Goal: Transaction & Acquisition: Purchase product/service

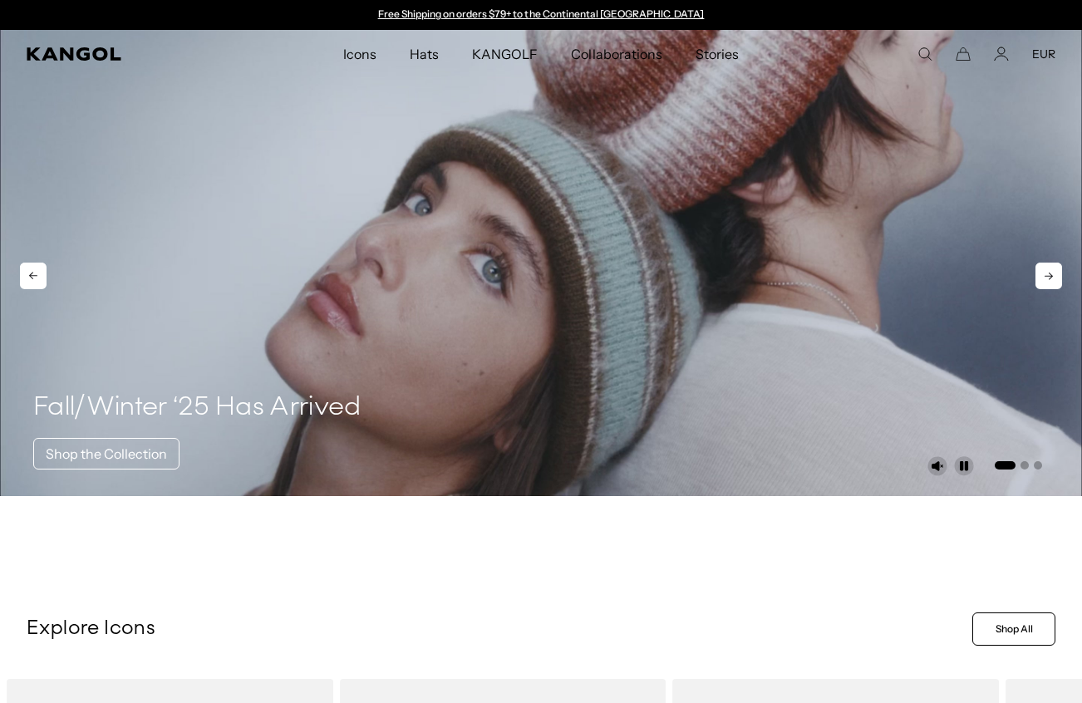
drag, startPoint x: 546, startPoint y: 314, endPoint x: 540, endPoint y: 273, distance: 42.0
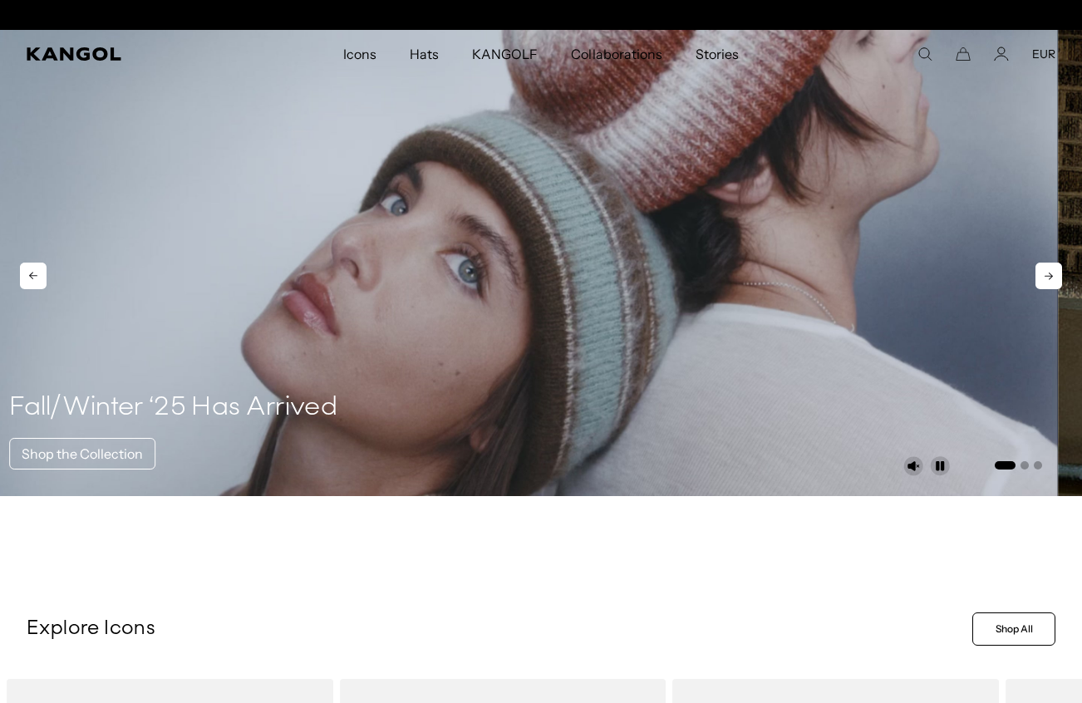
scroll to position [0, 342]
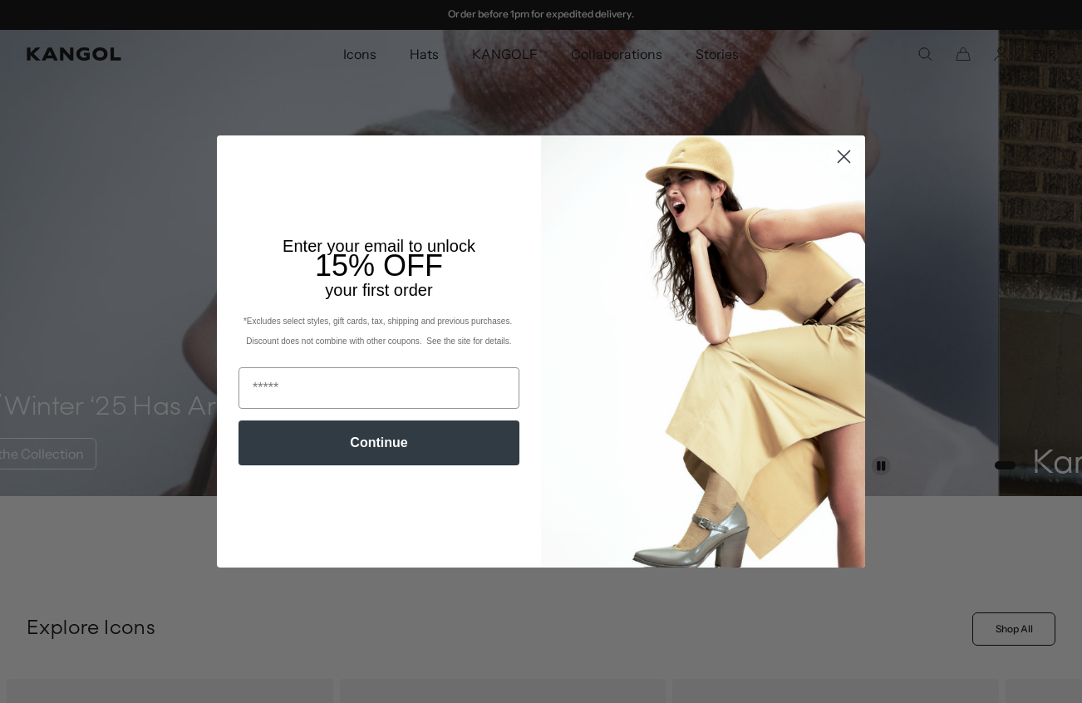
drag, startPoint x: 507, startPoint y: 258, endPoint x: 460, endPoint y: 462, distance: 208.9
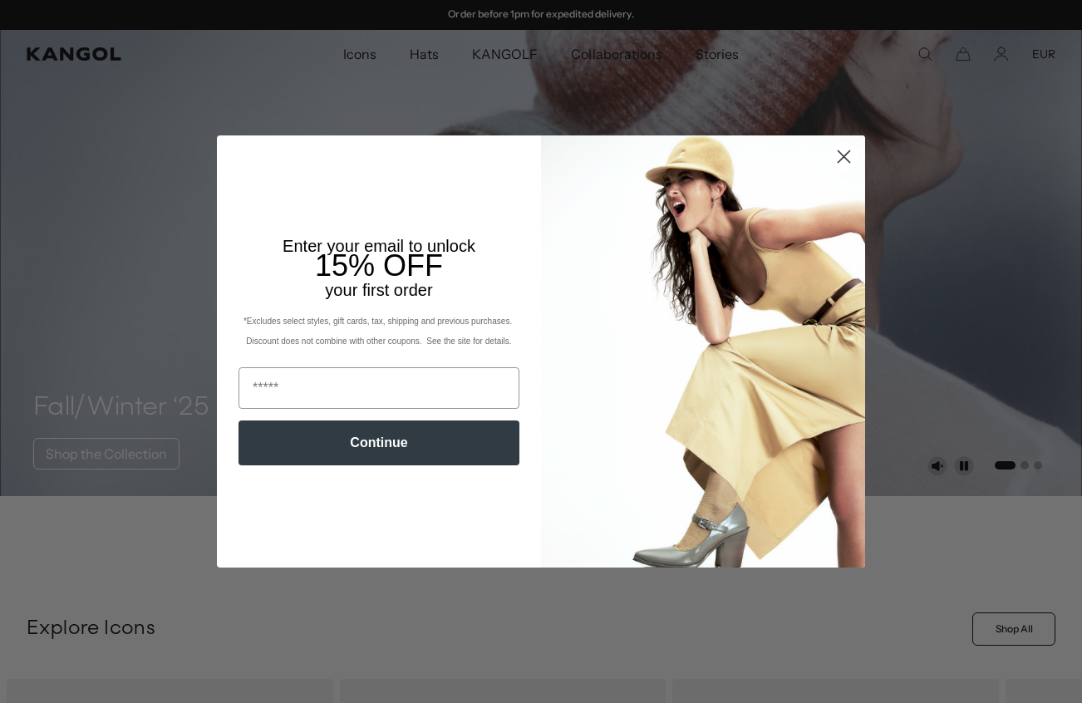
click at [852, 145] on circle "Close dialog" at bounding box center [843, 156] width 27 height 27
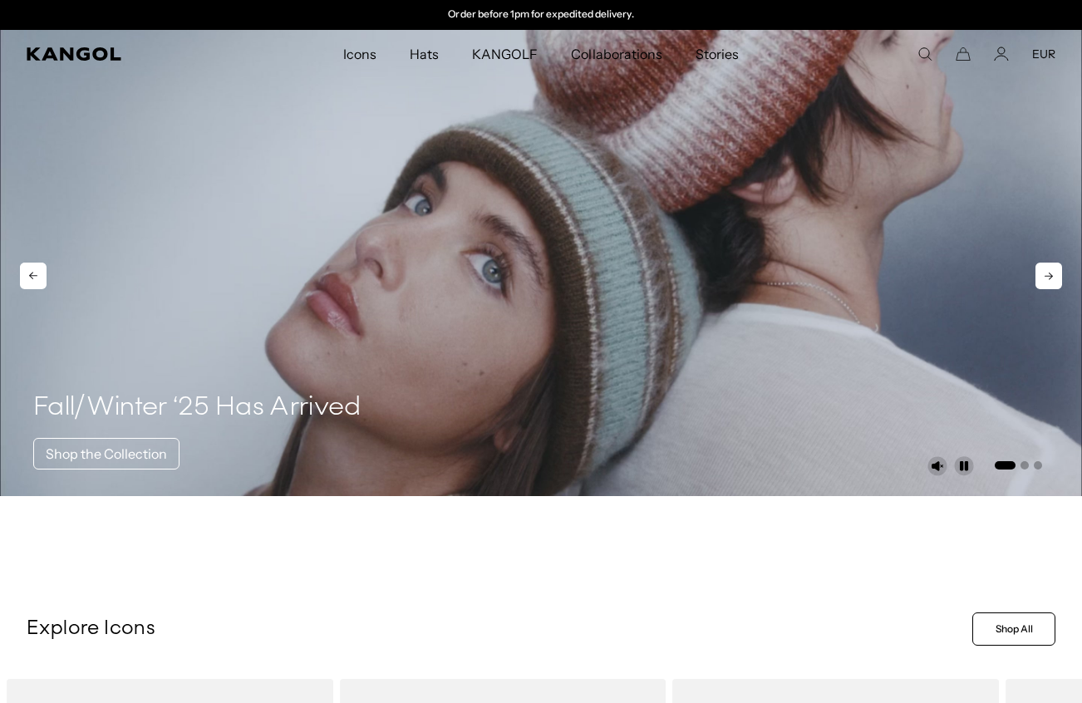
click at [1061, 275] on icon at bounding box center [1048, 276] width 27 height 27
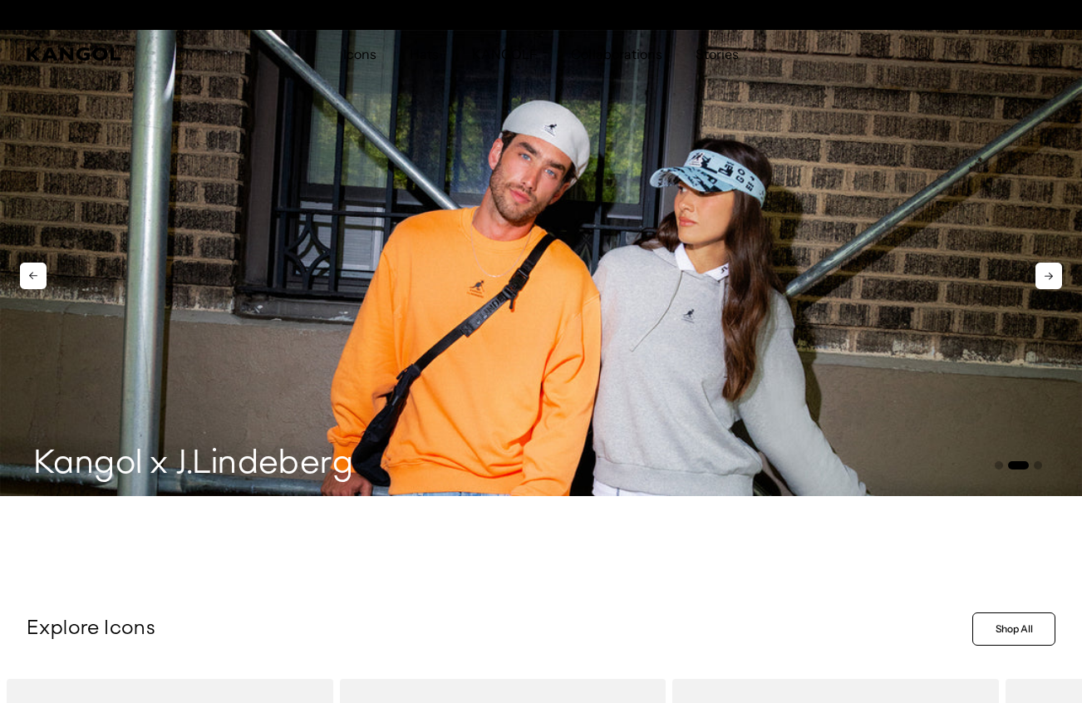
scroll to position [0, 0]
drag, startPoint x: 472, startPoint y: 204, endPoint x: 932, endPoint y: 357, distance: 484.9
click at [1080, 262] on img "2 of 3" at bounding box center [541, 263] width 1082 height 466
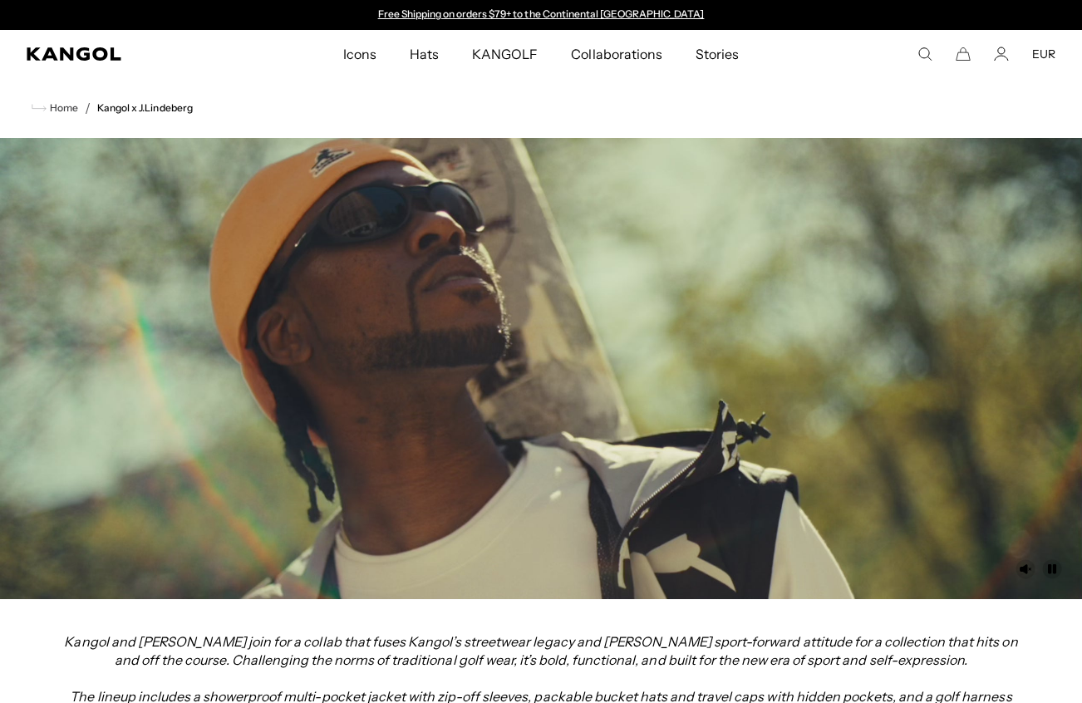
drag, startPoint x: 572, startPoint y: 219, endPoint x: 981, endPoint y: 376, distance: 438.5
click at [797, 411] on video at bounding box center [541, 368] width 1082 height 461
click at [1059, 307] on video at bounding box center [541, 368] width 1082 height 461
drag, startPoint x: 1070, startPoint y: 385, endPoint x: 1006, endPoint y: 343, distance: 77.0
click at [1045, 361] on video at bounding box center [541, 368] width 1082 height 461
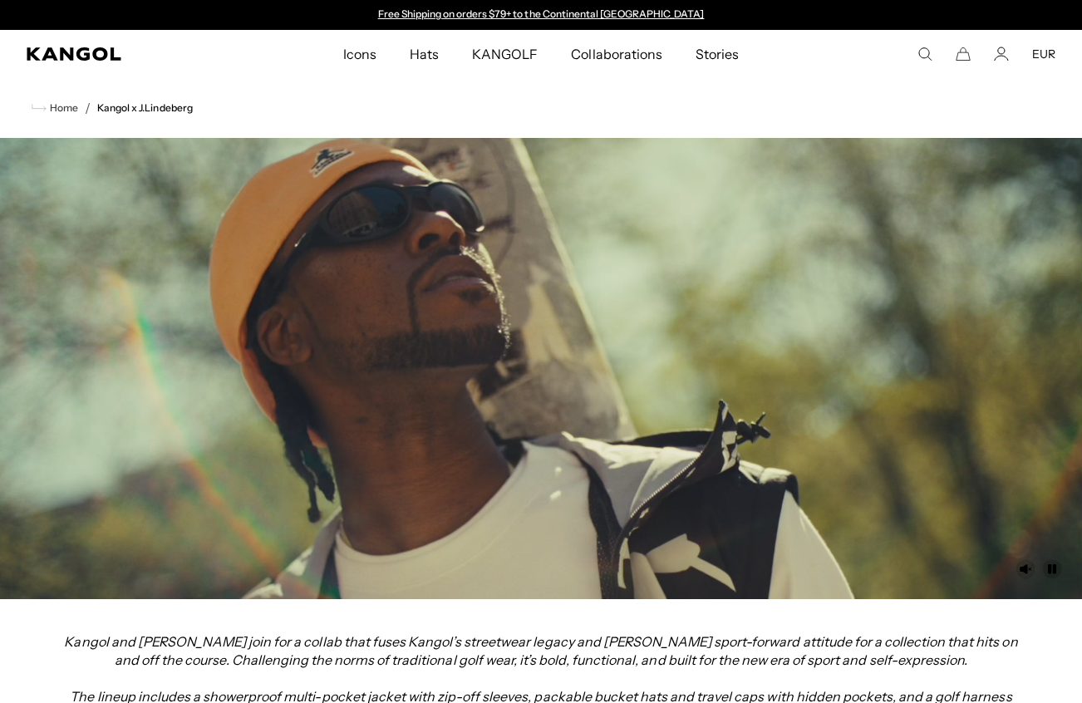
click at [1015, 368] on video at bounding box center [541, 368] width 1082 height 461
drag, startPoint x: 804, startPoint y: 398, endPoint x: 376, endPoint y: 384, distance: 427.4
click at [376, 384] on video at bounding box center [541, 368] width 1082 height 461
drag, startPoint x: 429, startPoint y: 359, endPoint x: 205, endPoint y: 338, distance: 224.5
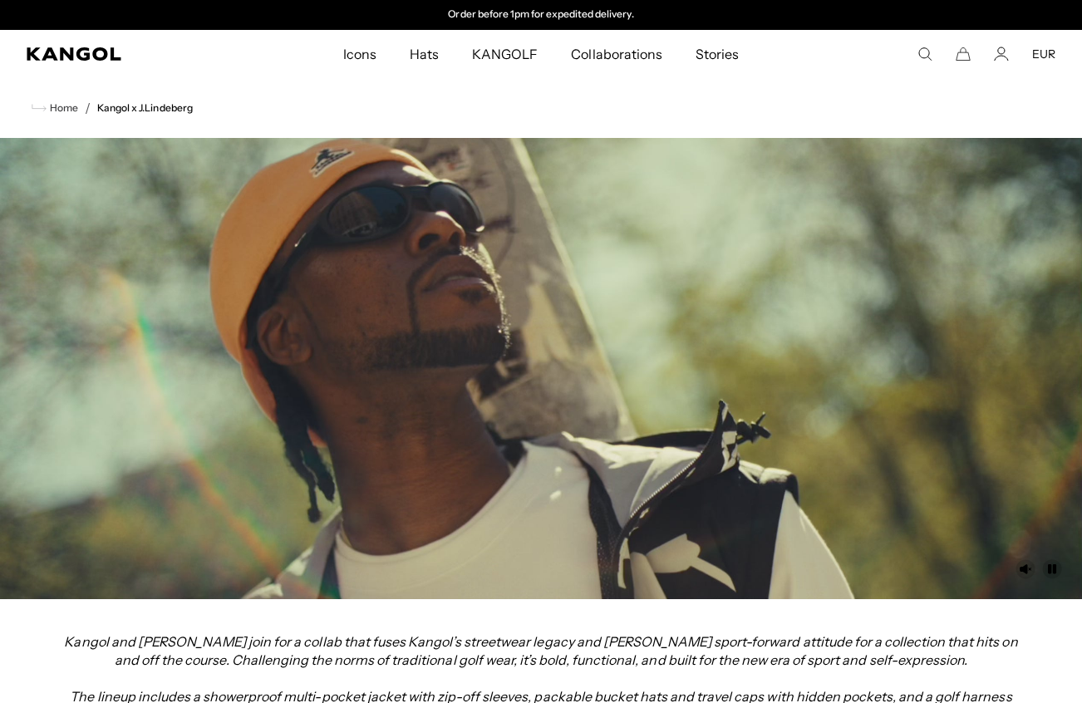
click at [199, 338] on video at bounding box center [541, 368] width 1082 height 461
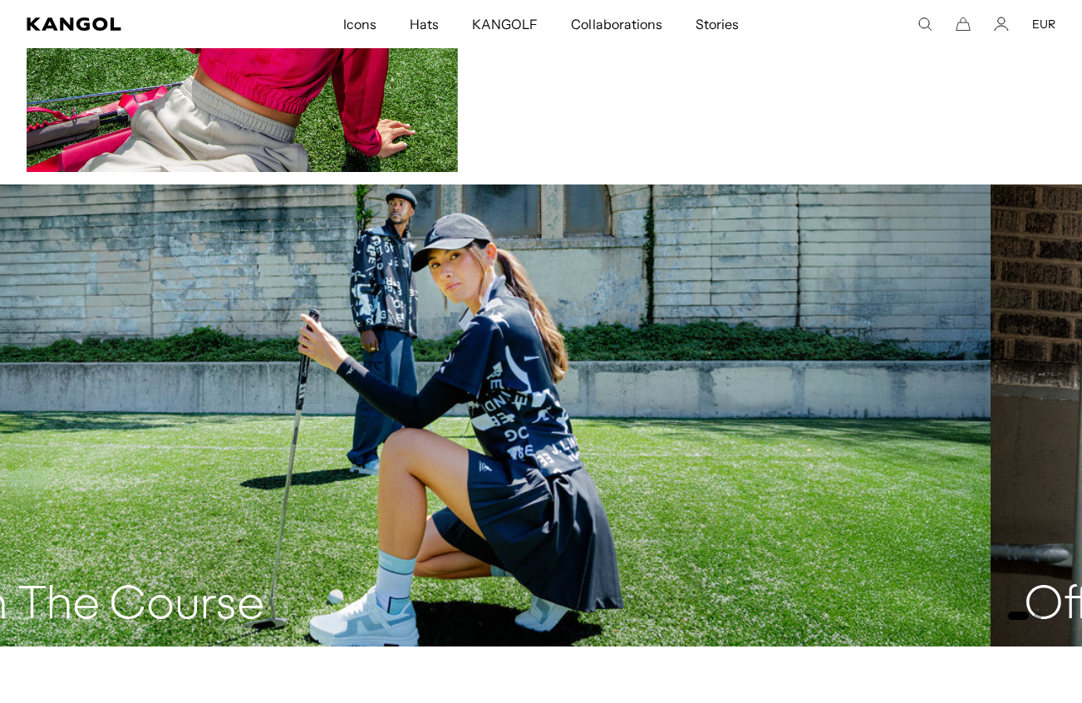
scroll to position [0, 0]
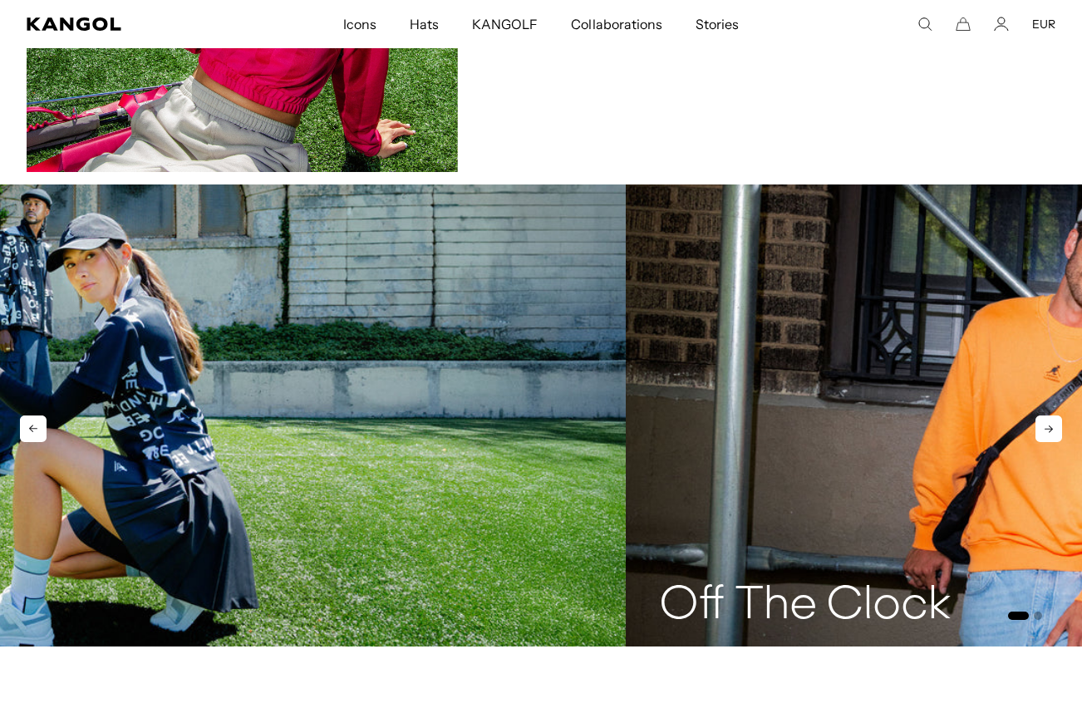
drag, startPoint x: 579, startPoint y: 380, endPoint x: 371, endPoint y: 440, distance: 216.4
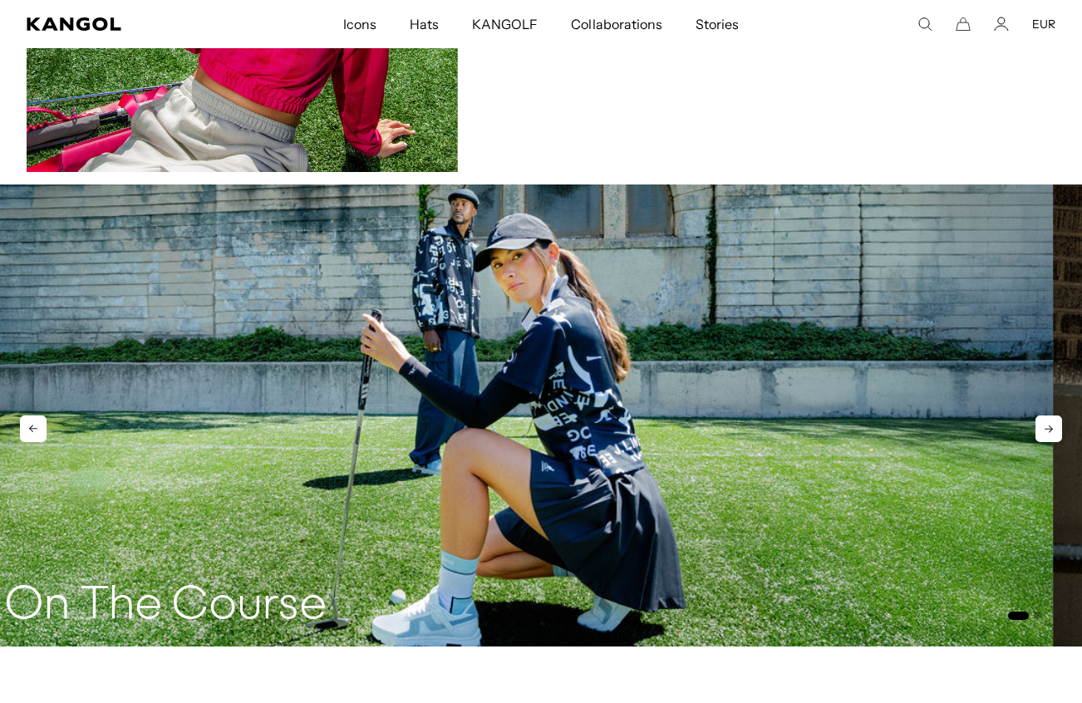
drag, startPoint x: 379, startPoint y: 384, endPoint x: 430, endPoint y: 559, distance: 182.5
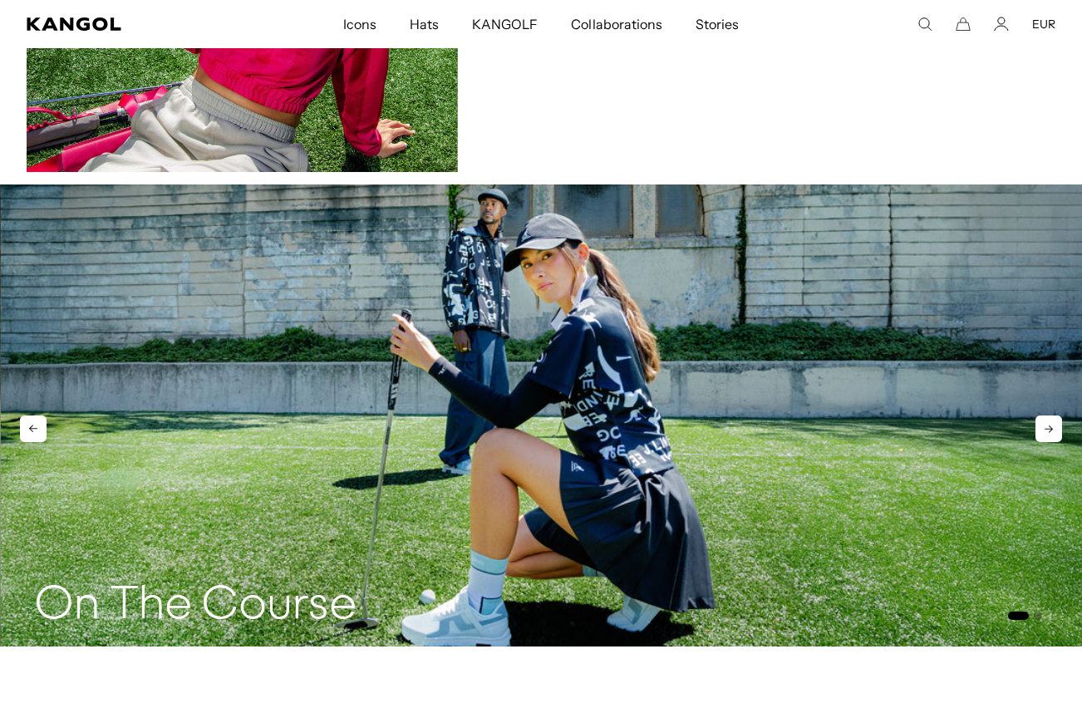
drag, startPoint x: 519, startPoint y: 424, endPoint x: 535, endPoint y: 587, distance: 163.6
click at [1047, 428] on icon at bounding box center [1048, 429] width 27 height 27
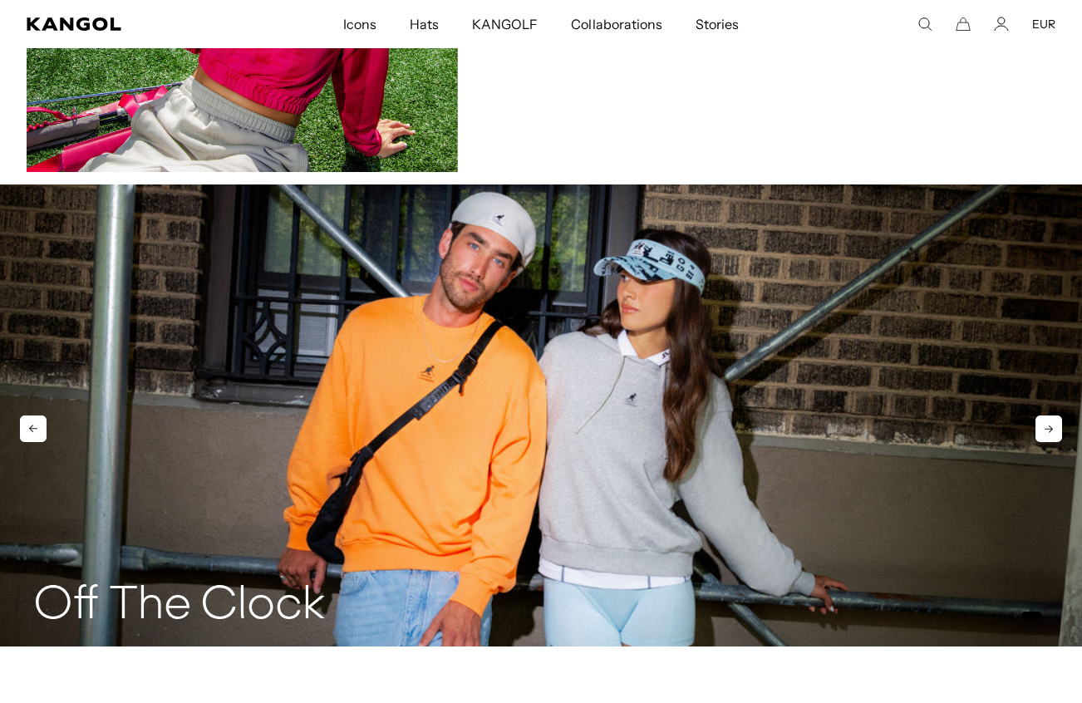
scroll to position [0, 342]
click at [1057, 427] on icon at bounding box center [1048, 429] width 27 height 27
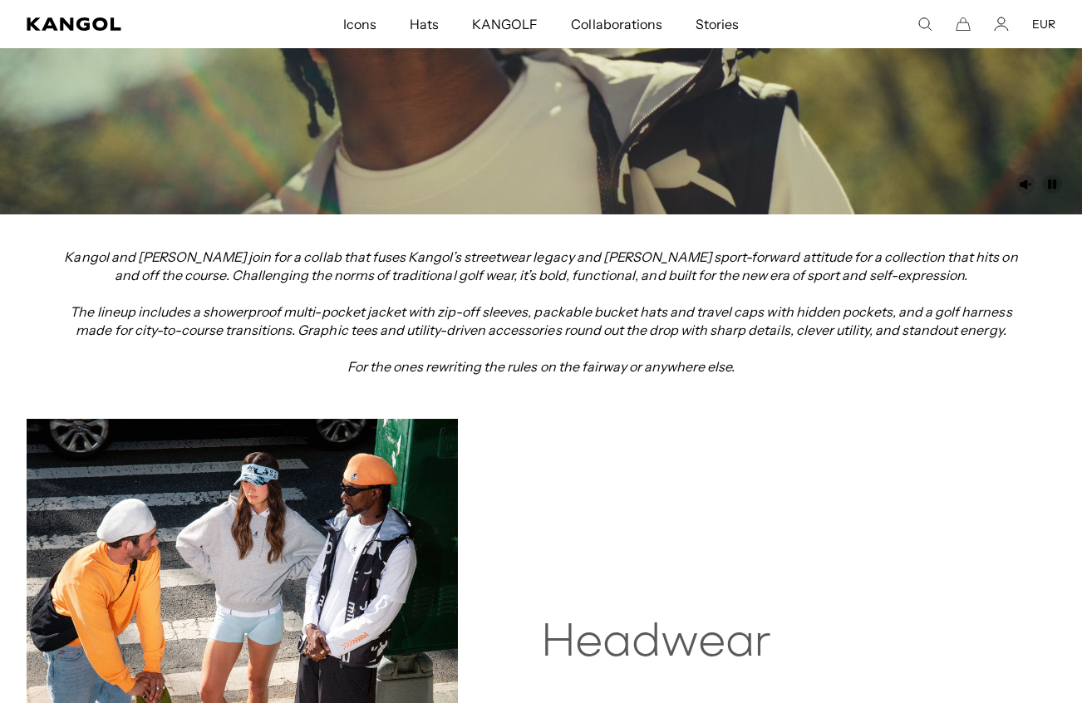
scroll to position [954, 0]
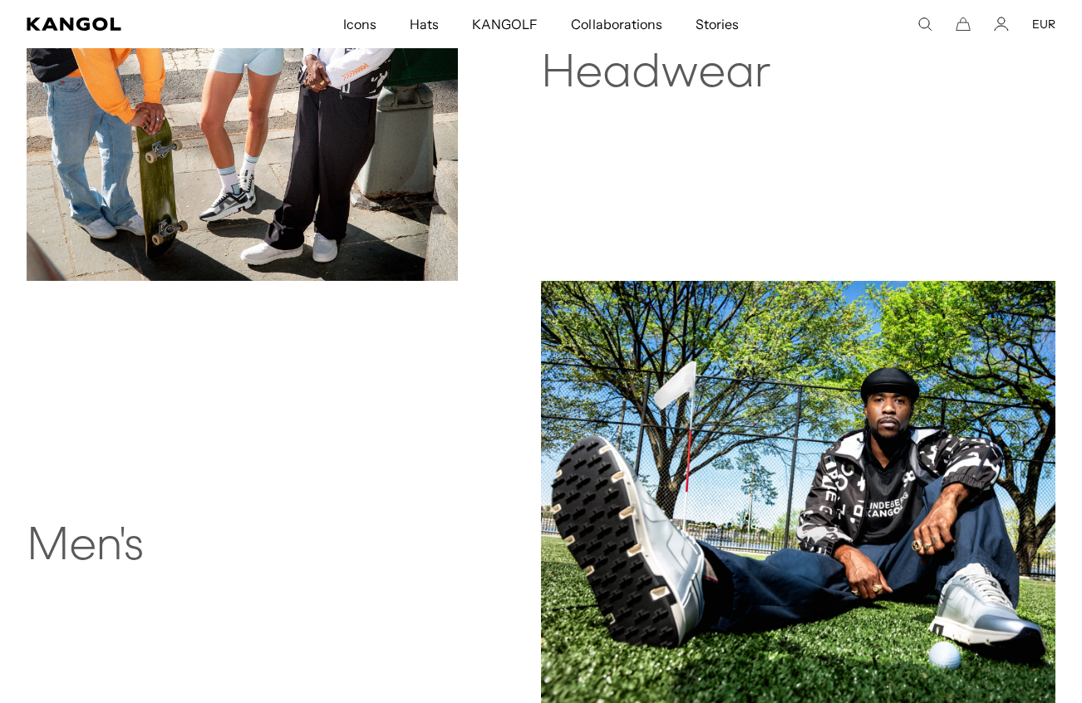
click at [679, 480] on img at bounding box center [798, 538] width 514 height 514
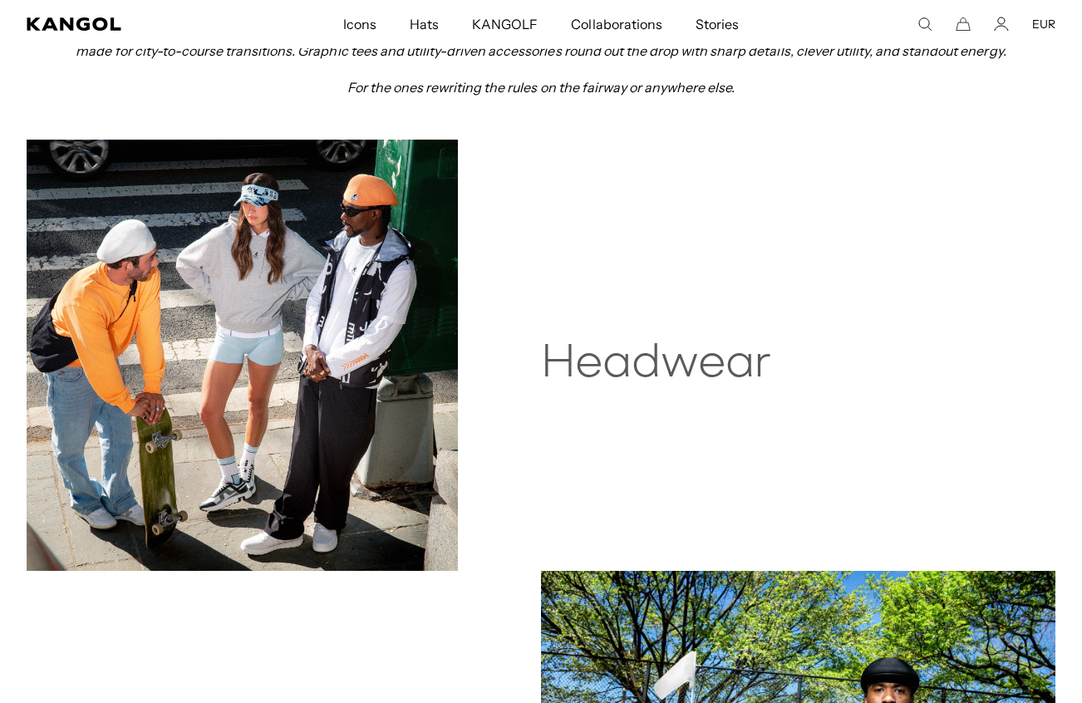
scroll to position [661, 0]
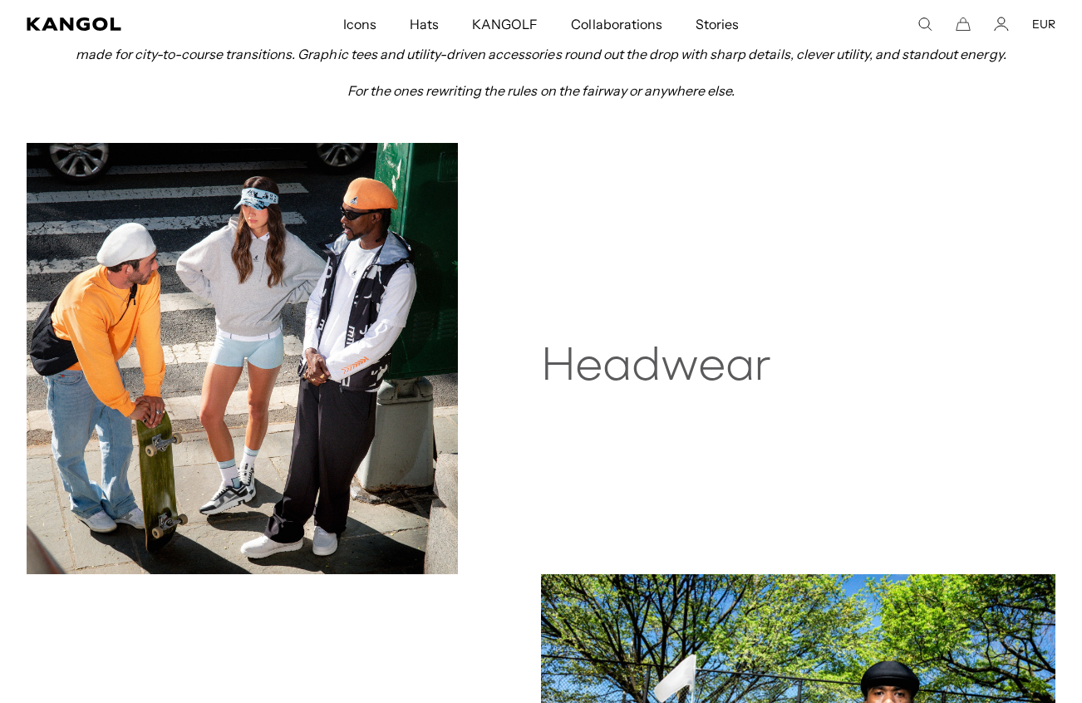
click at [322, 246] on img at bounding box center [242, 358] width 431 height 431
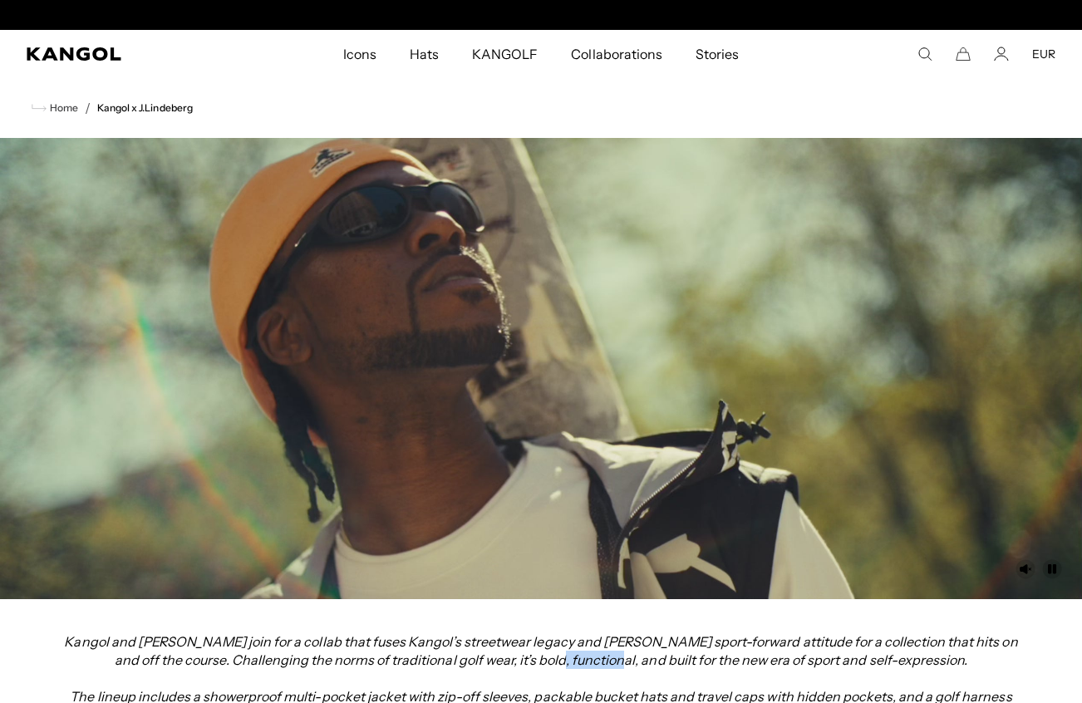
scroll to position [0, 0]
click at [67, 114] on link "Home" at bounding box center [55, 108] width 47 height 15
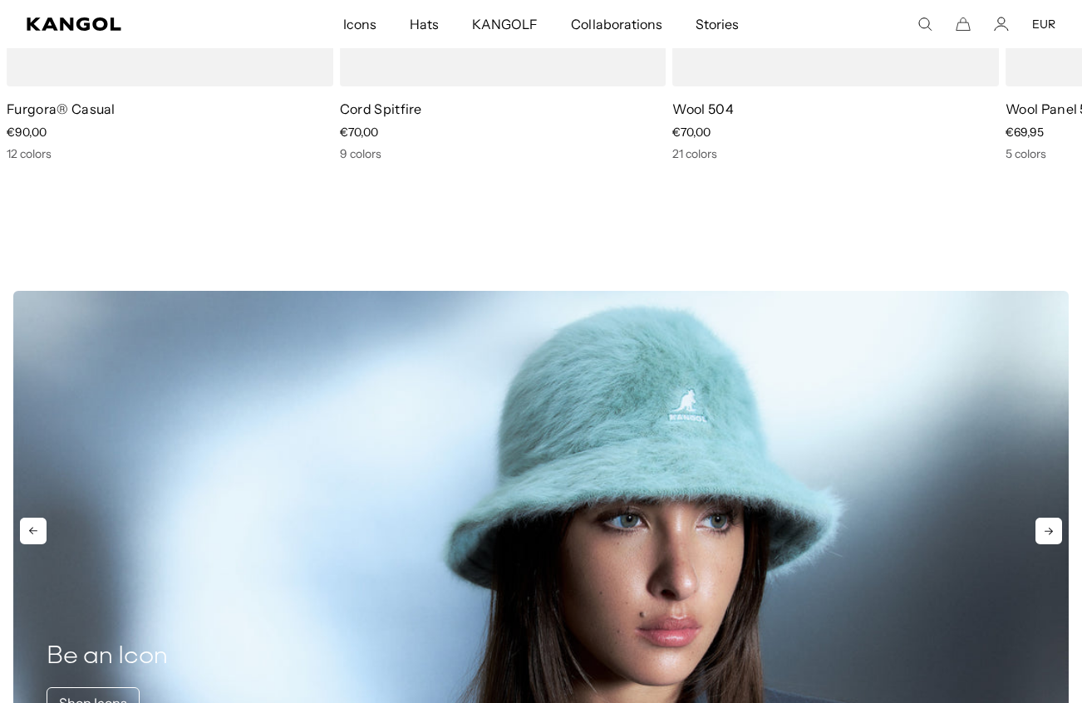
scroll to position [1120, 0]
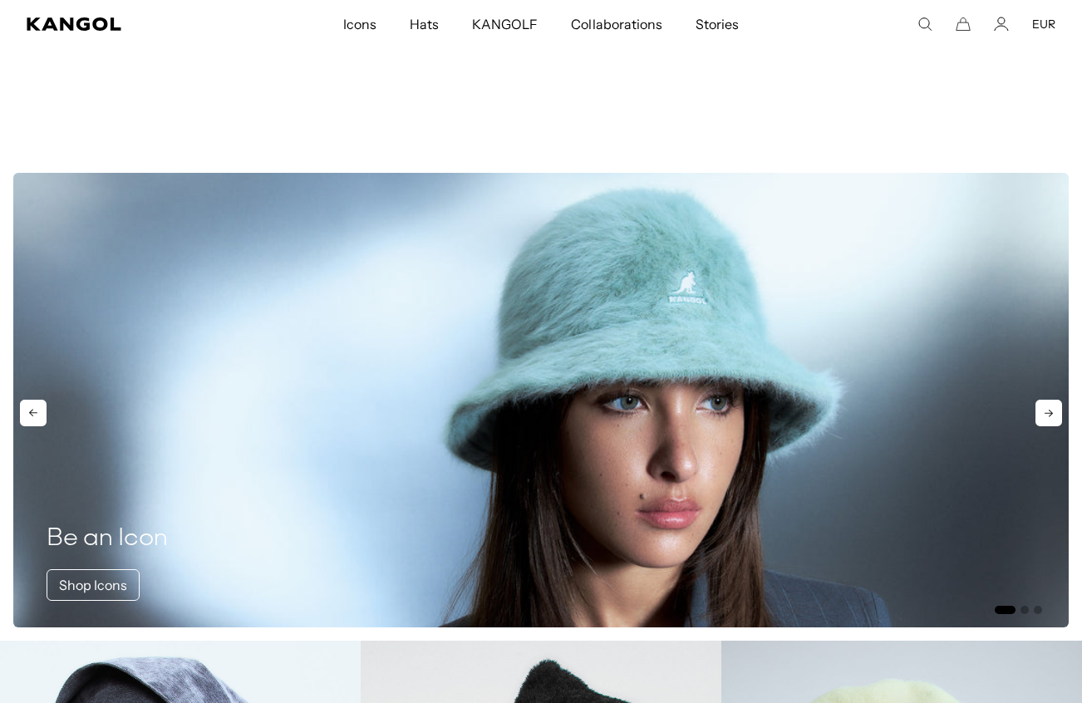
click at [1042, 416] on icon at bounding box center [1048, 413] width 27 height 27
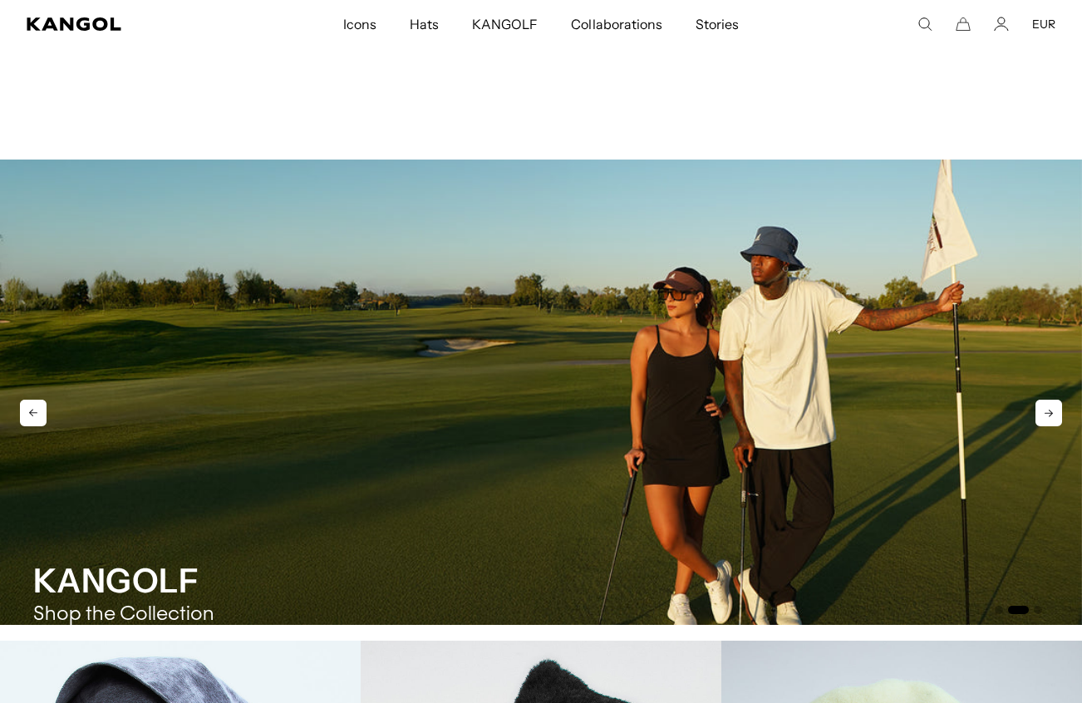
scroll to position [0, 0]
click at [1060, 414] on icon at bounding box center [1048, 413] width 27 height 27
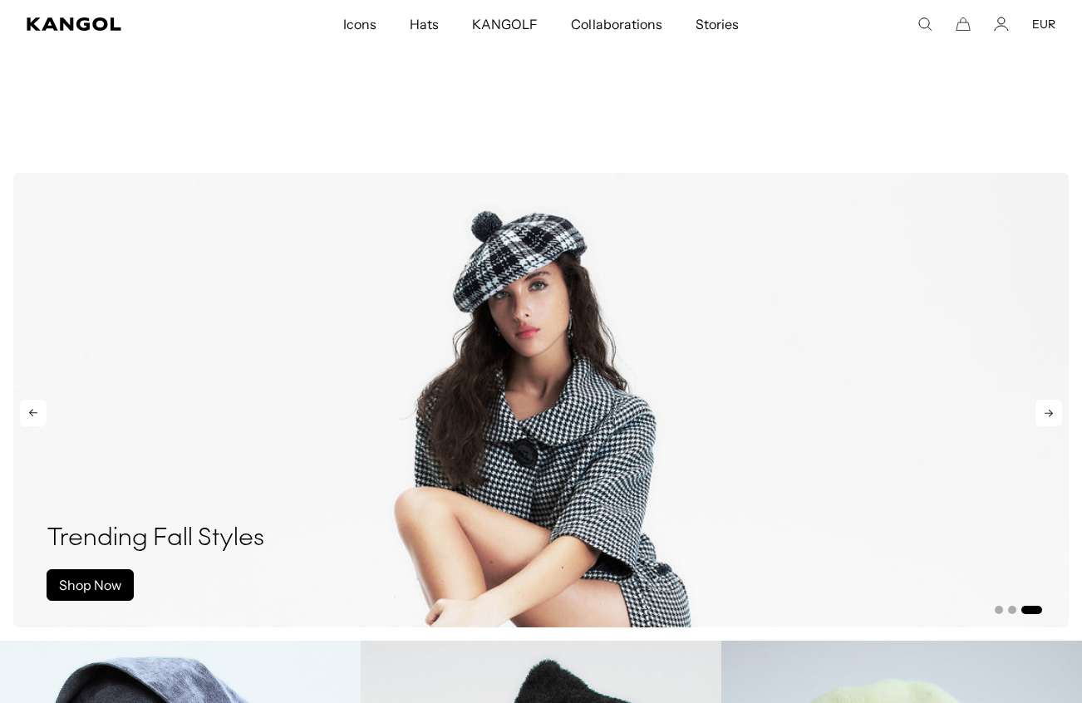
scroll to position [0, 342]
drag, startPoint x: 1050, startPoint y: 398, endPoint x: 1049, endPoint y: 407, distance: 9.3
click at [1050, 413] on icon at bounding box center [1048, 413] width 27 height 27
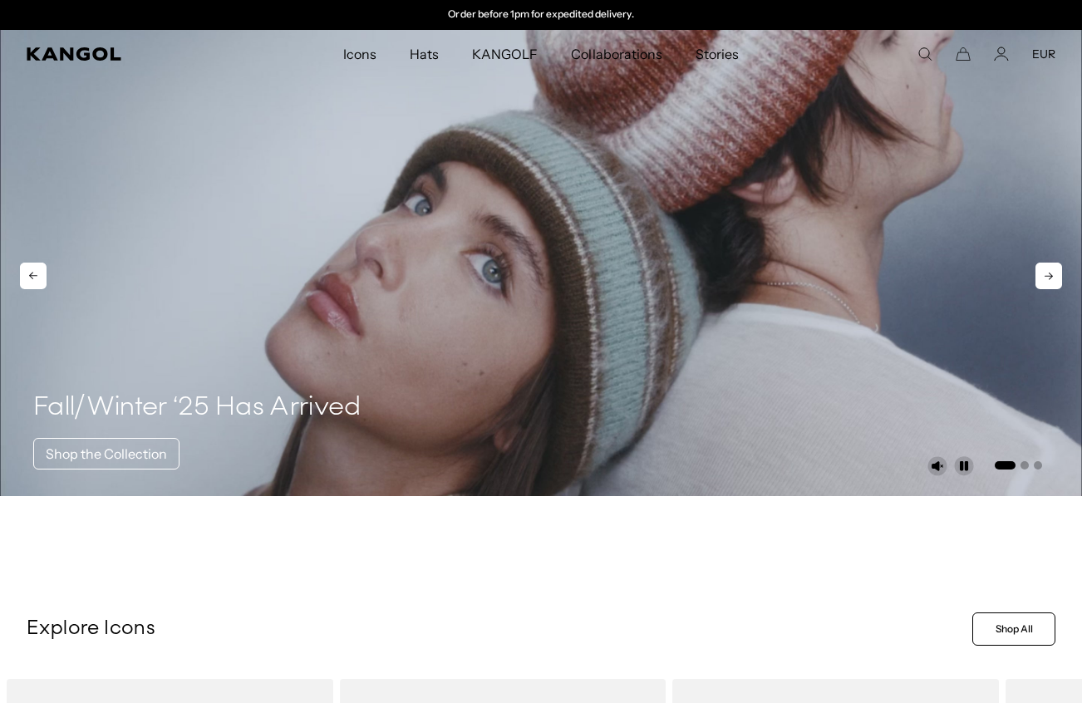
click at [1042, 273] on icon at bounding box center [1048, 276] width 27 height 27
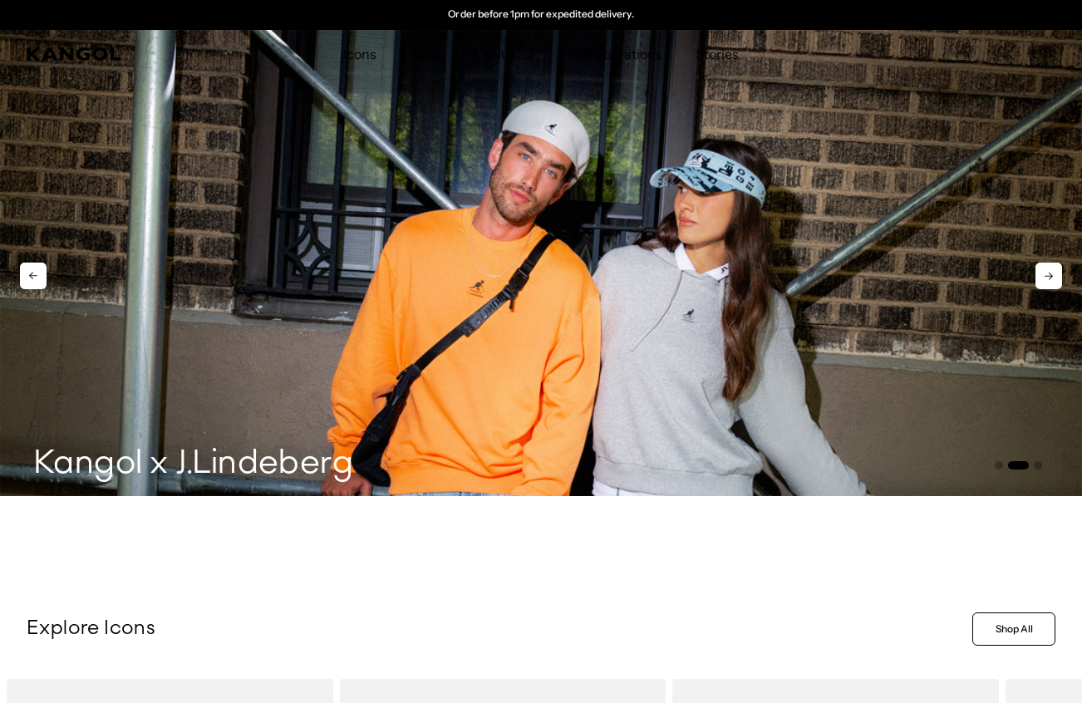
click at [1064, 265] on img "2 of 3" at bounding box center [541, 263] width 1082 height 466
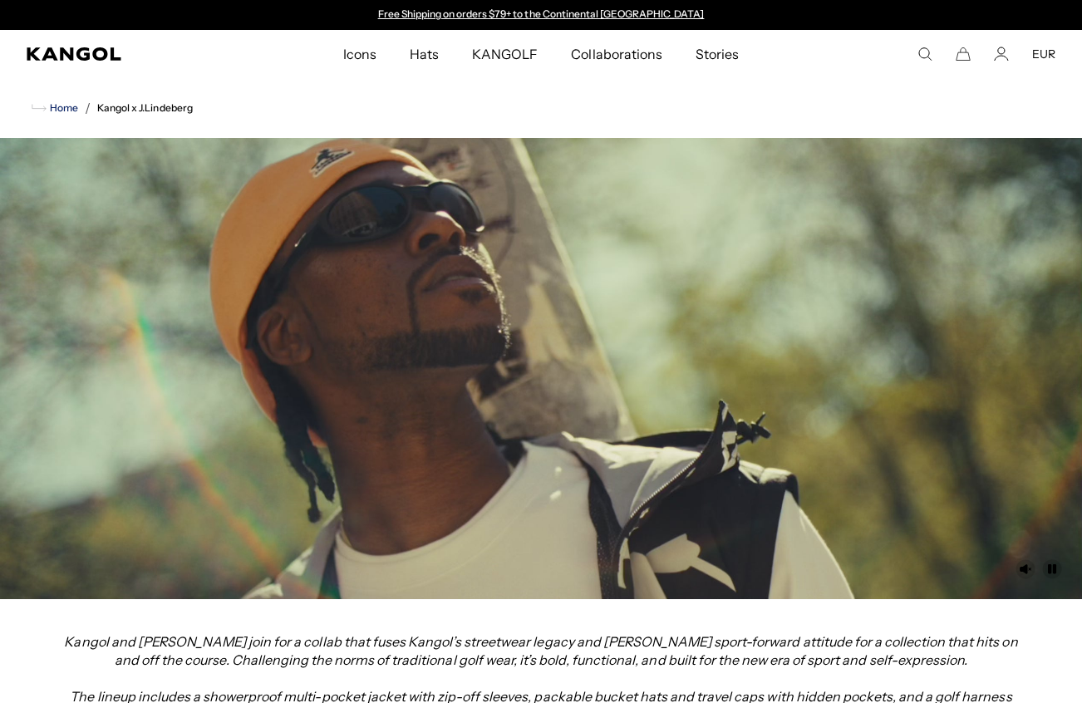
click at [71, 108] on span "Home" at bounding box center [63, 108] width 32 height 12
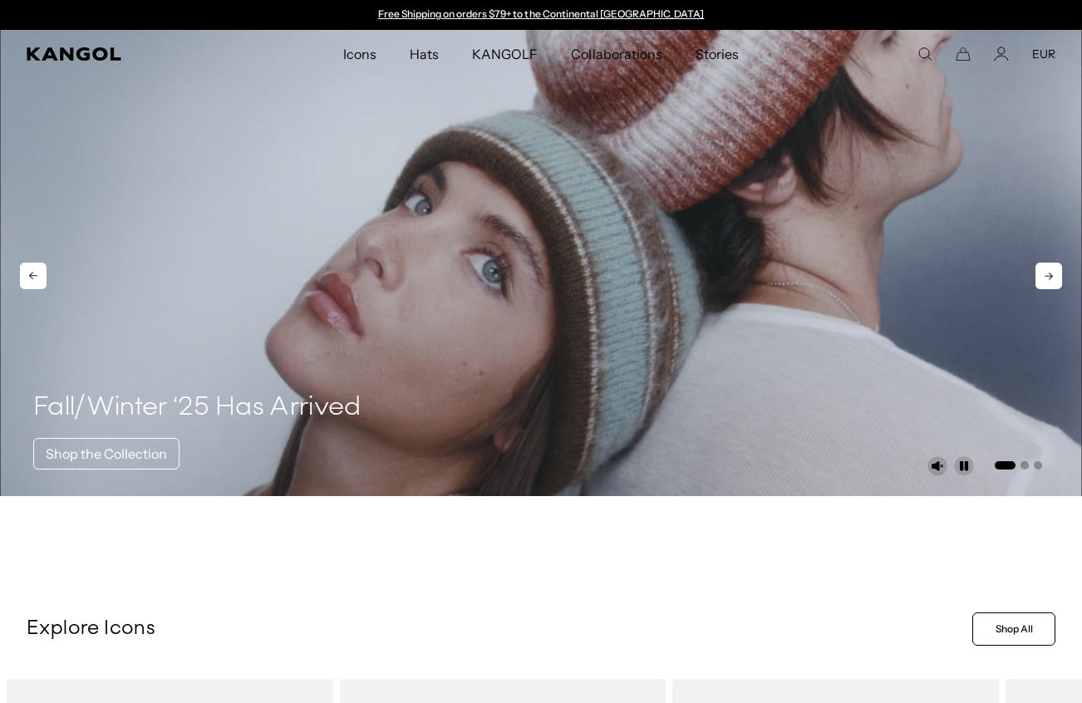
click at [1049, 278] on icon at bounding box center [1048, 276] width 27 height 27
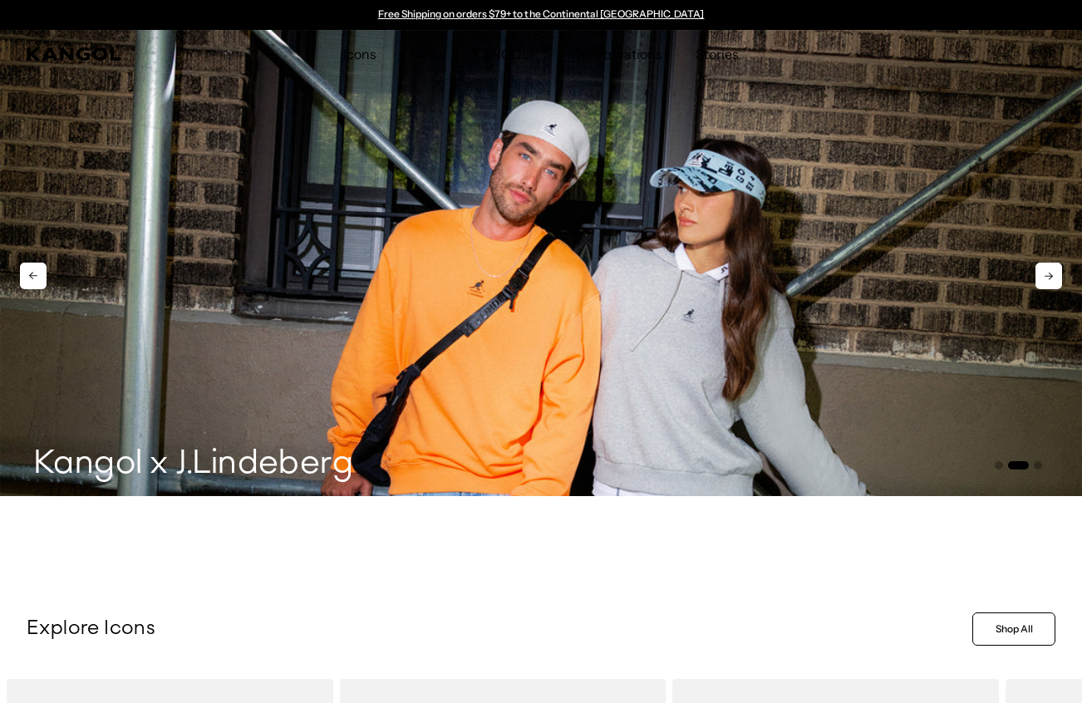
click at [1045, 286] on icon at bounding box center [1048, 276] width 27 height 27
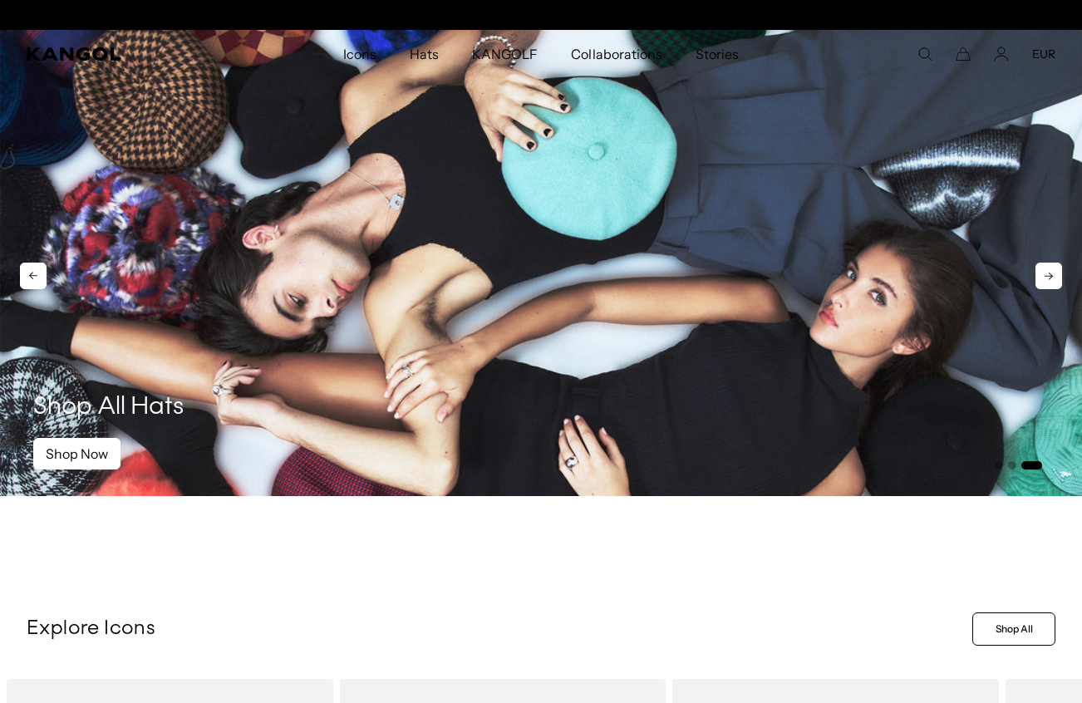
scroll to position [0, 342]
click at [1045, 278] on icon at bounding box center [1048, 276] width 27 height 27
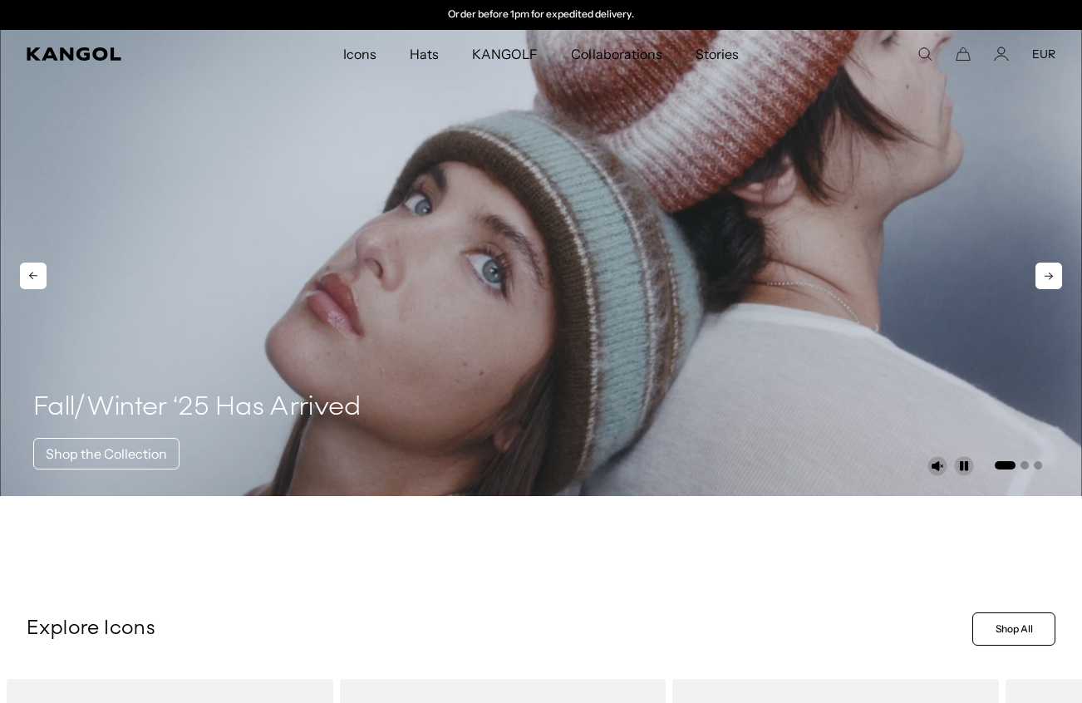
click at [46, 277] on icon at bounding box center [33, 276] width 27 height 27
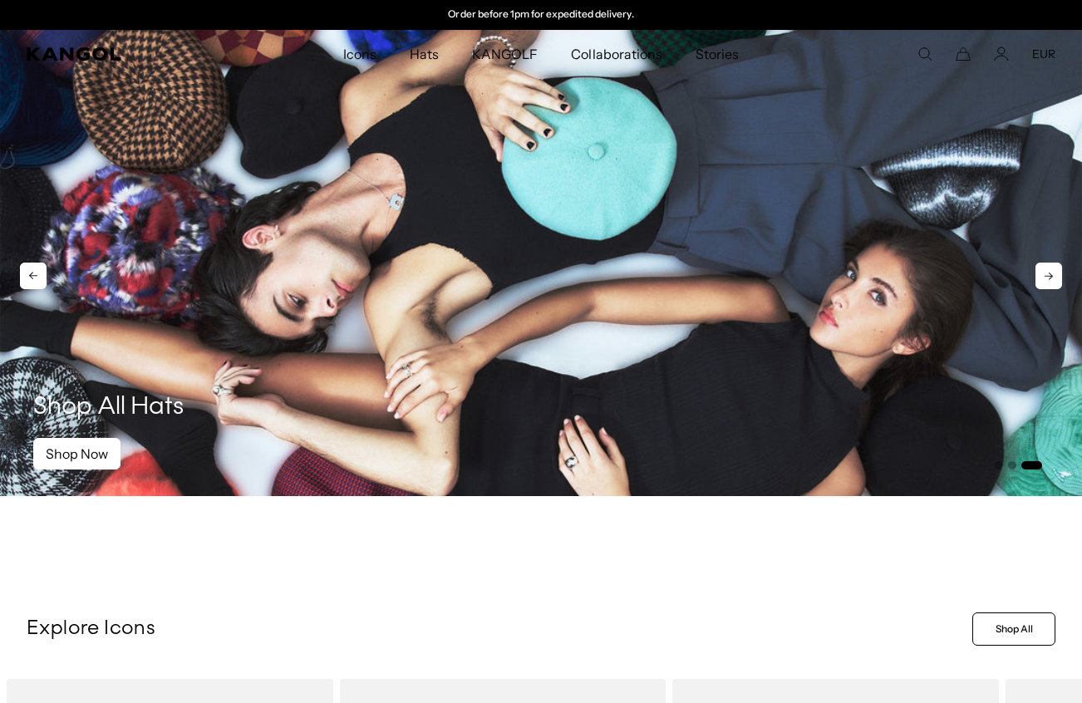
click at [1049, 259] on img "3 of 3" at bounding box center [541, 263] width 1082 height 466
click at [1051, 284] on icon at bounding box center [1048, 276] width 27 height 27
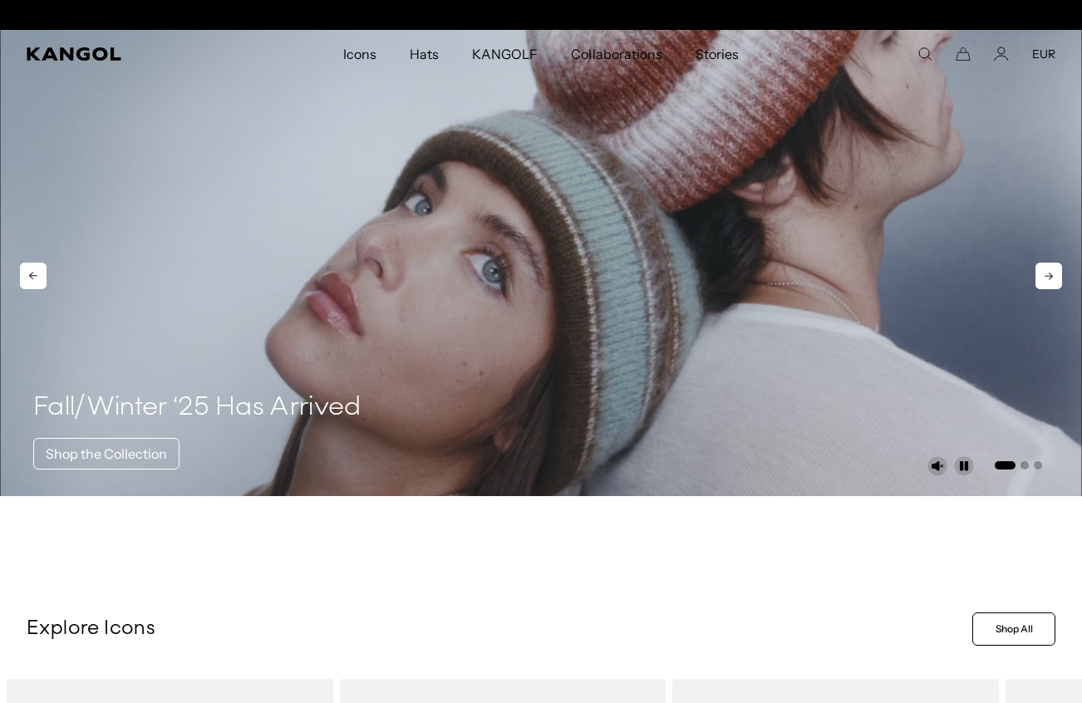
scroll to position [0, 342]
drag, startPoint x: 910, startPoint y: 61, endPoint x: 921, endPoint y: 61, distance: 10.8
click at [911, 61] on comp-header "Icons Icons Buckets & Casuals Berets 504s & 507s" at bounding box center [541, 54] width 1082 height 48
click at [922, 59] on icon "Search here" at bounding box center [924, 54] width 15 height 15
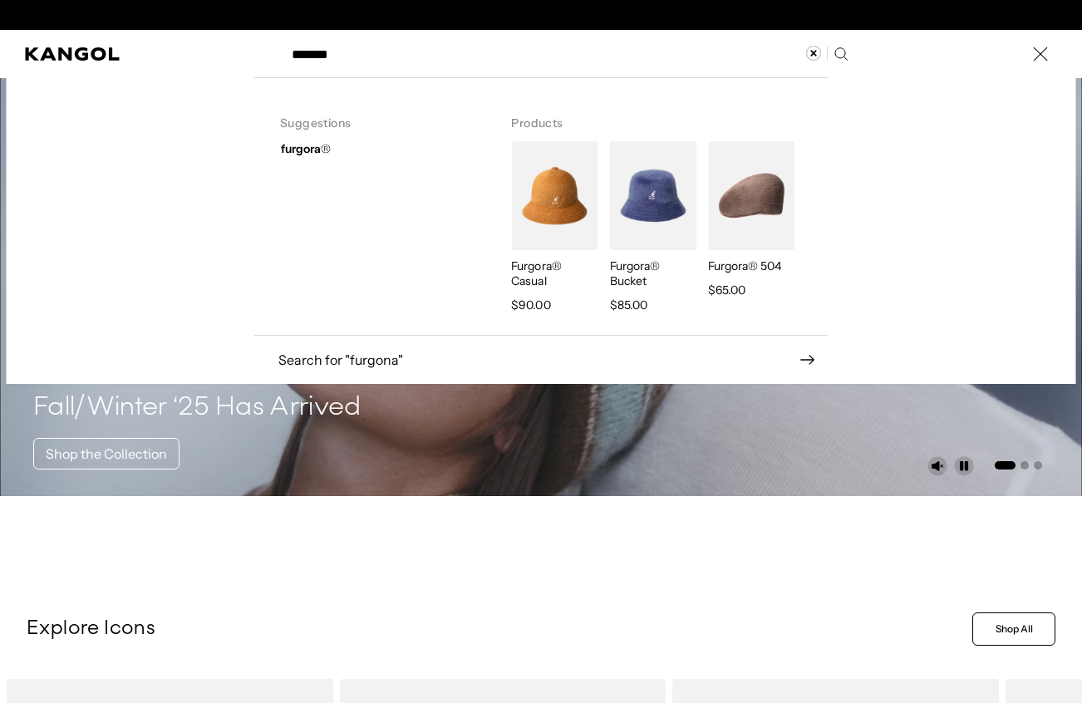
scroll to position [0, 0]
click at [313, 149] on strong "furgora" at bounding box center [301, 148] width 40 height 15
type input "*********"
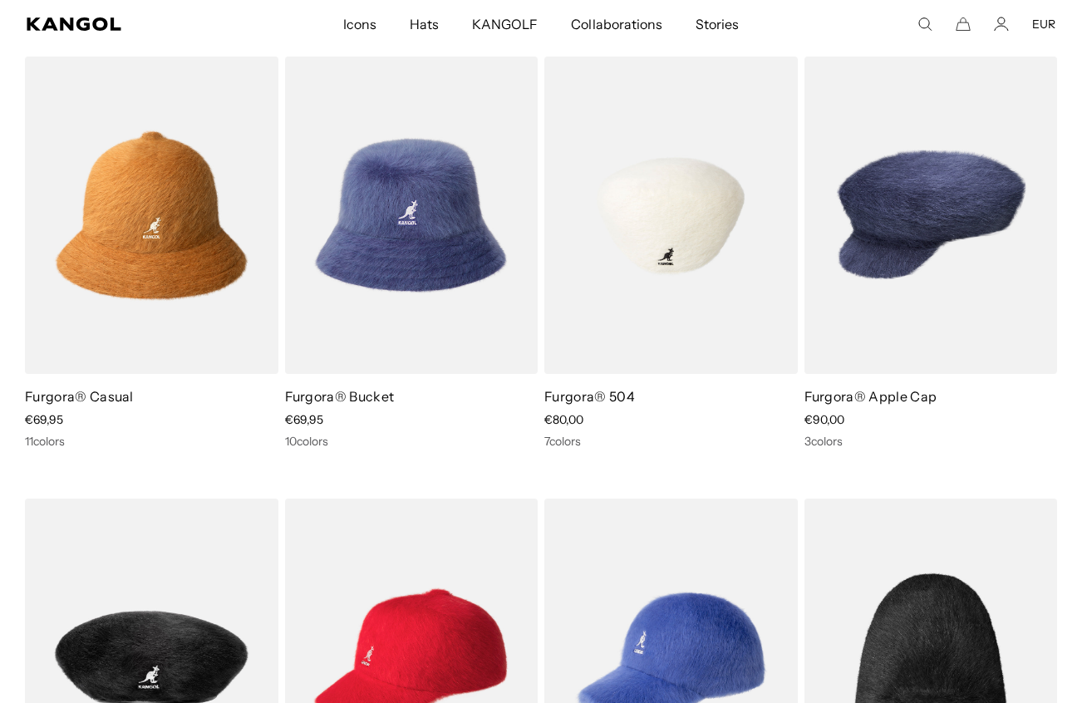
scroll to position [169, 0]
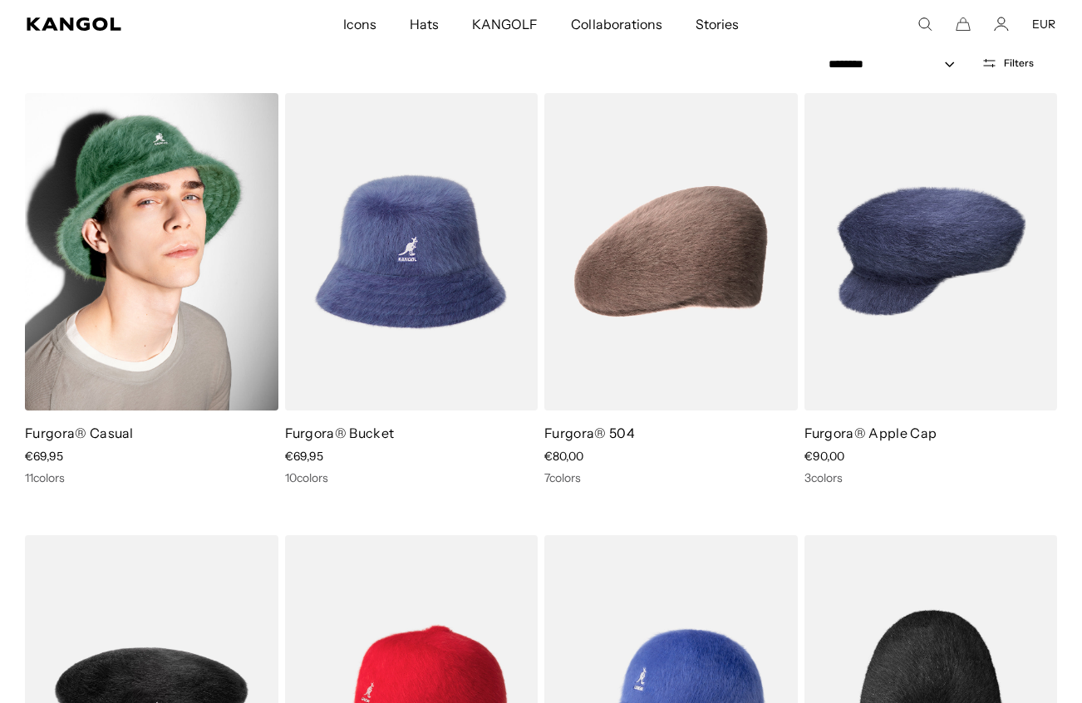
click at [170, 280] on img at bounding box center [151, 251] width 253 height 317
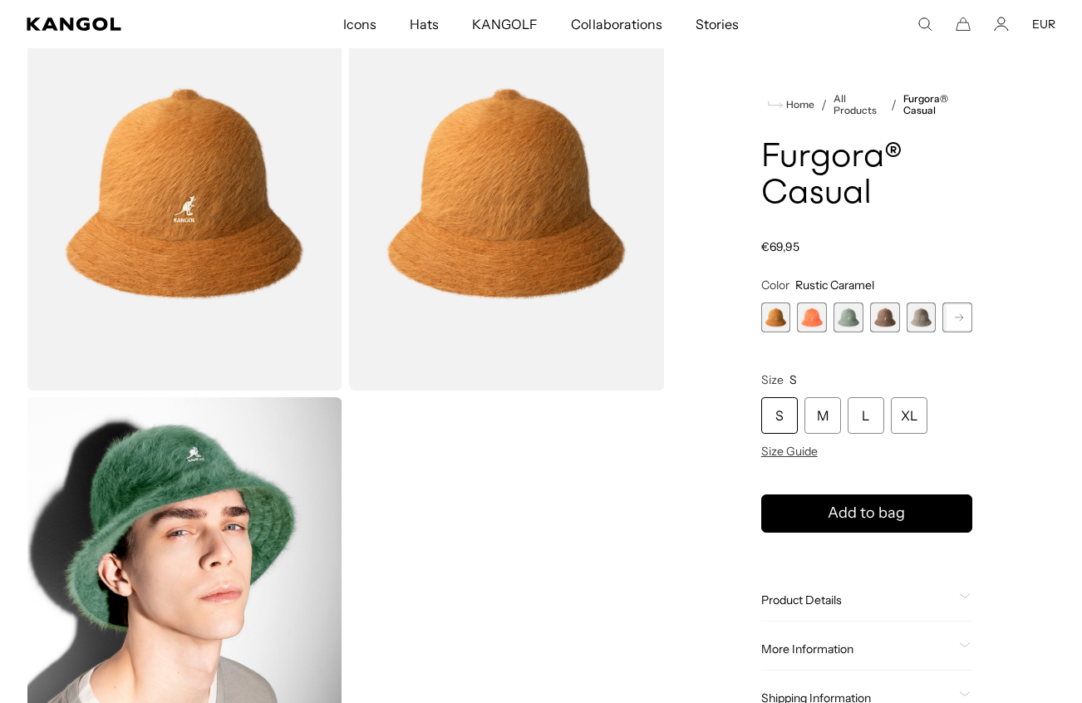
click at [952, 326] on rect at bounding box center [959, 317] width 25 height 25
click at [961, 322] on rect at bounding box center [959, 317] width 25 height 25
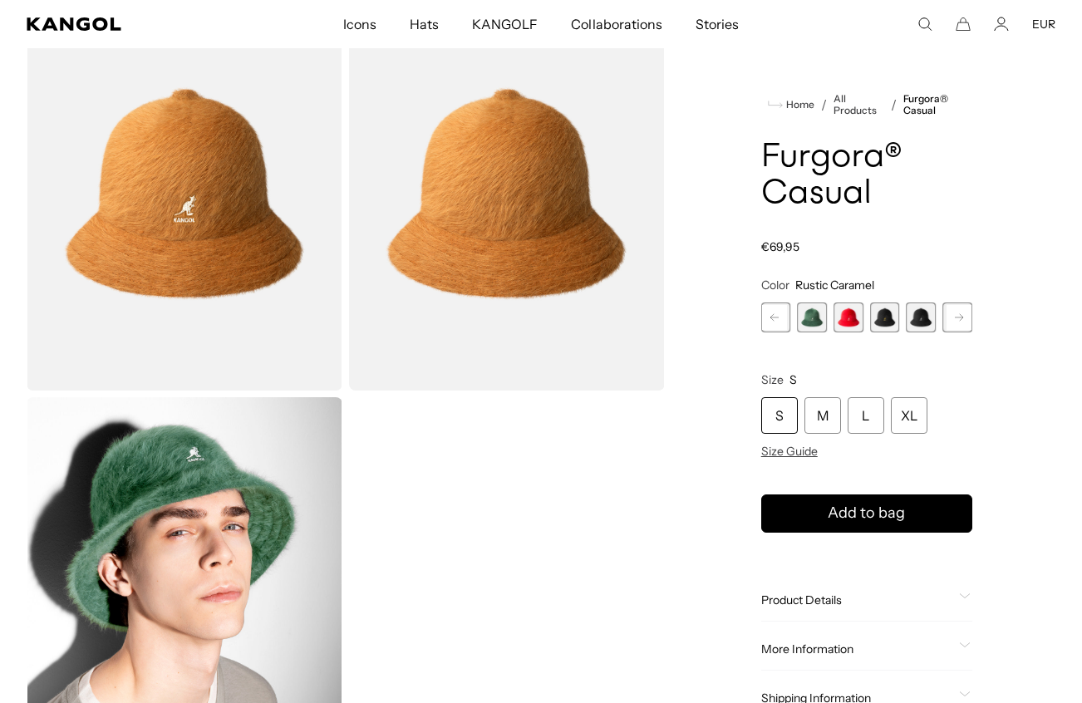
click at [961, 322] on rect at bounding box center [959, 317] width 25 height 25
click at [917, 313] on span "11 of 12" at bounding box center [922, 318] width 30 height 30
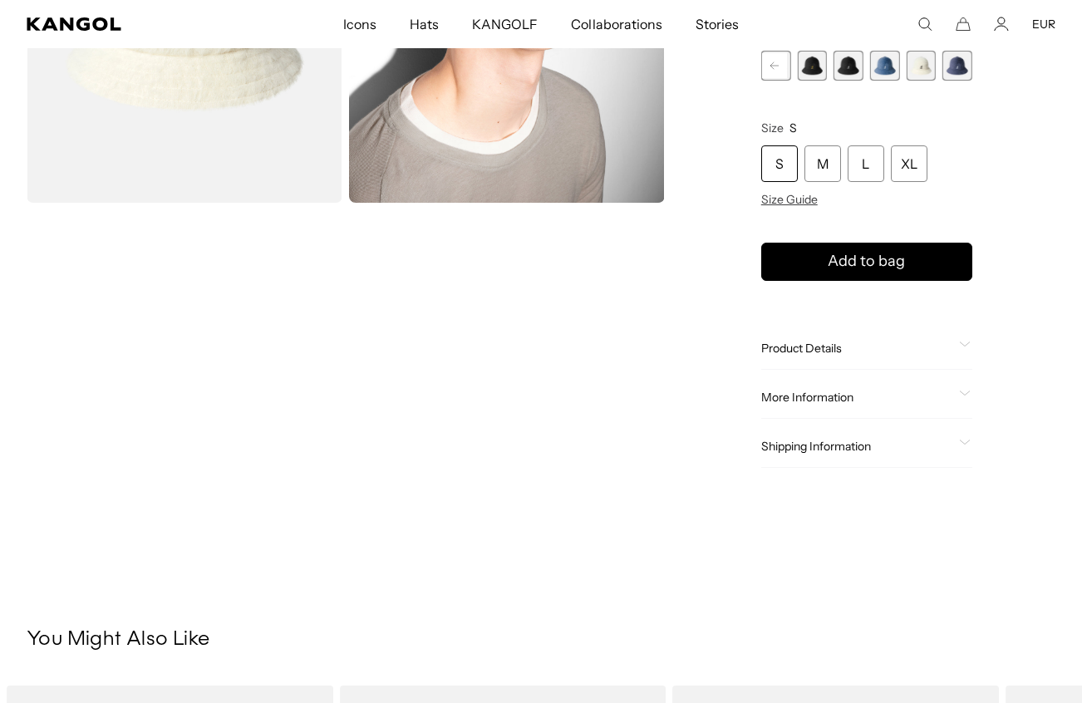
scroll to position [303, 0]
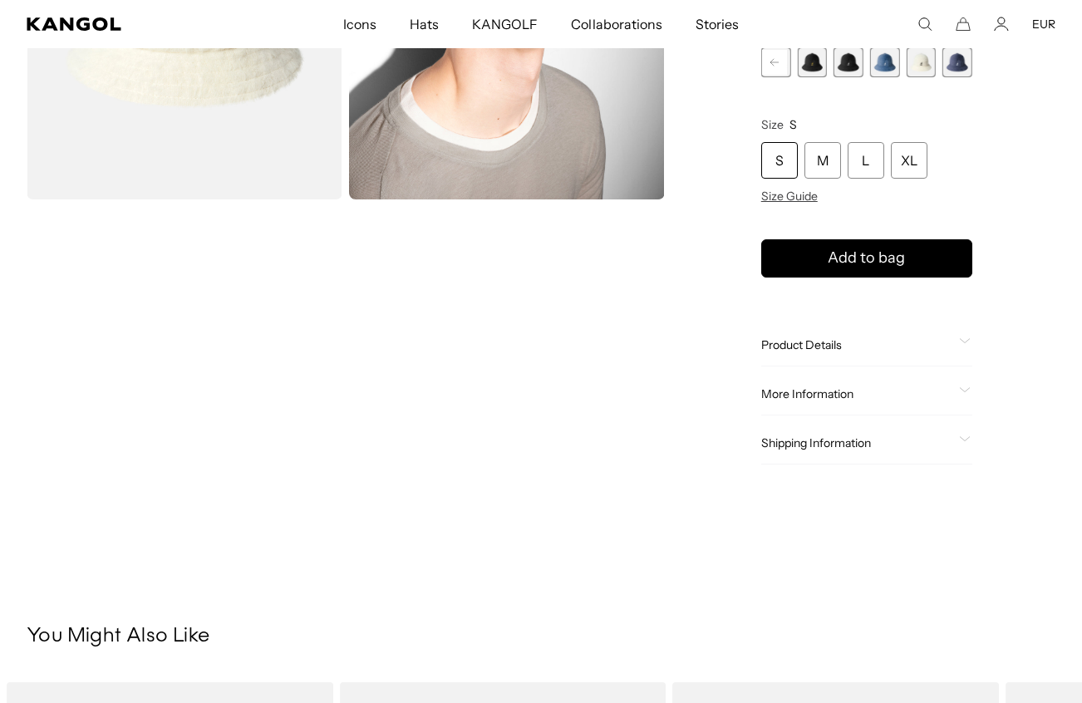
click at [964, 347] on span at bounding box center [965, 344] width 13 height 13
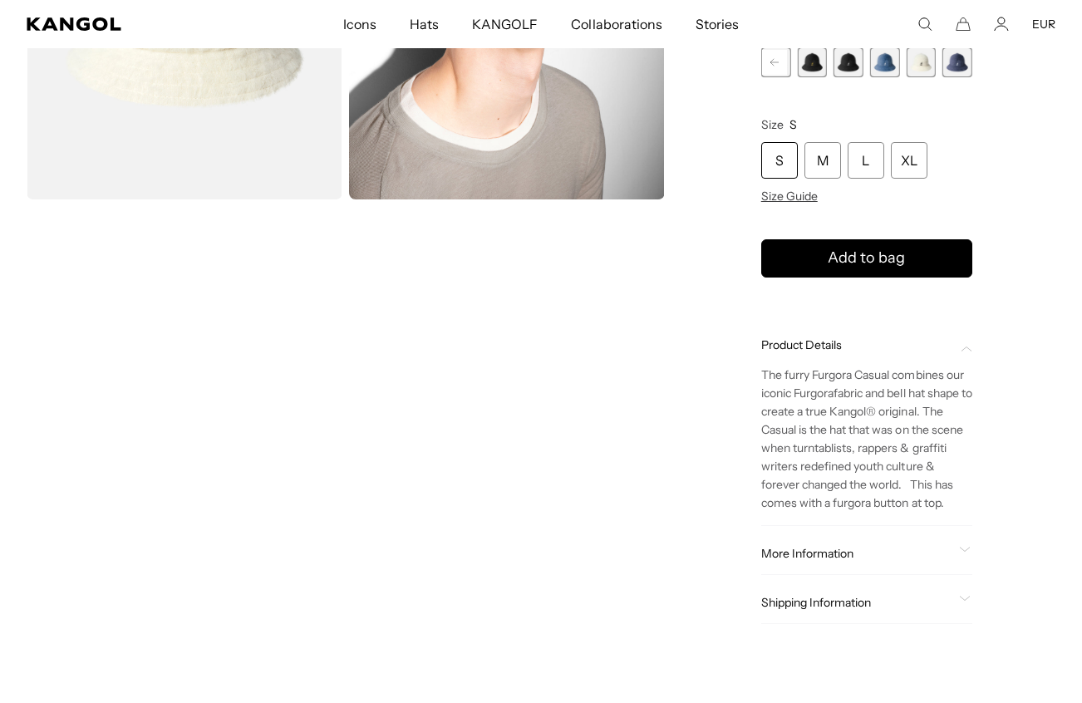
scroll to position [0, 342]
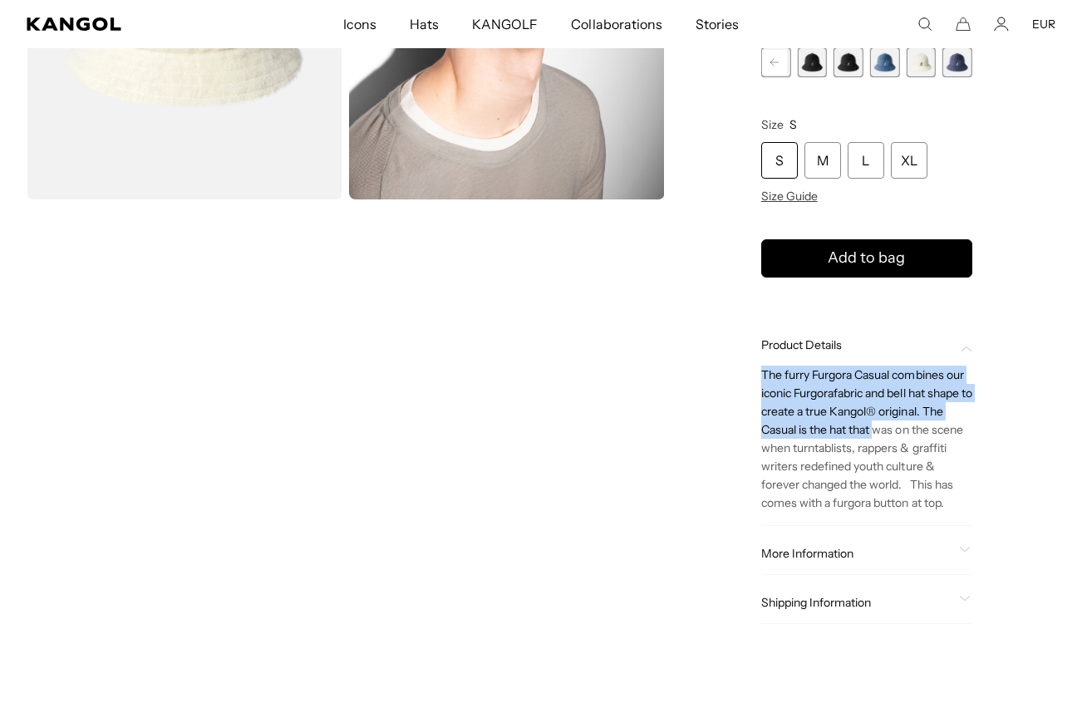
drag, startPoint x: 878, startPoint y: 420, endPoint x: 730, endPoint y: 353, distance: 162.2
click at [730, 353] on div "Home / All Products / Furgora® Casual Furgora® Casual Regular price €90,00 Regu…" at bounding box center [866, 231] width 377 height 853
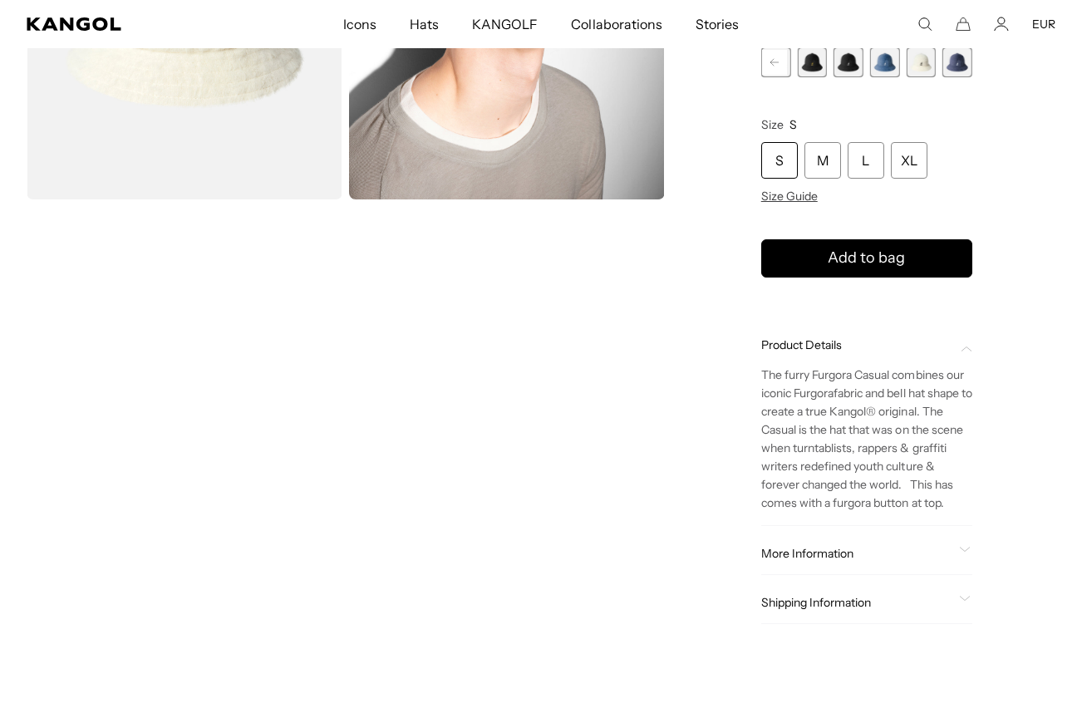
click at [671, 410] on div "Loading... Home / All Products / Furgora® Casual Furgora® Casual Regular price …" at bounding box center [541, 231] width 1082 height 853
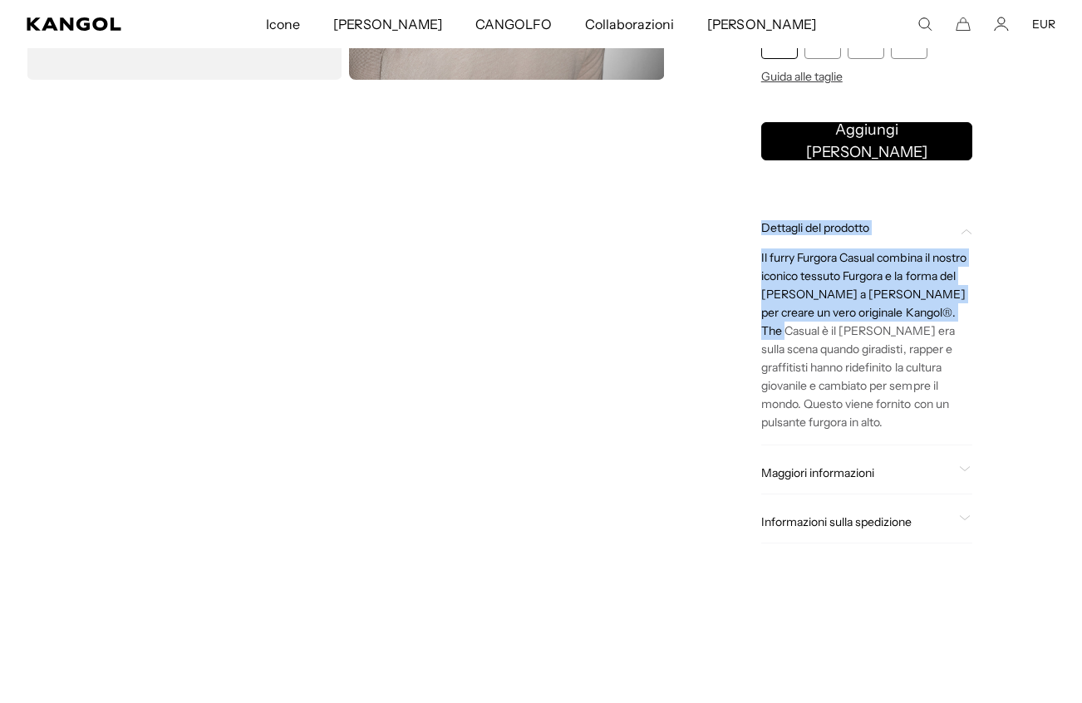
drag, startPoint x: 747, startPoint y: 229, endPoint x: 1001, endPoint y: 309, distance: 266.8
click at [1001, 309] on div "Casa / Tutti i prodotti / Furgora® Casual Furgora® Casual Prezzo normale 90,00 …" at bounding box center [866, 131] width 377 height 892
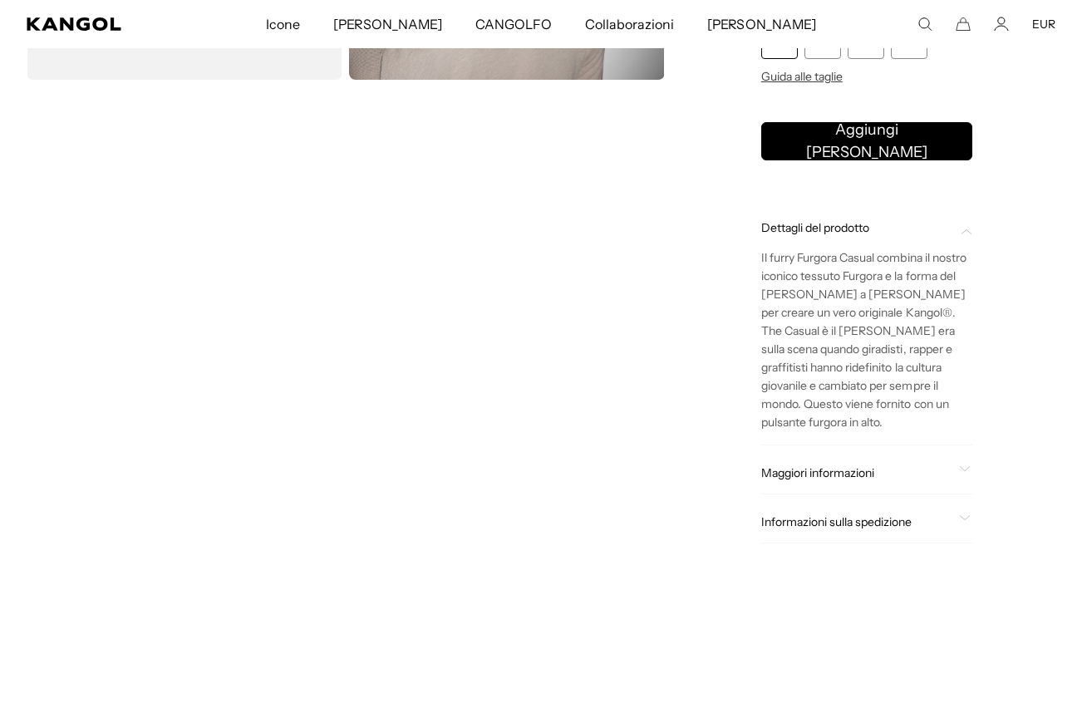
click at [992, 391] on div "Casa / Tutti i prodotti / Furgora® Casual Furgora® Casual Prezzo normale 90,00 …" at bounding box center [866, 131] width 377 height 892
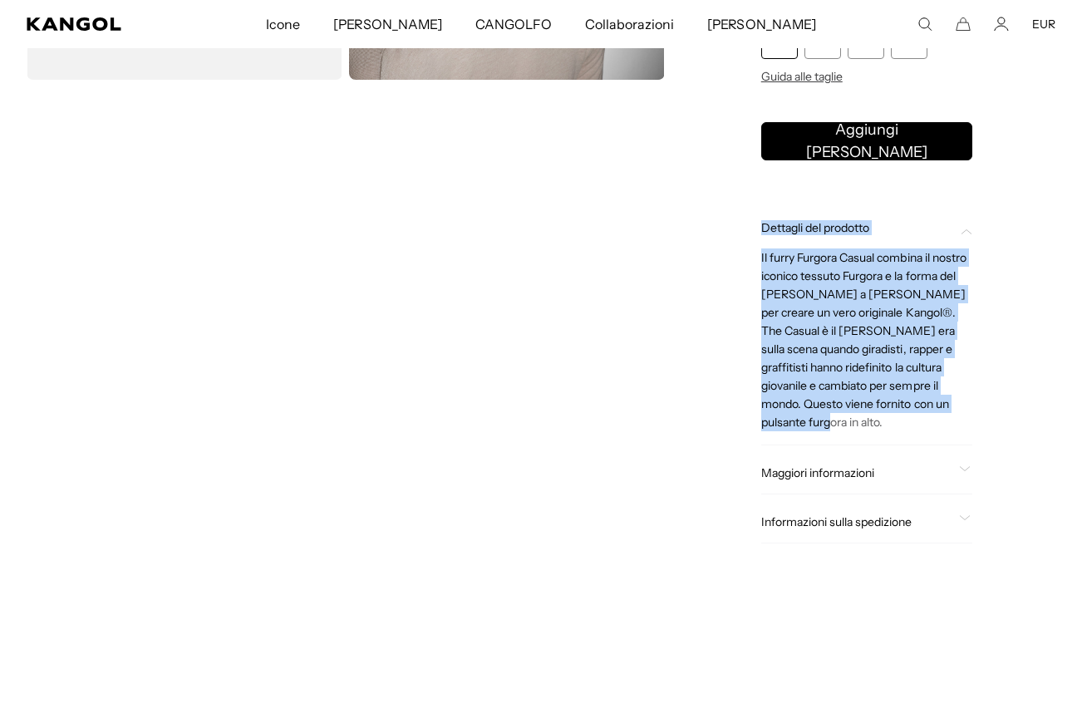
scroll to position [0, 0]
drag, startPoint x: 752, startPoint y: 217, endPoint x: 992, endPoint y: 416, distance: 311.7
click at [992, 416] on div "Casa / Tutti i prodotti / Furgora® Casual Furgora® Casual Prezzo normale 90,00 …" at bounding box center [866, 131] width 377 height 892
copy div "Dettagli del prodotto Il furry Furgora Casual combina il nostro iconico tessuto…"
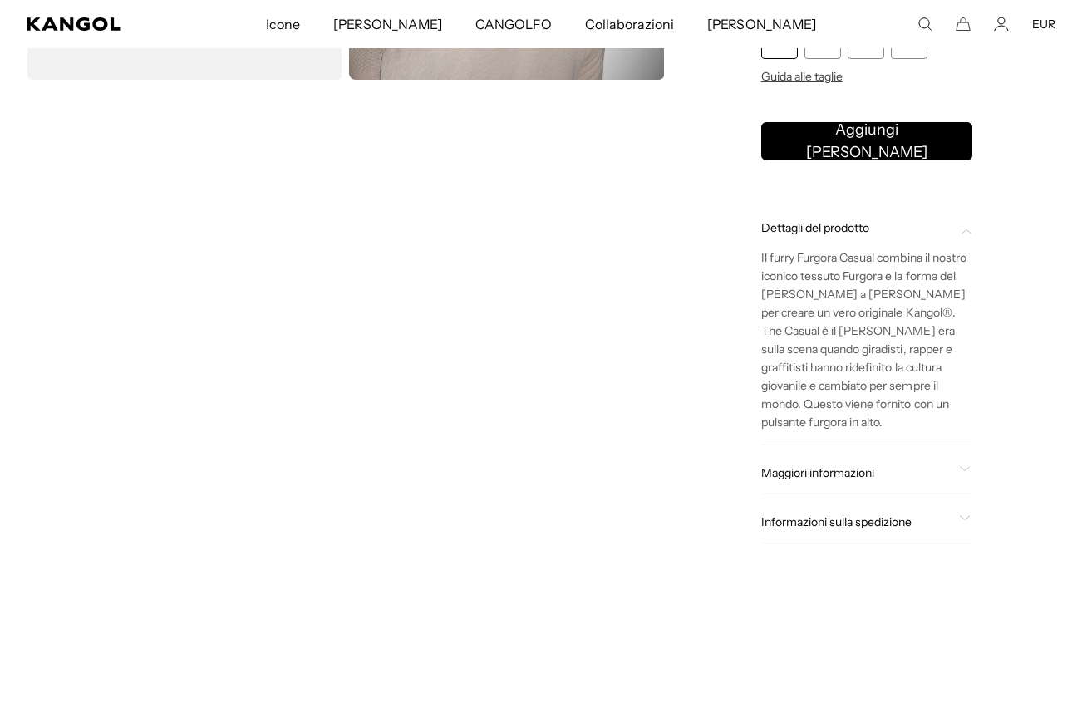
click at [903, 465] on span "Maggiori informazioni" at bounding box center [856, 472] width 191 height 15
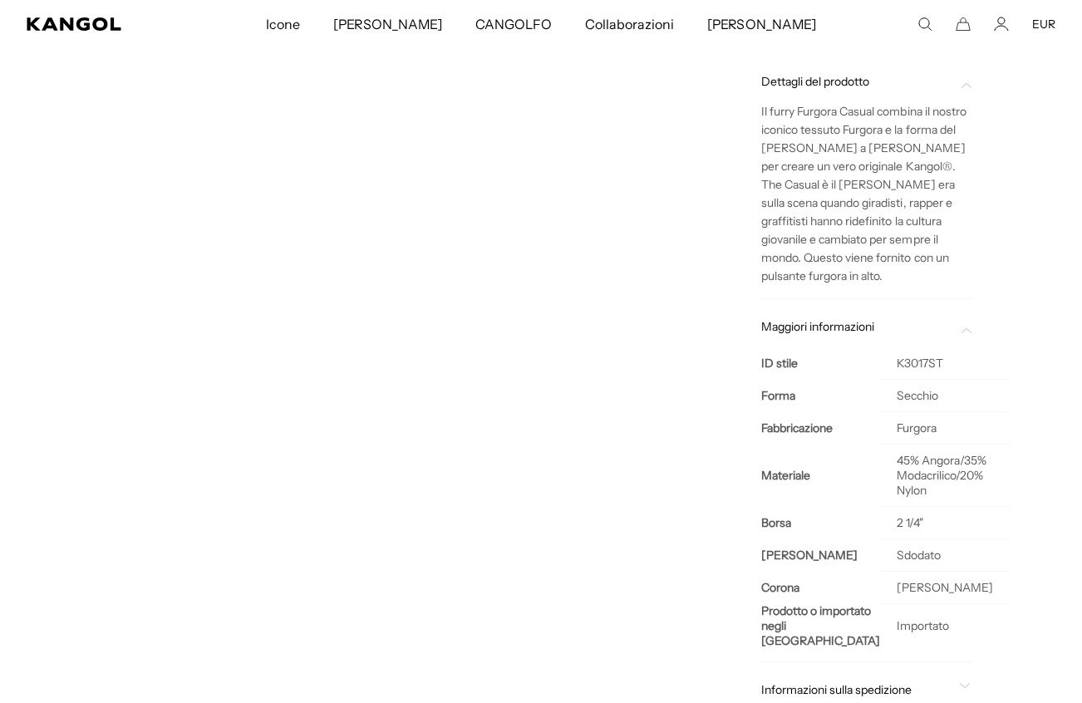
scroll to position [736, 0]
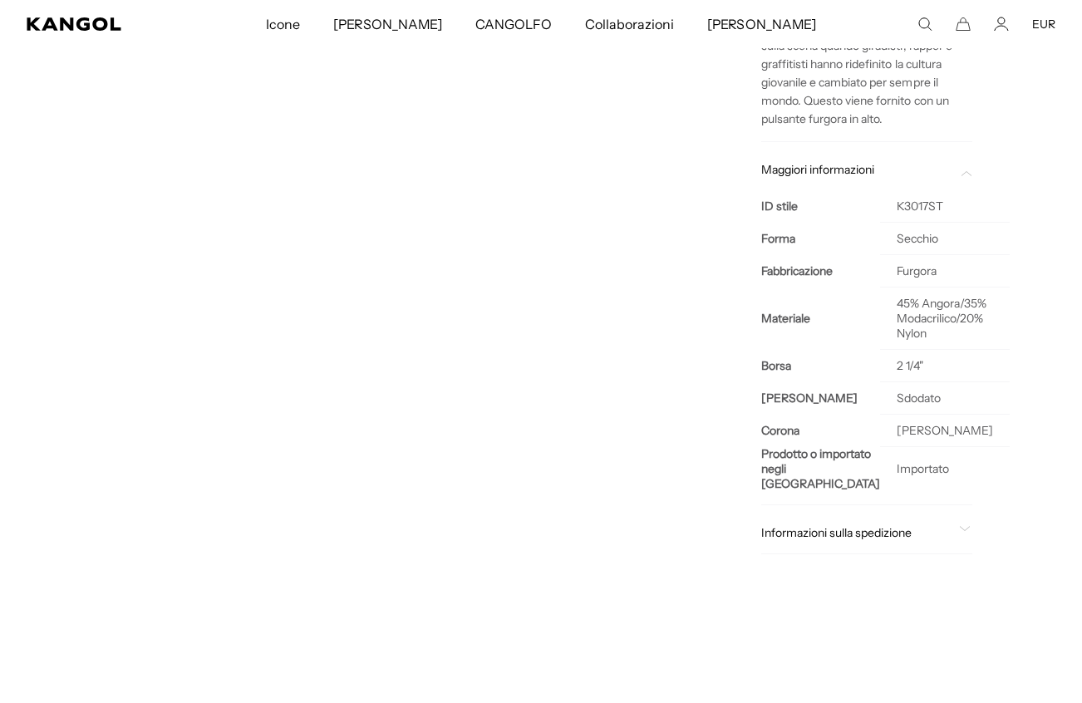
click at [902, 516] on div "Informazioni sulla spedizione" at bounding box center [866, 533] width 211 height 42
click at [912, 529] on span "Informazioni sulla spedizione" at bounding box center [856, 532] width 191 height 15
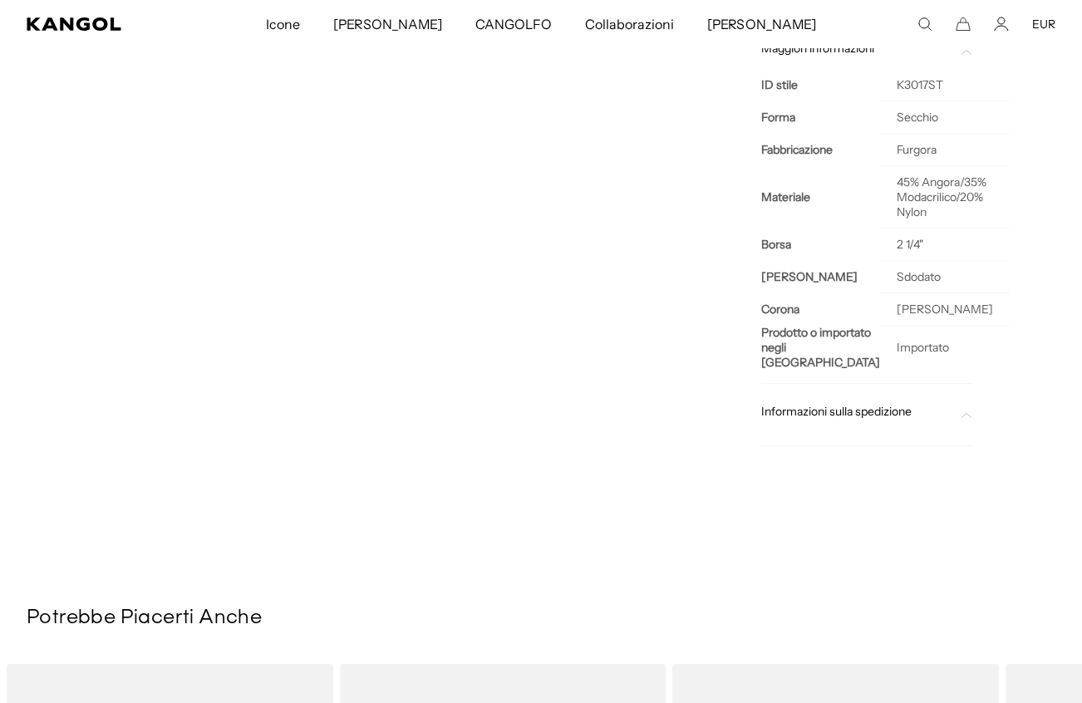
click at [915, 408] on span "Informazioni sulla spedizione" at bounding box center [856, 411] width 191 height 15
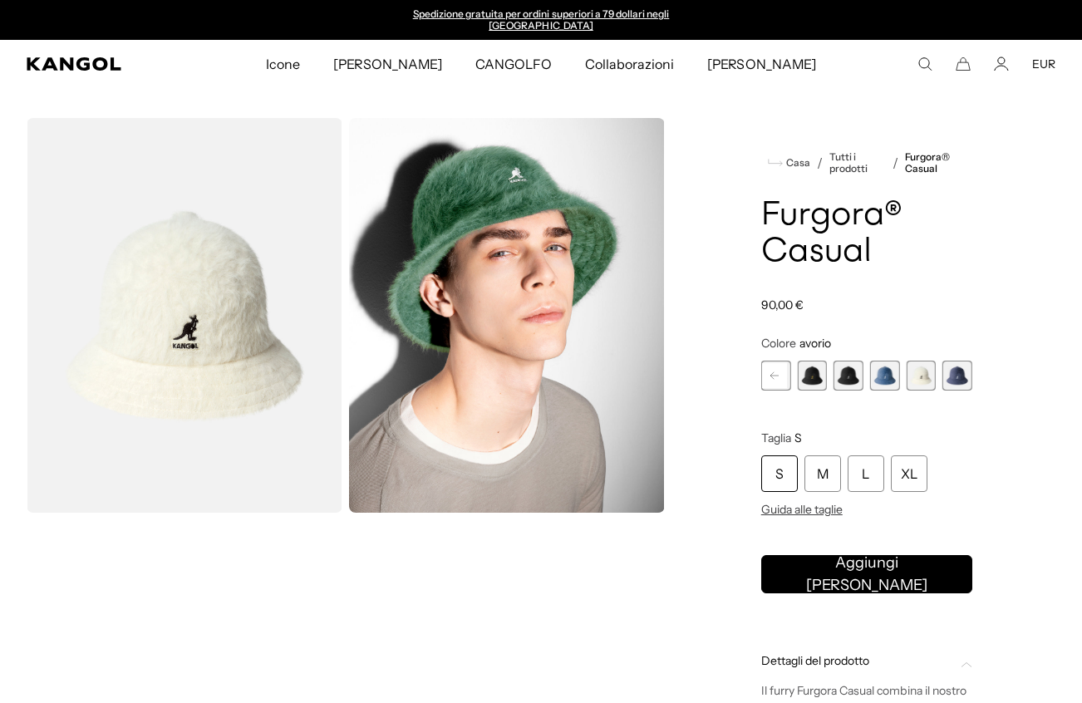
scroll to position [0, 0]
click at [936, 64] on div "Search here EUR USD EUR" at bounding box center [981, 64] width 149 height 15
click at [922, 62] on icon "Cerca qui" at bounding box center [924, 64] width 15 height 15
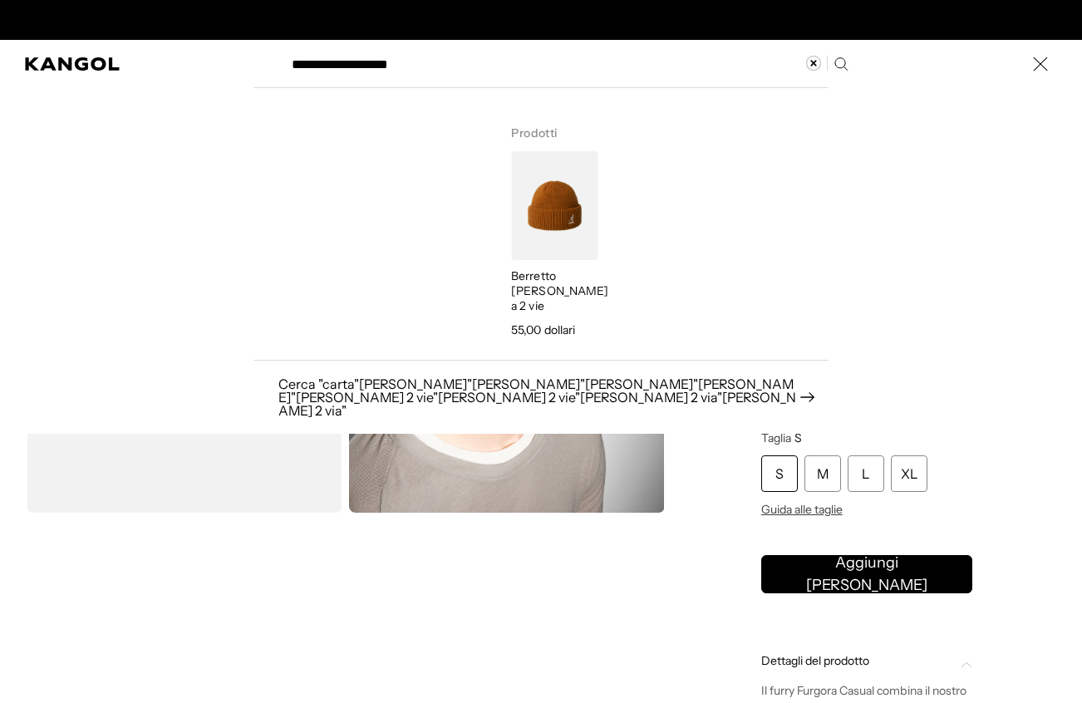
scroll to position [0, 342]
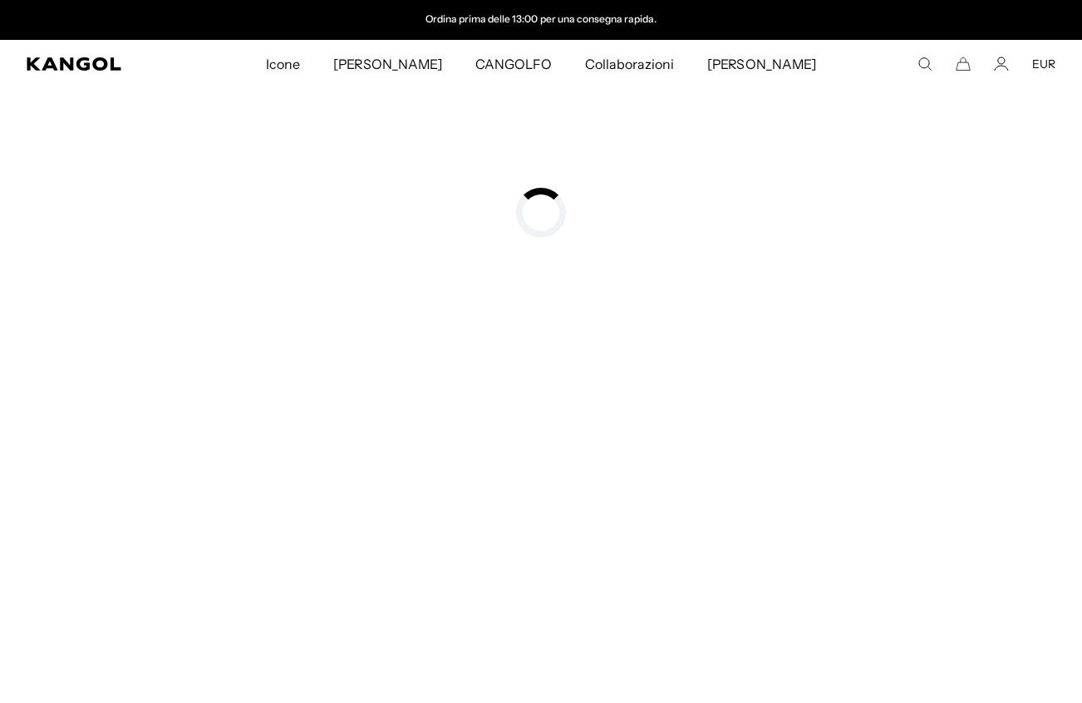
type input "**********"
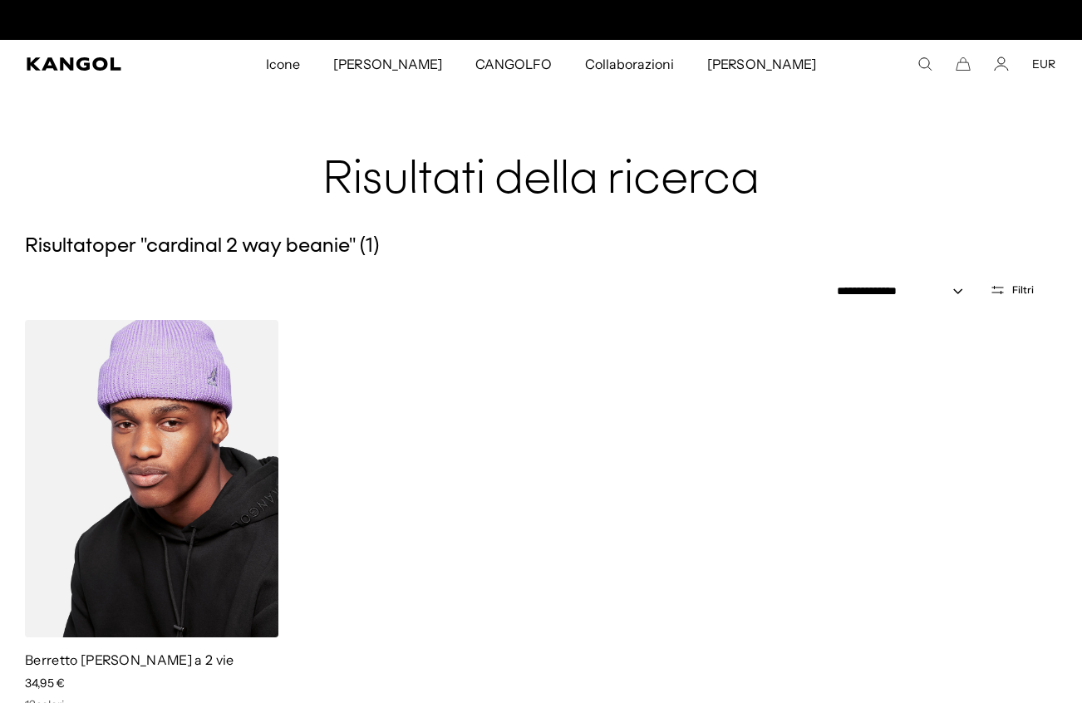
scroll to position [0, 342]
click at [185, 418] on img at bounding box center [151, 478] width 253 height 317
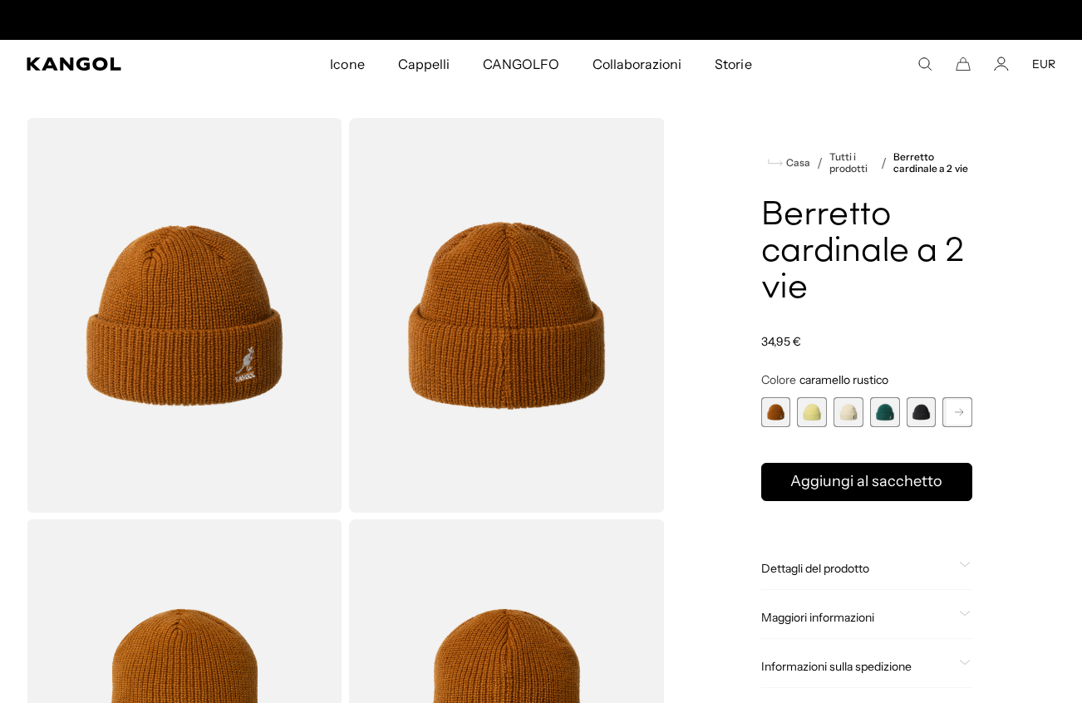
scroll to position [0, 342]
click at [920, 406] on span "5 di 14" at bounding box center [922, 412] width 30 height 30
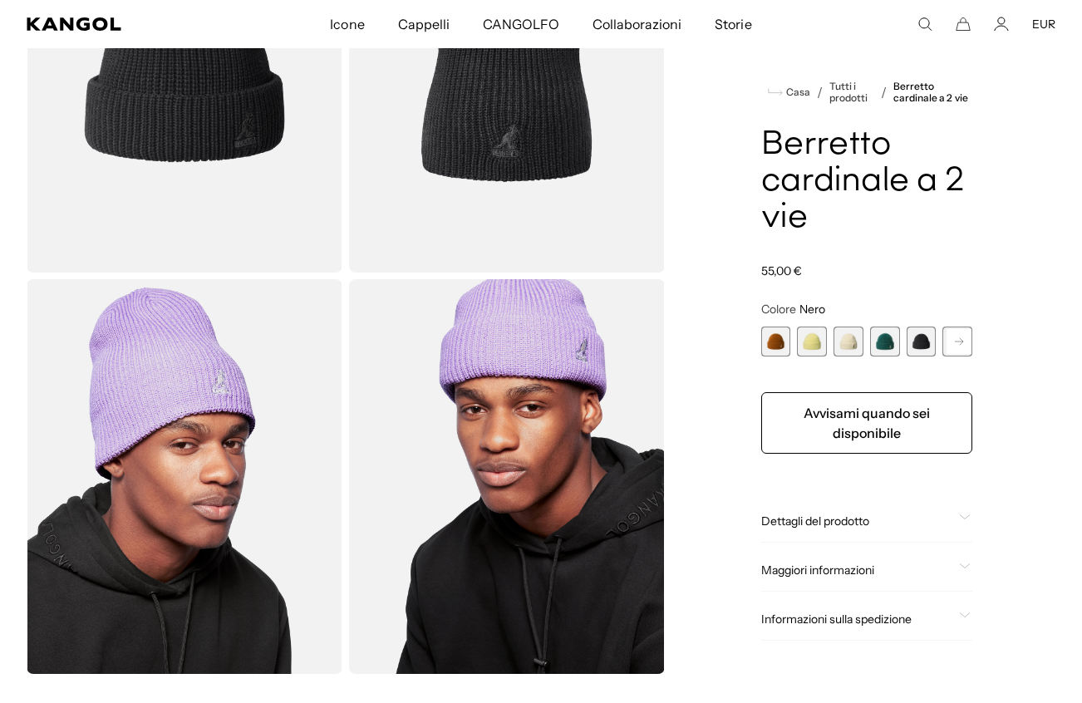
click at [941, 342] on div "Caramello rustico Variant sold out or unavailable Chiffon burro Variant sold ou…" at bounding box center [866, 342] width 211 height 30
click at [949, 345] on rect at bounding box center [959, 341] width 25 height 25
click at [954, 345] on rect at bounding box center [959, 341] width 25 height 25
click at [956, 346] on rect at bounding box center [959, 341] width 25 height 25
click at [959, 343] on rect at bounding box center [959, 341] width 25 height 25
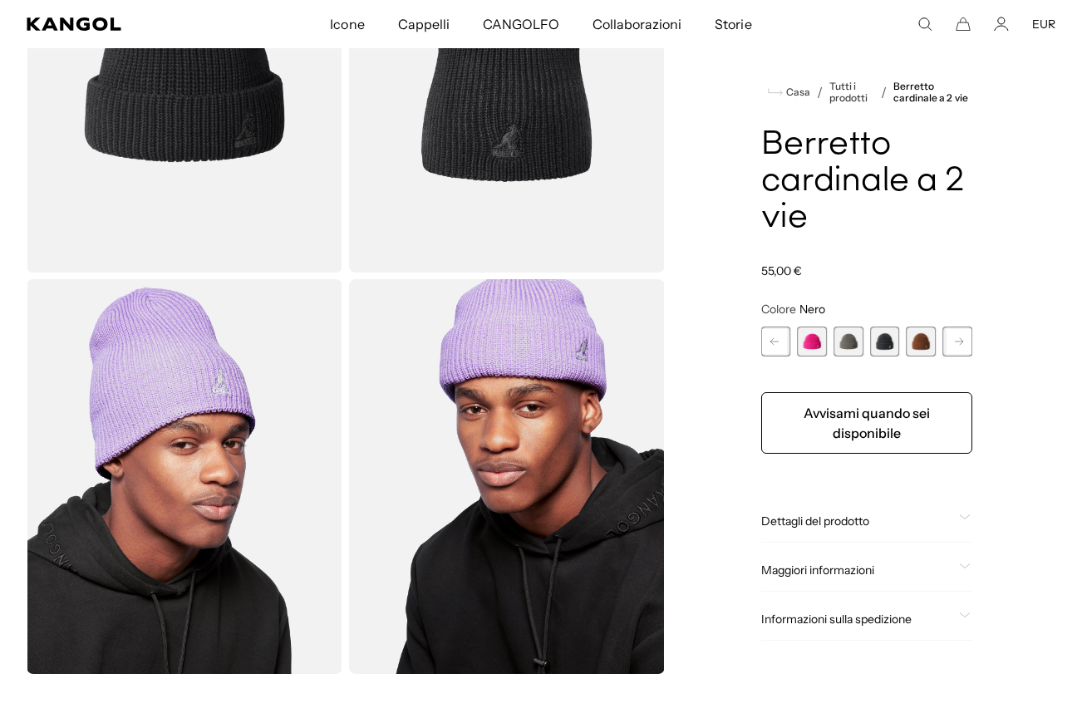
click at [959, 343] on rect at bounding box center [959, 341] width 25 height 25
click at [959, 347] on rect at bounding box center [959, 341] width 25 height 25
click at [961, 347] on rect at bounding box center [959, 341] width 25 height 25
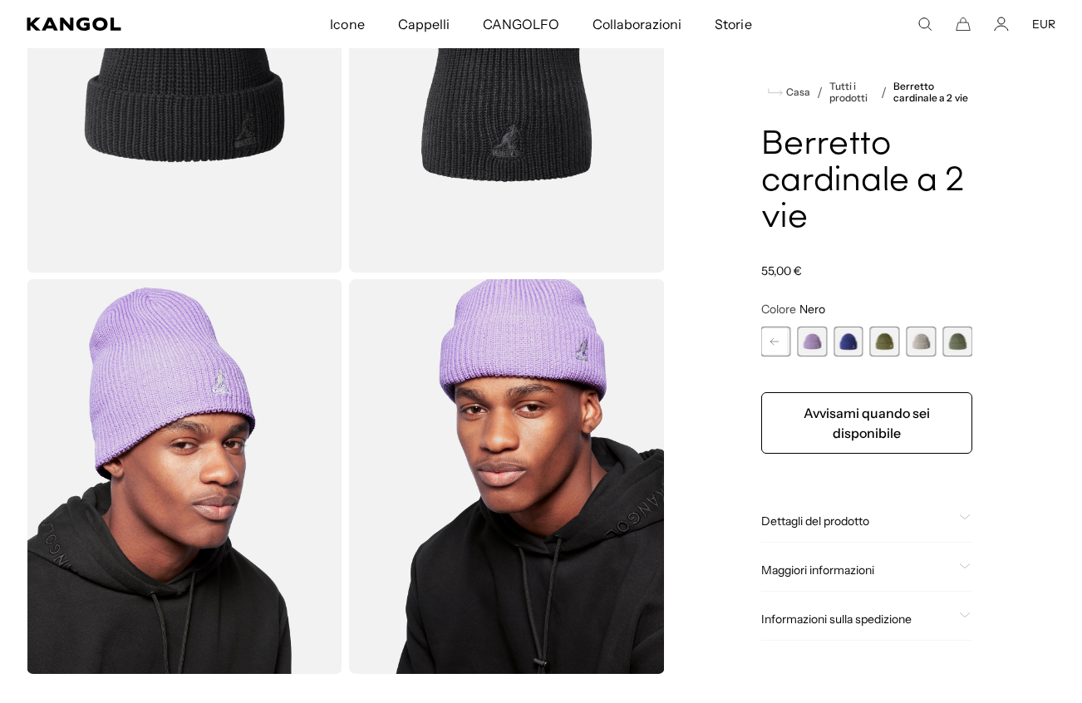
click at [850, 337] on span "11 di 14" at bounding box center [849, 342] width 30 height 30
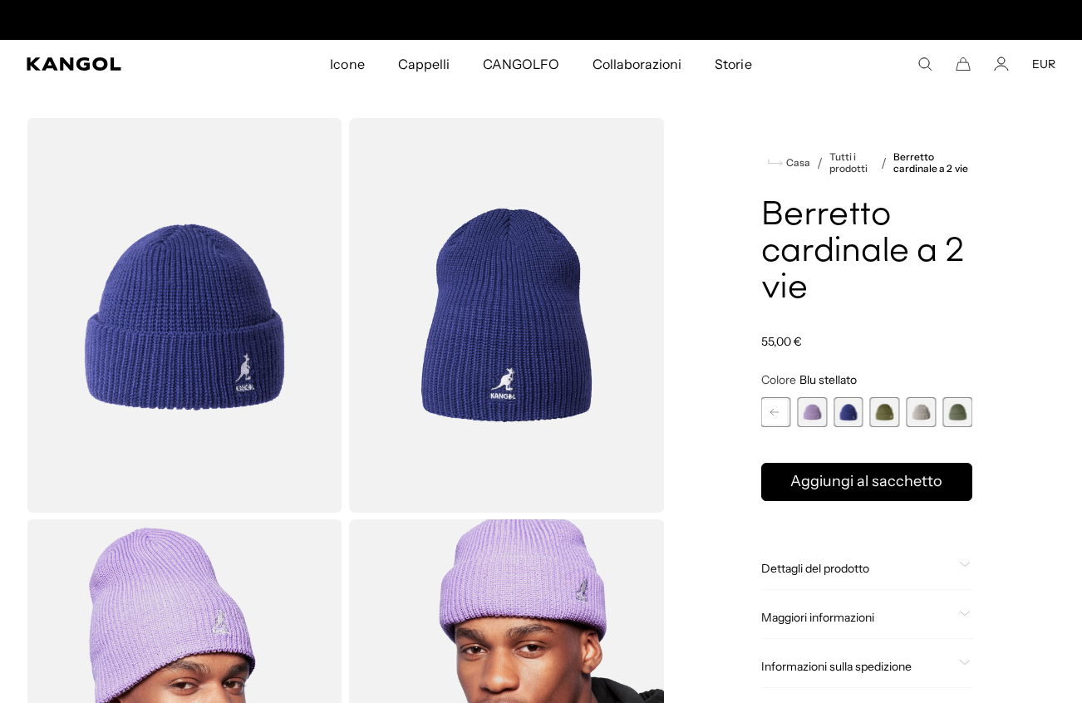
scroll to position [0, 342]
click at [768, 235] on h1 "Berretto cardinale a 2 vie" at bounding box center [866, 253] width 211 height 110
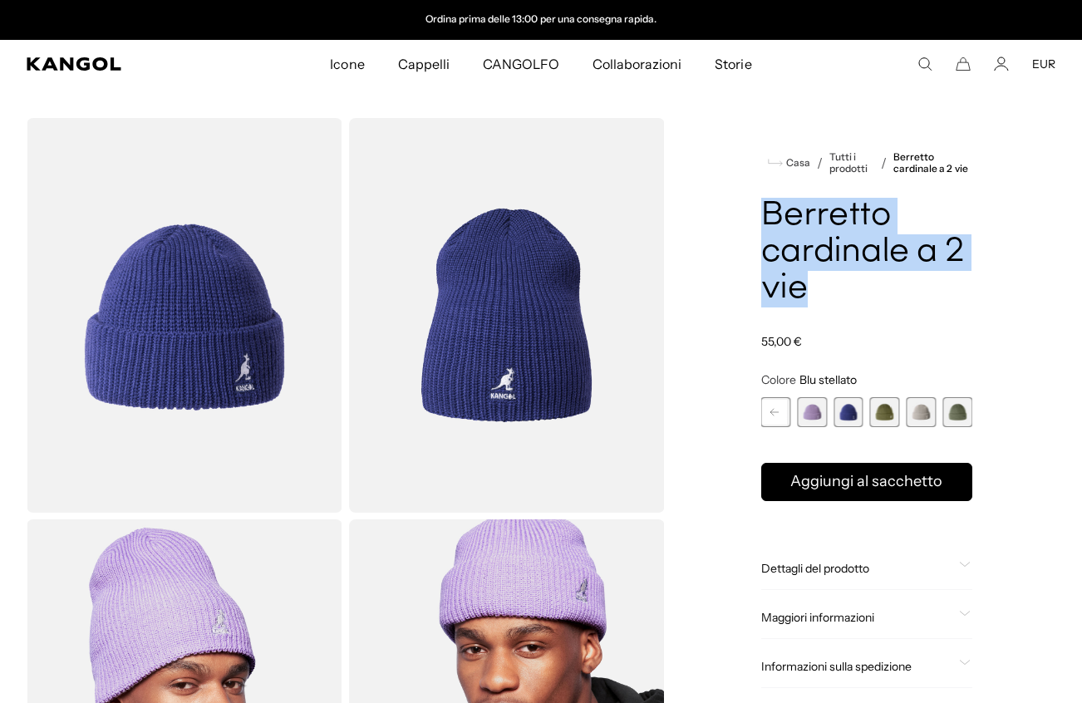
drag, startPoint x: 765, startPoint y: 207, endPoint x: 899, endPoint y: 318, distance: 174.7
click at [899, 318] on div "Berretto cardinale a 2 vie Prezzo normale 55,00 € Regular price Sale price €55,…" at bounding box center [866, 273] width 211 height 151
drag, startPoint x: 812, startPoint y: 295, endPoint x: 770, endPoint y: 229, distance: 78.4
click at [770, 229] on h1 "Berretto cardinale a 2 vie" at bounding box center [866, 253] width 211 height 110
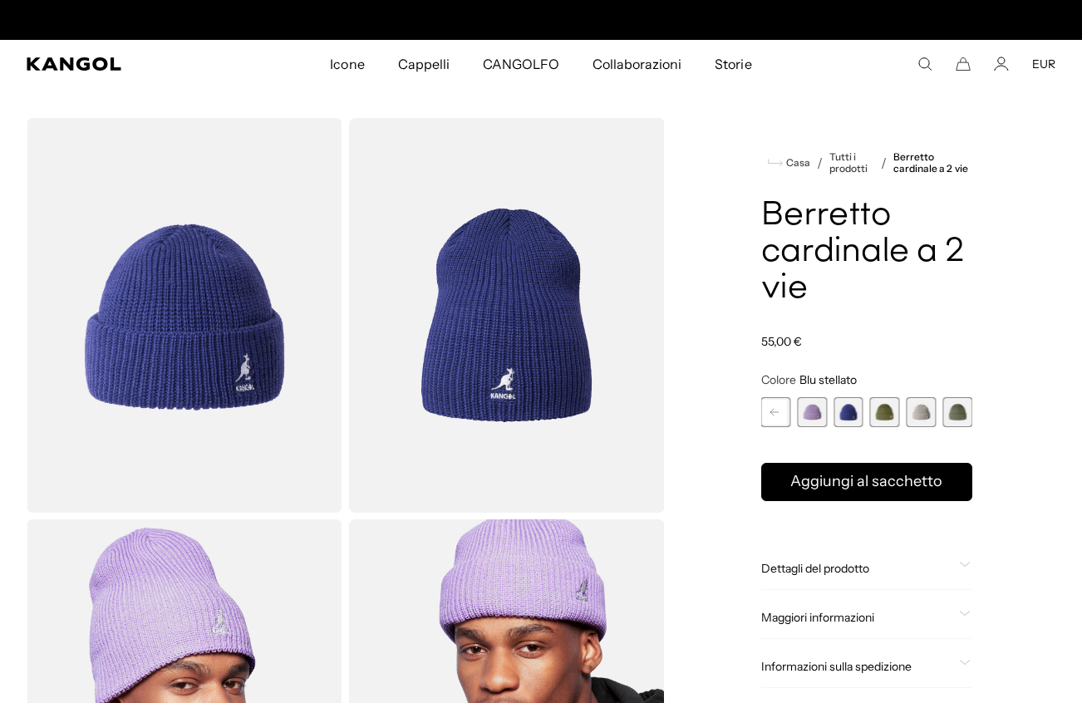
scroll to position [0, 0]
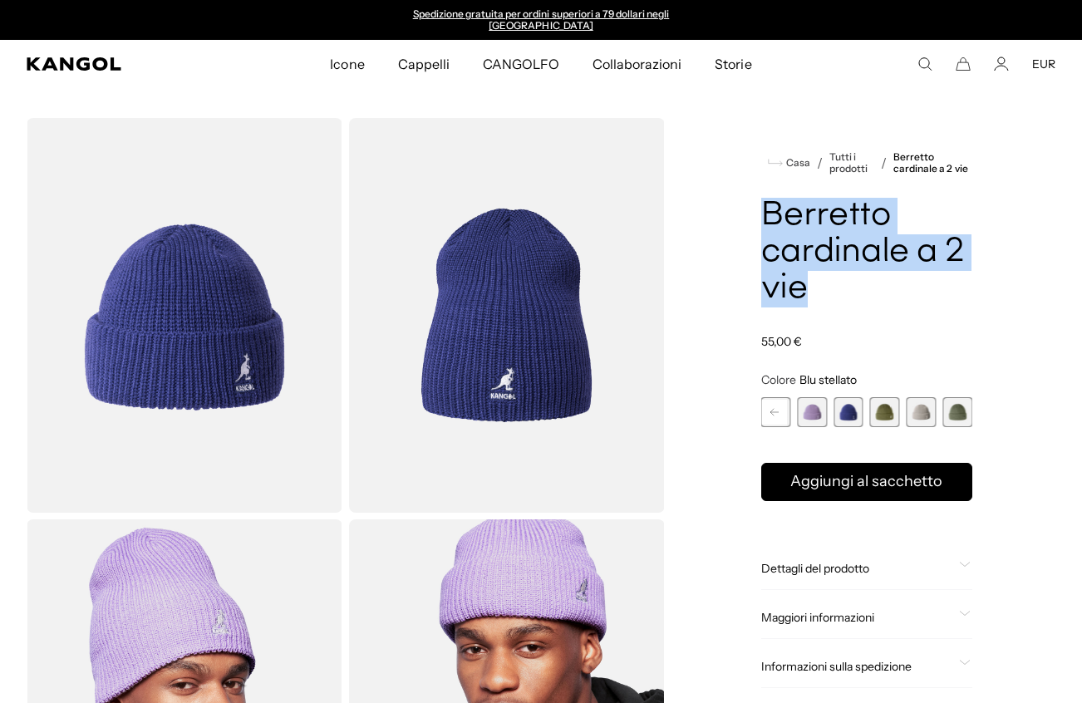
drag, startPoint x: 760, startPoint y: 210, endPoint x: 846, endPoint y: 318, distance: 138.4
click at [846, 317] on div "Berretto cardinale a 2 vie Prezzo normale 55,00 € Regular price Sale price €55,…" at bounding box center [866, 273] width 211 height 151
click at [770, 409] on rect at bounding box center [774, 412] width 25 height 25
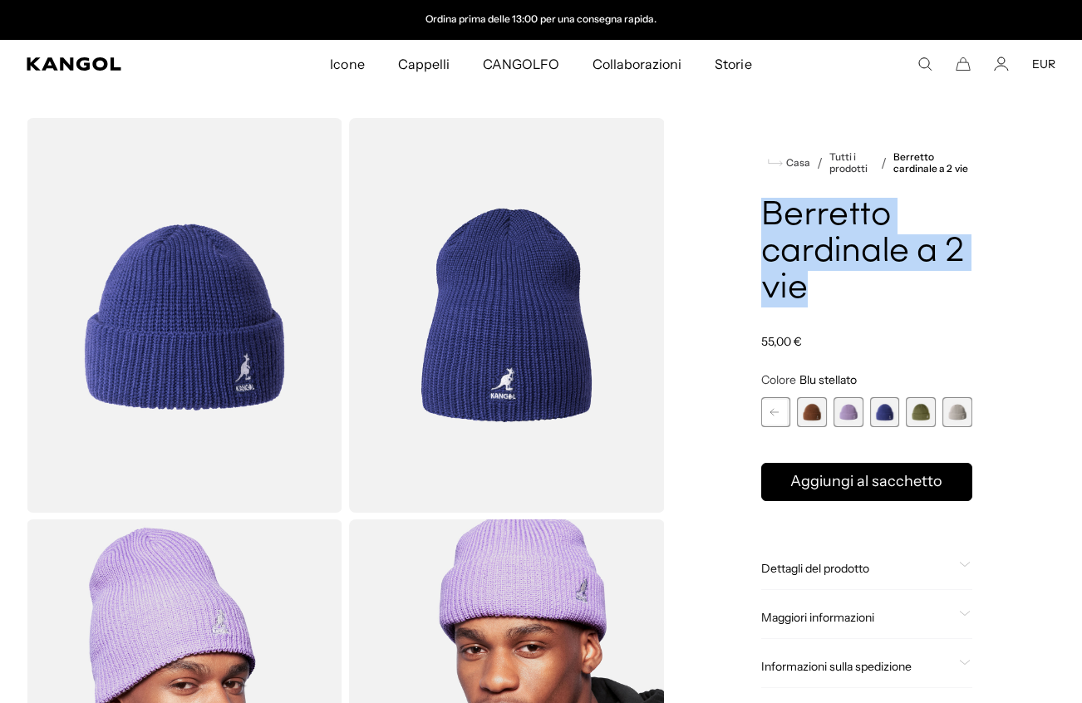
click at [770, 410] on rect at bounding box center [774, 412] width 25 height 25
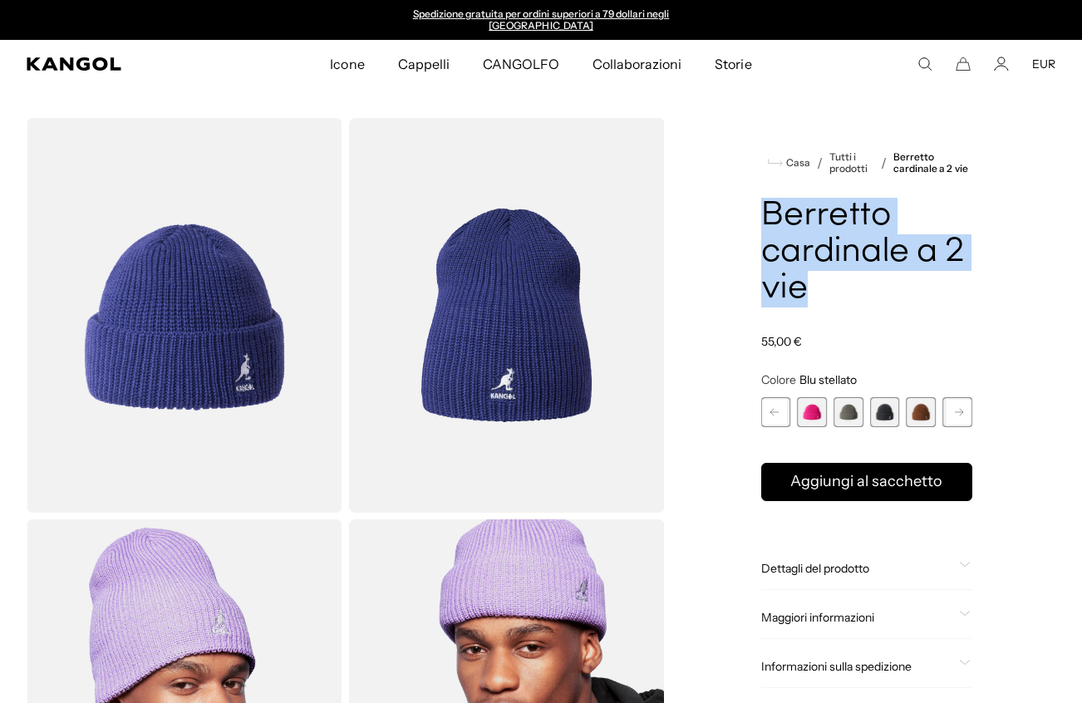
click at [770, 410] on rect at bounding box center [774, 412] width 25 height 25
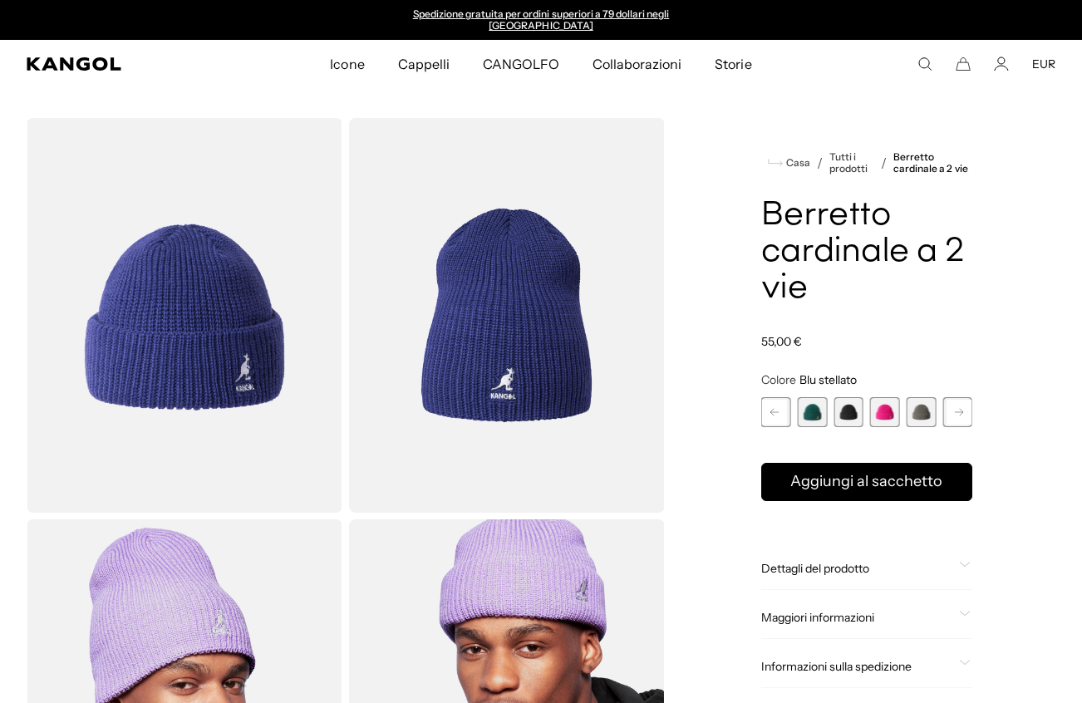
click at [879, 407] on span "6 di 14" at bounding box center [885, 412] width 30 height 30
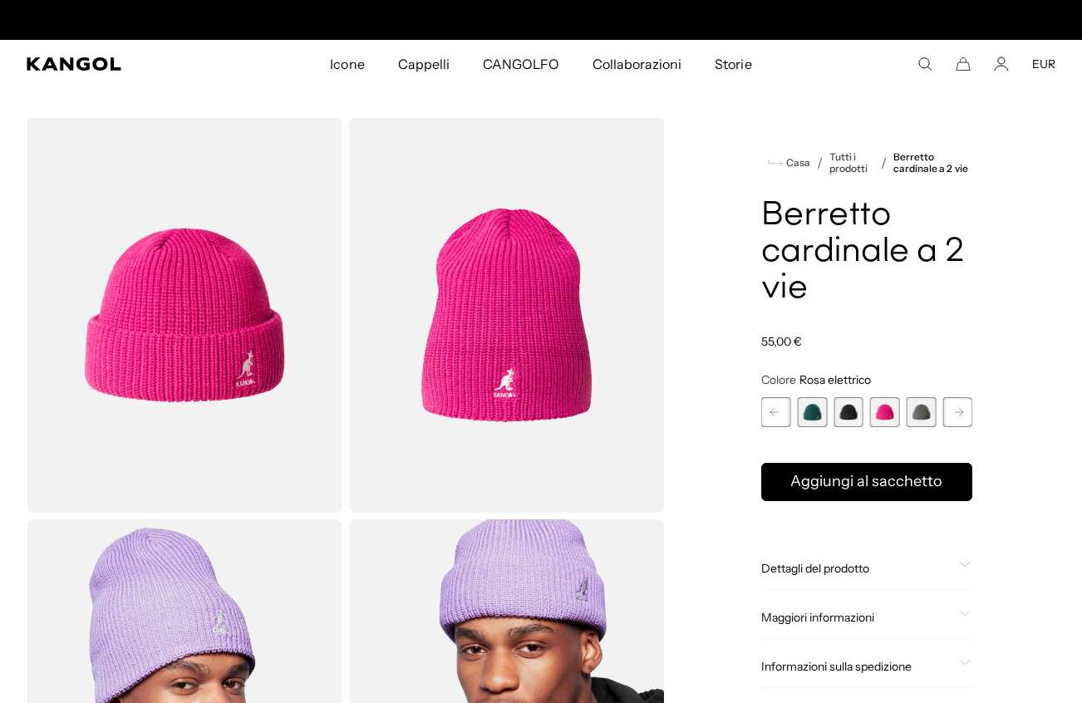
scroll to position [0, 342]
click at [785, 404] on rect at bounding box center [774, 412] width 25 height 25
click at [780, 410] on rect at bounding box center [774, 412] width 25 height 25
click at [774, 408] on div "Precedente Successivo Caramello rustico Variant sold out or unavailable Chiffon…" at bounding box center [866, 412] width 211 height 30
click at [789, 407] on span "1 di 14" at bounding box center [776, 412] width 30 height 30
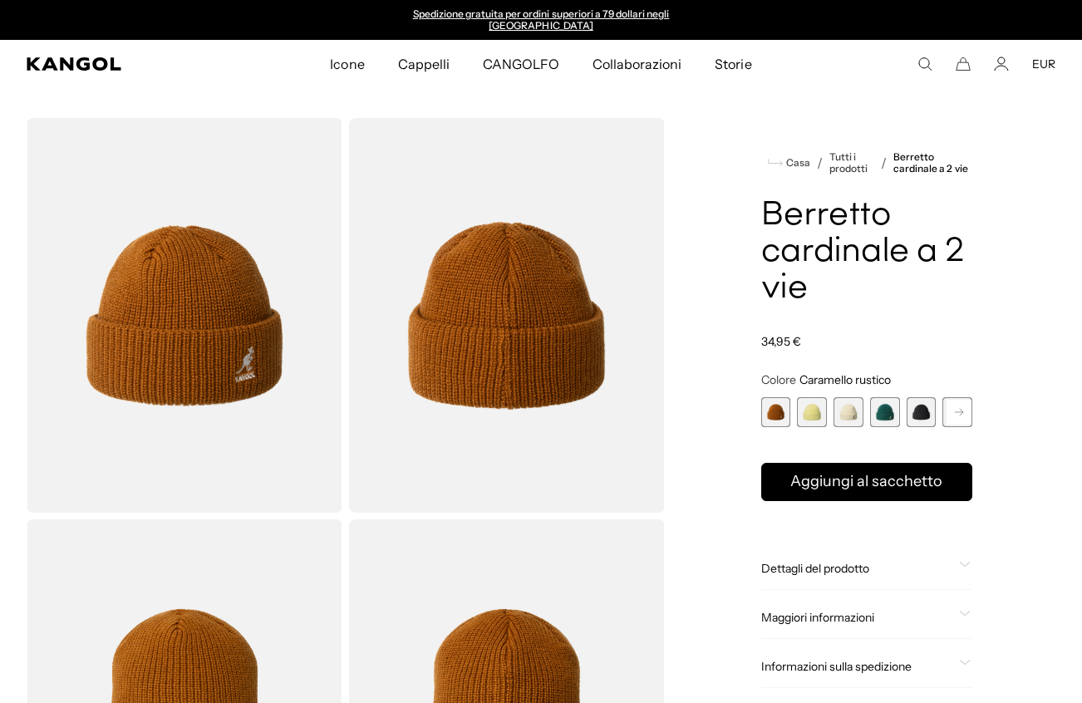
click at [795, 405] on div "Caramello rustico Variant sold out or unavailable Chiffon burro Variant sold ou…" at bounding box center [866, 412] width 211 height 30
click at [817, 410] on span "2 di 14" at bounding box center [812, 412] width 30 height 30
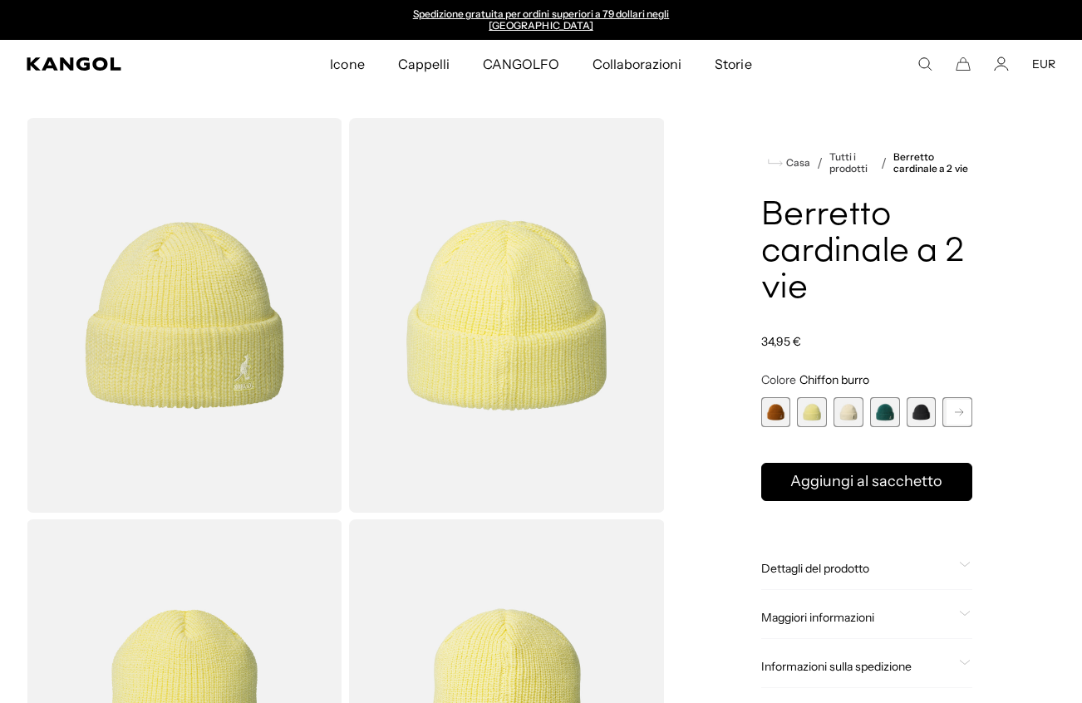
click at [839, 411] on span "3 di 14" at bounding box center [849, 412] width 30 height 30
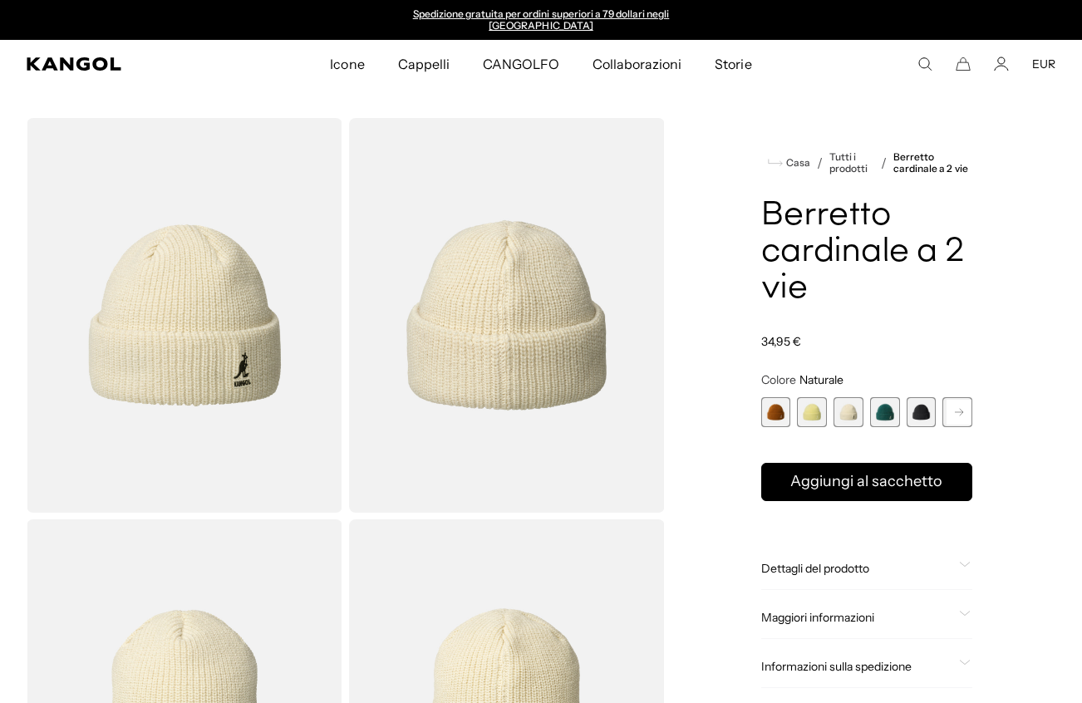
click at [885, 414] on span "4 di 14" at bounding box center [885, 412] width 30 height 30
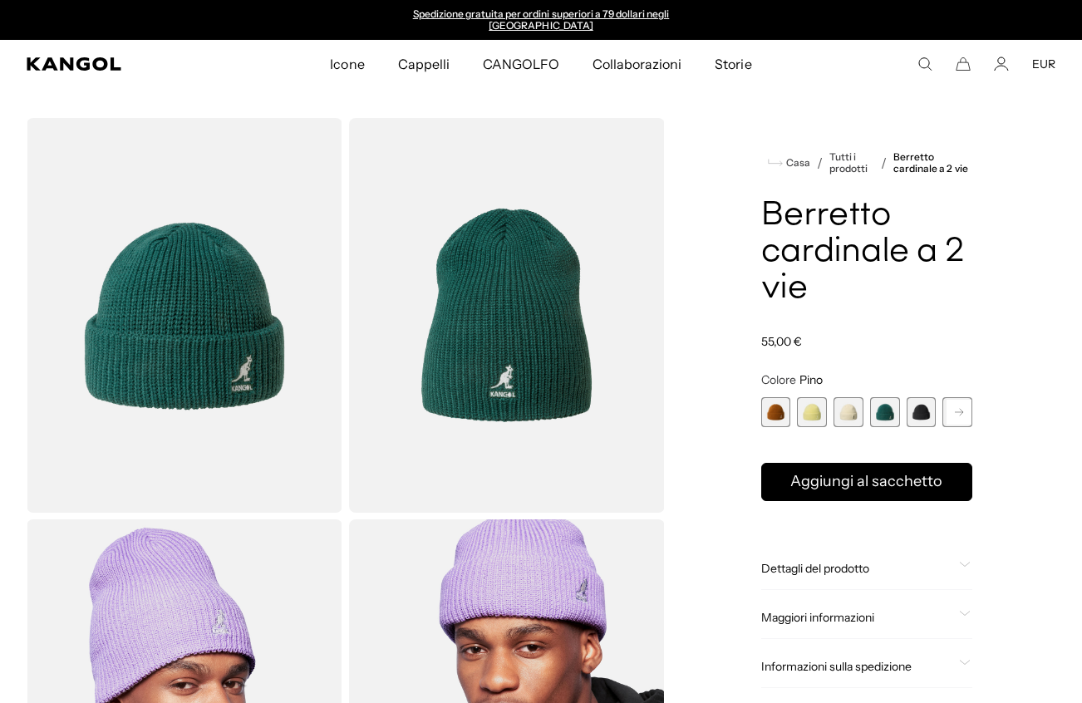
click at [845, 413] on span "3 di 14" at bounding box center [849, 412] width 30 height 30
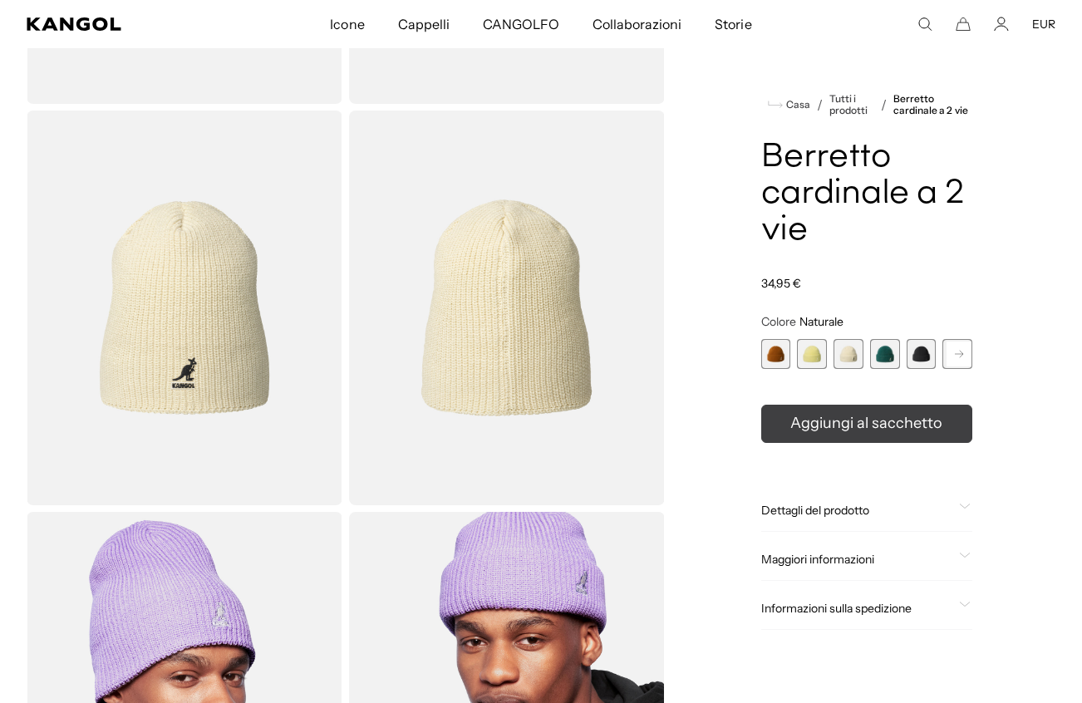
scroll to position [0, 342]
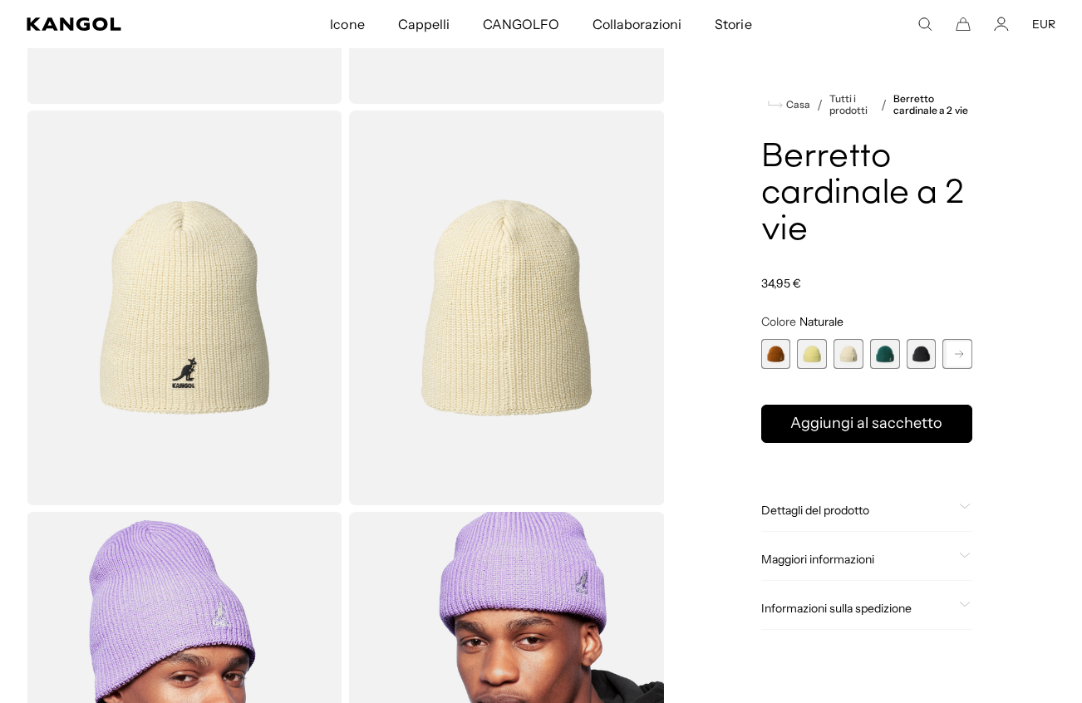
click at [907, 347] on span "5 di 14" at bounding box center [922, 354] width 30 height 30
click at [910, 351] on product-info "Casa / Tutti i prodotti / Berretto cardinale a 2 vie Berretto cardinale a 2 vie…" at bounding box center [866, 361] width 211 height 537
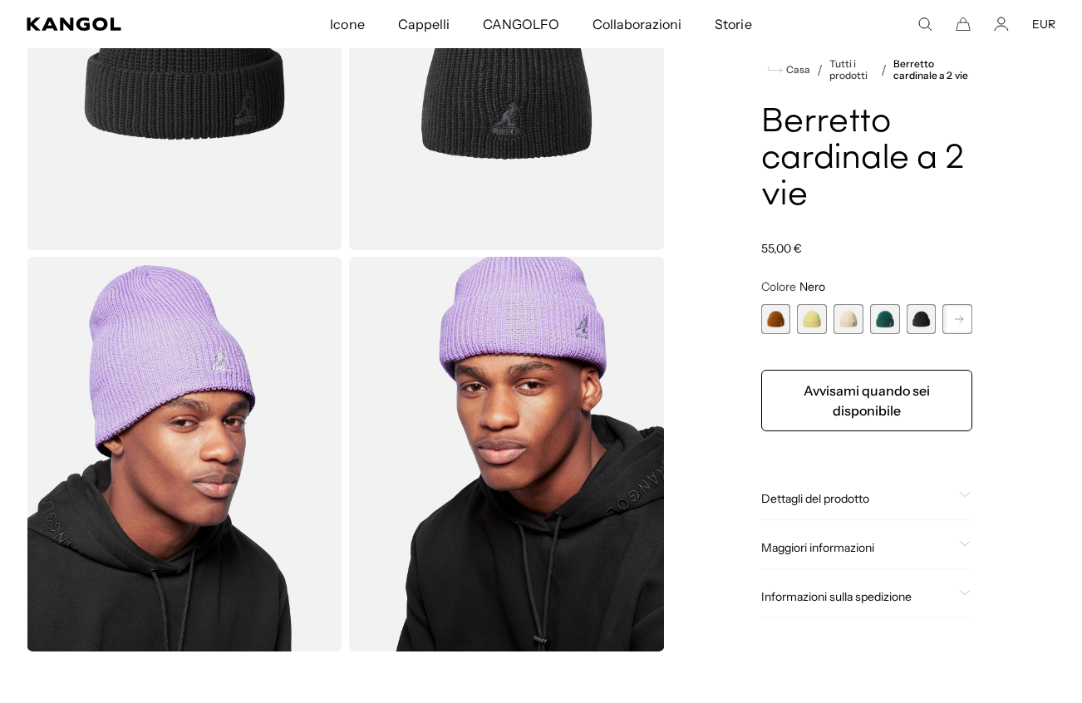
scroll to position [100, 0]
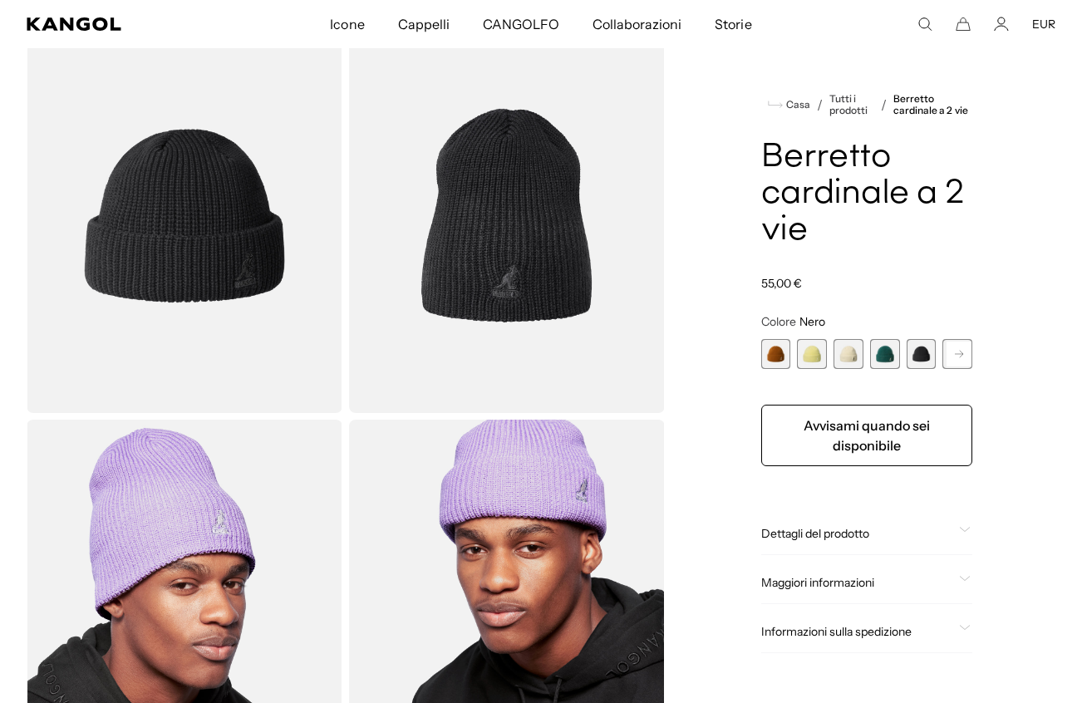
click at [891, 344] on span "4 di 14" at bounding box center [885, 354] width 30 height 30
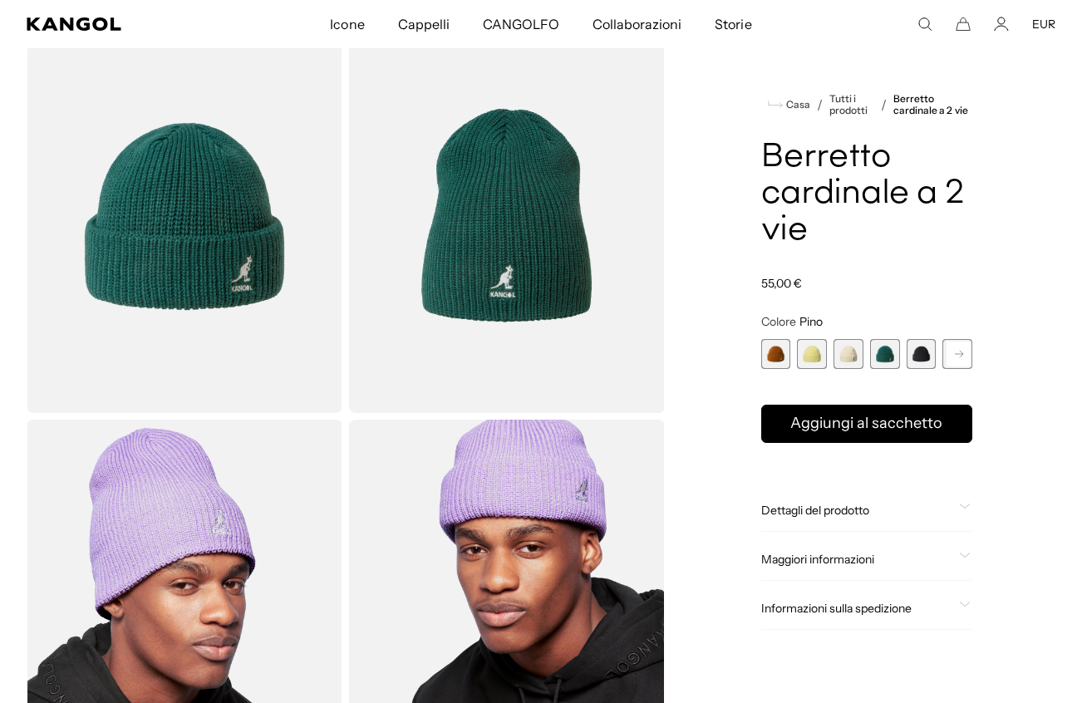
click at [854, 347] on span "3 di 14" at bounding box center [849, 354] width 30 height 30
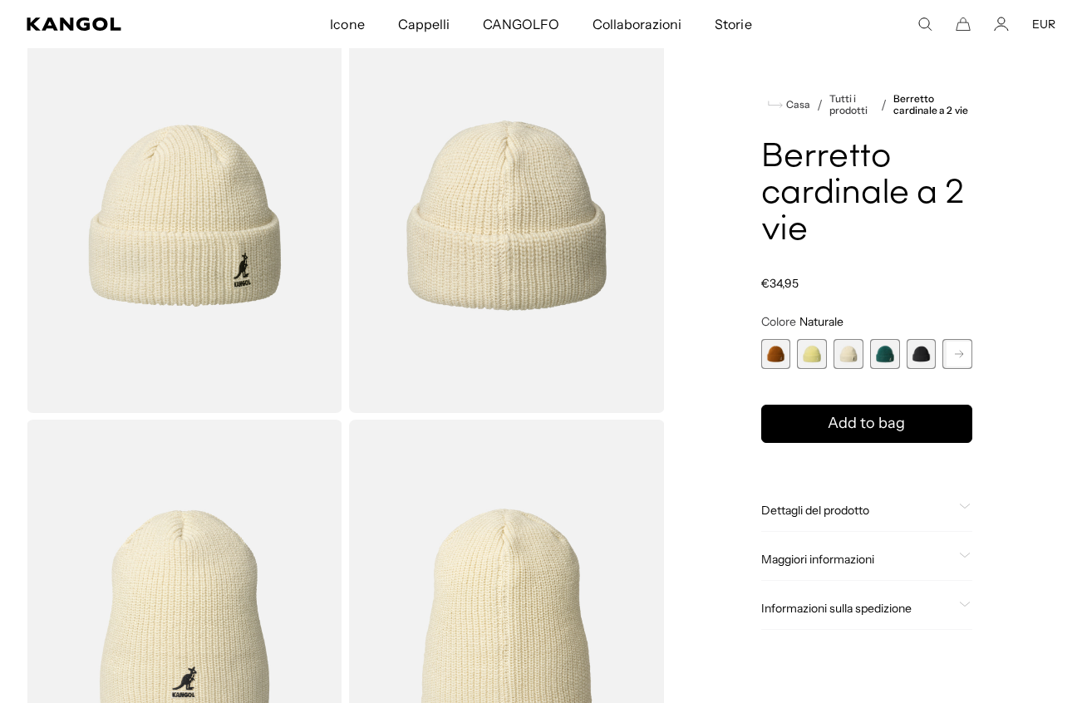
click at [827, 350] on span "2 di 14" at bounding box center [812, 354] width 30 height 30
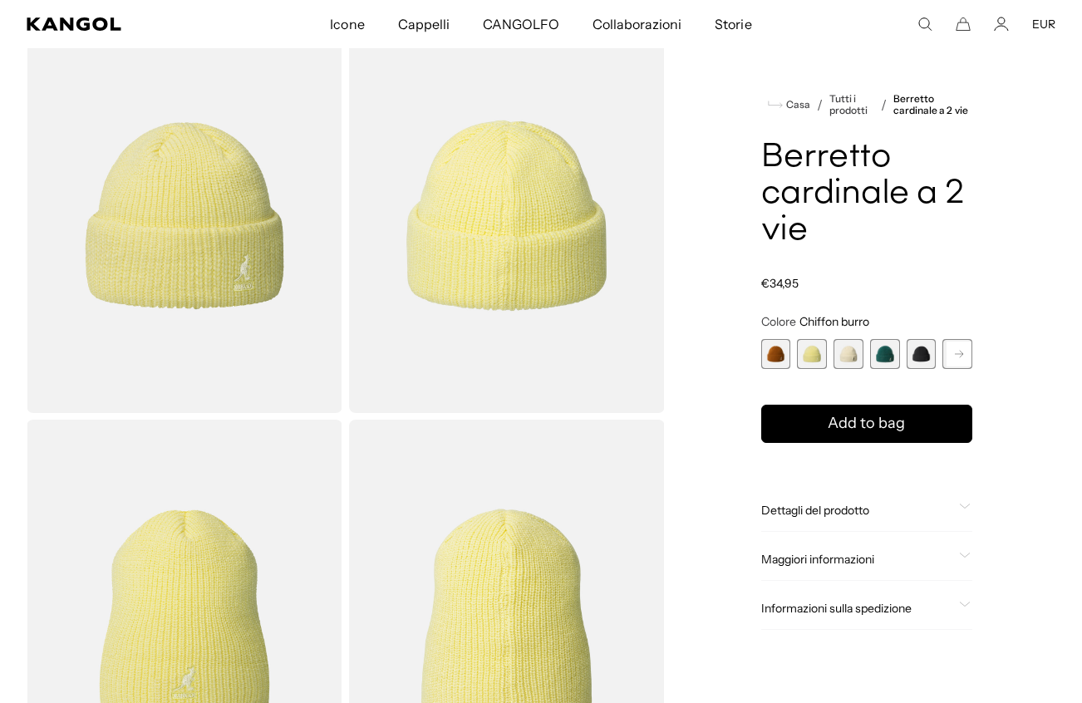
click at [797, 361] on span "2 di 14" at bounding box center [812, 354] width 30 height 30
click at [780, 367] on span "1 di 14" at bounding box center [776, 354] width 30 height 30
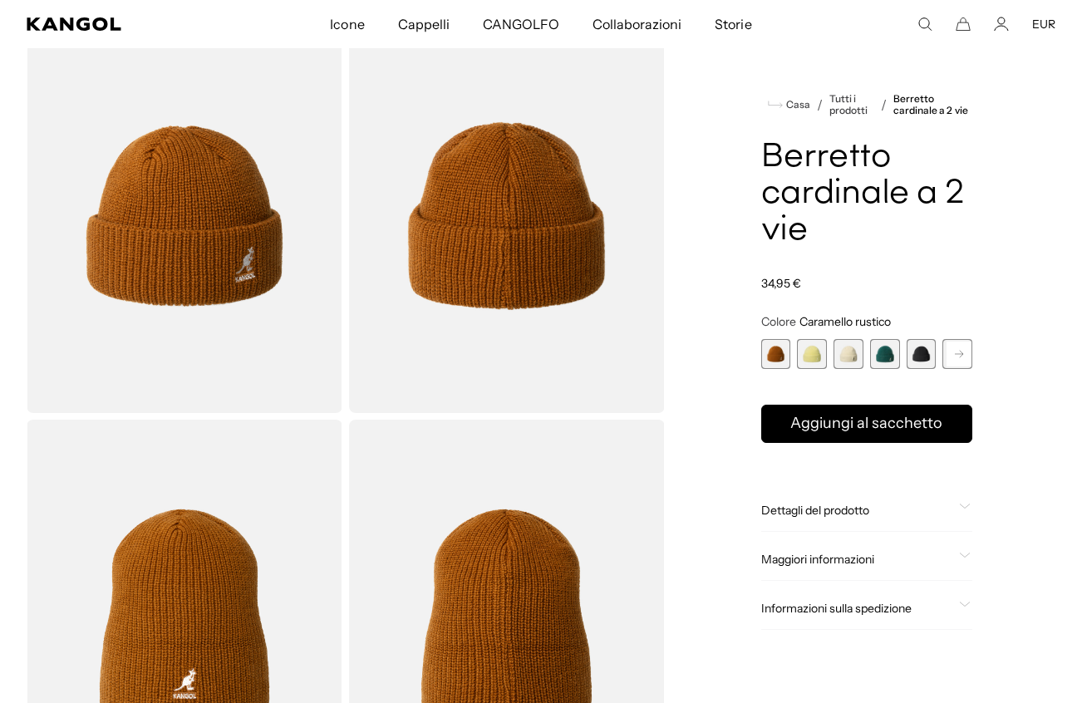
click at [922, 363] on span "5 di 14" at bounding box center [922, 354] width 30 height 30
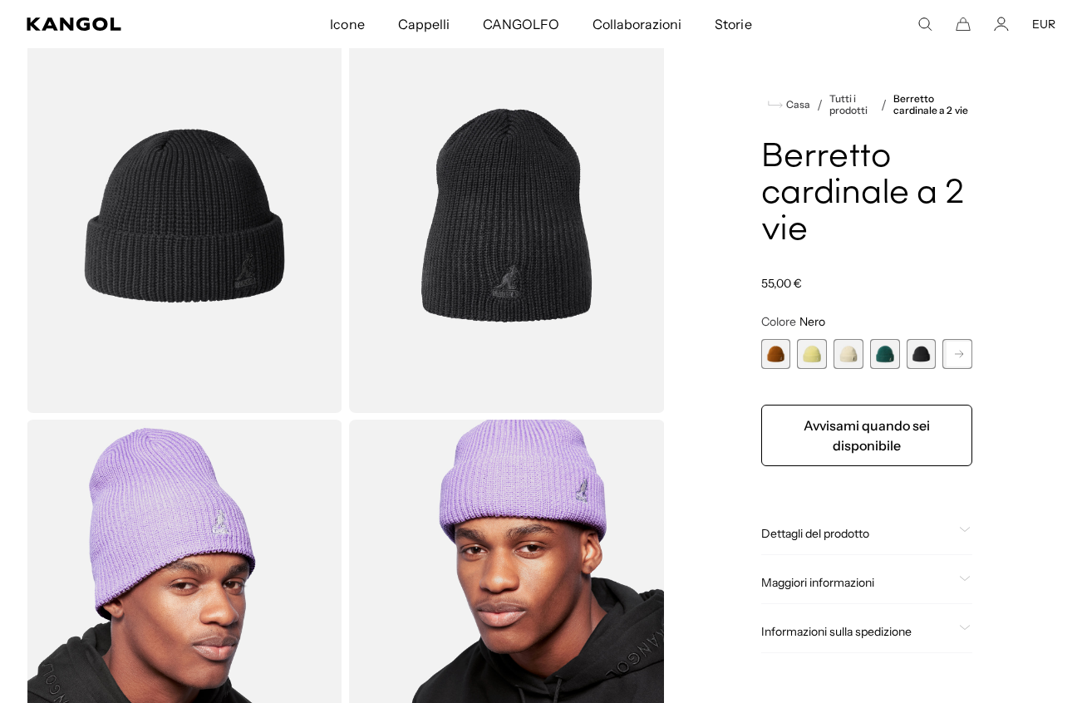
click at [948, 361] on rect at bounding box center [959, 354] width 25 height 25
click at [956, 359] on rect at bounding box center [959, 354] width 25 height 25
click at [957, 357] on rect at bounding box center [959, 354] width 25 height 25
click at [819, 350] on span "6 di 14" at bounding box center [812, 354] width 30 height 30
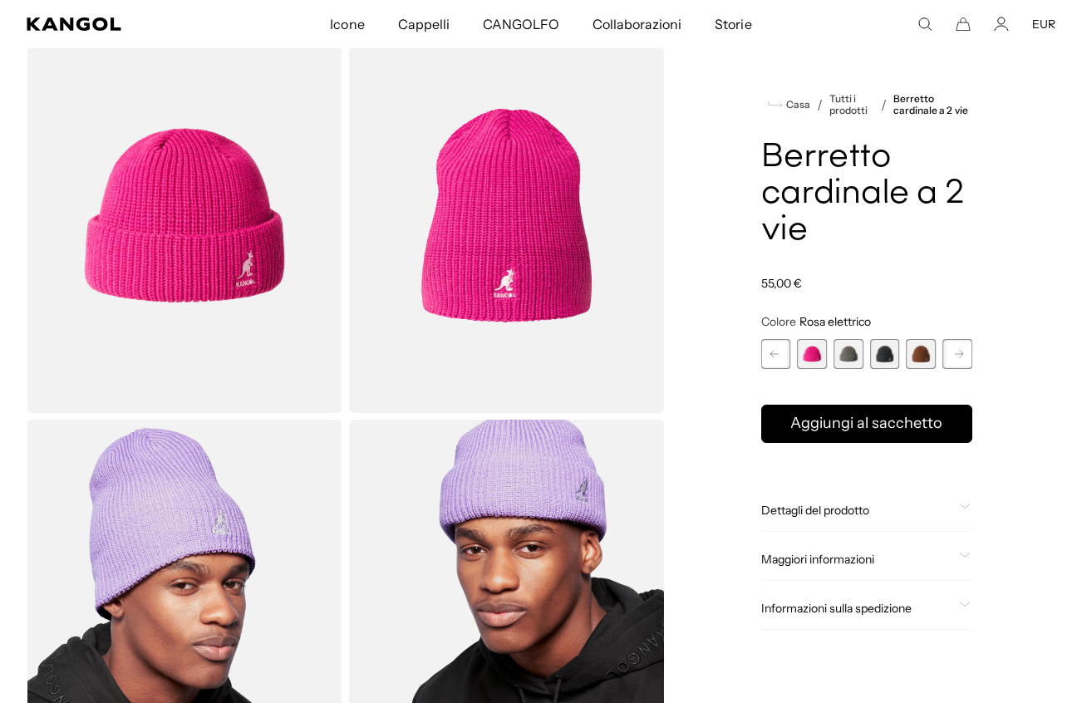
click at [849, 341] on span "7 di 14" at bounding box center [849, 354] width 30 height 30
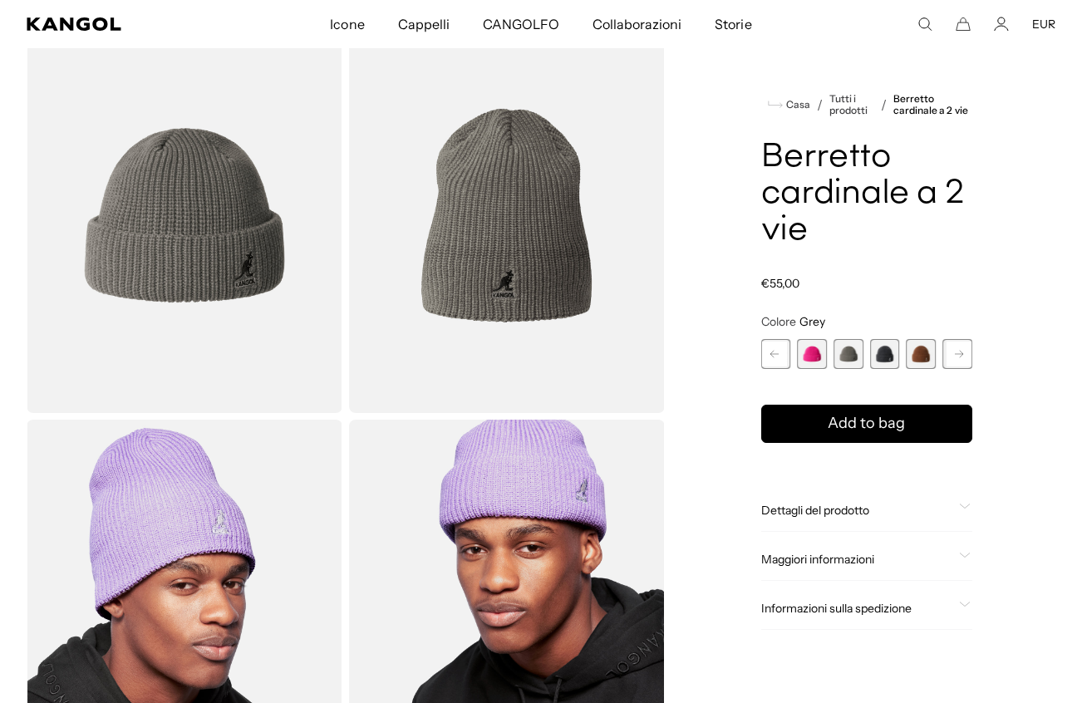
click at [878, 351] on span "8 di 14" at bounding box center [885, 354] width 30 height 30
click at [911, 354] on span "9 di 14" at bounding box center [922, 354] width 30 height 30
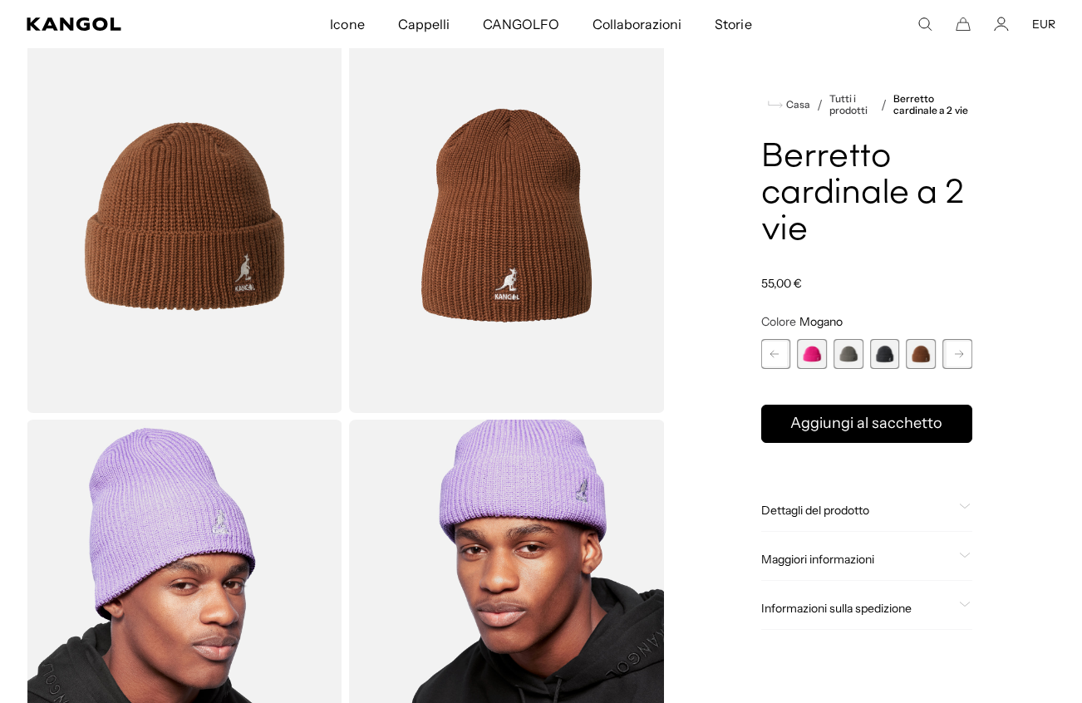
click at [941, 355] on div "Caramello rustico Variant sold out or unavailable Chiffon burro Variant sold ou…" at bounding box center [866, 354] width 211 height 30
click at [958, 359] on rect at bounding box center [959, 354] width 25 height 25
click at [958, 361] on rect at bounding box center [959, 354] width 25 height 25
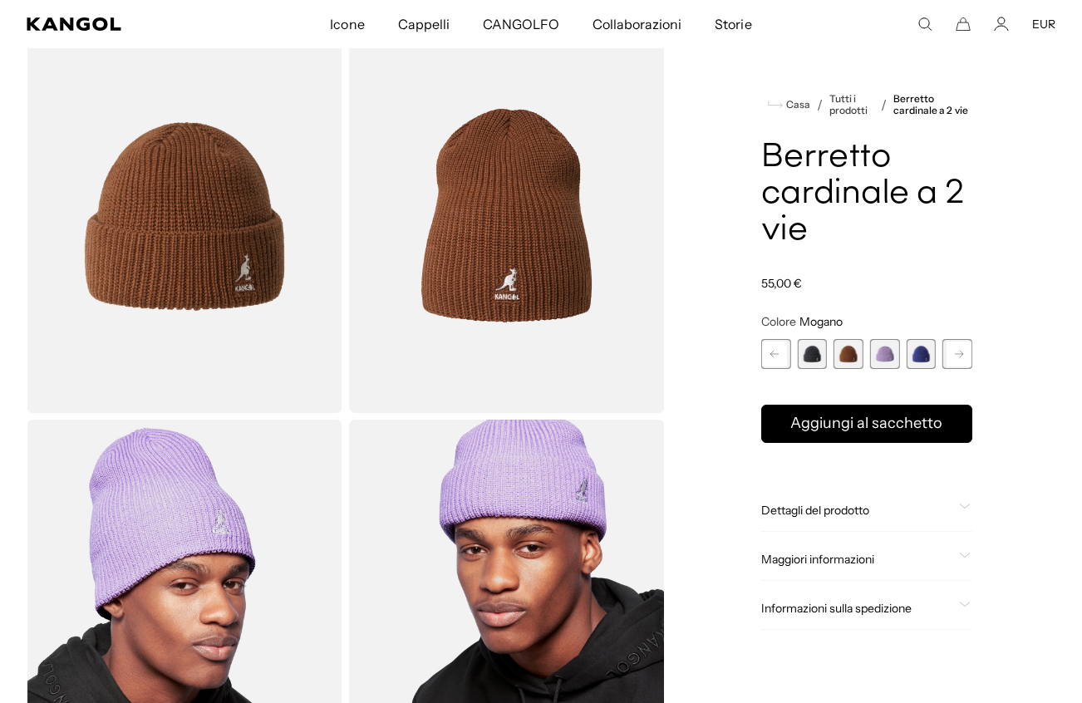
click at [958, 361] on rect at bounding box center [959, 354] width 25 height 25
click at [839, 351] on span "11 di 14" at bounding box center [849, 354] width 30 height 30
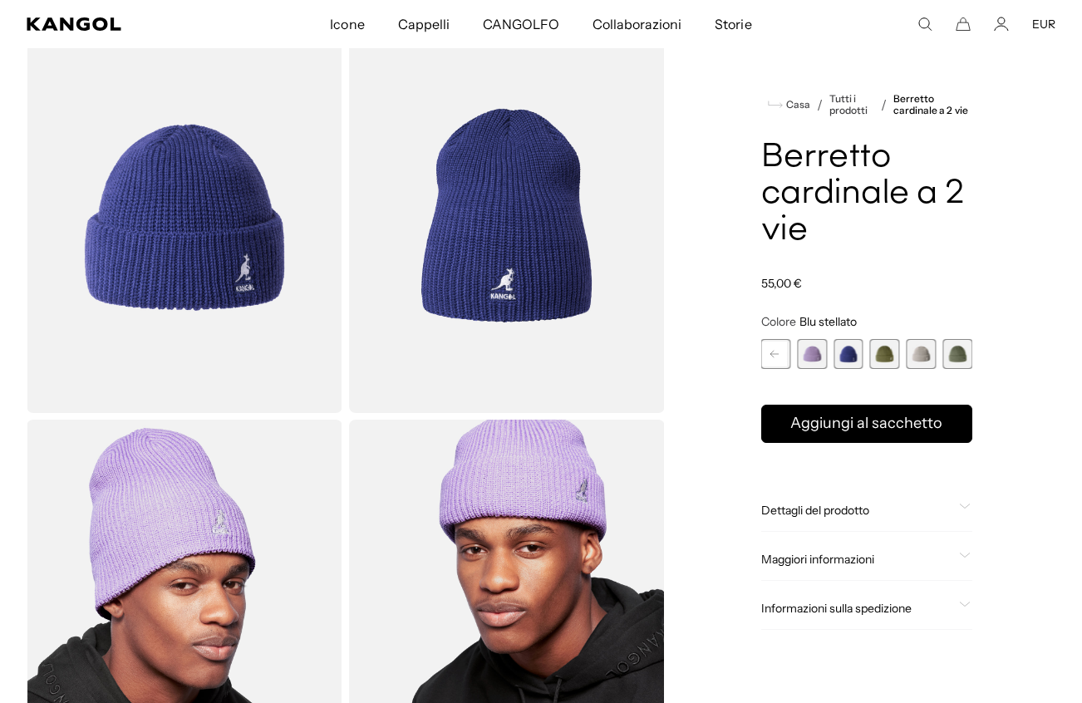
click at [811, 353] on span "10 di 14" at bounding box center [812, 354] width 30 height 30
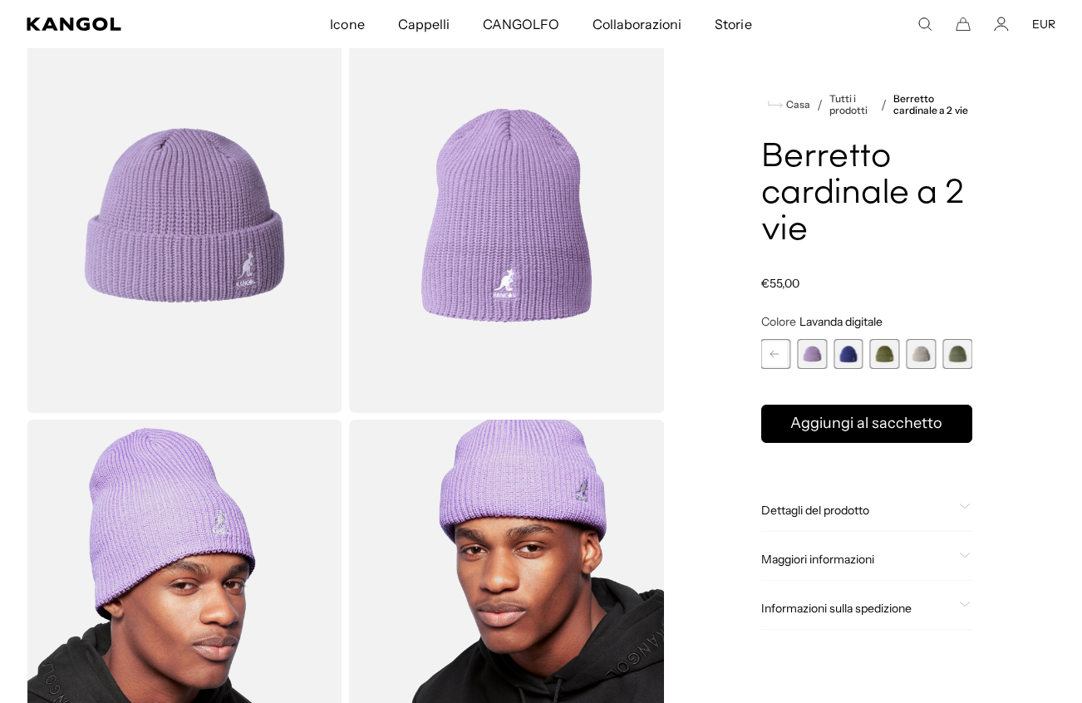
click at [881, 352] on span "12 di 14" at bounding box center [885, 354] width 30 height 30
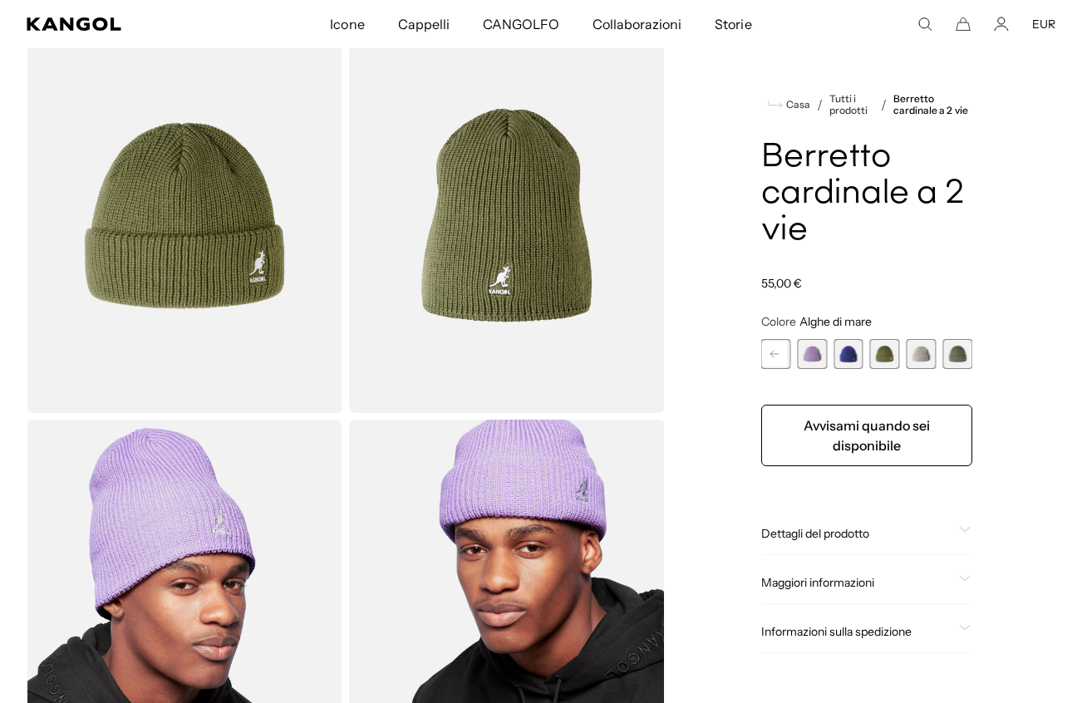
click at [914, 352] on span "13 su 14" at bounding box center [922, 354] width 30 height 30
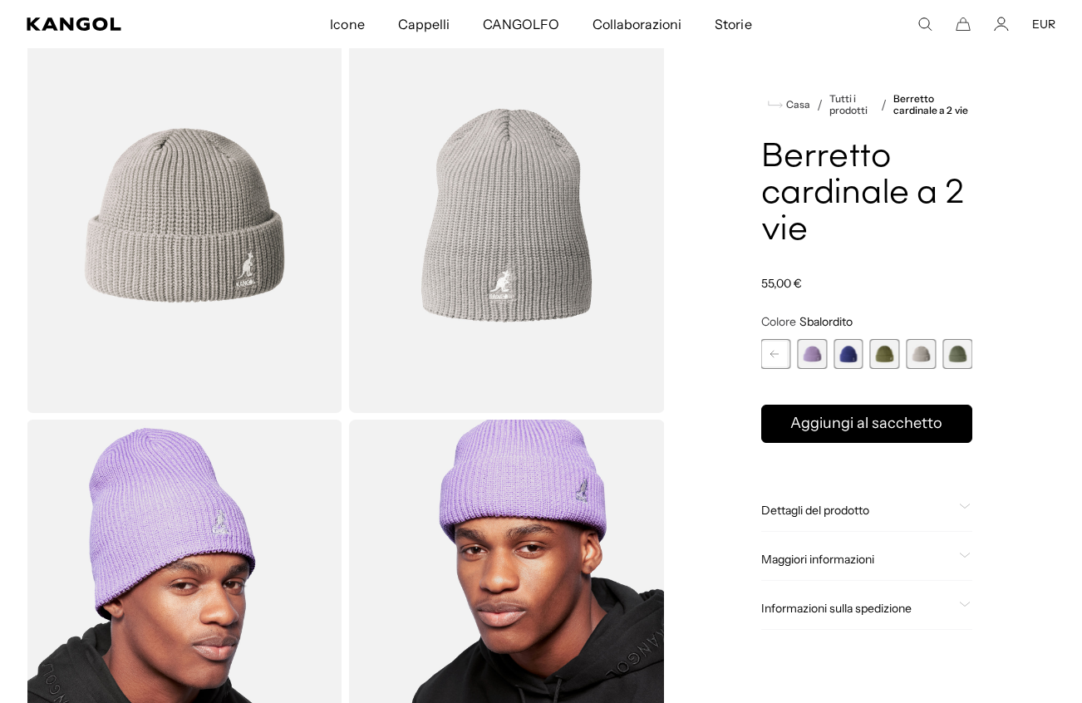
click at [959, 361] on span "14 di 14" at bounding box center [957, 354] width 30 height 30
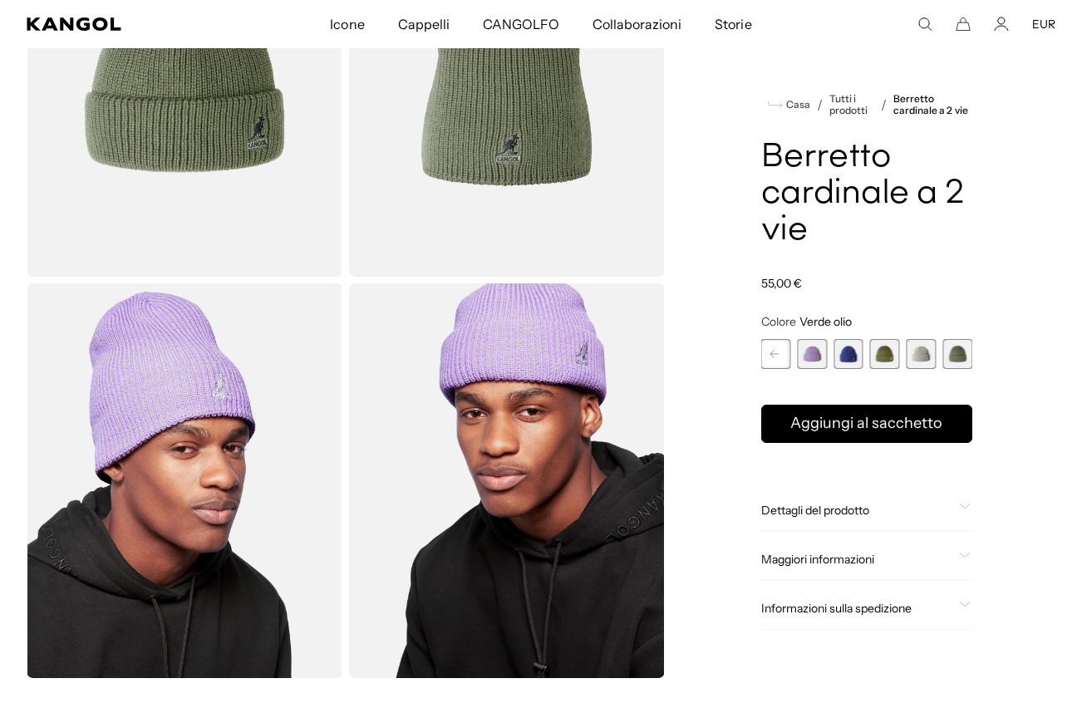
scroll to position [0, 342]
click at [776, 352] on rect at bounding box center [774, 354] width 25 height 25
click at [810, 357] on span "9 di 14" at bounding box center [812, 354] width 30 height 30
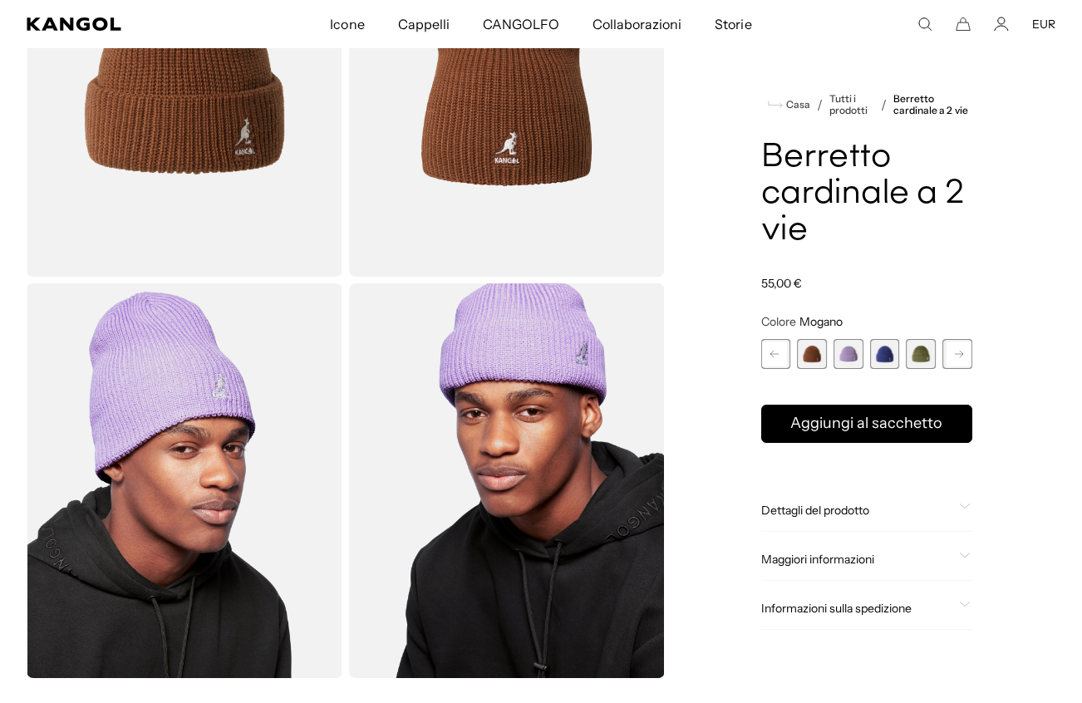
click at [777, 353] on rect at bounding box center [774, 354] width 25 height 25
click at [794, 353] on div "Caramello rustico Variant sold out or unavailable Chiffon burro Variant sold ou…" at bounding box center [866, 354] width 211 height 30
click at [780, 355] on rect at bounding box center [774, 354] width 25 height 25
click at [800, 357] on span "7 di 14" at bounding box center [812, 354] width 30 height 30
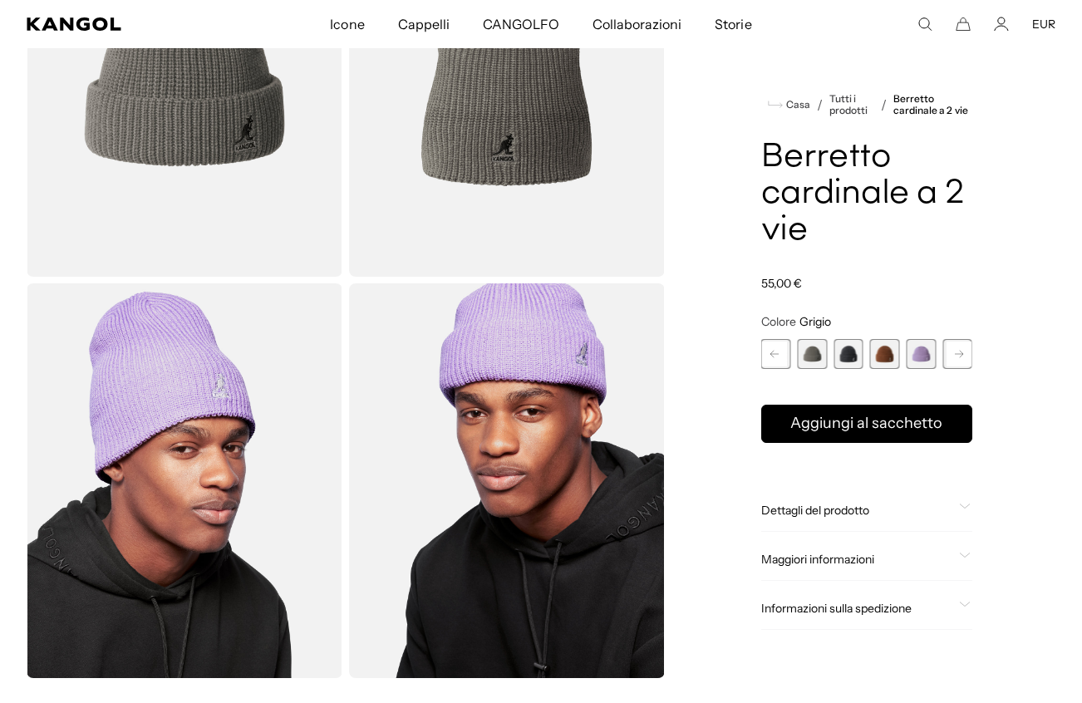
click at [786, 356] on rect at bounding box center [774, 354] width 25 height 25
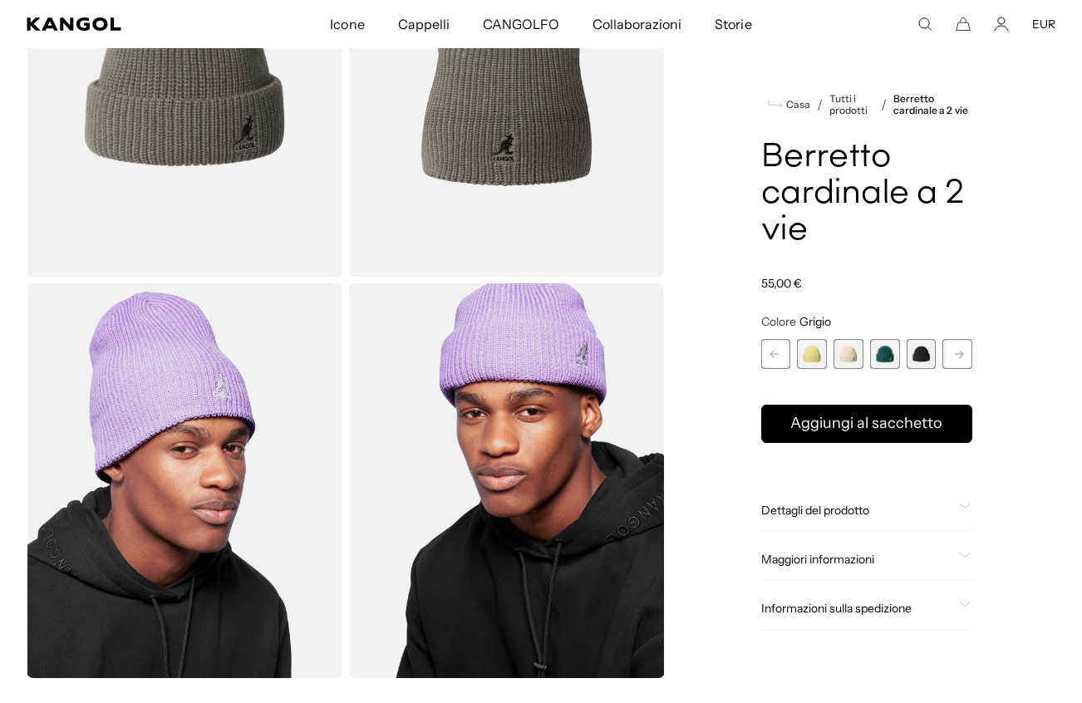
click at [786, 356] on rect at bounding box center [774, 354] width 25 height 25
drag, startPoint x: 801, startPoint y: 352, endPoint x: 809, endPoint y: 351, distance: 8.5
click at [801, 352] on span "2 di 14" at bounding box center [812, 354] width 30 height 30
click at [809, 351] on span "2 di 14" at bounding box center [812, 354] width 30 height 30
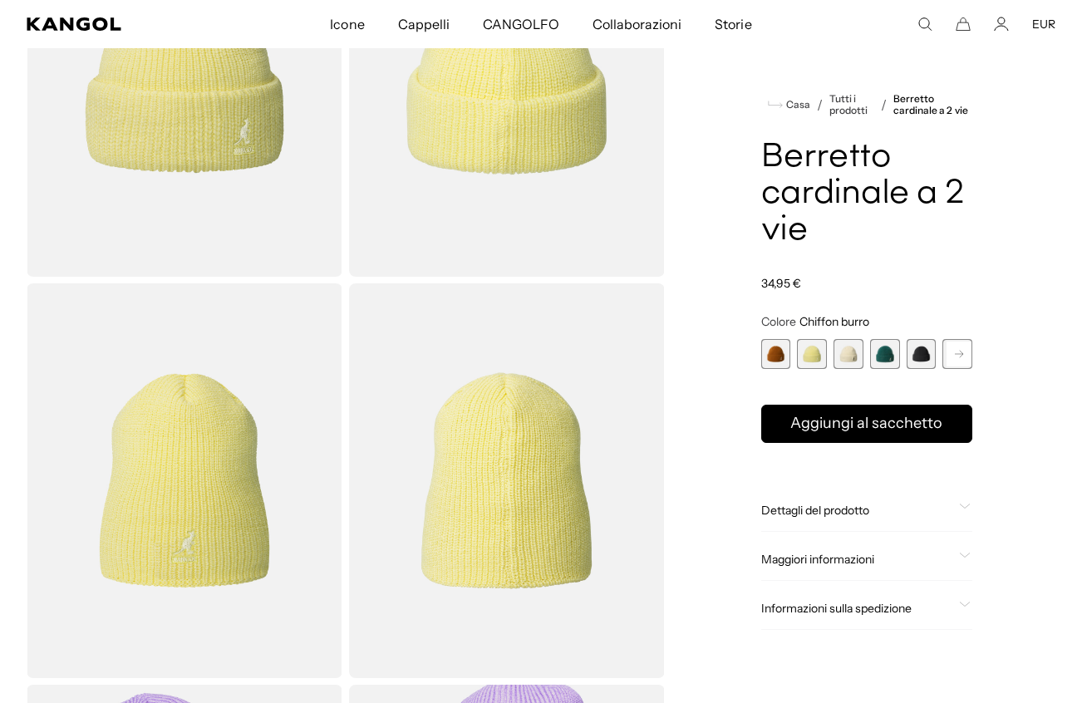
click at [780, 358] on span "1 di 14" at bounding box center [776, 354] width 30 height 30
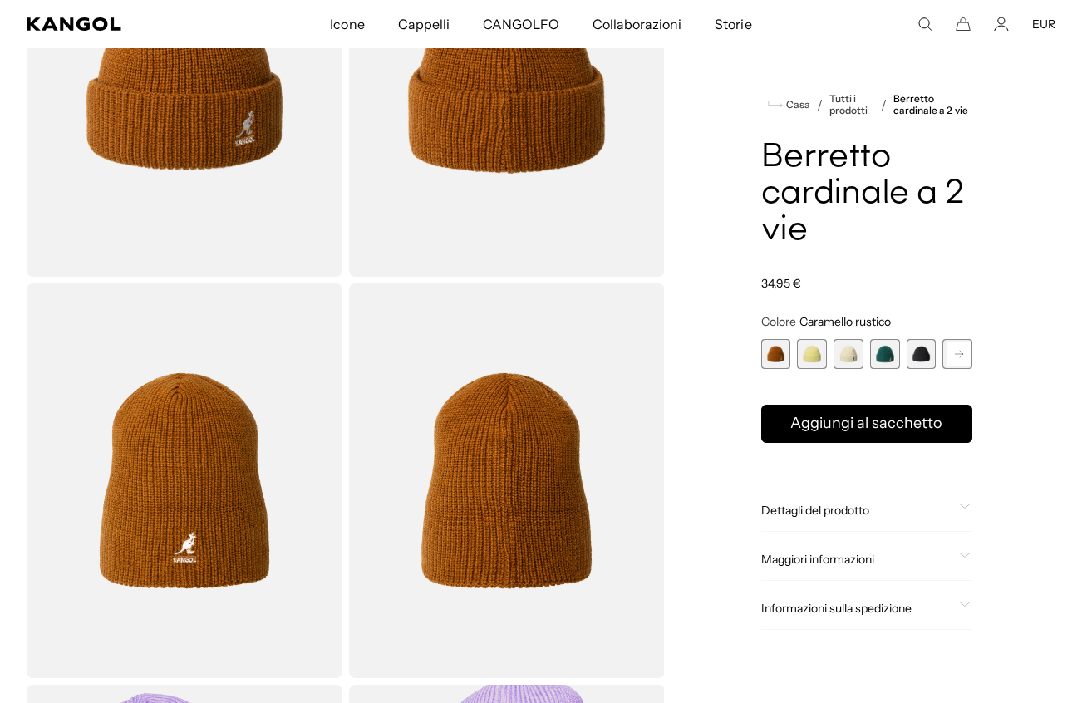
click at [808, 350] on span "2 di 14" at bounding box center [812, 354] width 30 height 30
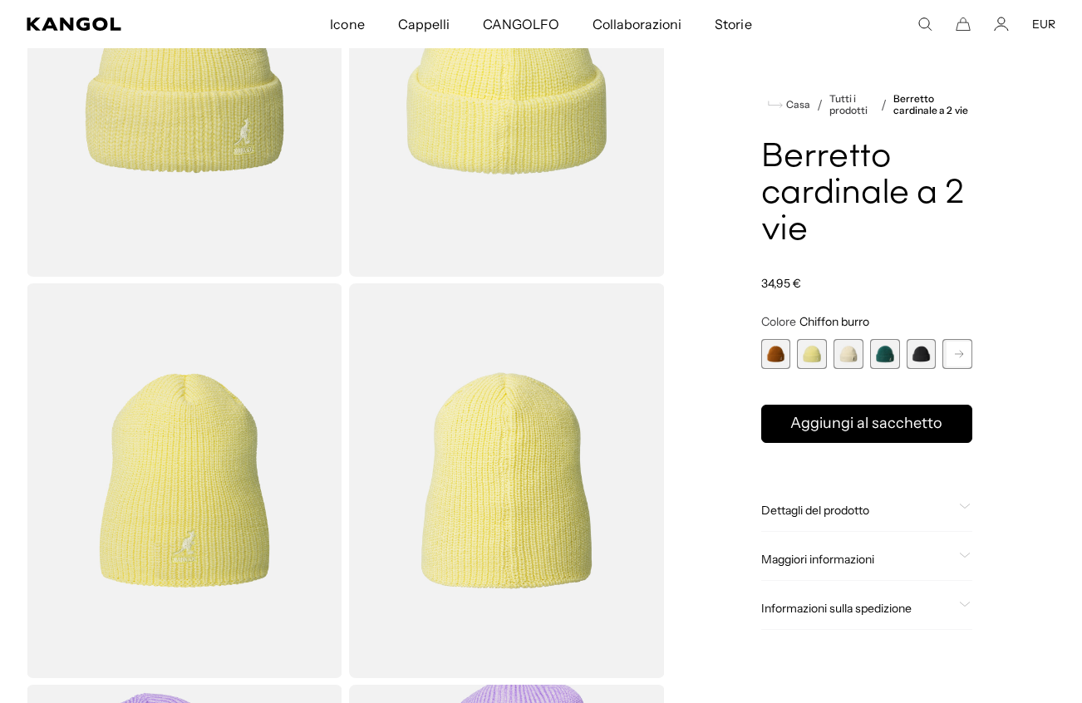
click at [776, 351] on span "1 di 14" at bounding box center [776, 354] width 30 height 30
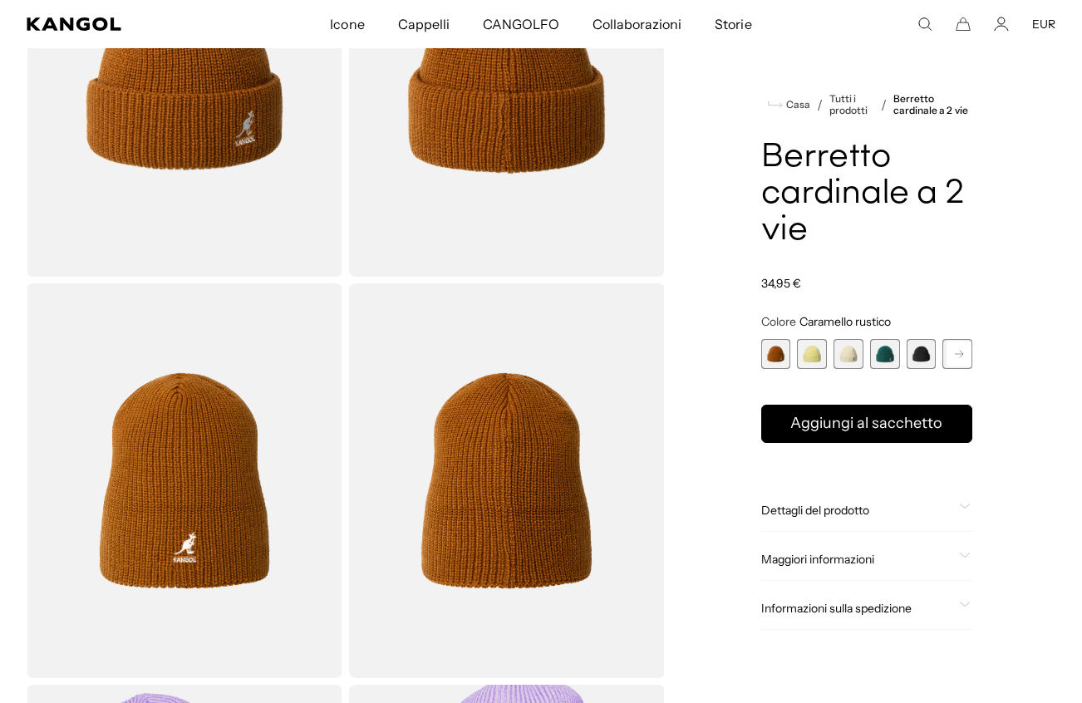
click at [824, 348] on span "2 di 14" at bounding box center [812, 354] width 30 height 30
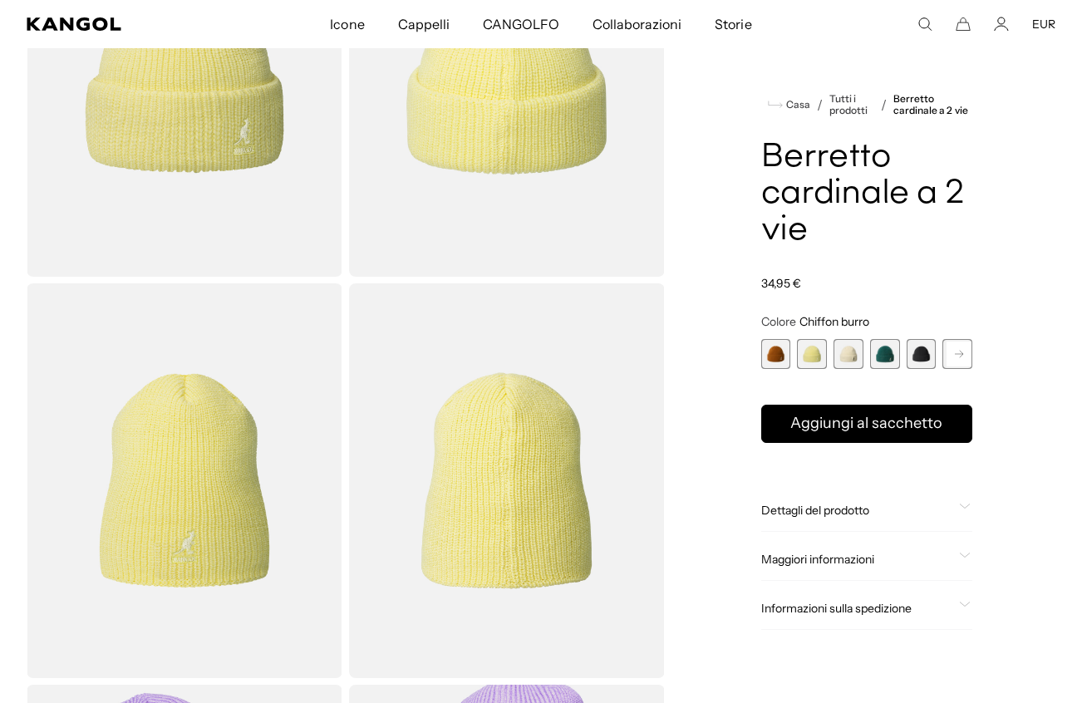
click at [779, 348] on span "1 di 14" at bounding box center [776, 354] width 30 height 30
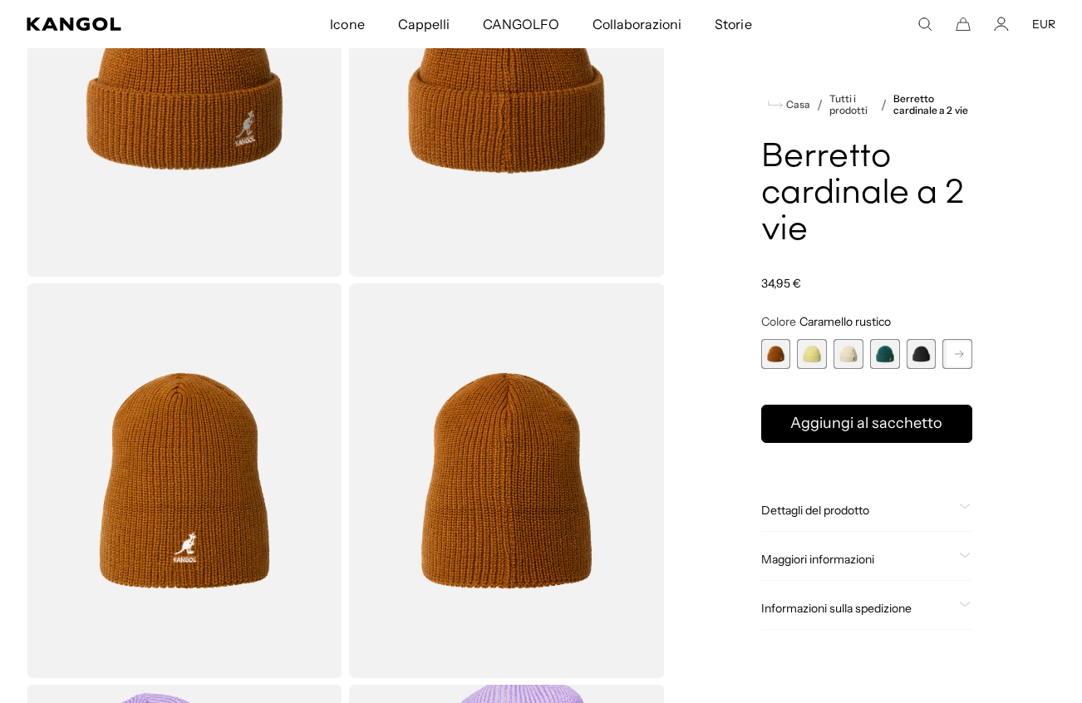
click at [807, 352] on span "2 di 14" at bounding box center [812, 354] width 30 height 30
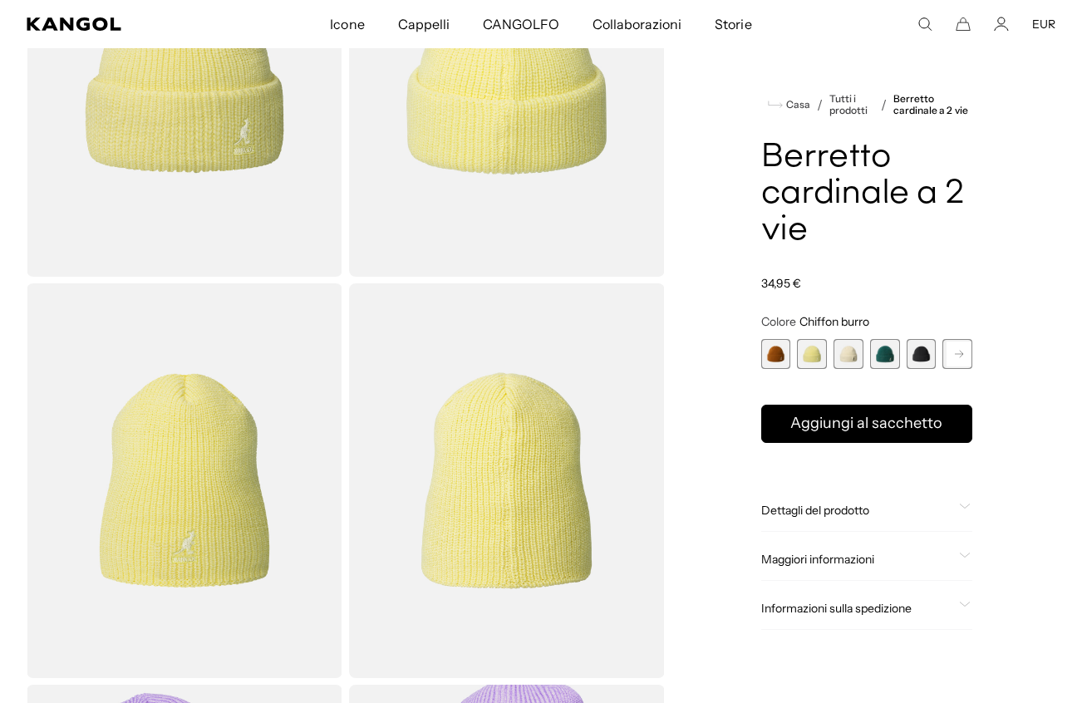
scroll to position [0, 342]
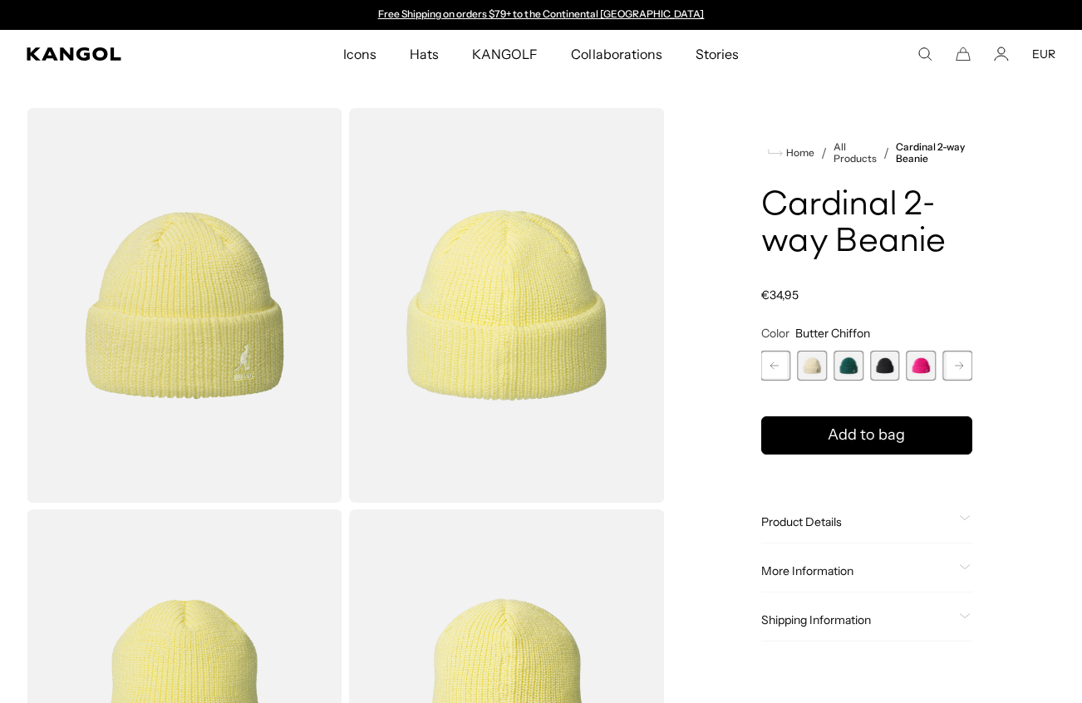
click at [806, 353] on span "3 of 14" at bounding box center [812, 366] width 30 height 30
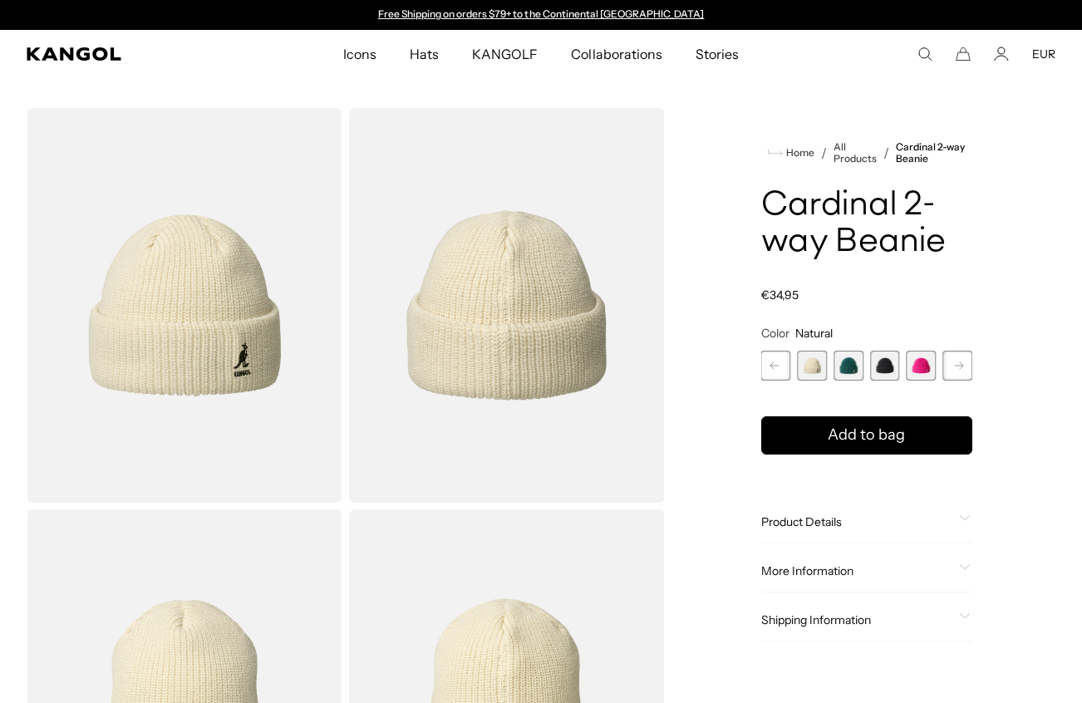
scroll to position [236, 0]
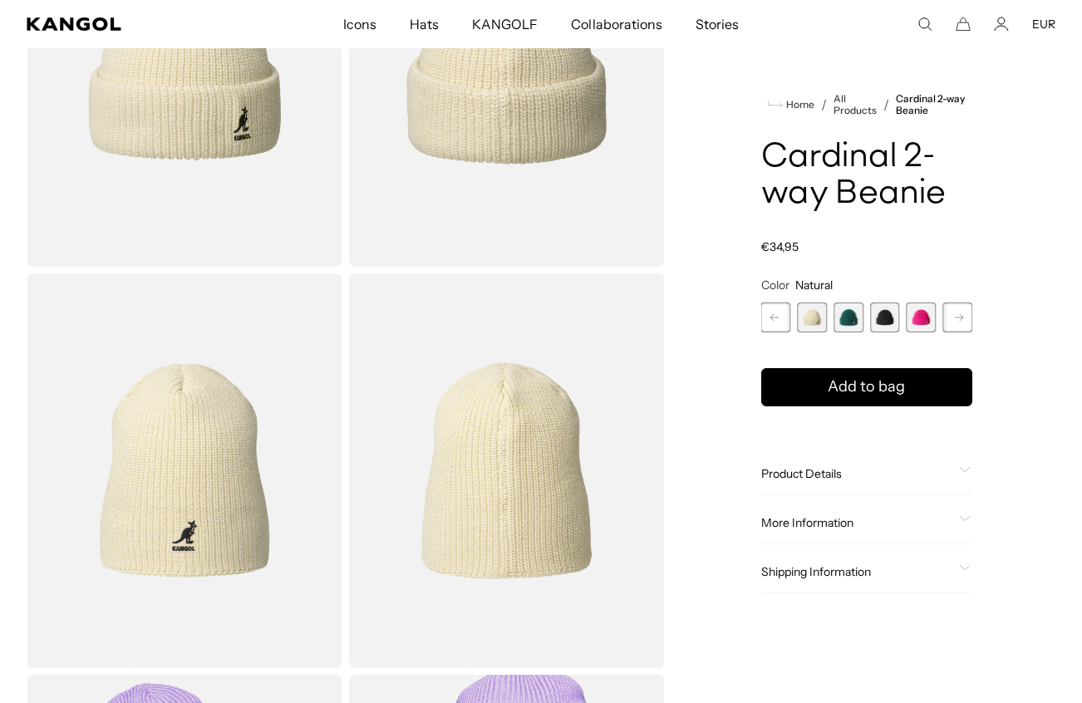
click at [768, 318] on rect at bounding box center [774, 317] width 25 height 25
click at [816, 319] on span "2 of 14" at bounding box center [812, 318] width 30 height 30
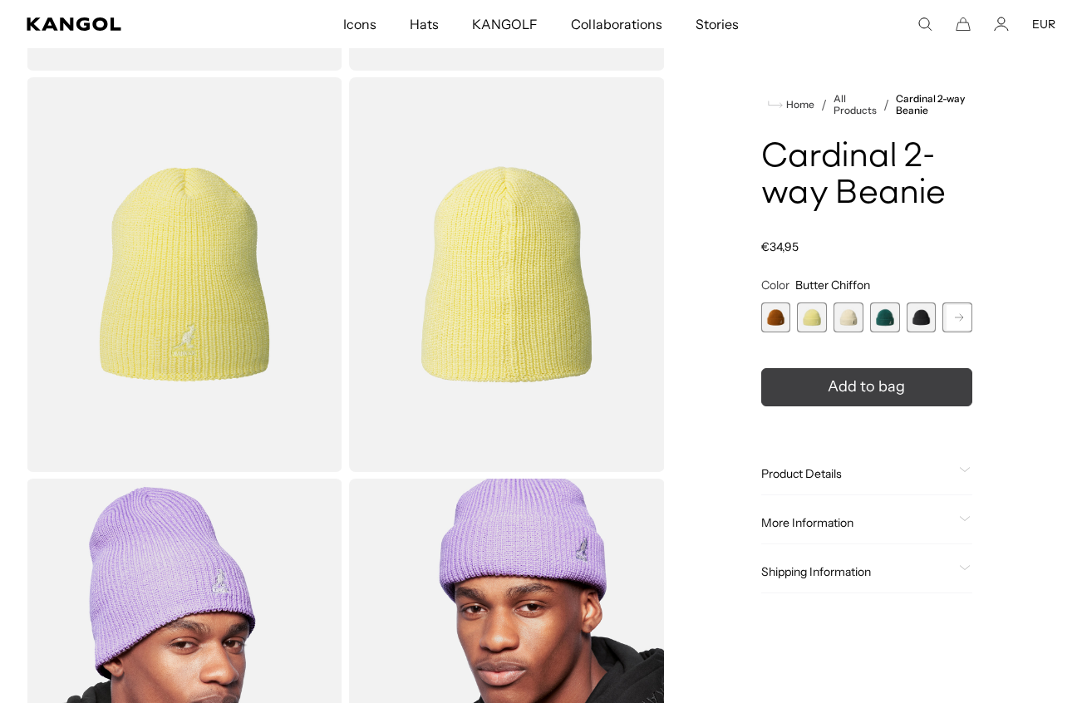
scroll to position [0, 342]
click at [858, 319] on span "3 of 14" at bounding box center [849, 318] width 30 height 30
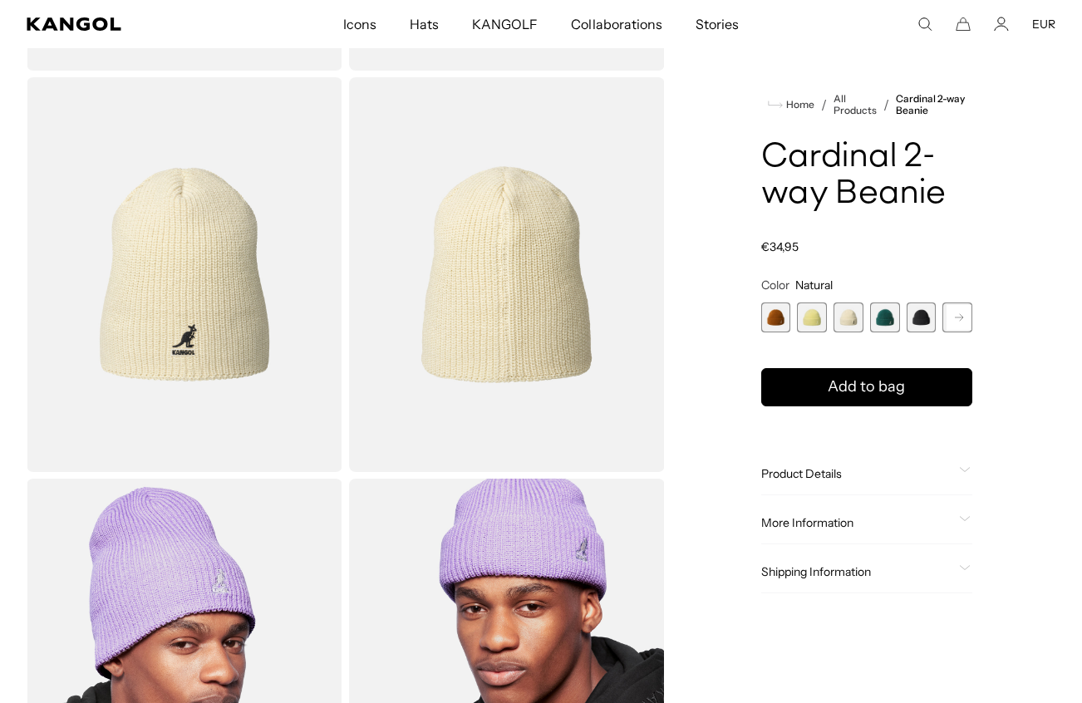
click at [961, 312] on rect at bounding box center [959, 317] width 25 height 25
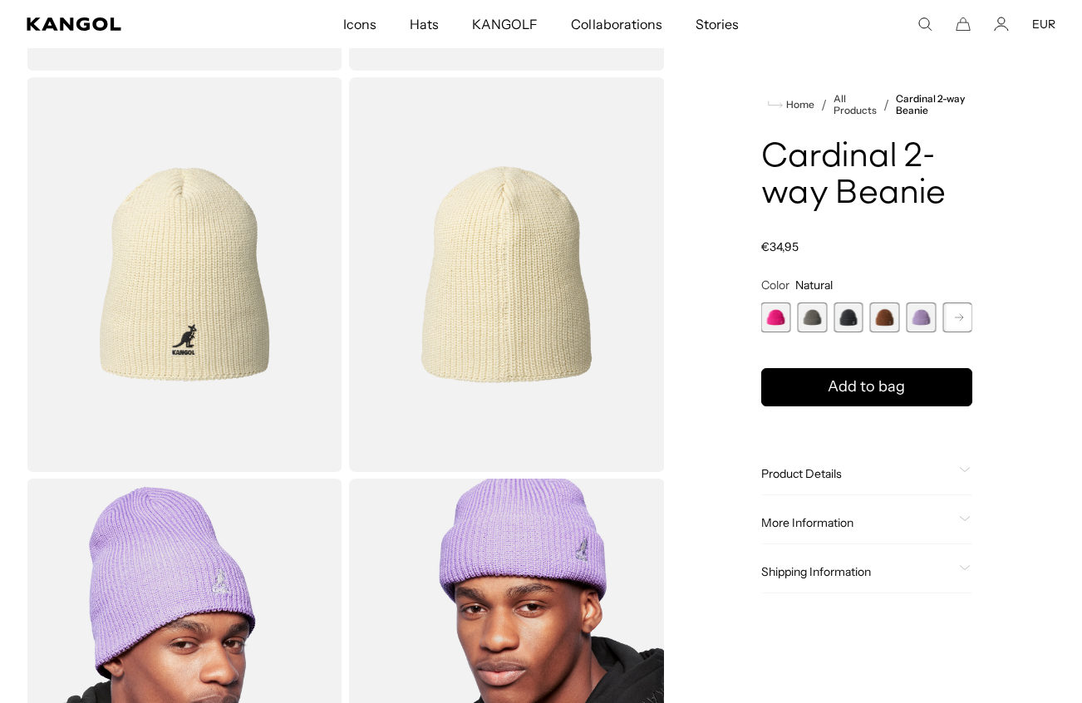
click at [961, 312] on rect at bounding box center [959, 317] width 25 height 25
click at [961, 312] on div "Previous Next Rustic Caramel Variant sold out or unavailable Butter Chiffon Var…" at bounding box center [866, 318] width 211 height 30
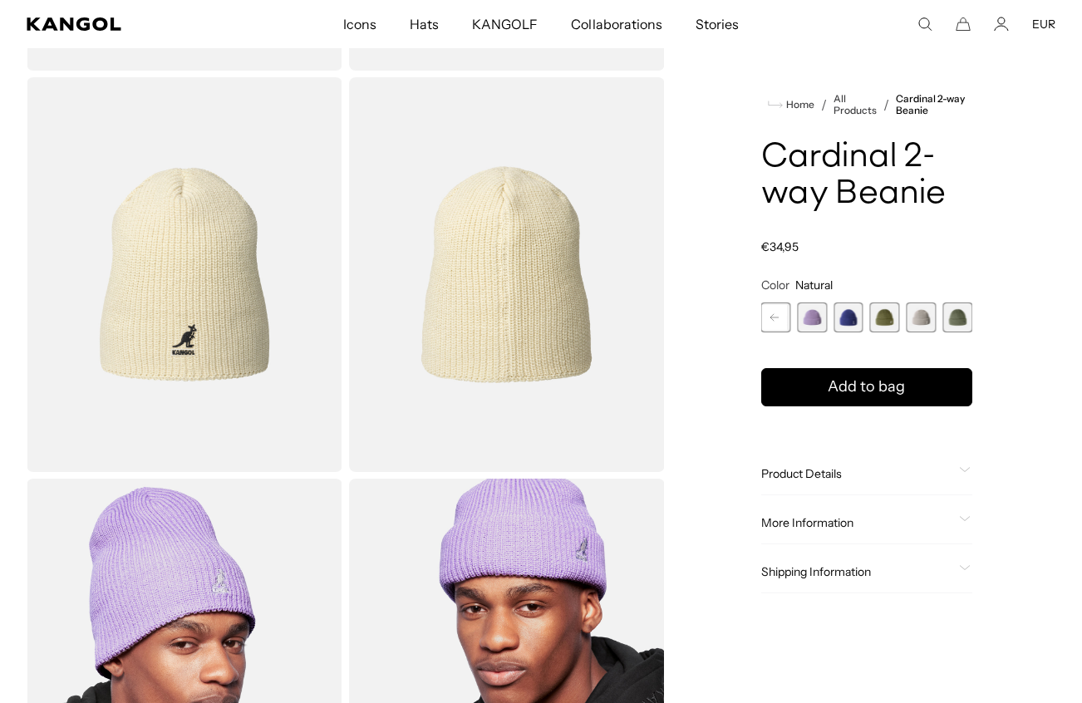
click at [961, 312] on span "14 of 14" at bounding box center [957, 318] width 30 height 30
click at [959, 313] on product-info "Home / All Products / Cardinal 2-way Beanie Cardinal 2-way Beanie Regular price…" at bounding box center [866, 343] width 211 height 500
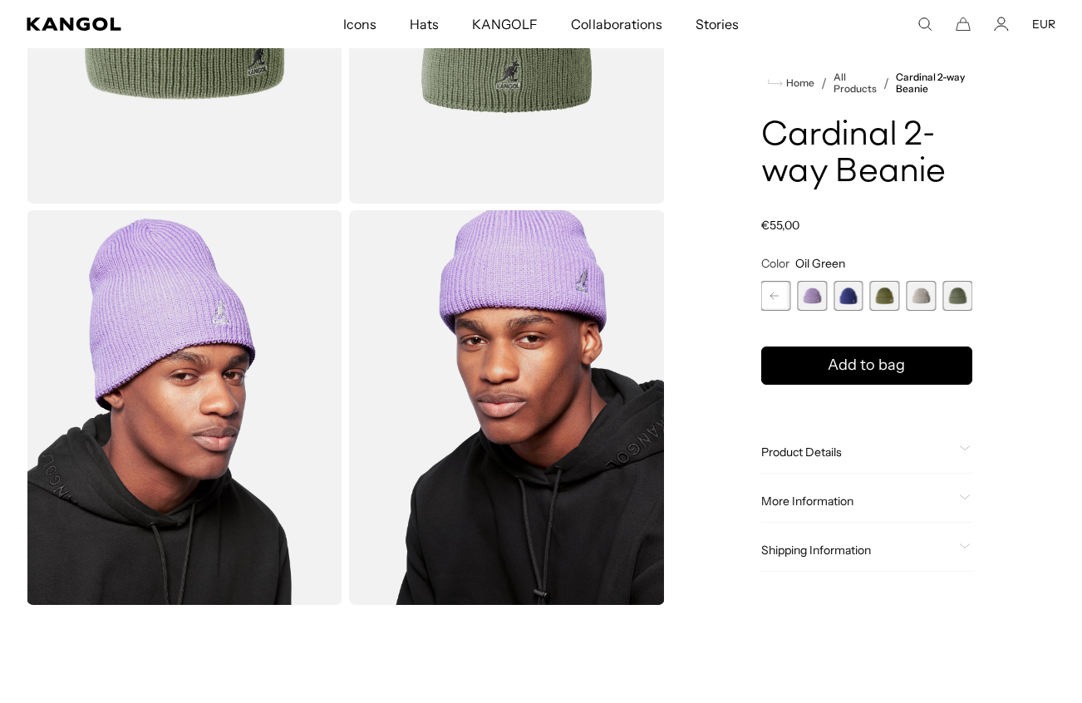
click at [888, 291] on span "12 of 14" at bounding box center [885, 296] width 30 height 30
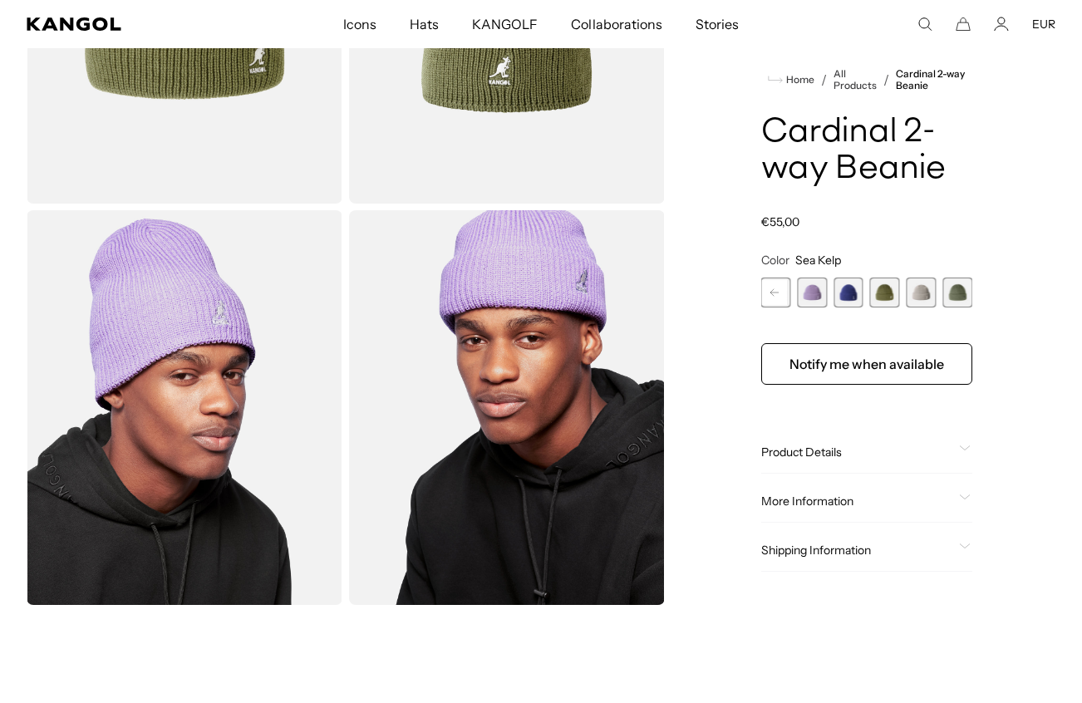
click at [921, 287] on span "13 of 14" at bounding box center [922, 293] width 30 height 30
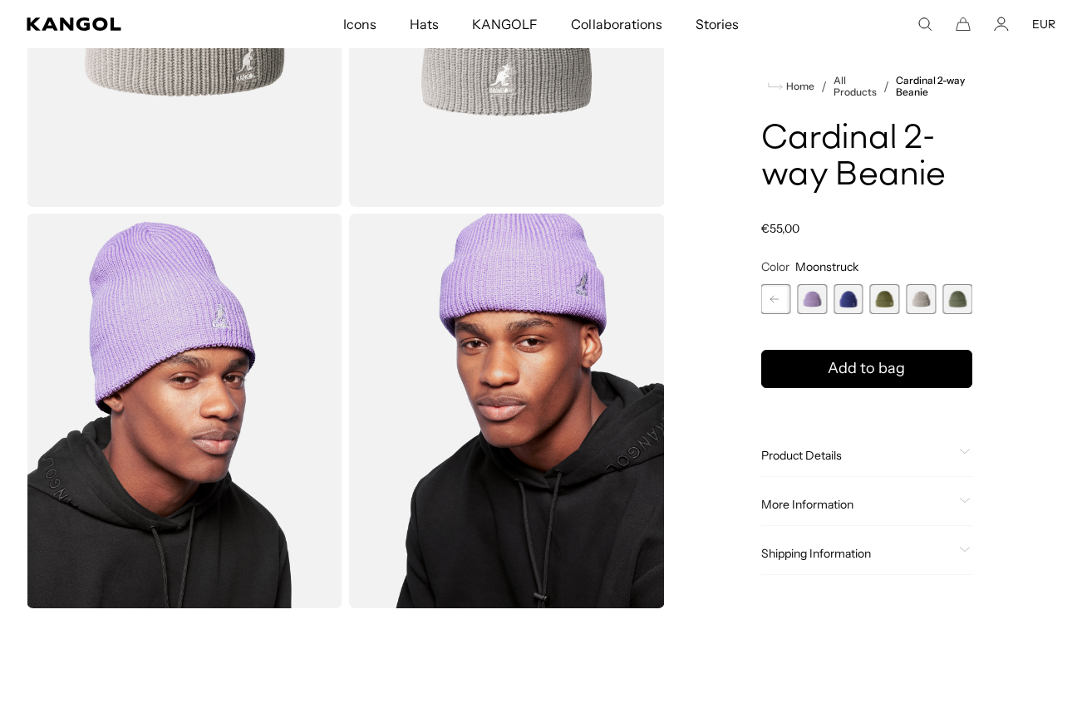
scroll to position [278, 0]
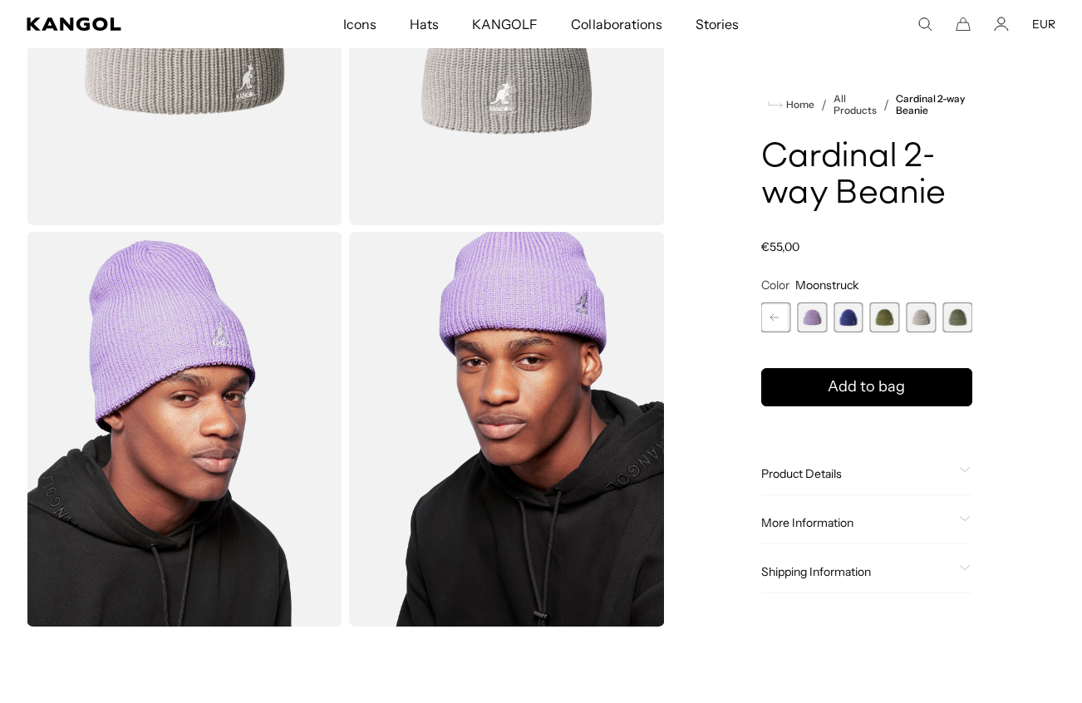
click at [768, 312] on rect at bounding box center [774, 317] width 25 height 25
click at [837, 313] on span "10 of 14" at bounding box center [849, 318] width 30 height 30
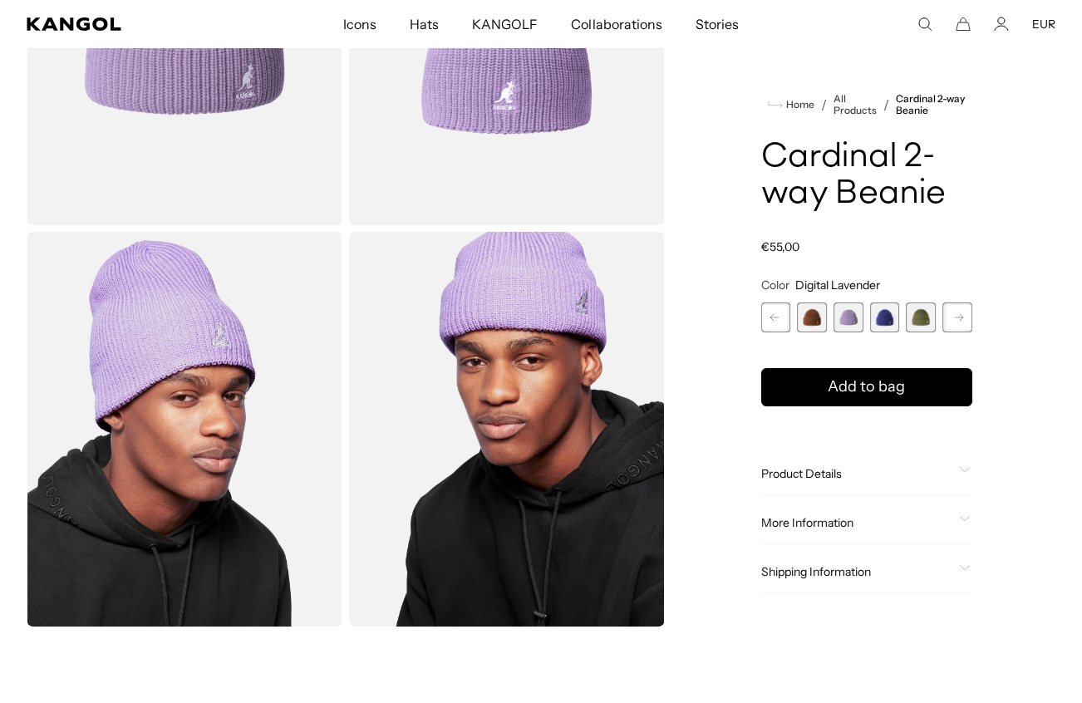
click at [775, 313] on rect at bounding box center [774, 317] width 25 height 25
click at [809, 317] on span "8 of 14" at bounding box center [812, 318] width 30 height 30
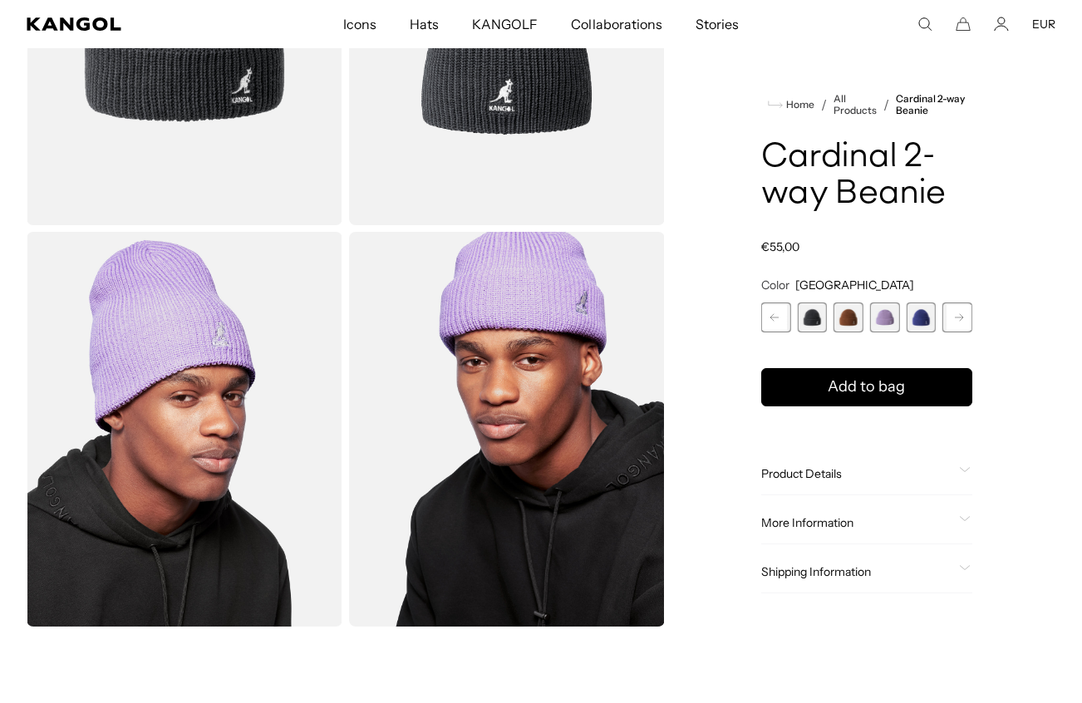
click at [768, 316] on rect at bounding box center [774, 317] width 25 height 25
click at [810, 313] on span "7 of 14" at bounding box center [812, 318] width 30 height 30
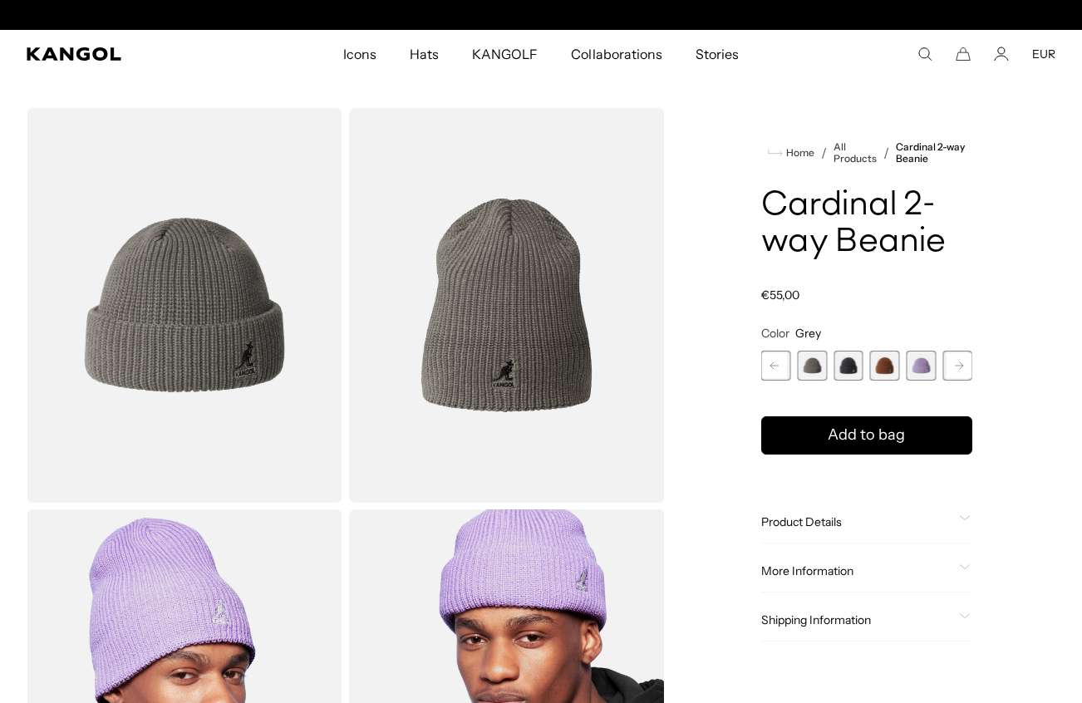
scroll to position [0, 342]
click at [782, 364] on rect at bounding box center [774, 365] width 25 height 25
click at [772, 372] on icon at bounding box center [774, 365] width 25 height 27
click at [782, 365] on rect at bounding box center [774, 365] width 25 height 25
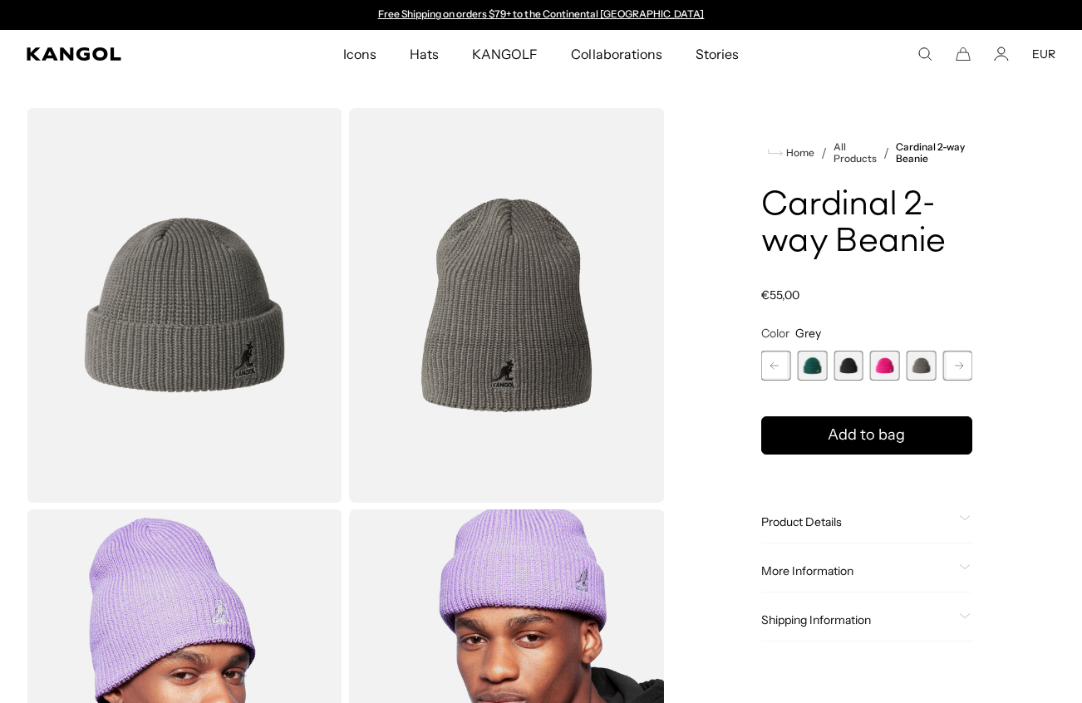
click at [814, 356] on span "4 of 14" at bounding box center [812, 366] width 30 height 30
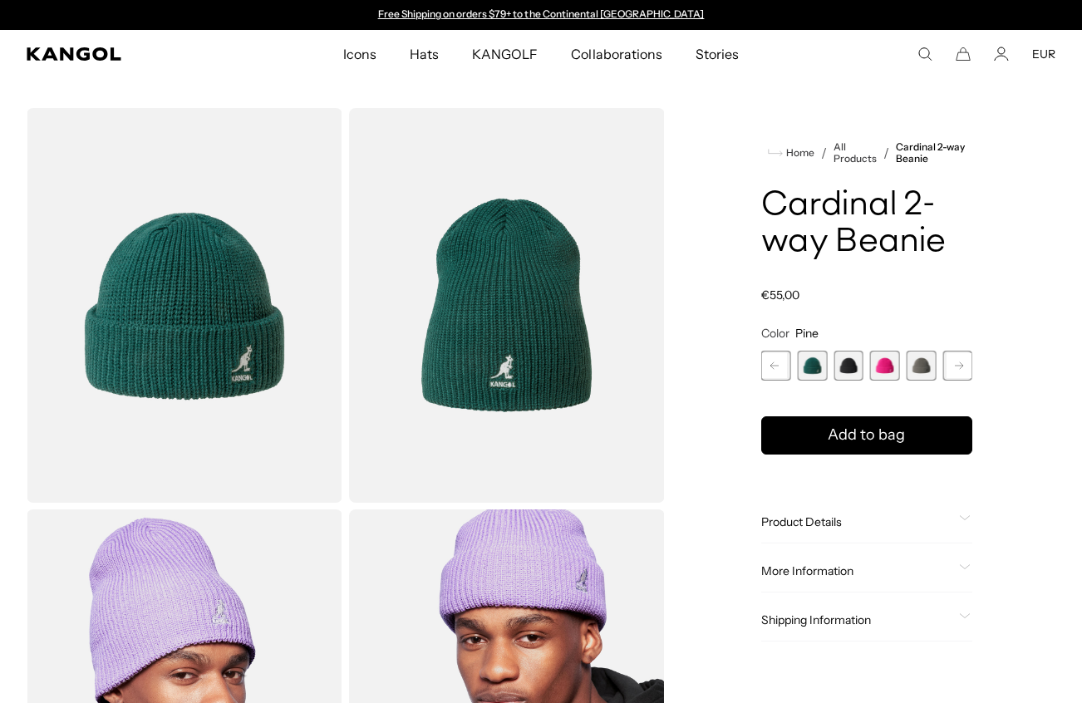
click at [909, 354] on span "7 of 14" at bounding box center [922, 366] width 30 height 30
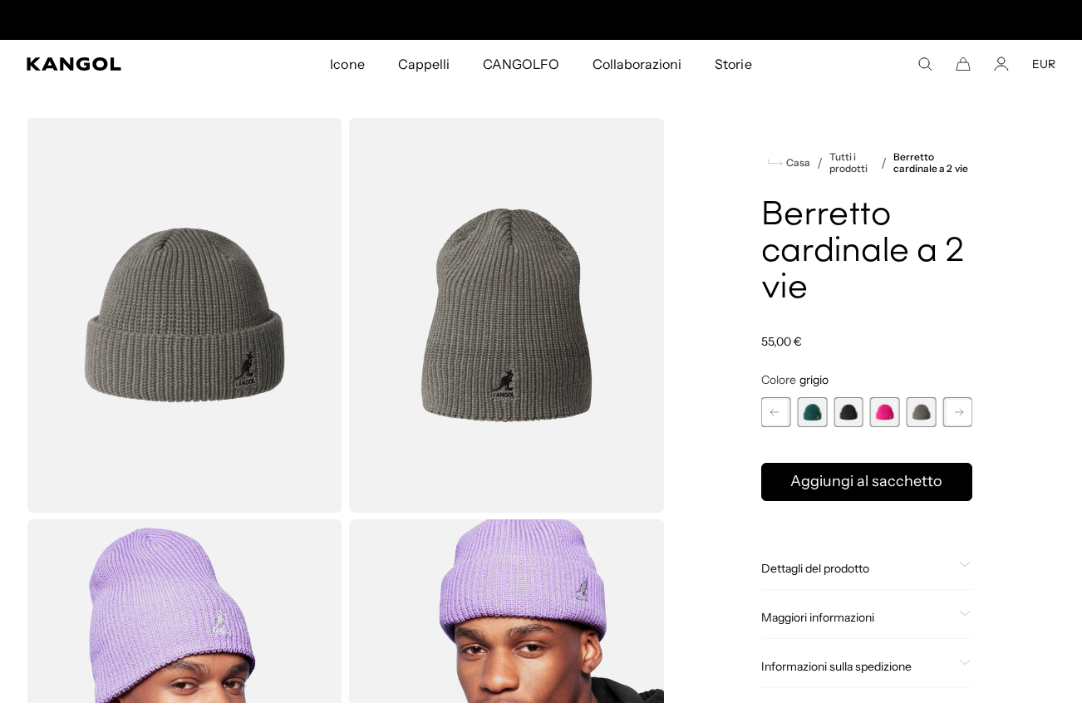
scroll to position [0, 342]
drag, startPoint x: 967, startPoint y: 553, endPoint x: 952, endPoint y: 567, distance: 20.6
click at [967, 553] on div "Dettagli del prodotto The Cardinal 2-way Beanie is an extra chunky cardinal sti…" at bounding box center [866, 569] width 211 height 42
click at [959, 564] on div "Dettagli del prodotto" at bounding box center [866, 568] width 211 height 15
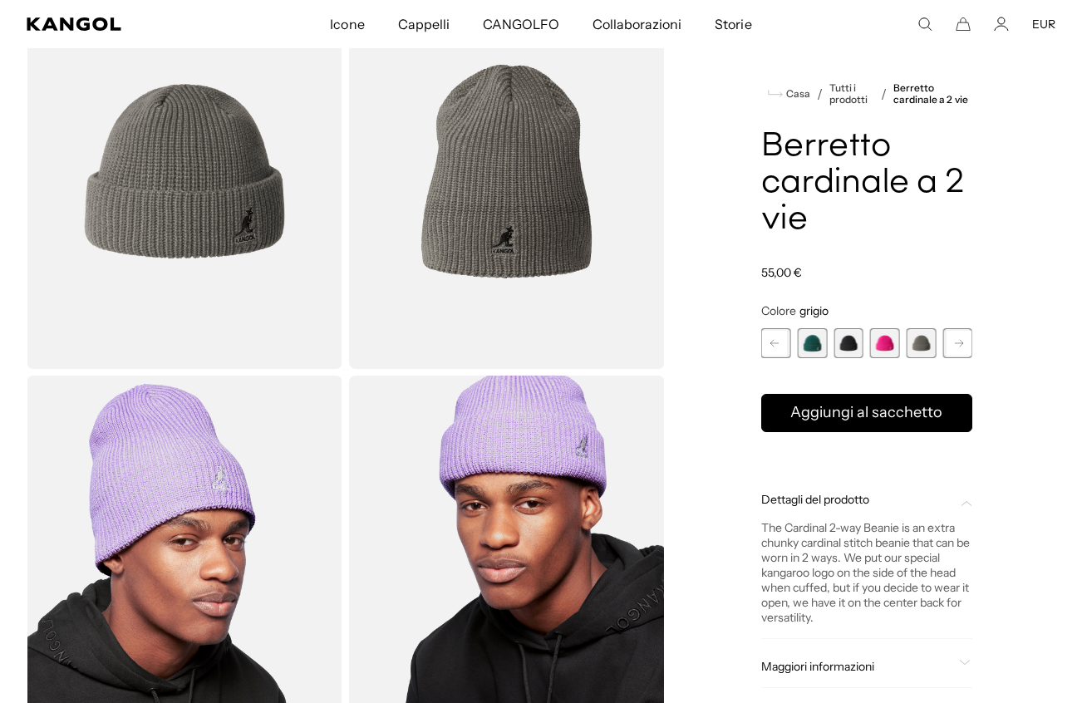
scroll to position [298, 0]
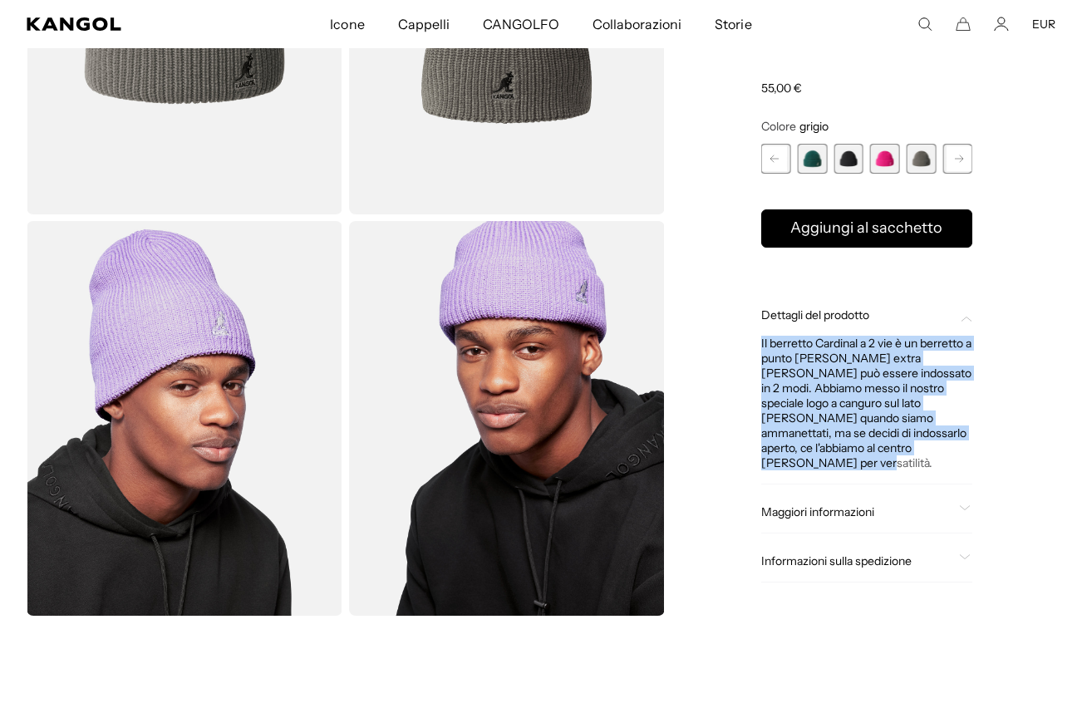
drag, startPoint x: 746, startPoint y: 357, endPoint x: 929, endPoint y: 470, distance: 214.5
click at [929, 470] on div "Casa / Tutti i prodotti / Berretto cardinale a 2 vie Berretto cardinale a 2 vie…" at bounding box center [866, 218] width 377 height 796
copy div "Il berretto Cardinal a 2 vie è un berretto a punto cardinale extra grosso che p…"
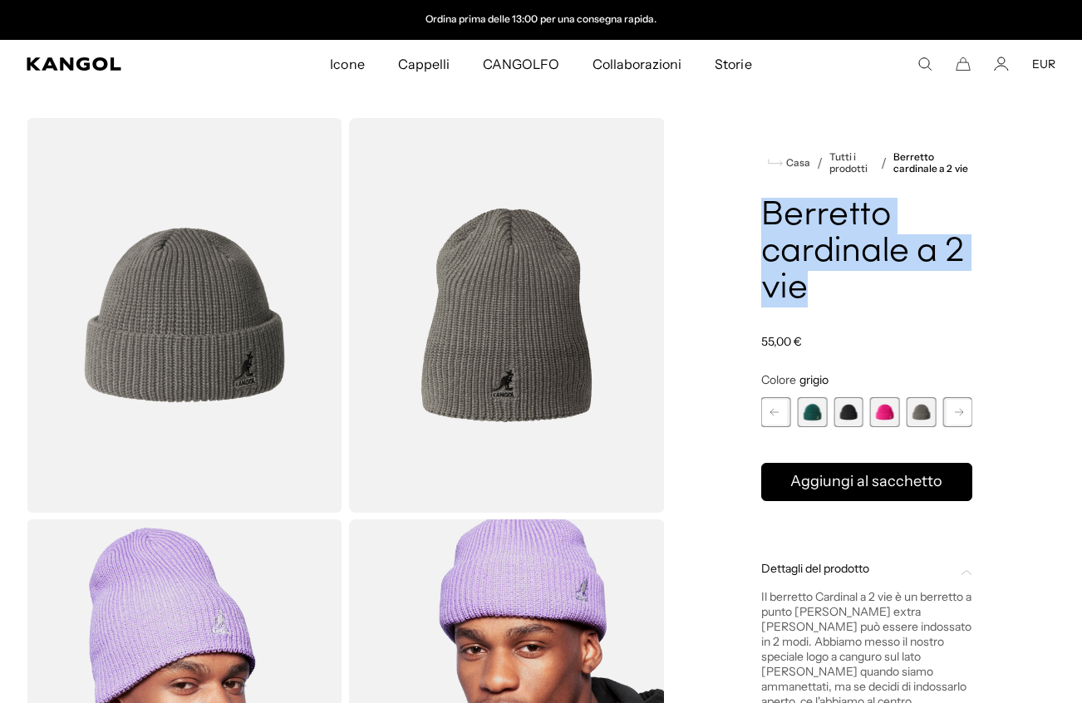
drag, startPoint x: 765, startPoint y: 217, endPoint x: 844, endPoint y: 292, distance: 108.8
click at [857, 298] on h1 "Berretto cardinale a 2 vie" at bounding box center [866, 253] width 211 height 110
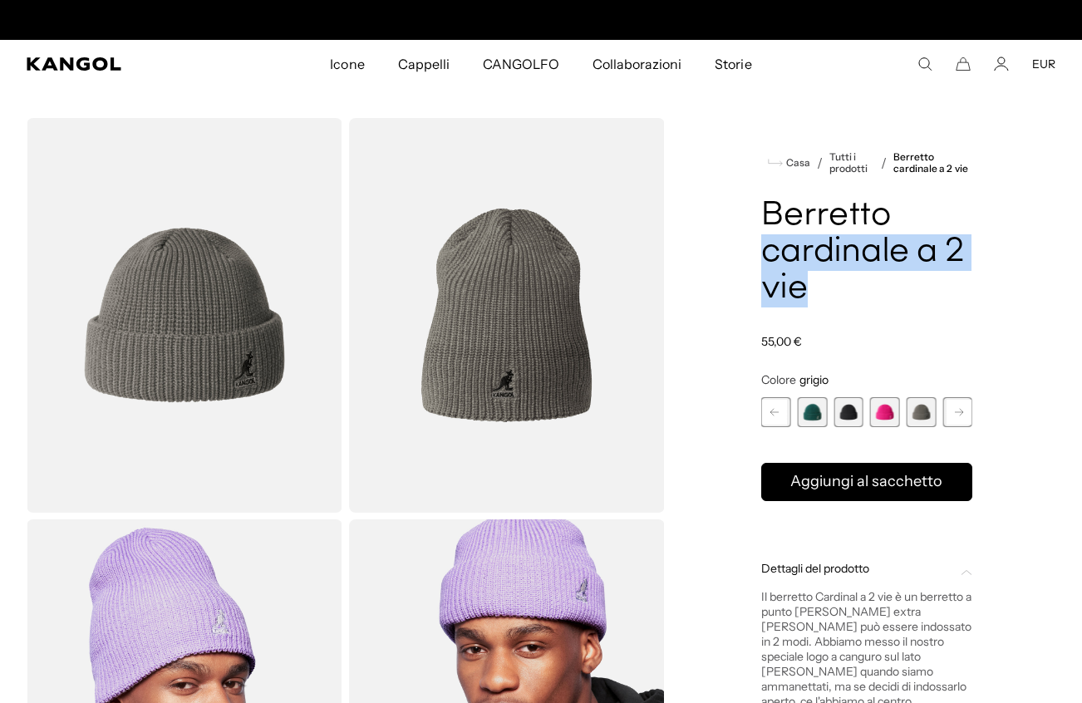
drag, startPoint x: 816, startPoint y: 293, endPoint x: 785, endPoint y: 296, distance: 30.9
click at [752, 277] on div "Casa / Tutti i prodotti / Berretto cardinale a 2 vie Berretto cardinale a 2 vie…" at bounding box center [866, 516] width 377 height 796
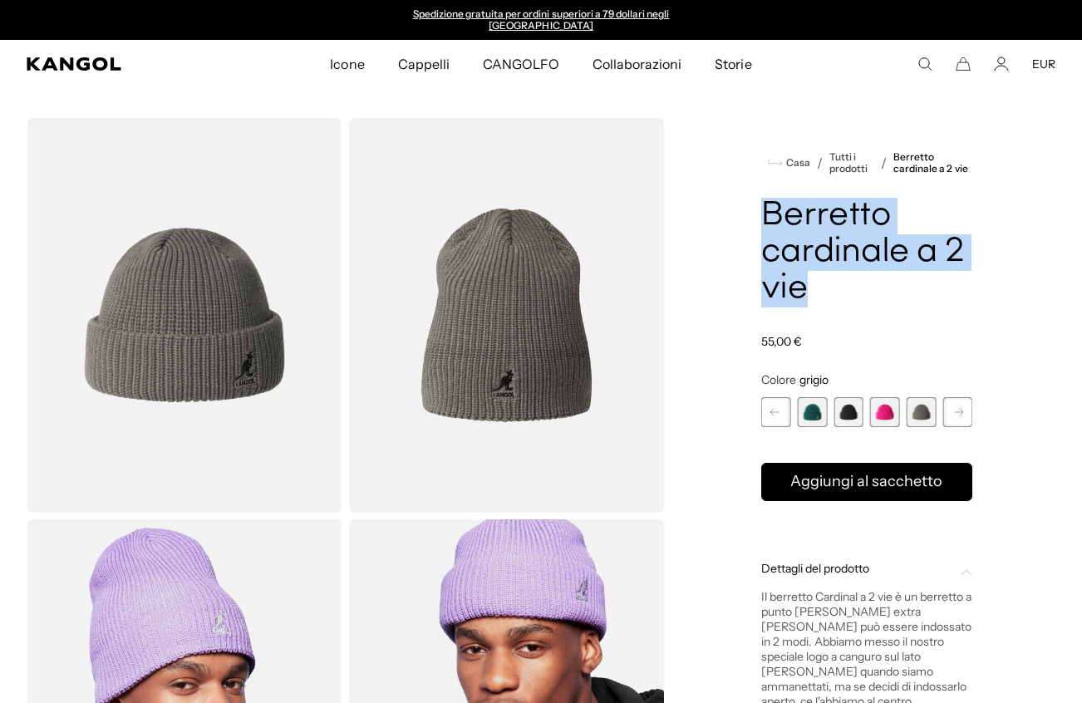
drag, startPoint x: 759, startPoint y: 267, endPoint x: 769, endPoint y: 217, distance: 50.9
click at [762, 214] on h1 "Berretto cardinale a 2 vie" at bounding box center [866, 253] width 211 height 110
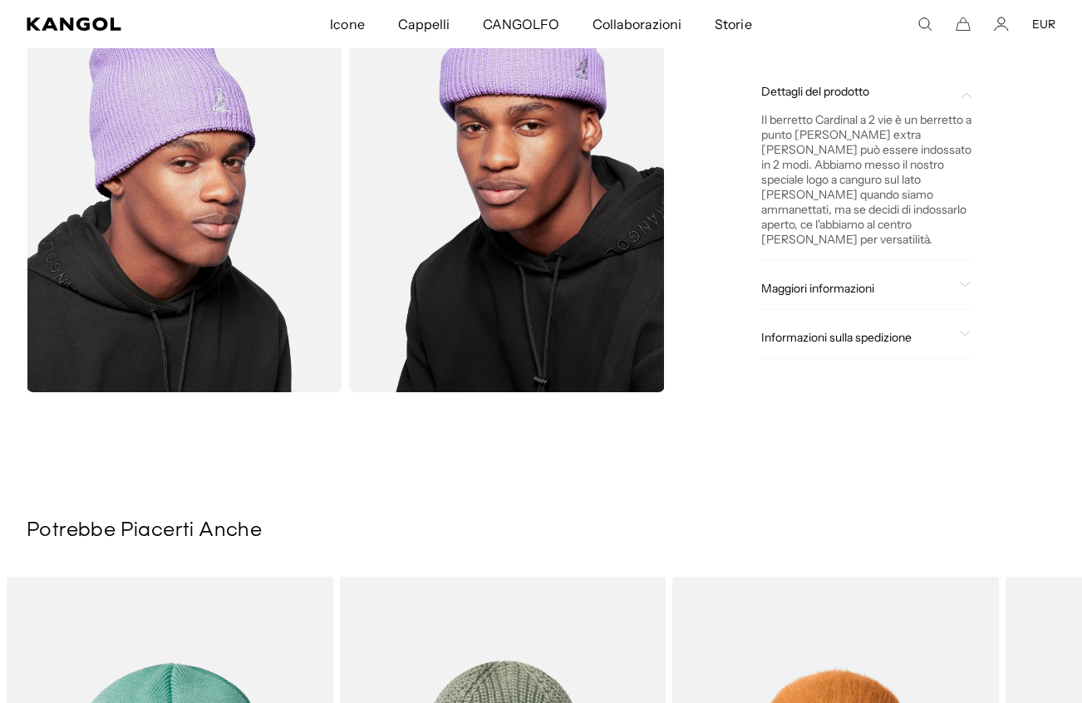
scroll to position [320, 0]
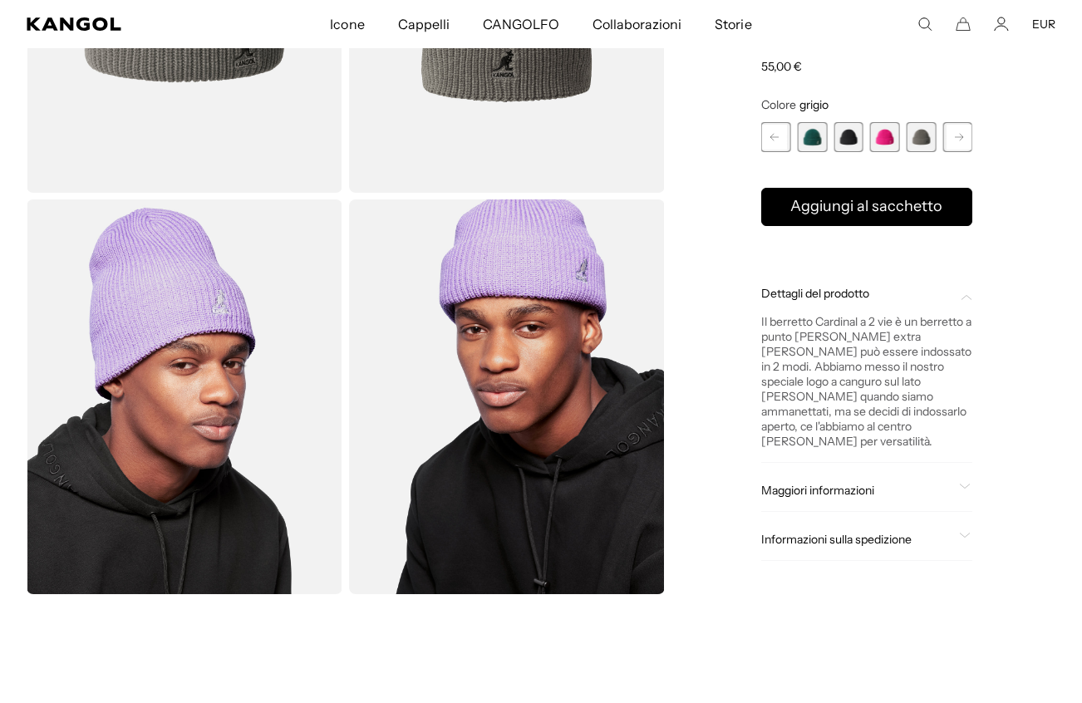
click at [883, 480] on div "Maggiori informazioni Style ID K3454 Shape Pull-Ons Fabrication Acrylic Materia…" at bounding box center [866, 491] width 211 height 42
click at [893, 494] on span "Maggiori informazioni" at bounding box center [856, 490] width 191 height 15
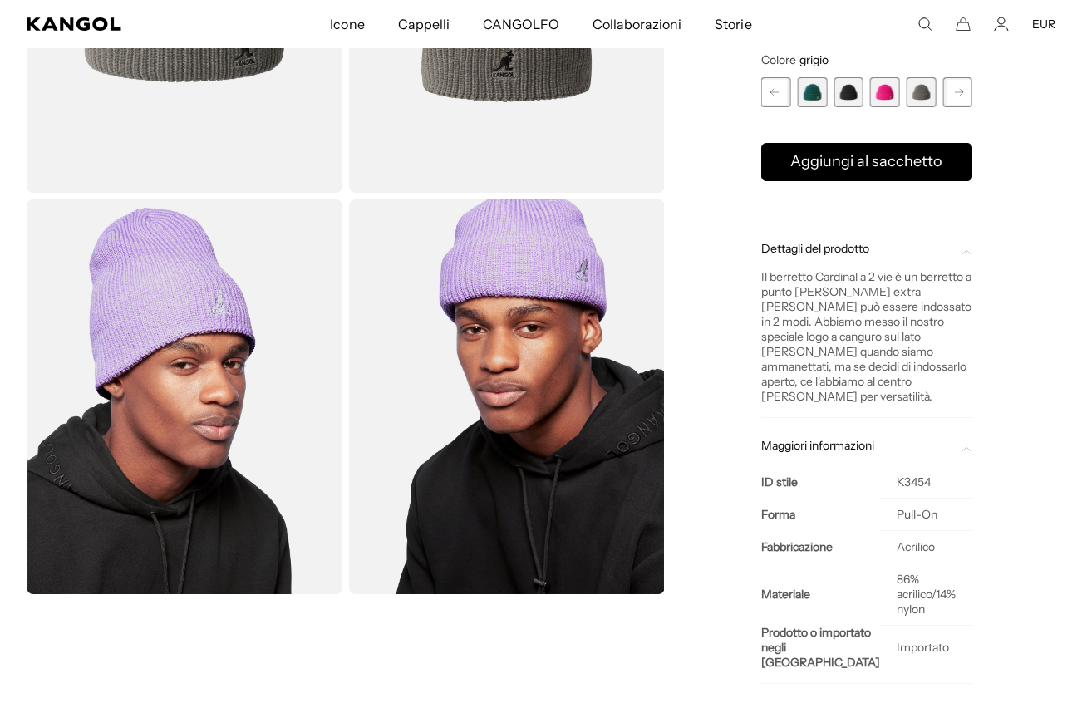
scroll to position [0, 342]
click at [894, 453] on div "ID stile K3454 Forma Pull-On Fabbricazione Acrilico Materiale 86% acrilico/14% …" at bounding box center [866, 562] width 211 height 218
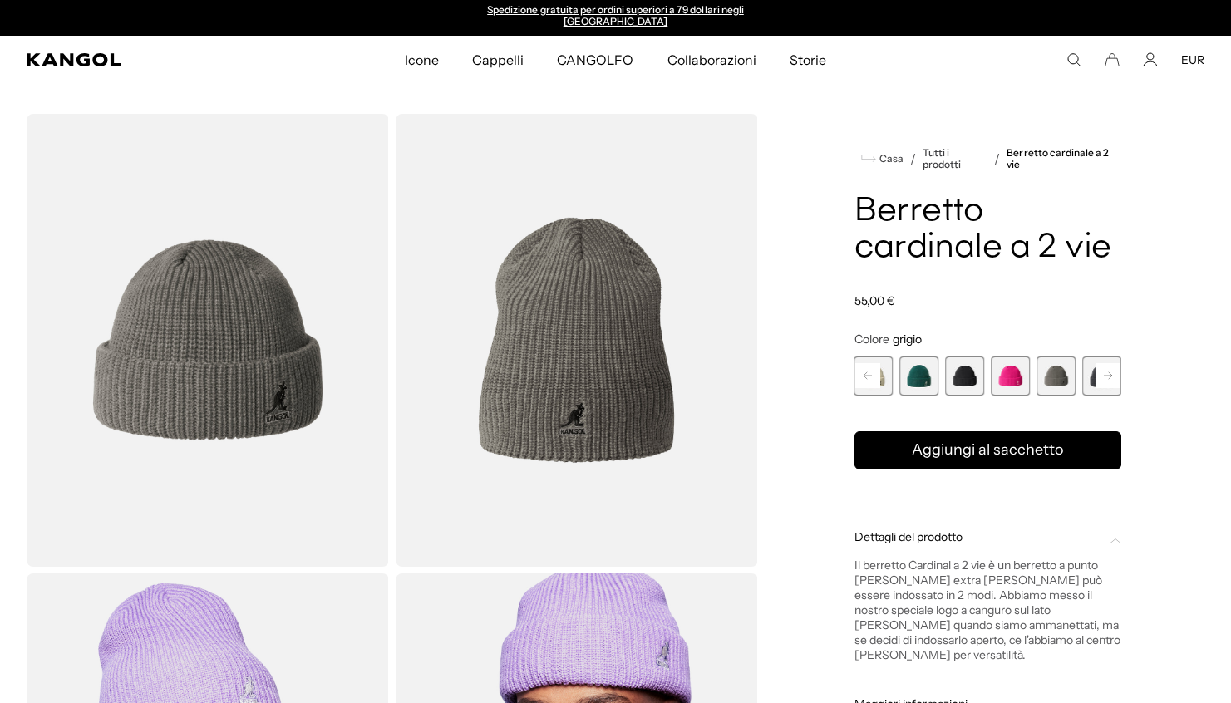
scroll to position [0, 0]
click at [1075, 51] on comp-header "Icone Icons Secchi e casual Berretti 504 e 507" at bounding box center [615, 60] width 1231 height 48
click at [1076, 56] on icon "Cerca qui" at bounding box center [1073, 59] width 15 height 15
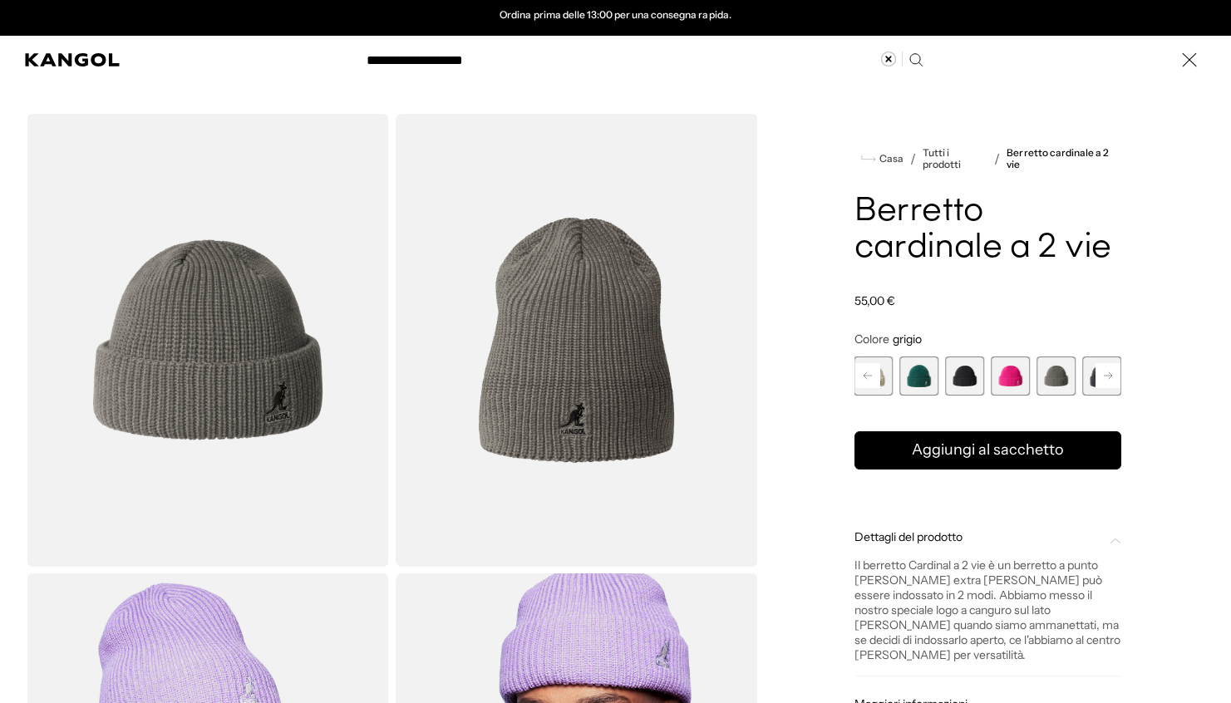
type input "**********"
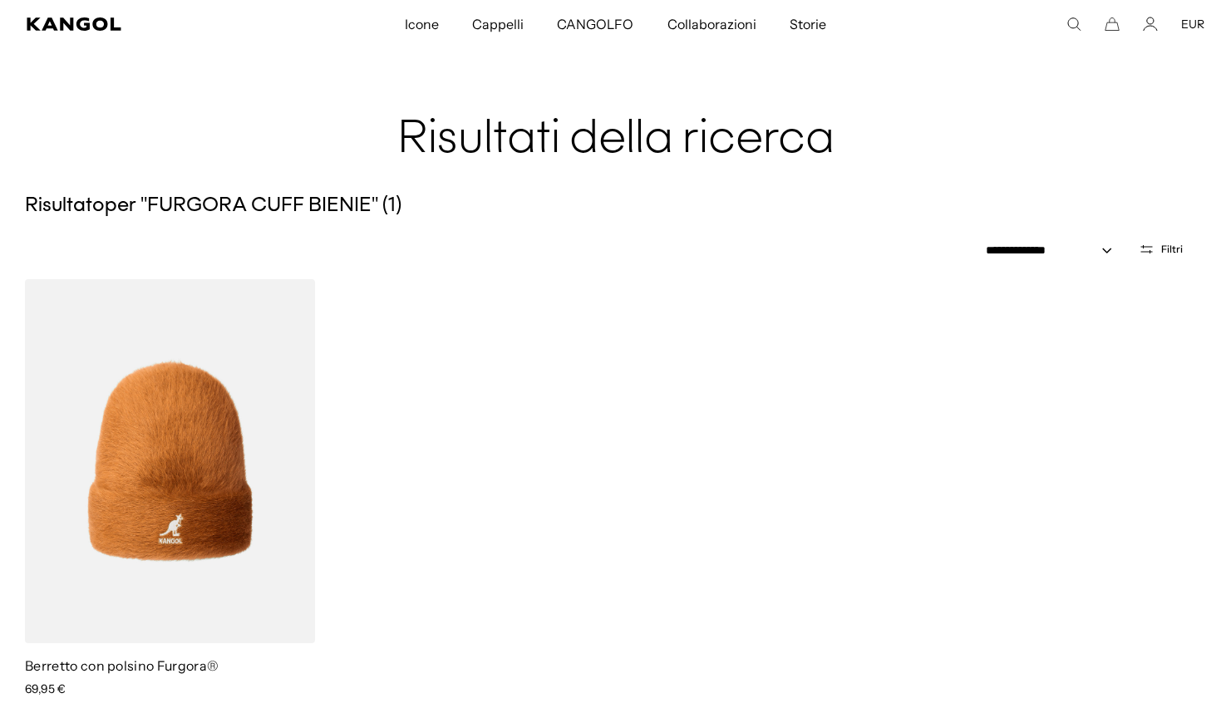
scroll to position [121, 0]
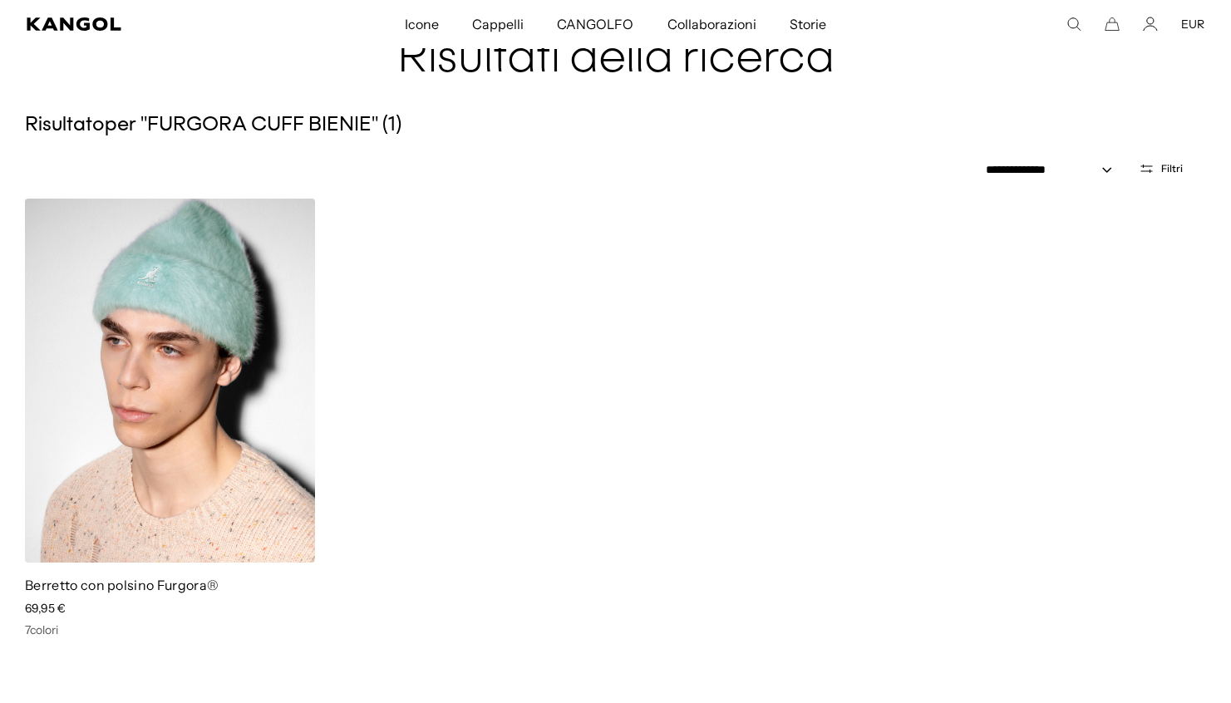
click at [132, 360] on img at bounding box center [170, 381] width 290 height 364
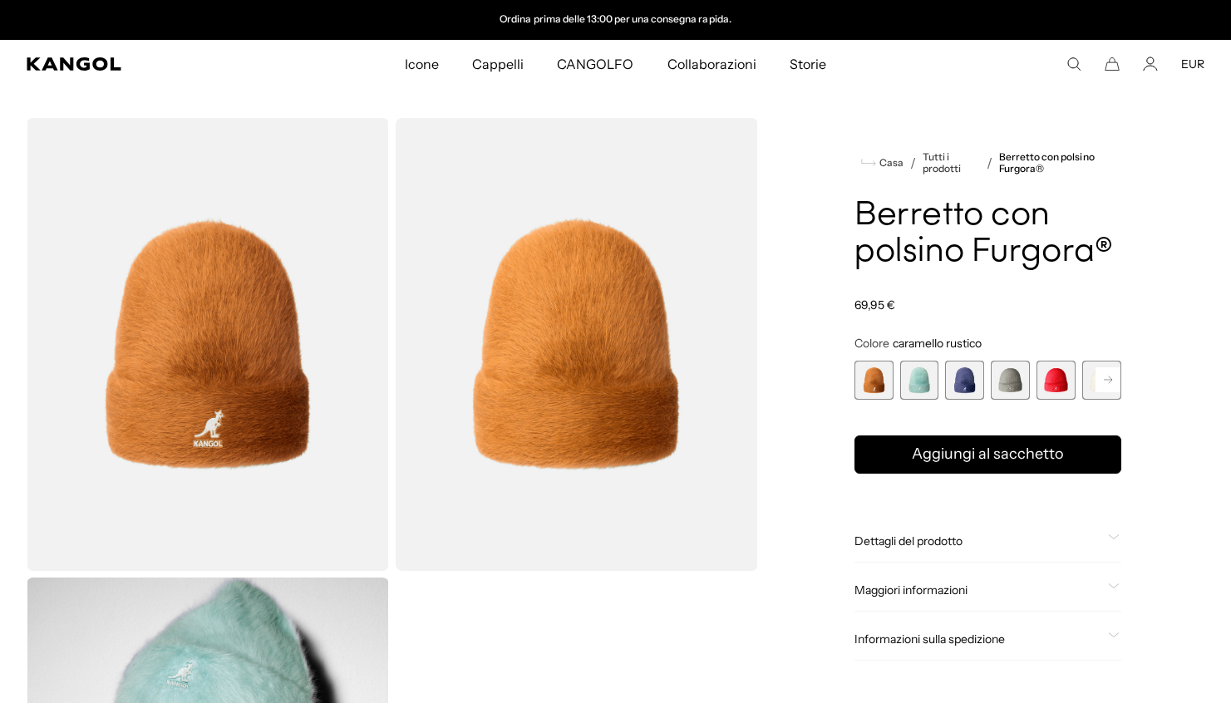
scroll to position [0, 342]
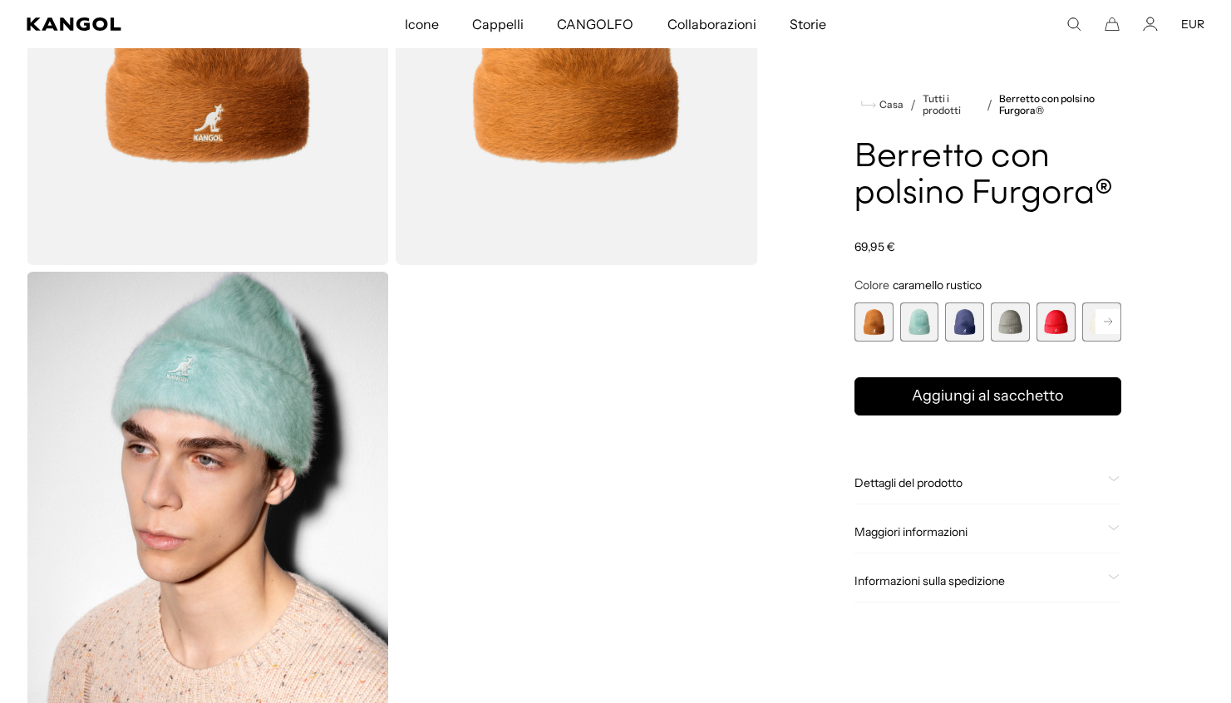
click at [1005, 318] on span "4 di 7" at bounding box center [1010, 322] width 39 height 39
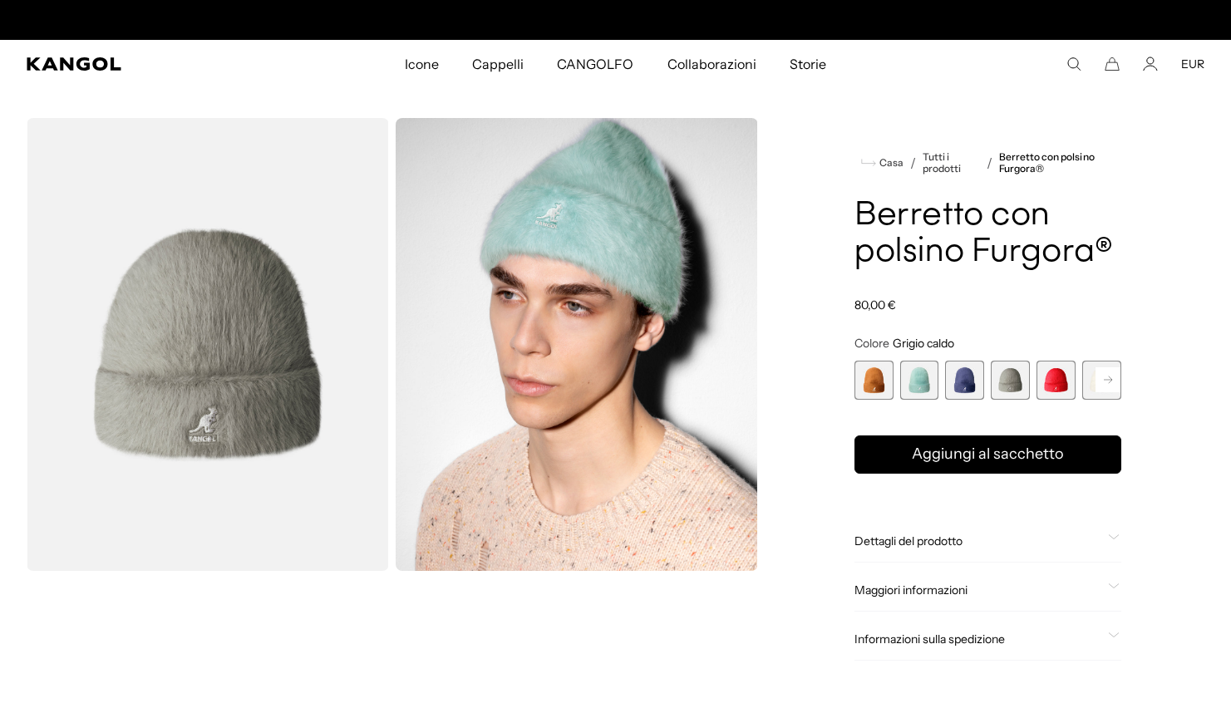
scroll to position [0, 342]
drag, startPoint x: 207, startPoint y: 317, endPoint x: 821, endPoint y: 6, distance: 688.7
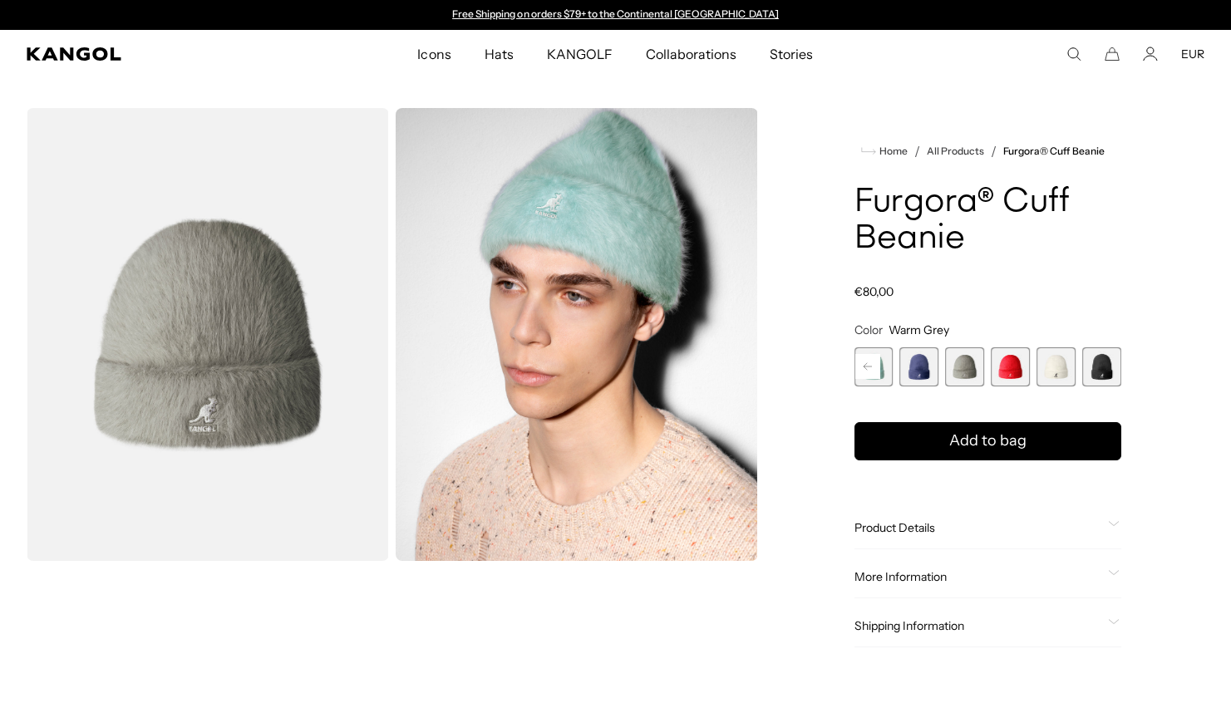
click at [133, 92] on section "Loading... /" at bounding box center [615, 384] width 1231 height 612
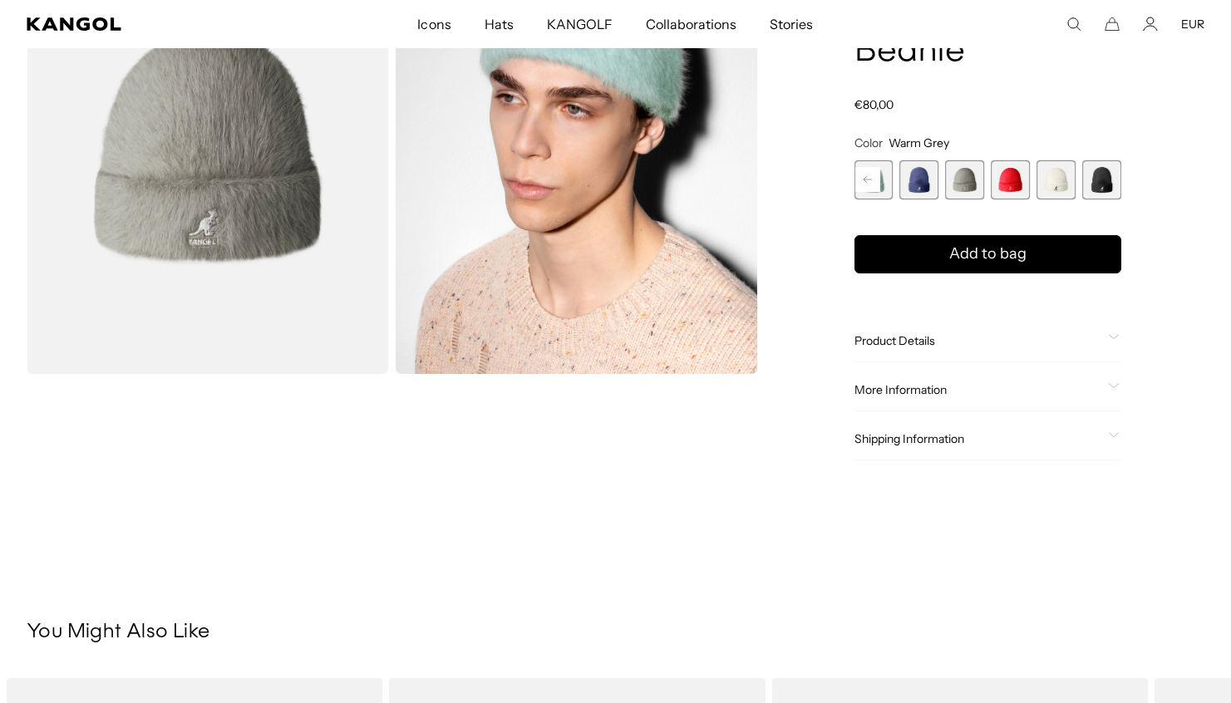
scroll to position [24, 0]
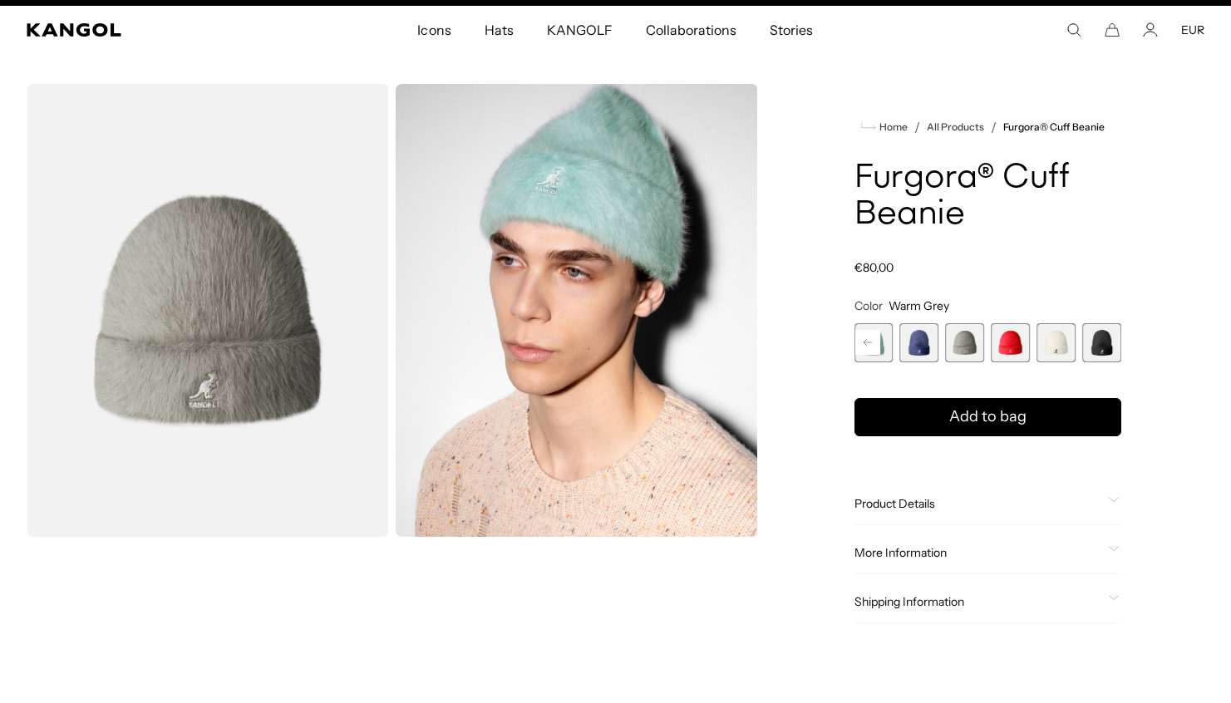
click at [981, 503] on span "Product Details" at bounding box center [977, 503] width 247 height 15
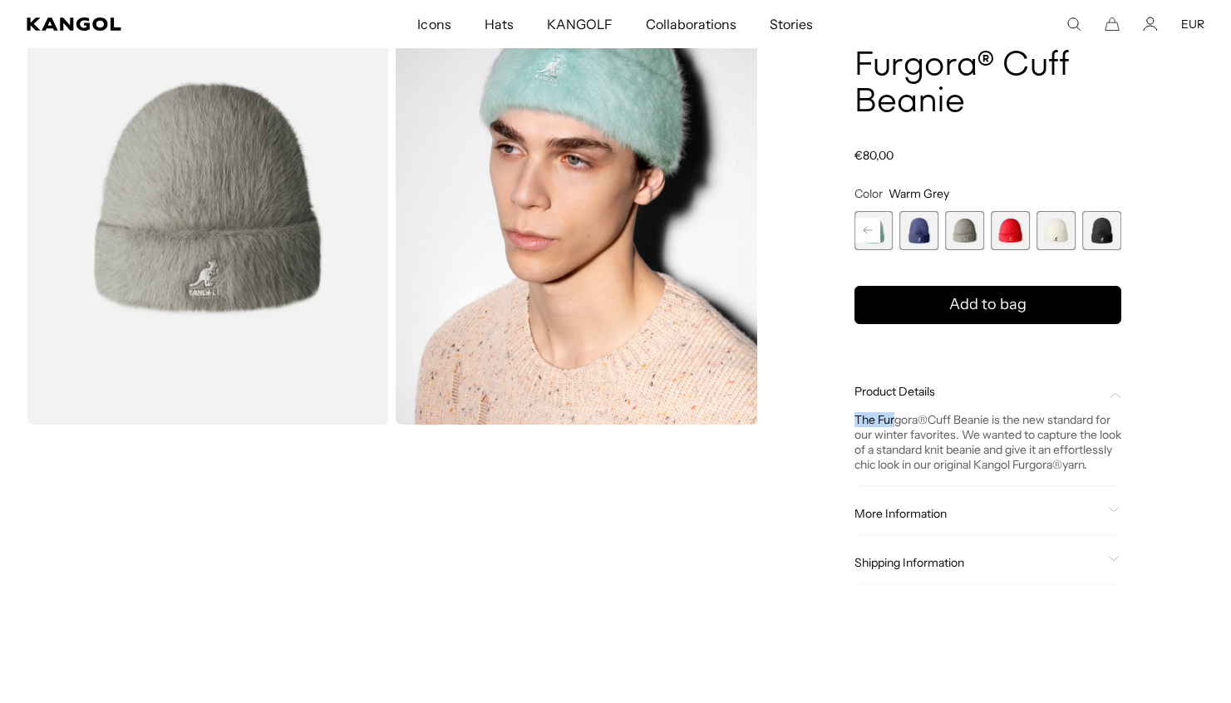
scroll to position [0, 342]
drag, startPoint x: 848, startPoint y: 412, endPoint x: 938, endPoint y: 421, distance: 91.0
click at [945, 433] on div "Home / All Products / Furgora® Cuff Beanie Furgora® Cuff Beanie Regular price €…" at bounding box center [987, 295] width 433 height 646
click at [854, 408] on div "The Furgora ® Cuff Beanie is the new standard for our winter favorites. We want…" at bounding box center [987, 435] width 267 height 73
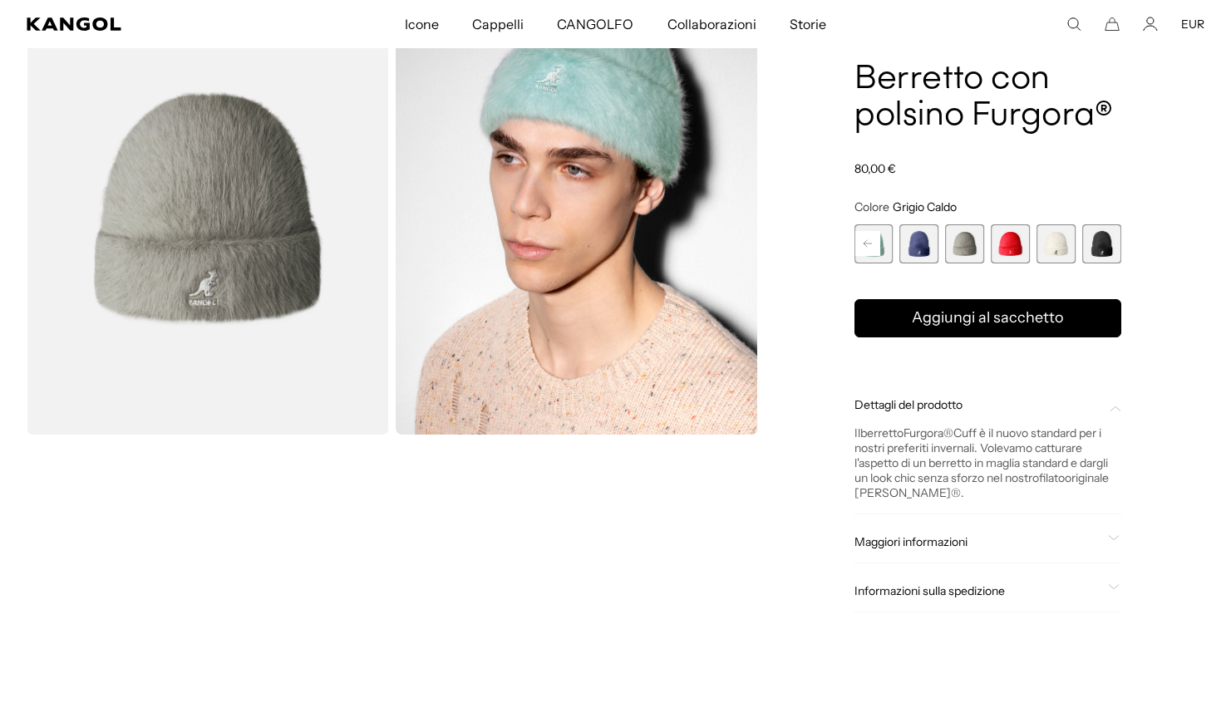
scroll to position [0, 0]
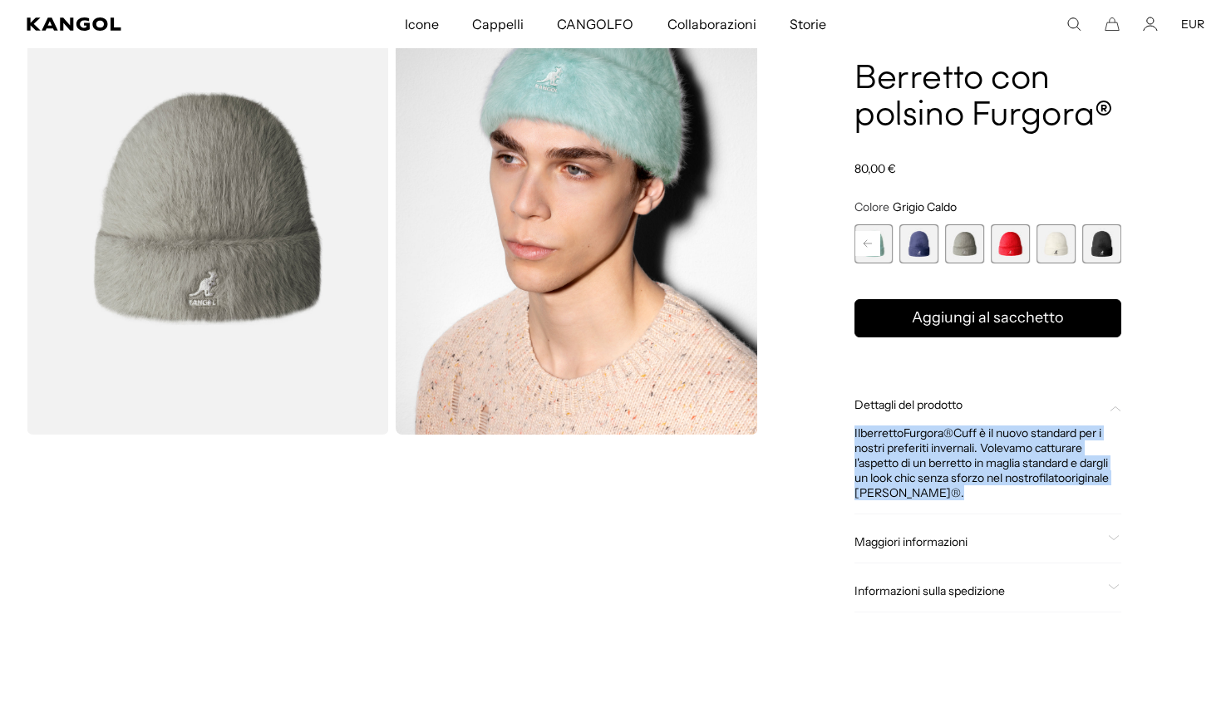
drag, startPoint x: 854, startPoint y: 413, endPoint x: 1000, endPoint y: 508, distance: 173.6
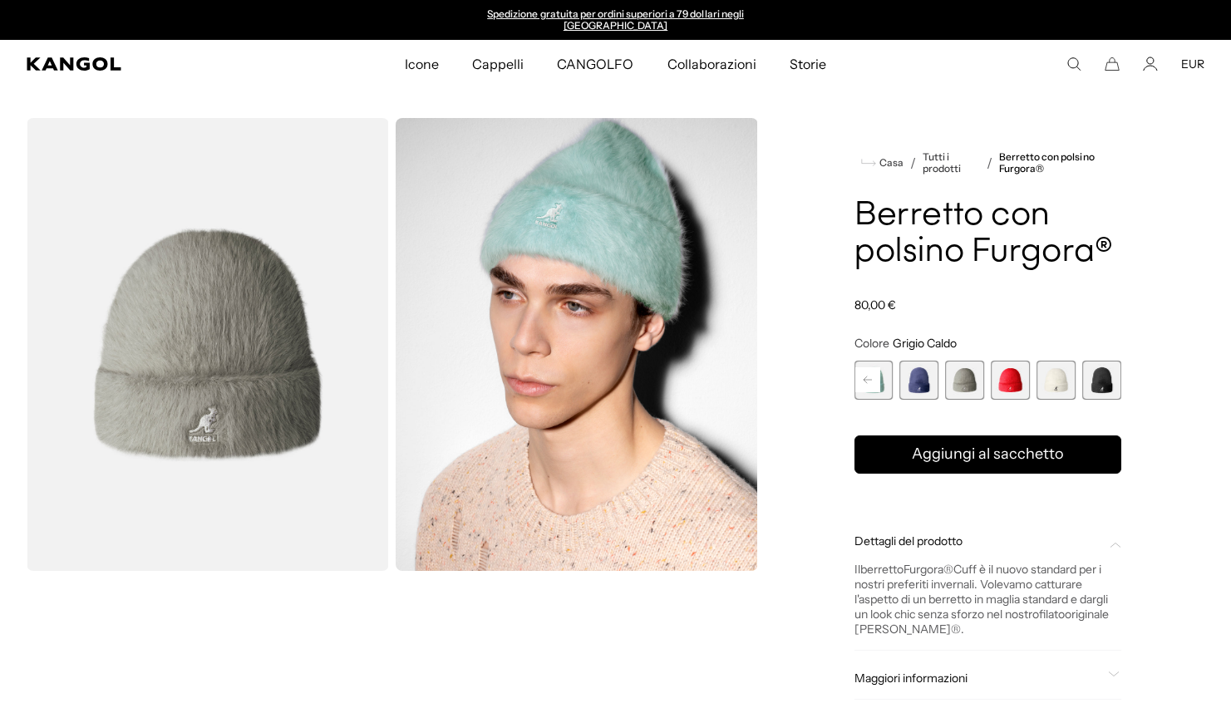
click at [1063, 65] on div "Search here EUR USD EUR" at bounding box center [1083, 64] width 241 height 15
click at [1069, 65] on use "Cerca qui" at bounding box center [1074, 64] width 12 height 12
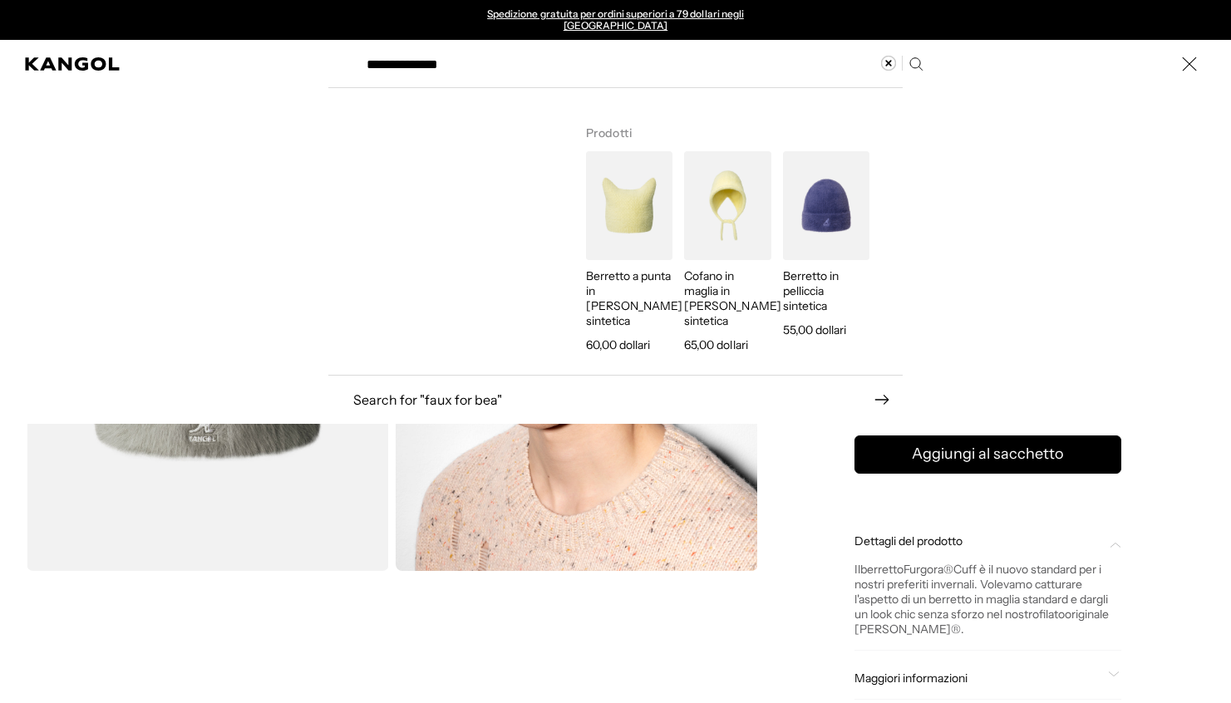
type input "**********"
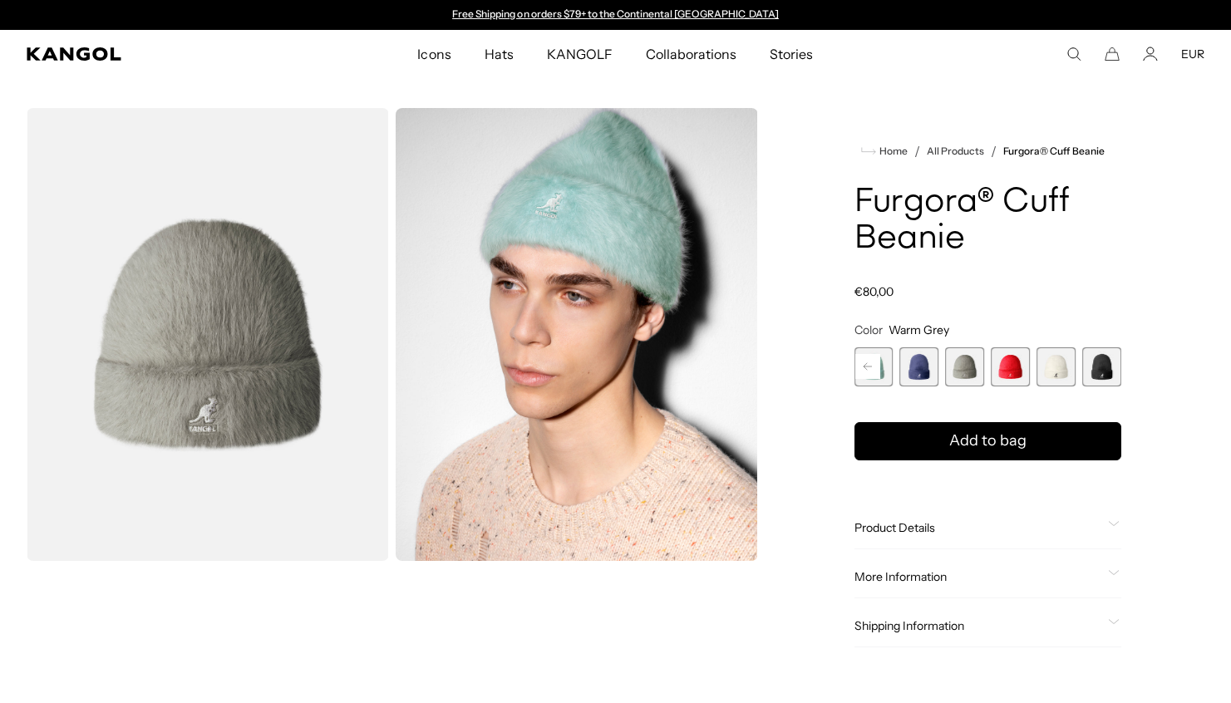
click at [1075, 49] on icon "Search here" at bounding box center [1073, 54] width 15 height 15
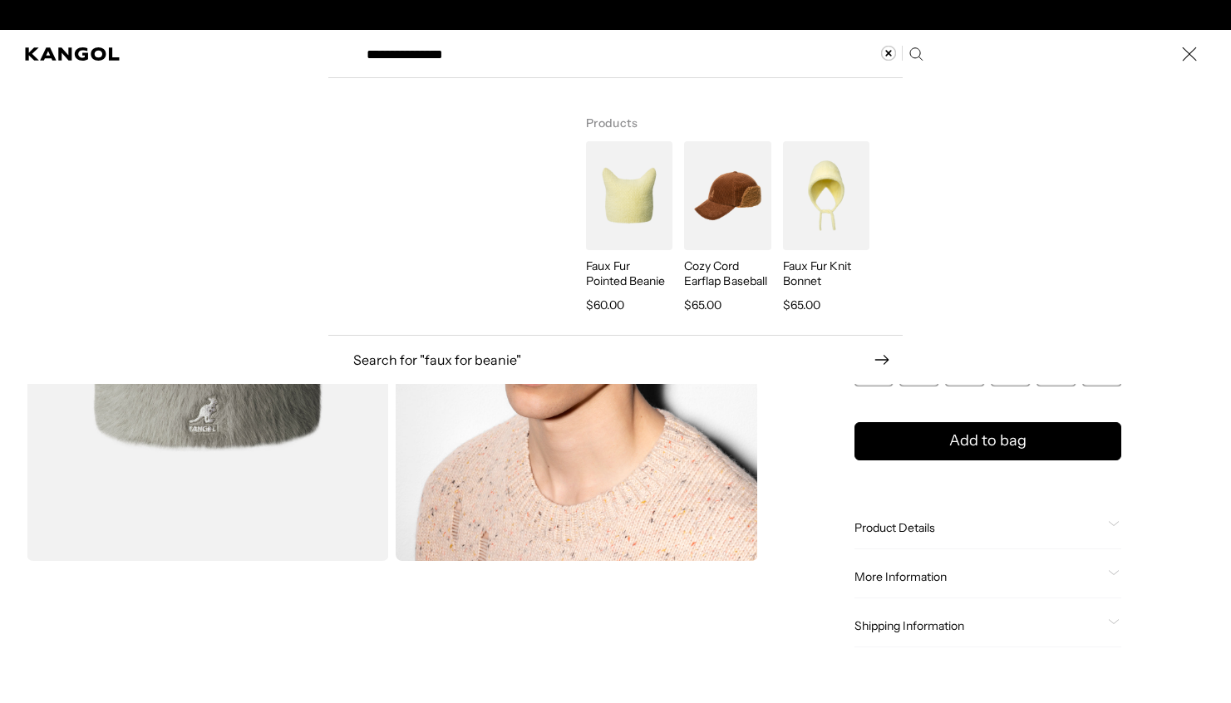
type input "**********"
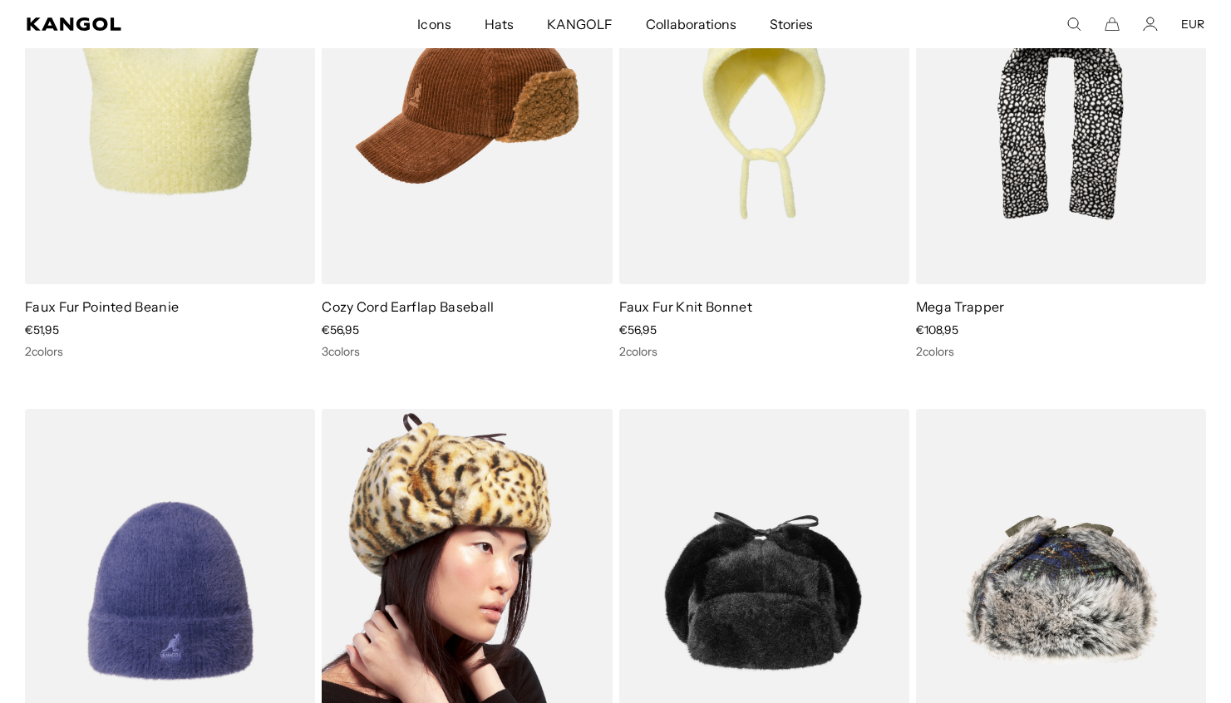
scroll to position [730, 0]
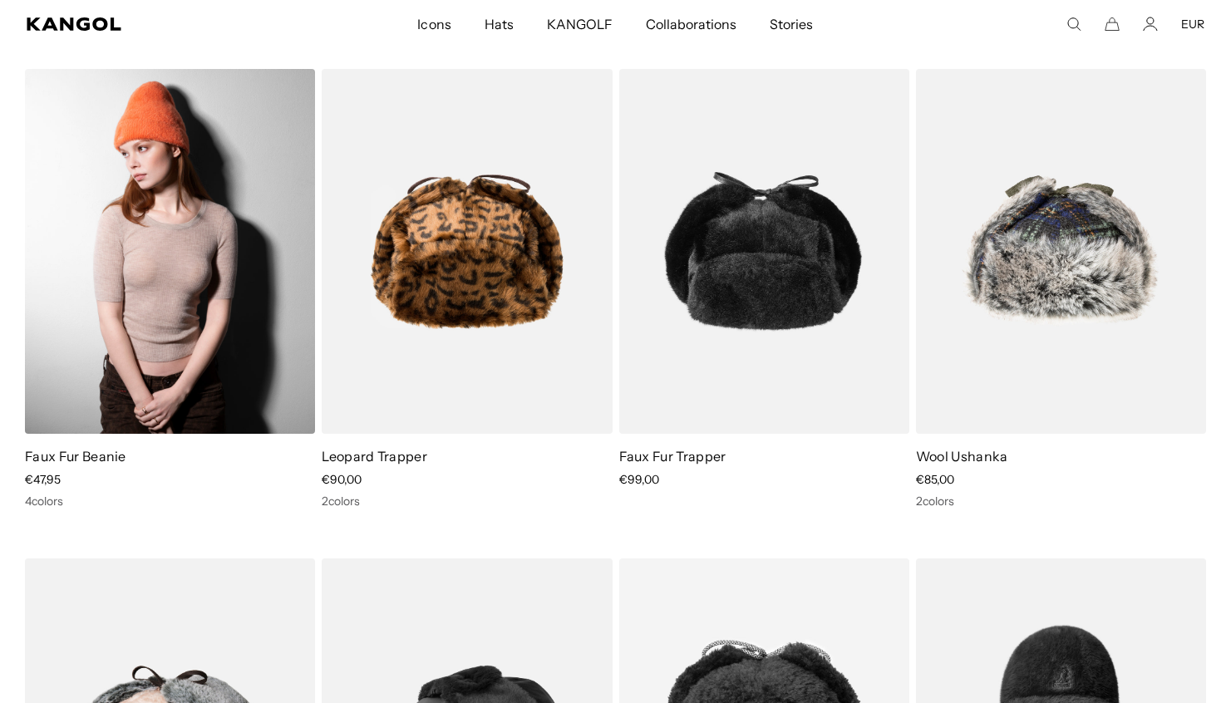
click at [113, 261] on img at bounding box center [170, 251] width 290 height 364
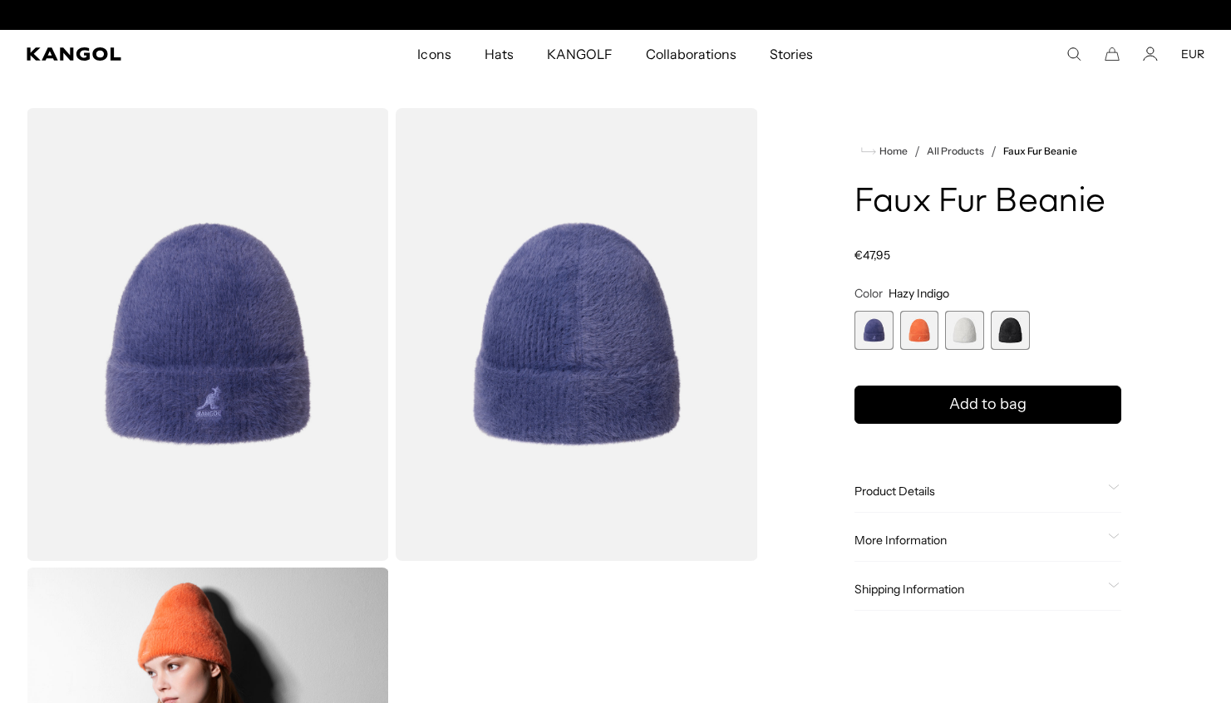
scroll to position [0, 342]
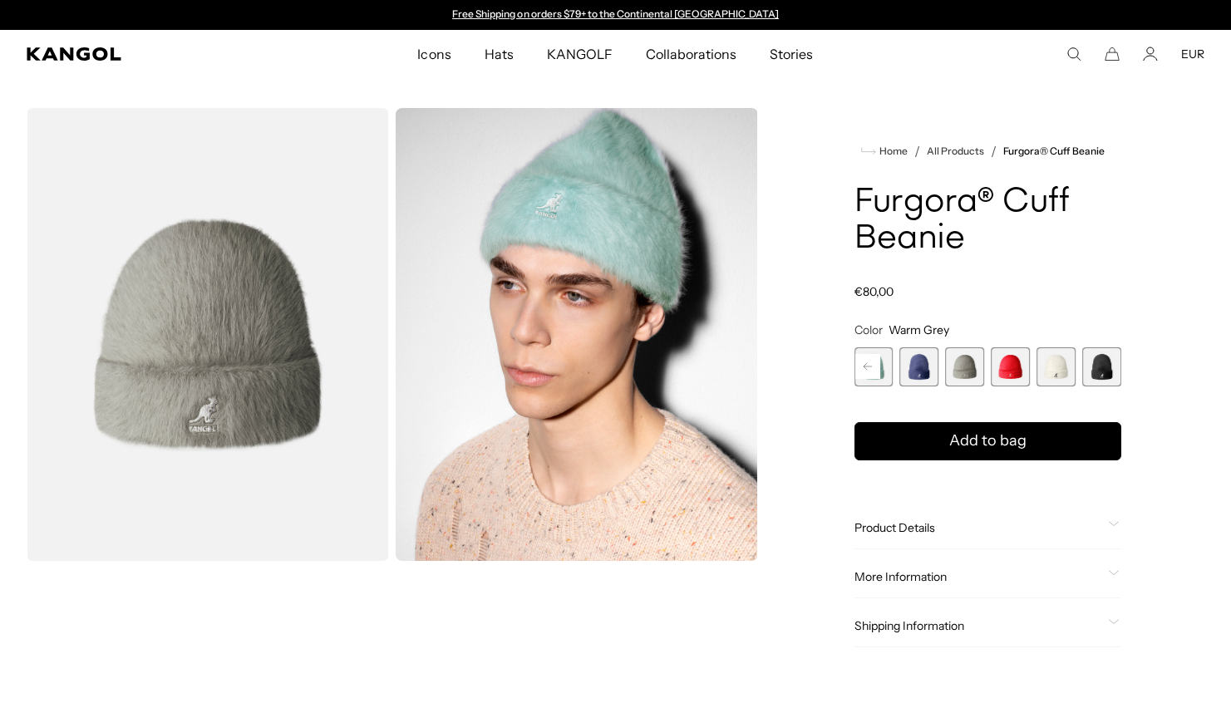
click at [873, 367] on rect at bounding box center [867, 366] width 25 height 25
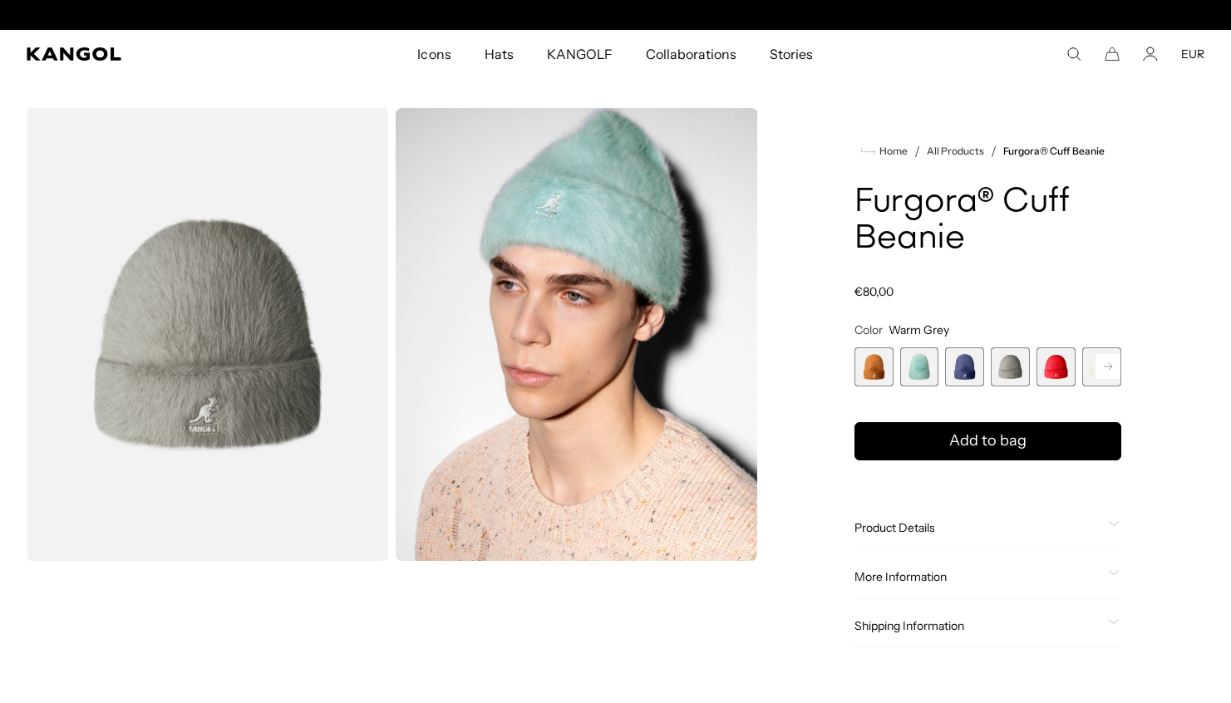
scroll to position [0, 342]
click at [1093, 370] on span "6 of 7" at bounding box center [1101, 366] width 39 height 39
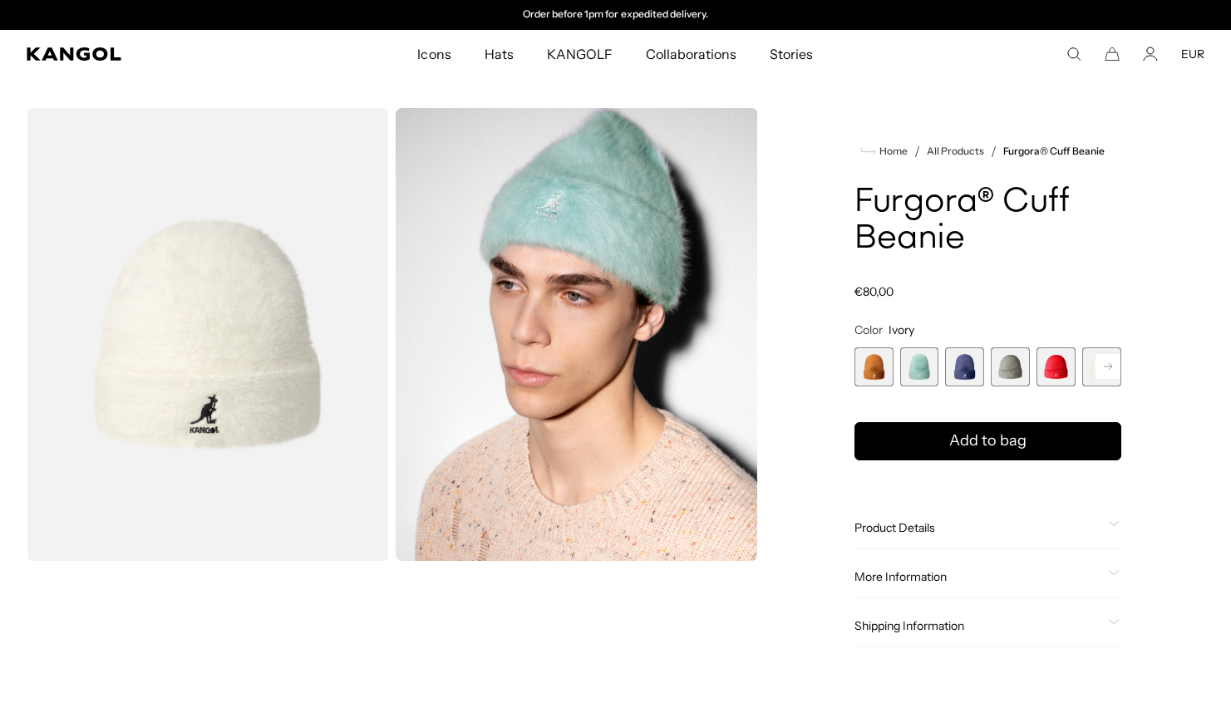
click at [1101, 366] on rect at bounding box center [1107, 366] width 25 height 25
click at [1102, 366] on rect at bounding box center [1107, 366] width 25 height 25
click at [1052, 369] on span "6 of 7" at bounding box center [1055, 366] width 39 height 39
click at [1055, 369] on span "6 of 7" at bounding box center [1055, 366] width 39 height 39
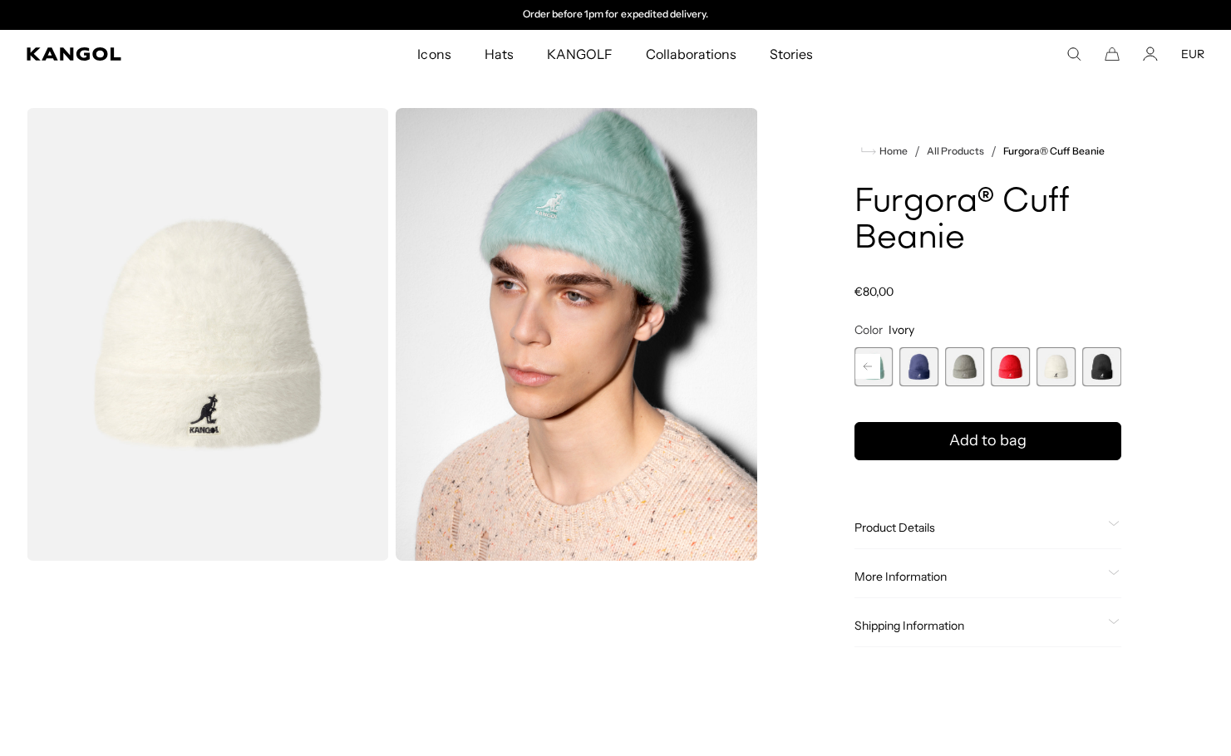
scroll to position [0, 342]
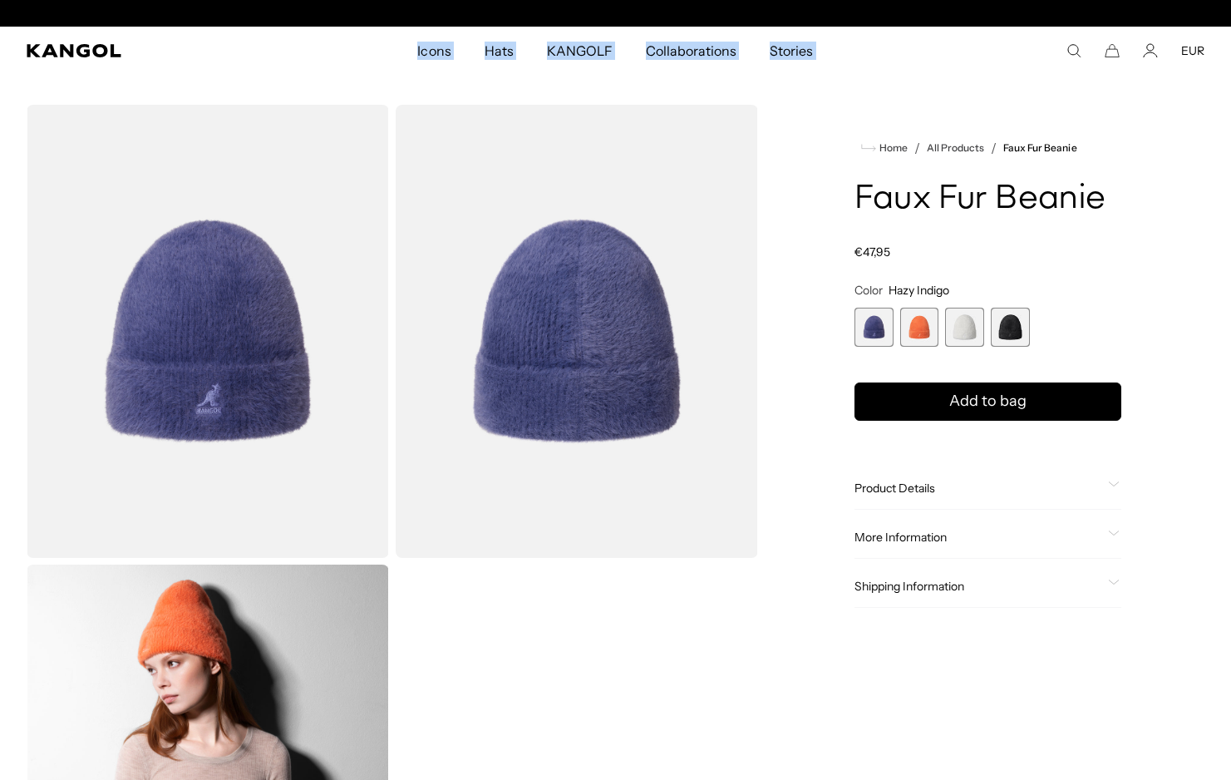
scroll to position [0, 342]
drag, startPoint x: 973, startPoint y: 484, endPoint x: 997, endPoint y: 494, distance: 25.8
click at [973, 485] on span "Product Details" at bounding box center [977, 487] width 247 height 15
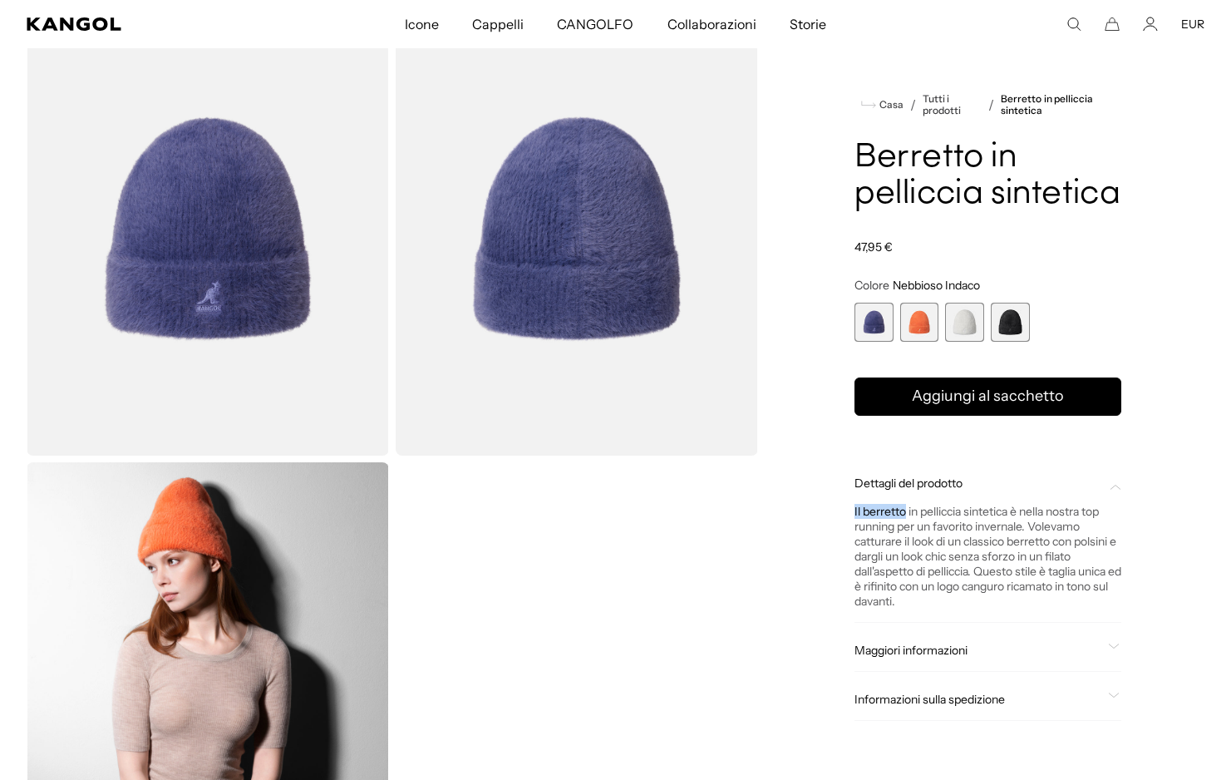
scroll to position [0, 0]
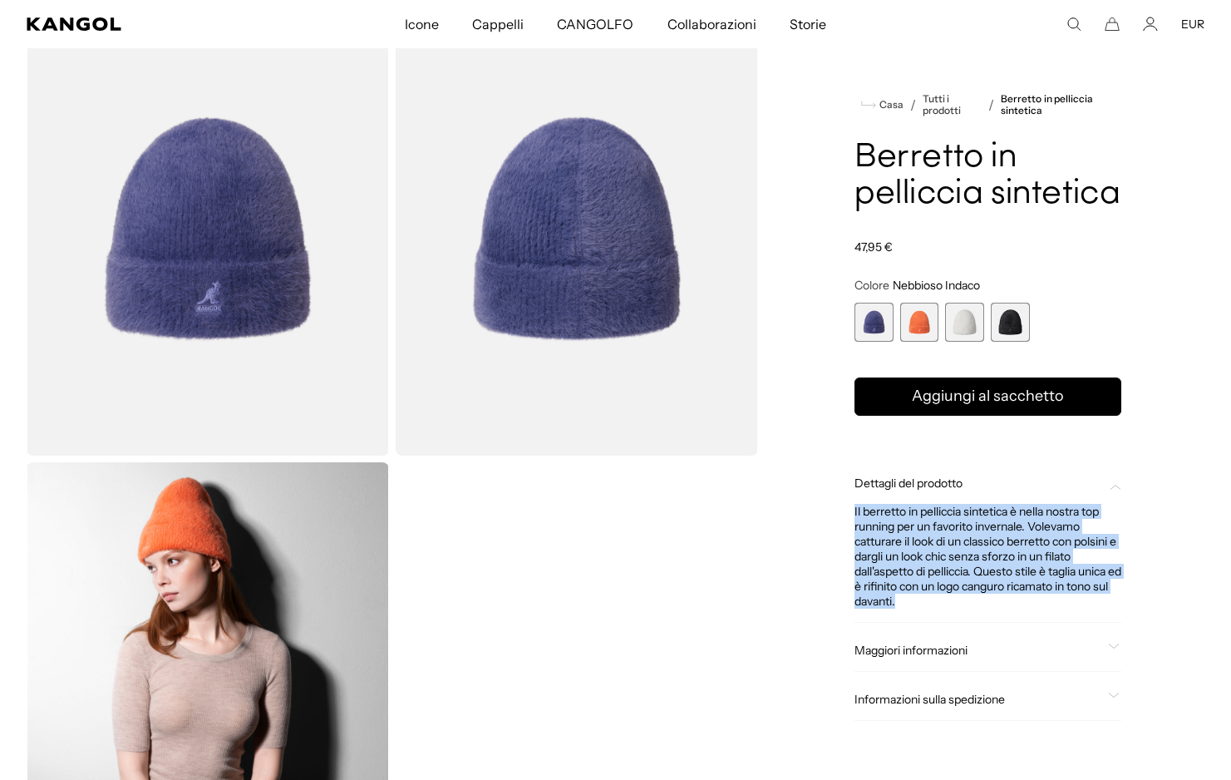
drag, startPoint x: 854, startPoint y: 504, endPoint x: 1004, endPoint y: 604, distance: 180.2
click at [1004, 604] on div "Casa / Tutti i prodotti / Berretto in pelliccia sintetica Berretto in pelliccia…" at bounding box center [987, 458] width 433 height 912
copy div "Il berretto in pelliccia sintetica è nella nostra top running per un favorito i…"
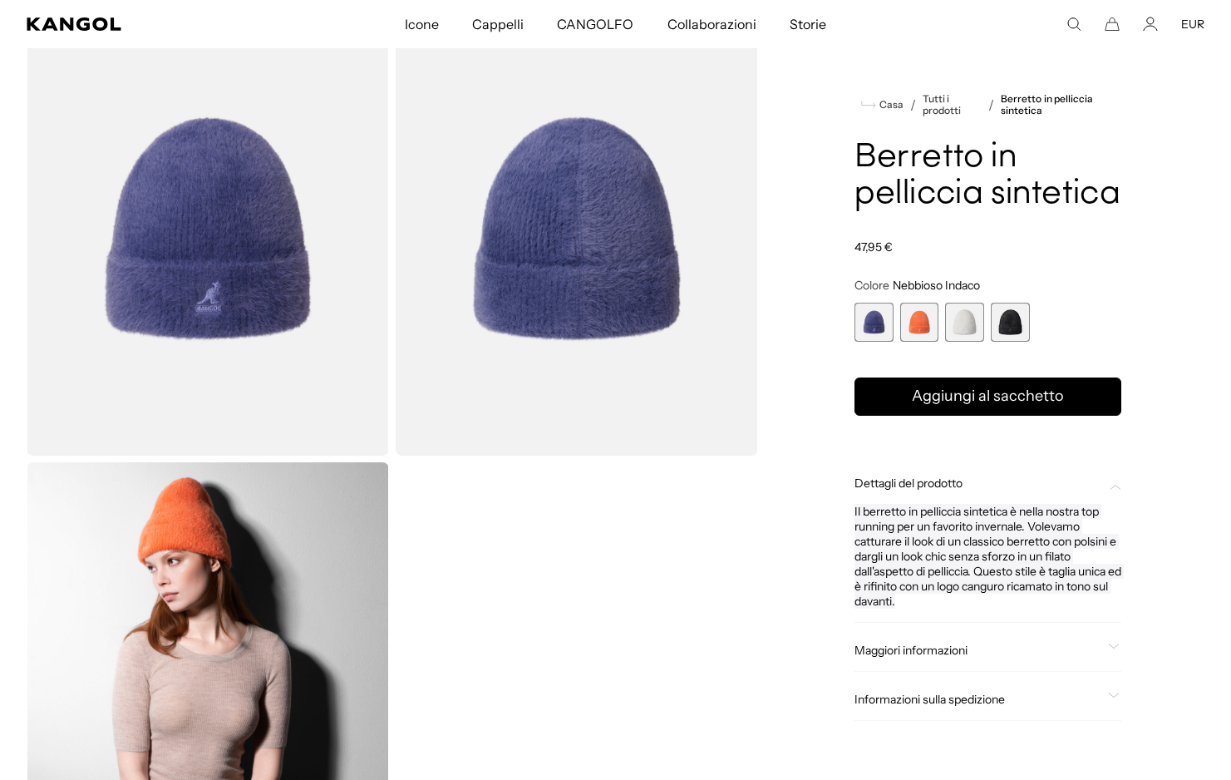
scroll to position [0, 342]
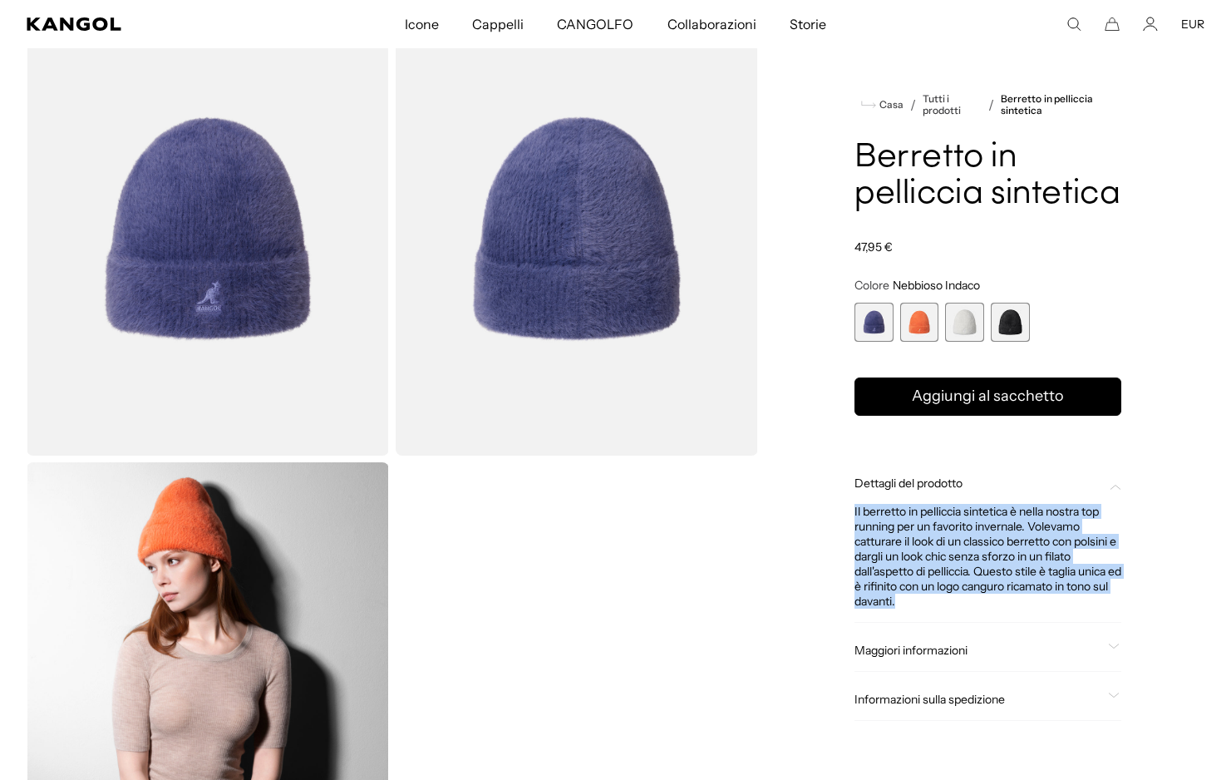
click at [967, 319] on span "3 di 4" at bounding box center [964, 322] width 39 height 39
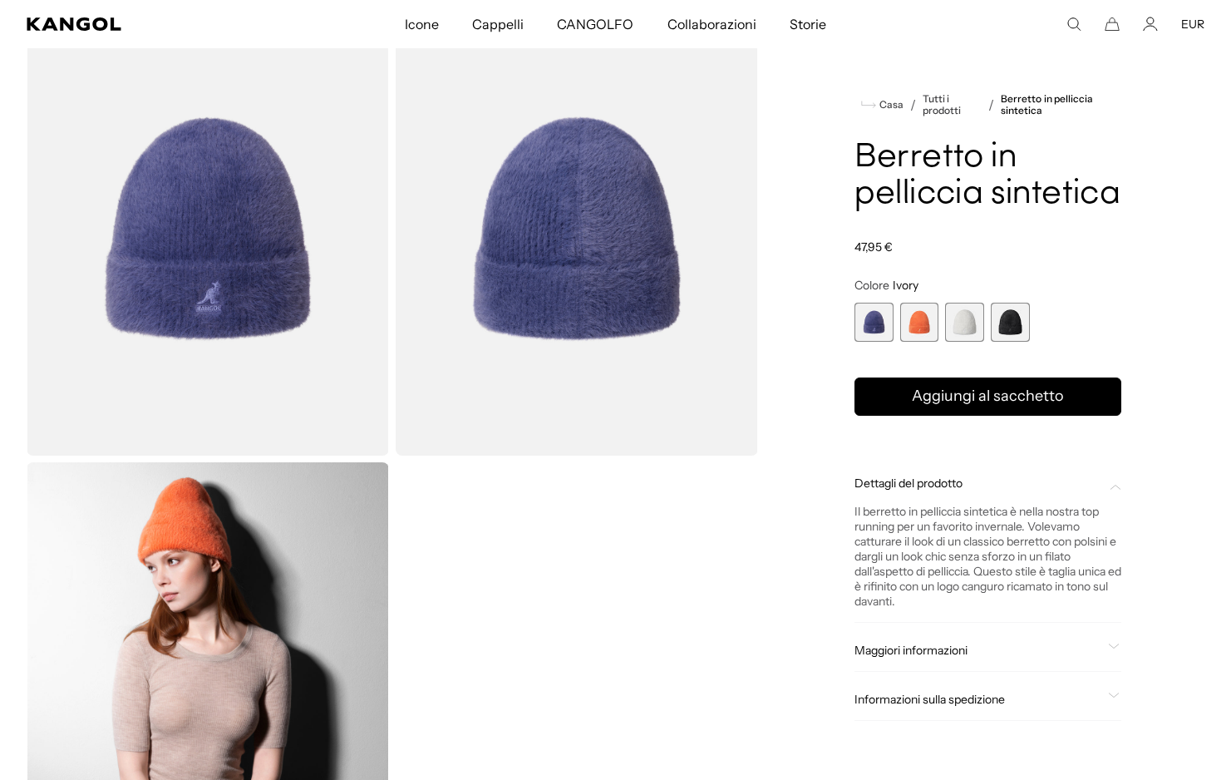
click at [967, 319] on span "3 di 4" at bounding box center [964, 322] width 39 height 39
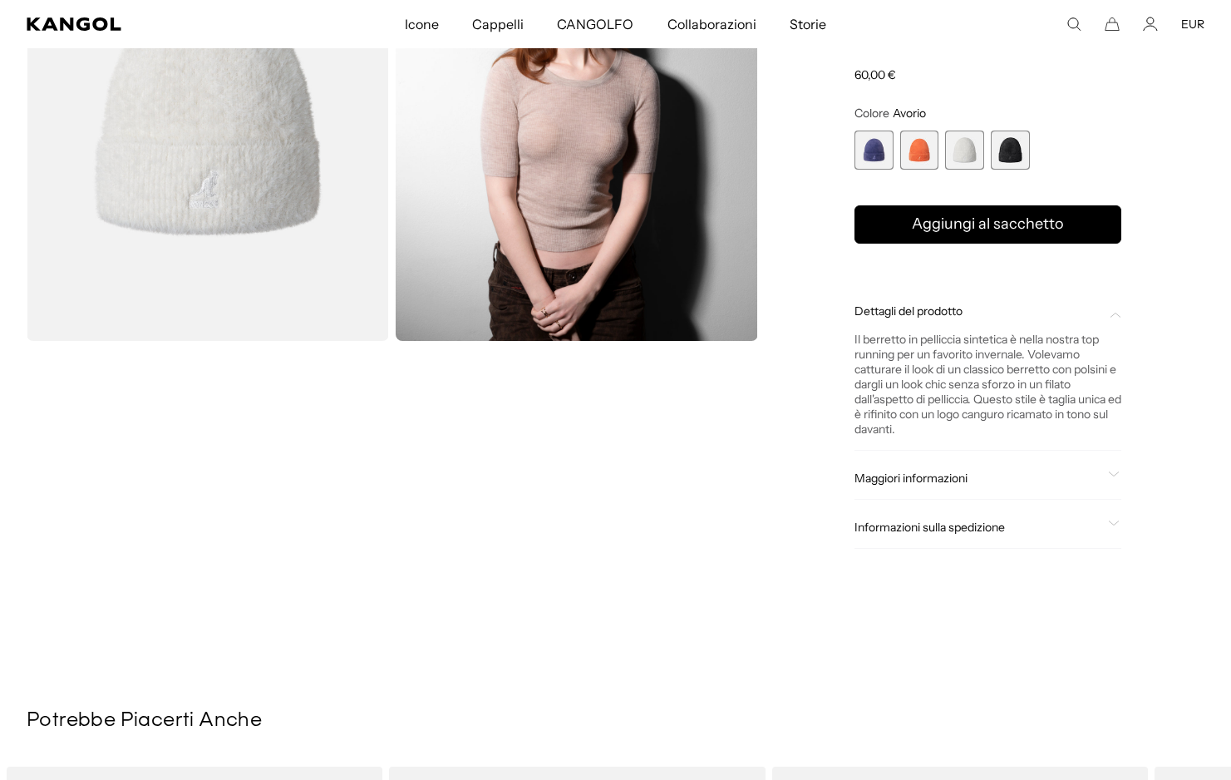
scroll to position [0, 342]
click at [992, 148] on span "4 di 4" at bounding box center [1010, 149] width 39 height 39
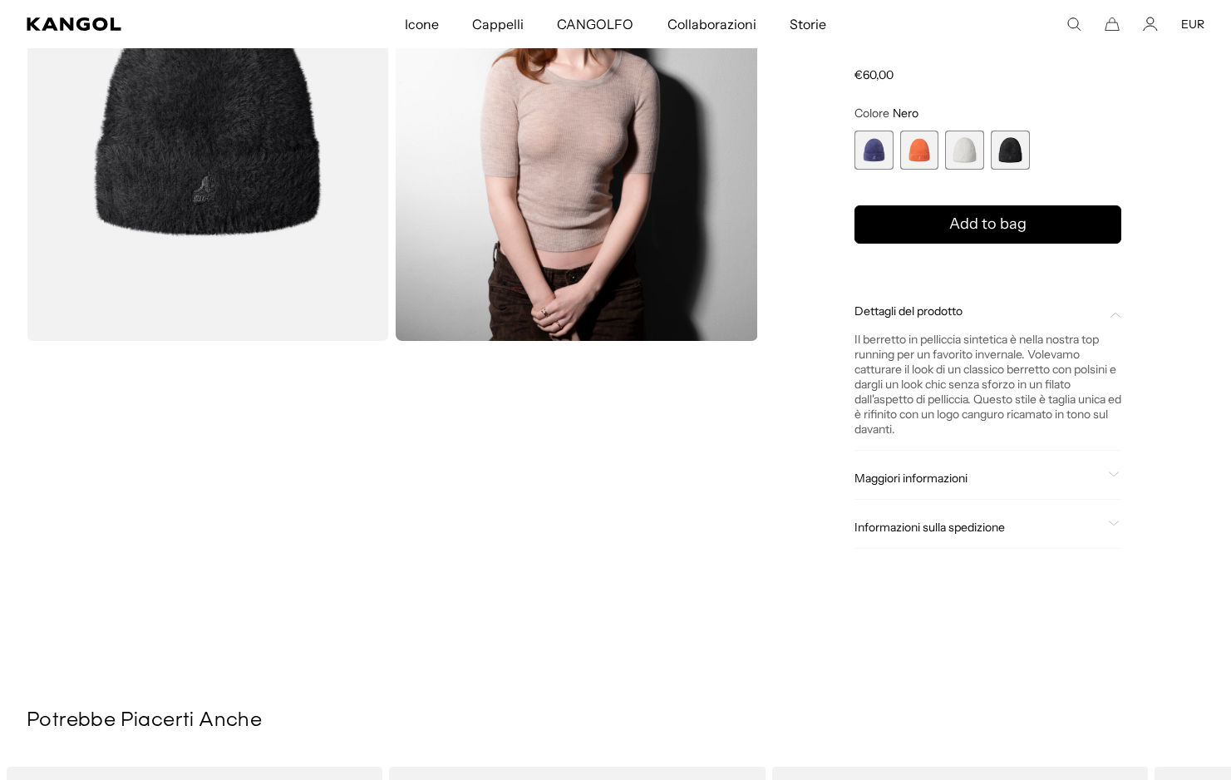
click at [1016, 151] on span "4 di 4" at bounding box center [1010, 149] width 39 height 39
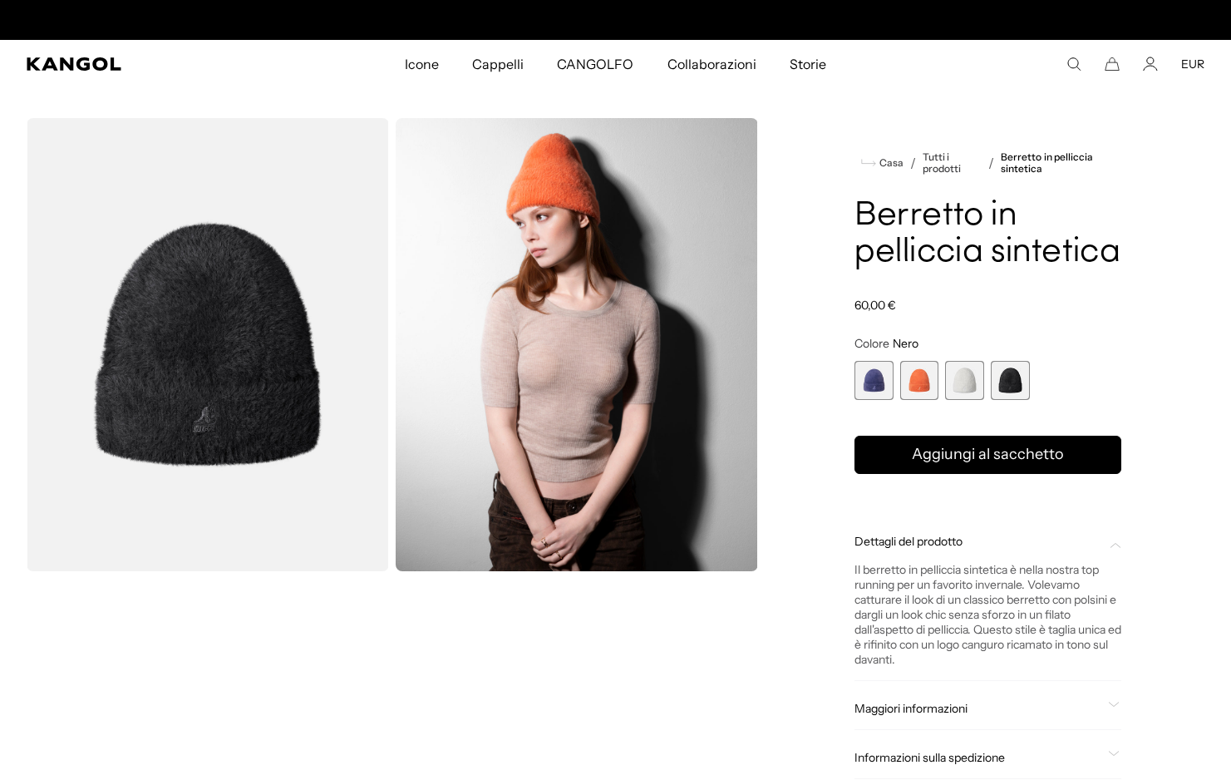
scroll to position [0, 342]
click at [923, 382] on span "2 di 4" at bounding box center [919, 380] width 39 height 39
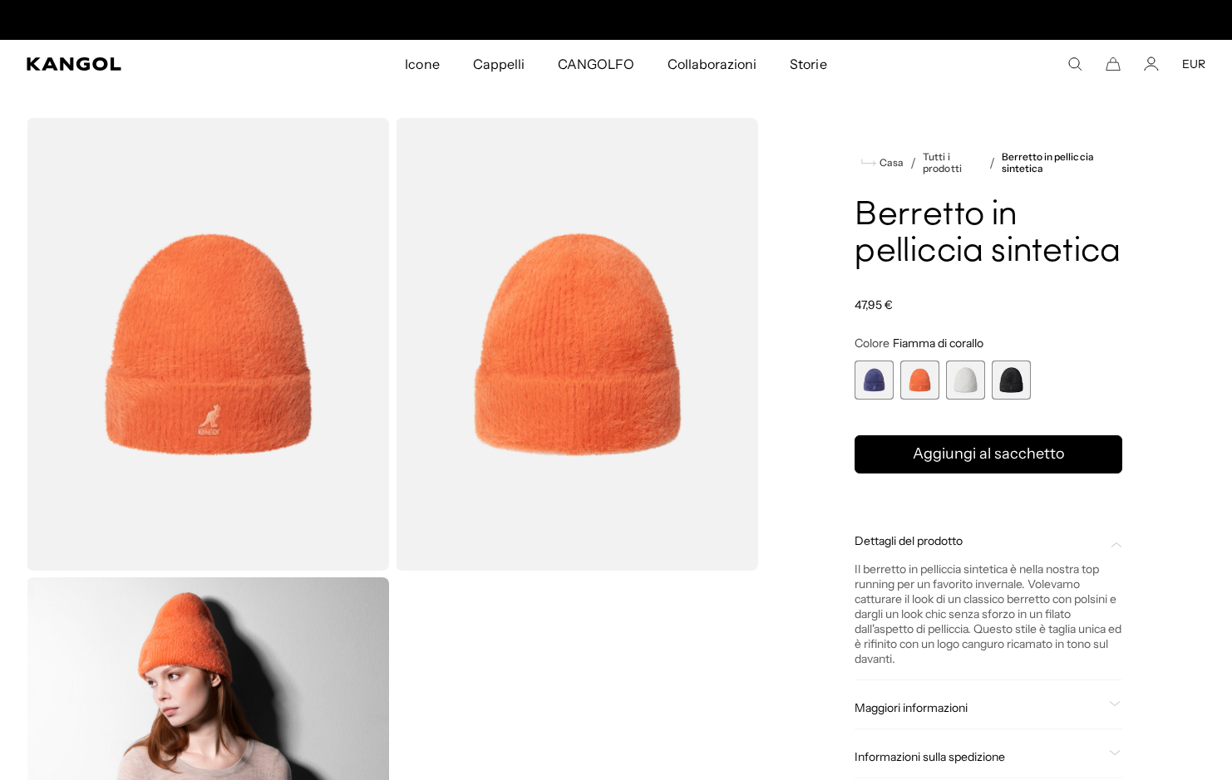
scroll to position [0, 342]
click at [1077, 61] on icon "Cerca qui" at bounding box center [1074, 64] width 15 height 15
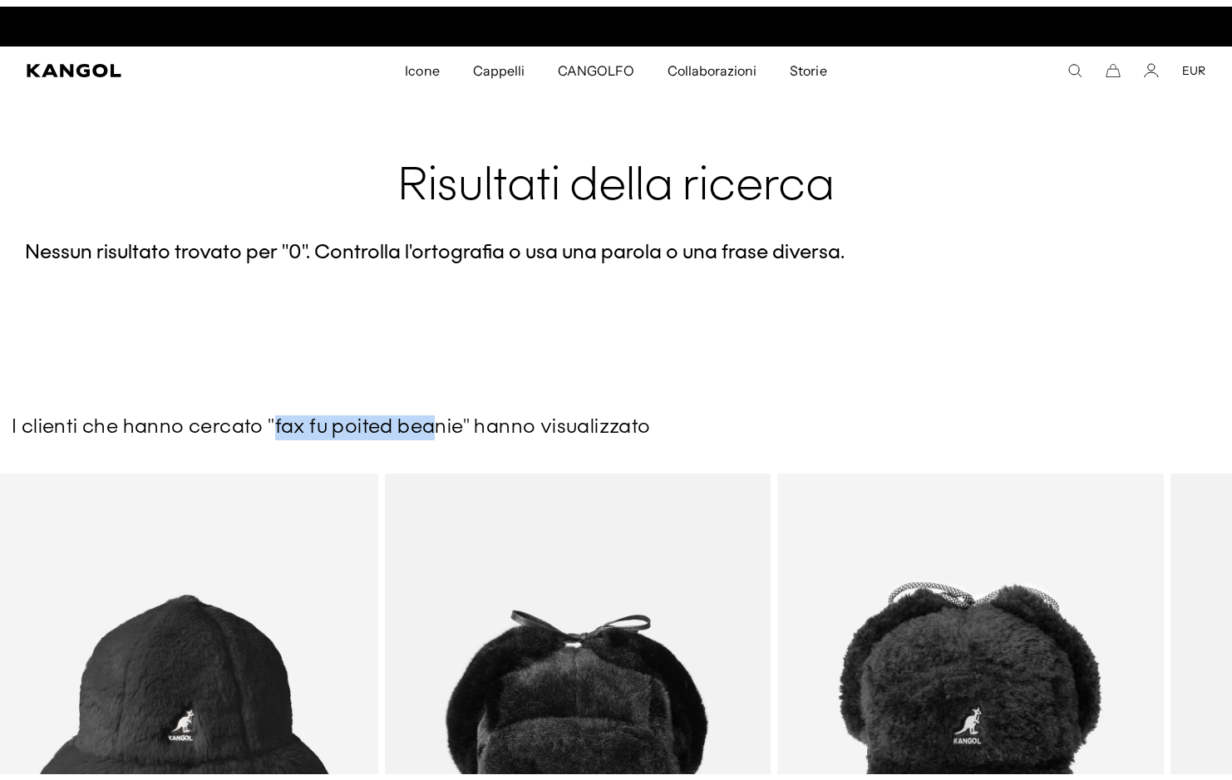
scroll to position [0, 342]
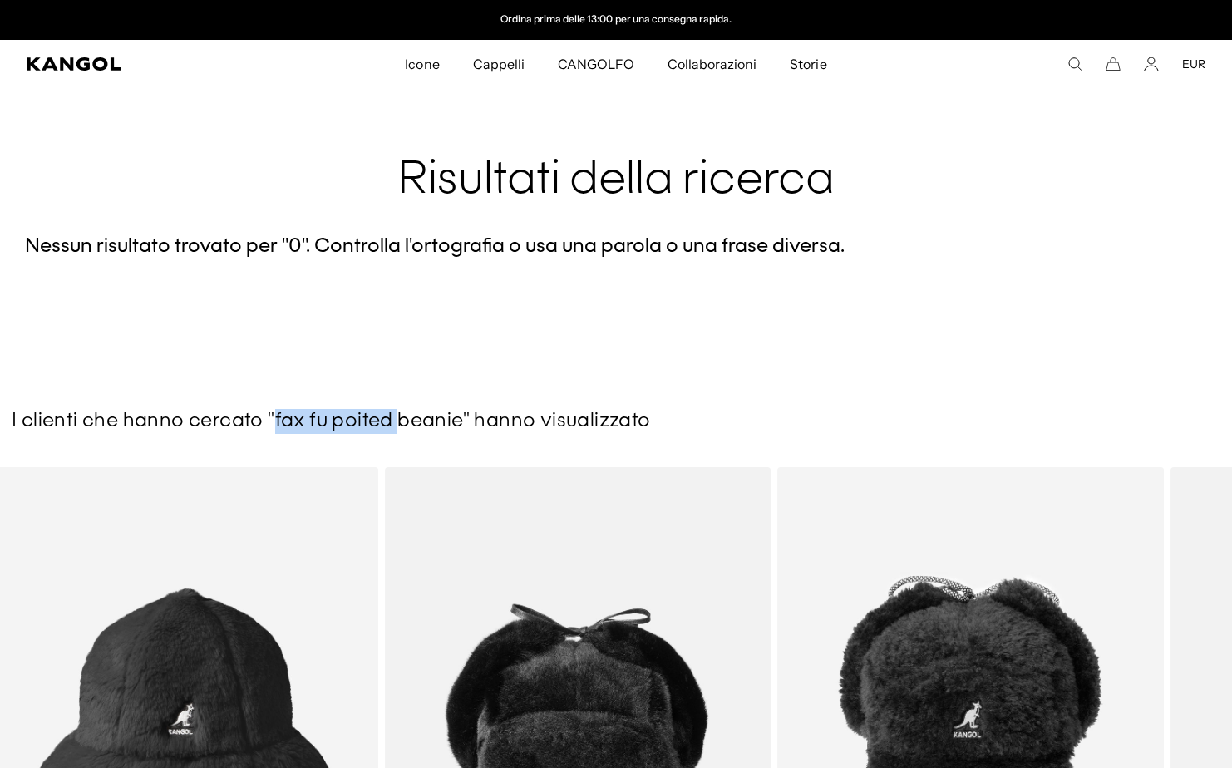
drag, startPoint x: 268, startPoint y: 424, endPoint x: 391, endPoint y: 419, distance: 123.1
click at [391, 419] on h3 "I clienti che hanno cercato "fax fu poited beanie" hanno visualizzato" at bounding box center [616, 421] width 1208 height 25
click at [1070, 61] on icon "Cerca qui" at bounding box center [1074, 64] width 15 height 15
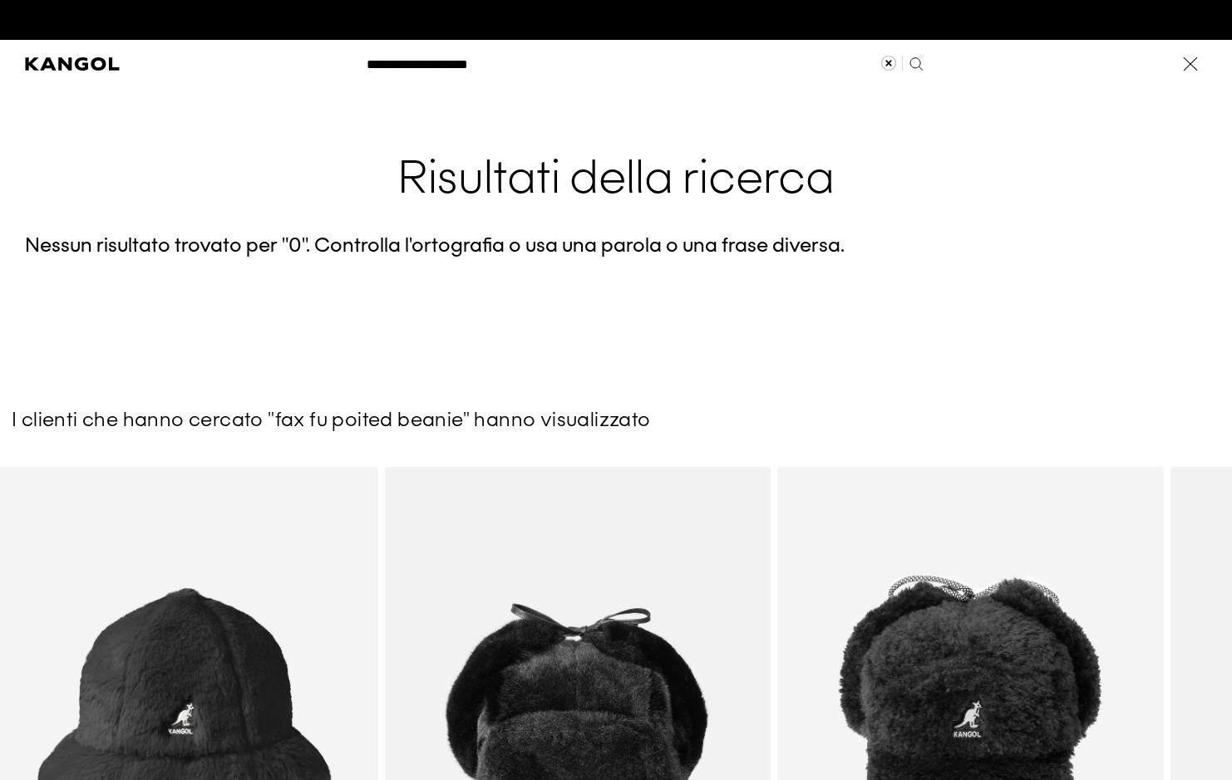
scroll to position [0, 0]
click at [637, 84] on input "**********" at bounding box center [644, 64] width 574 height 42
click at [395, 57] on label "Cerca qui" at bounding box center [405, 57] width 59 height 0
click at [395, 61] on input "**********" at bounding box center [644, 64] width 574 height 42
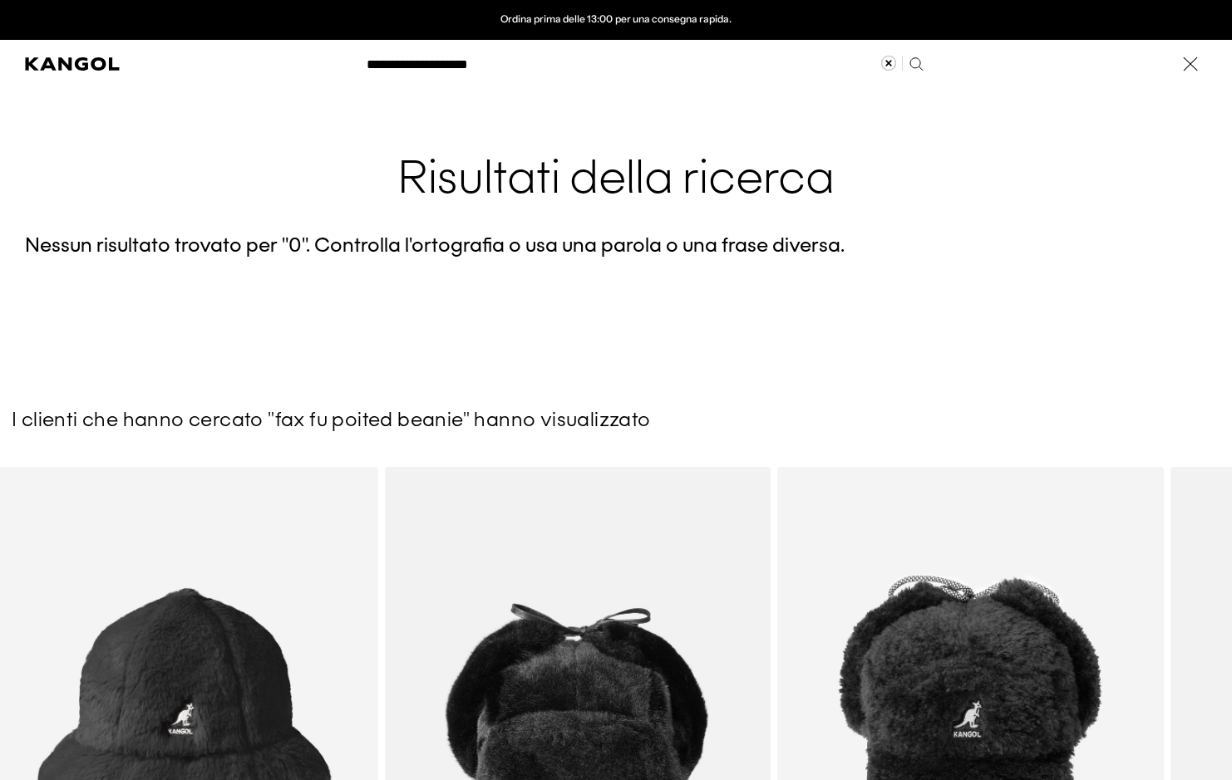
click at [400, 65] on input "**********" at bounding box center [644, 64] width 574 height 42
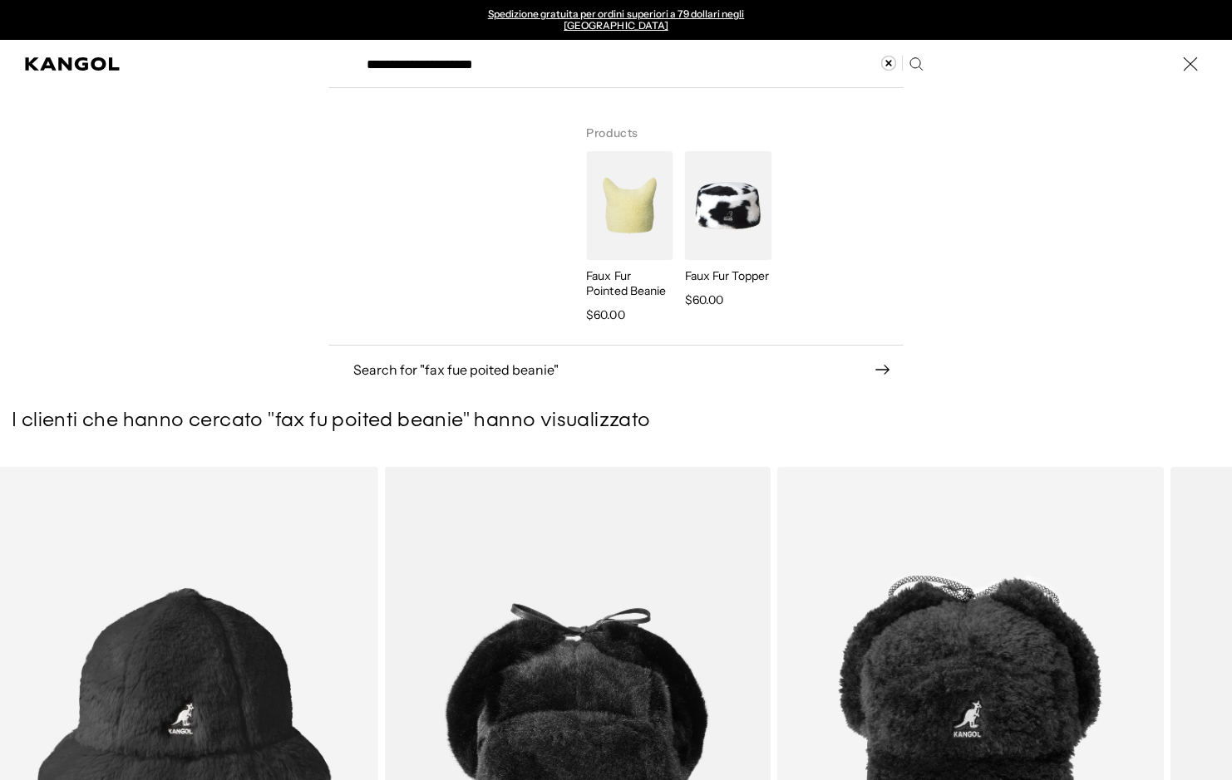
type input "**********"
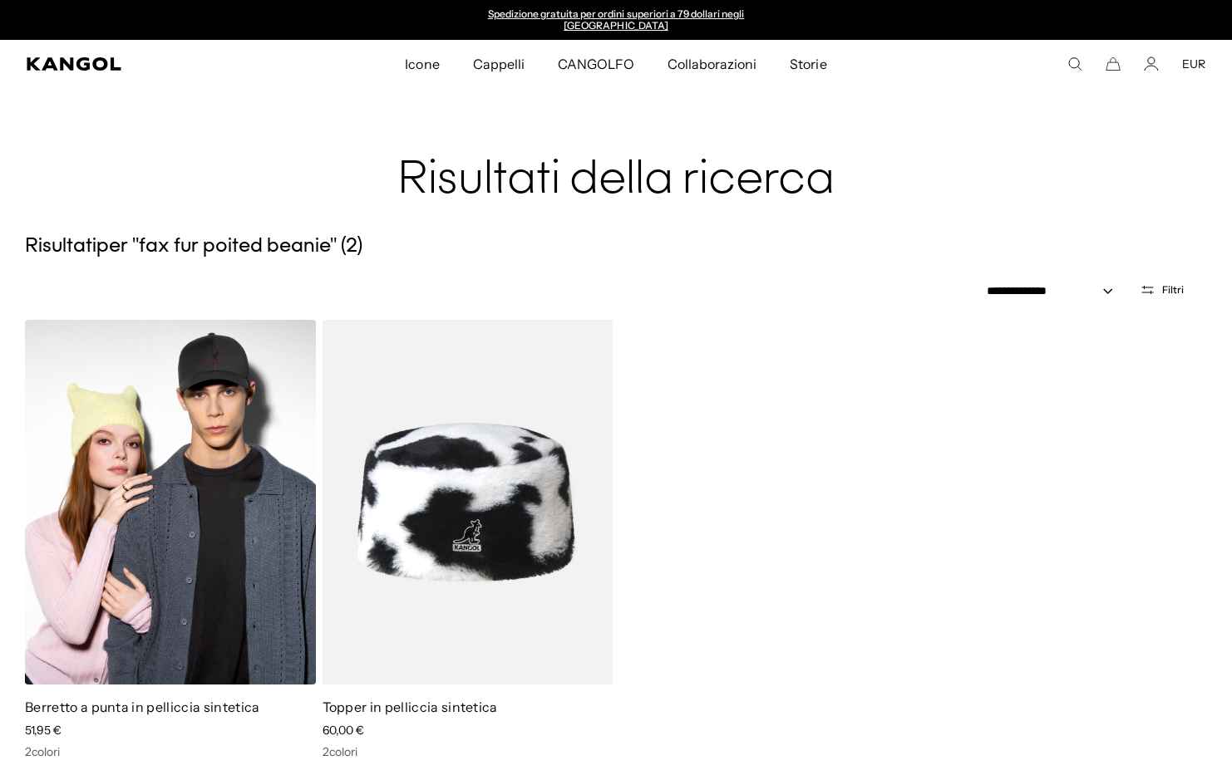
click at [132, 540] on img at bounding box center [170, 502] width 291 height 365
click at [227, 475] on img at bounding box center [170, 502] width 291 height 365
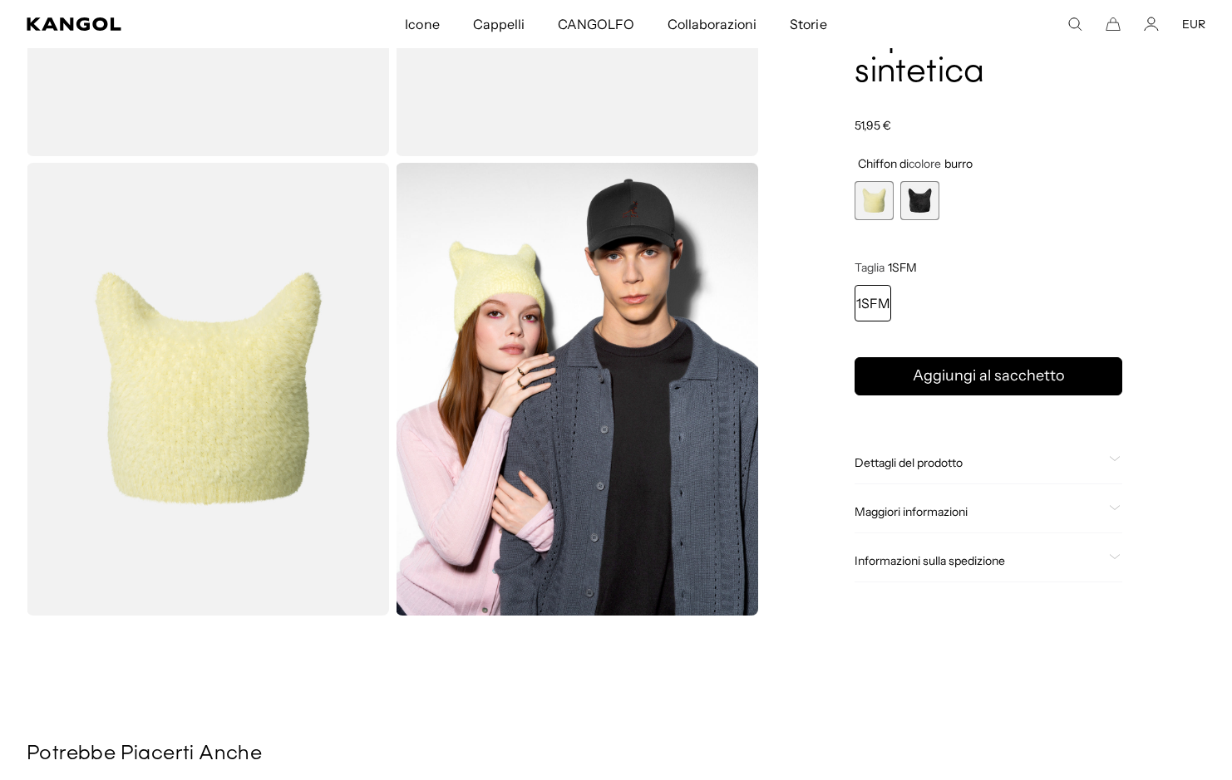
click at [254, 387] on img "Visualizzatore di gallerie" at bounding box center [208, 389] width 362 height 453
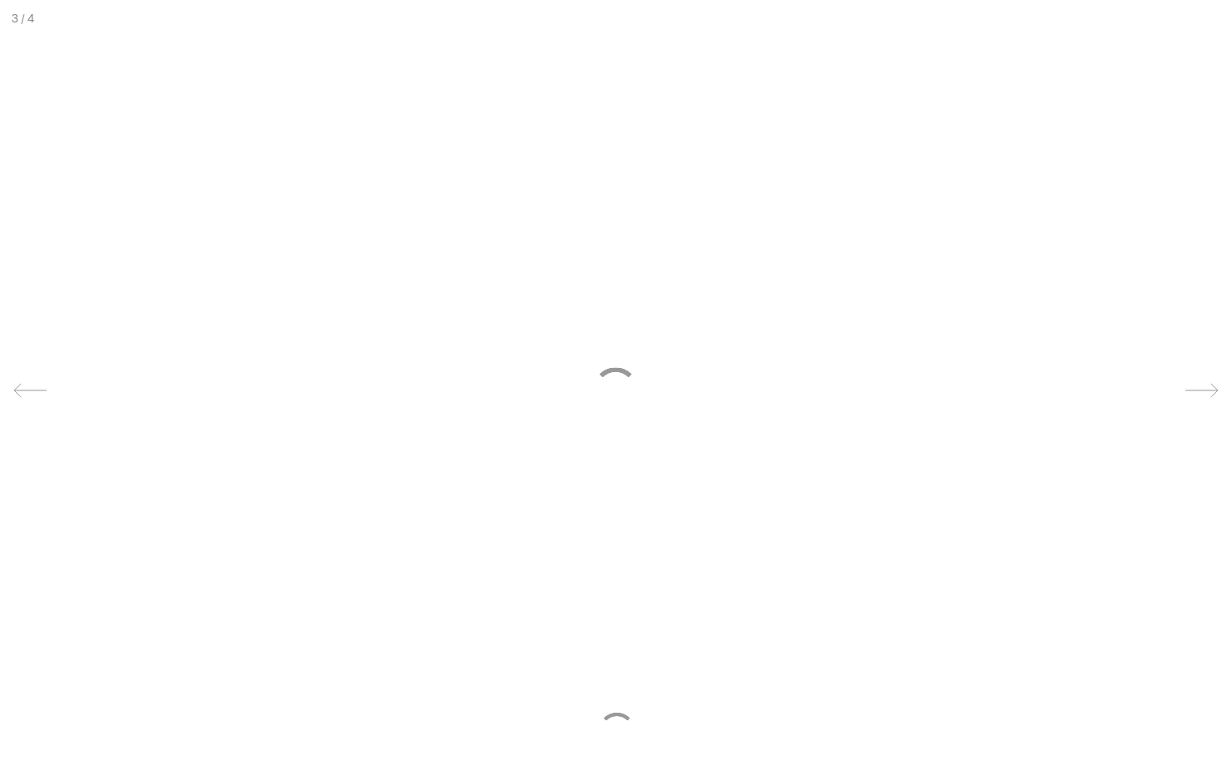
scroll to position [0, 342]
drag, startPoint x: 580, startPoint y: 362, endPoint x: 572, endPoint y: 362, distance: 8.4
click at [587, 371] on div at bounding box center [616, 390] width 1232 height 780
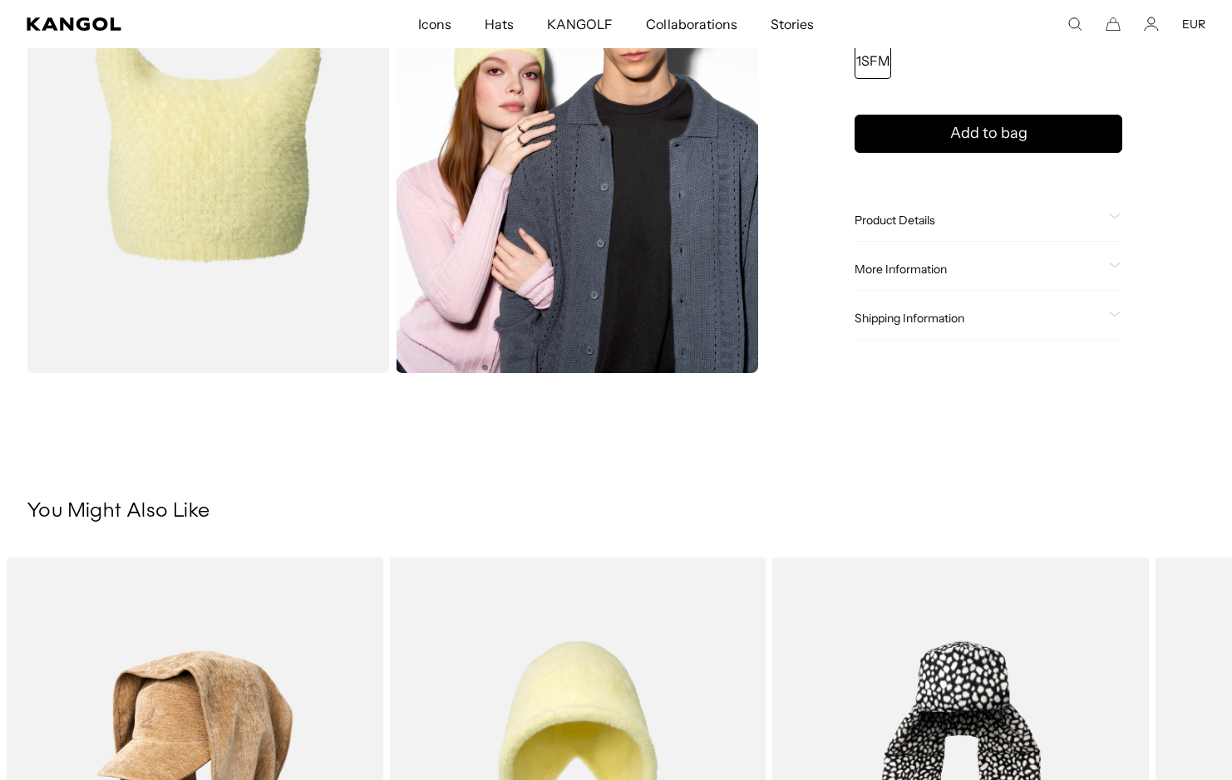
scroll to position [626, 0]
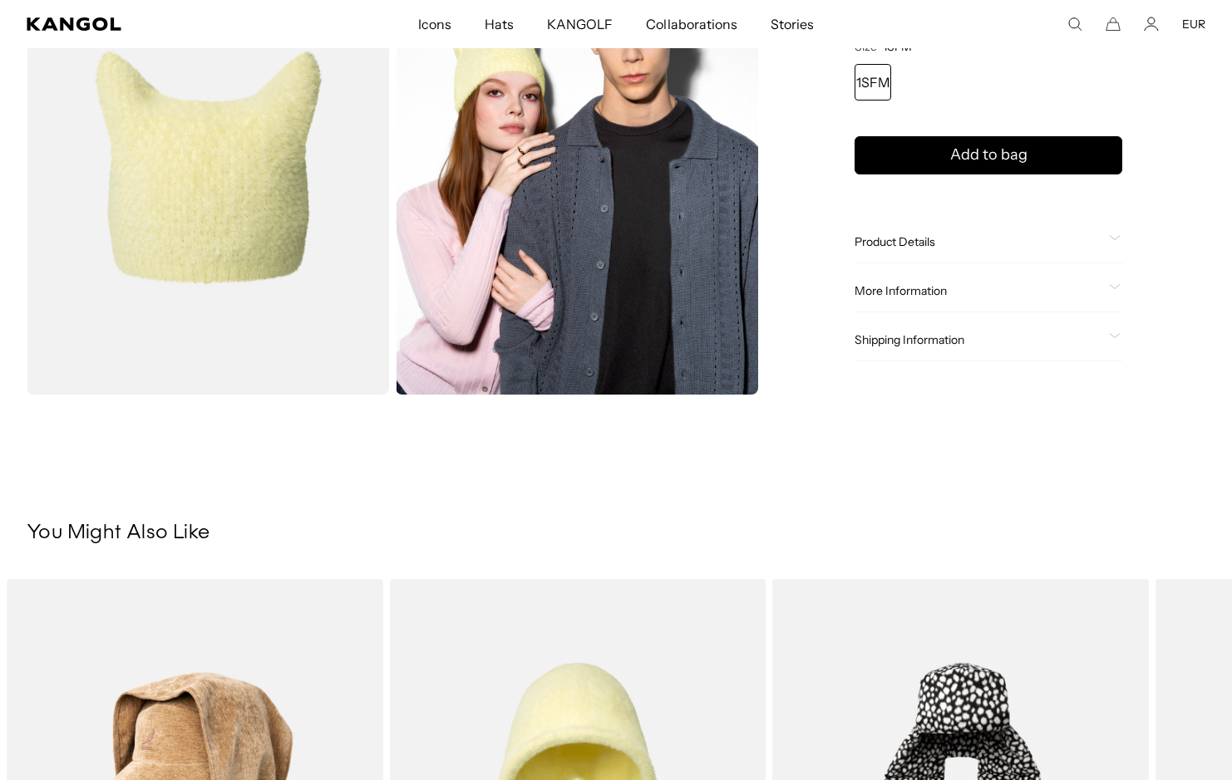
click at [937, 243] on span "Product Details" at bounding box center [978, 241] width 248 height 15
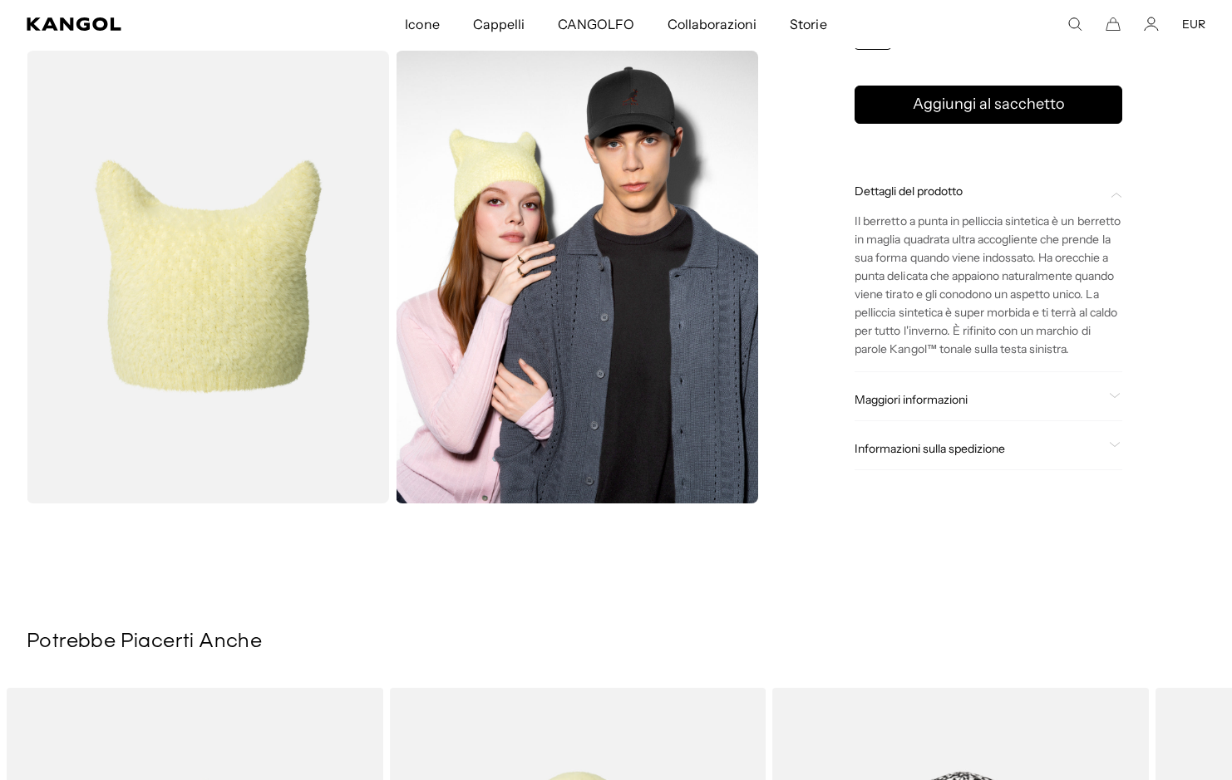
scroll to position [512, 0]
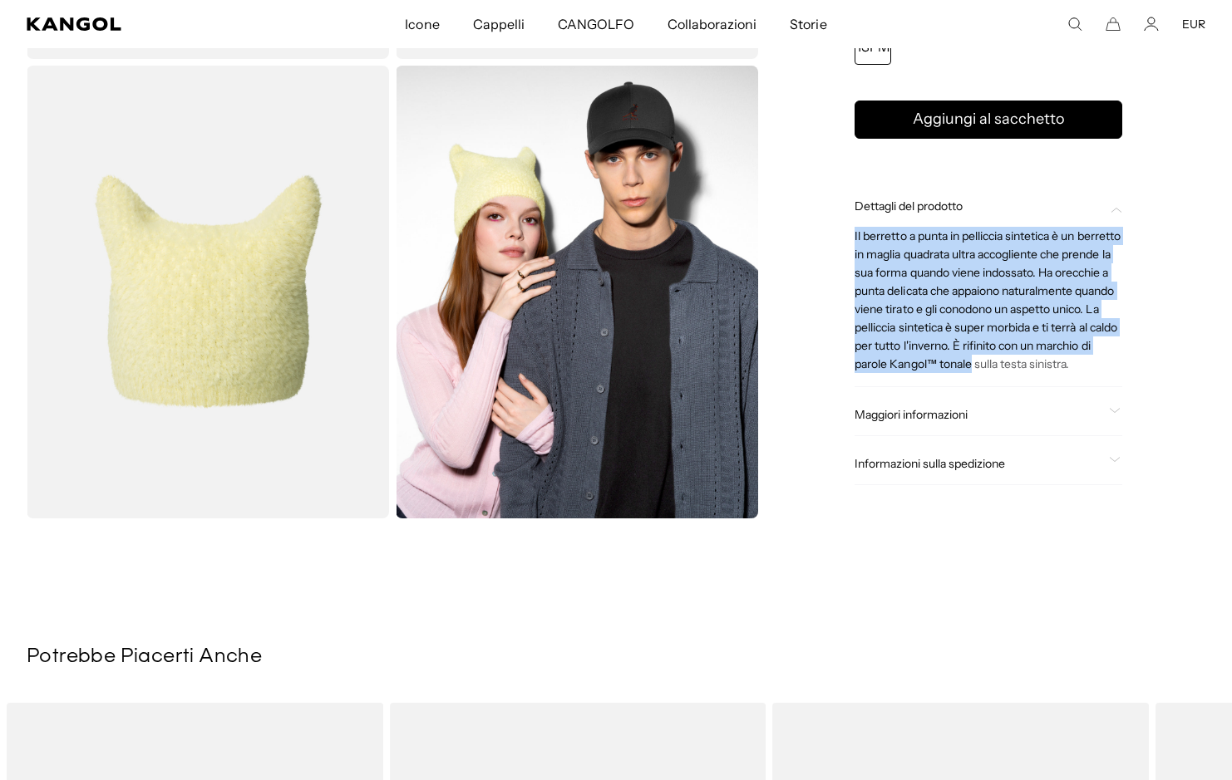
drag, startPoint x: 844, startPoint y: 217, endPoint x: 1110, endPoint y: 340, distance: 293.0
click at [1110, 340] on div "Casa / Tutti i prodotti / Berretto a punta in pelliccia sintetica Berretto a pu…" at bounding box center [988, 62] width 434 height 912
drag, startPoint x: 1030, startPoint y: 357, endPoint x: 858, endPoint y: 213, distance: 224.1
click at [858, 227] on p "Il berretto a punta in pelliccia sintetica è un berretto in maglia quadrata ult…" at bounding box center [988, 300] width 268 height 146
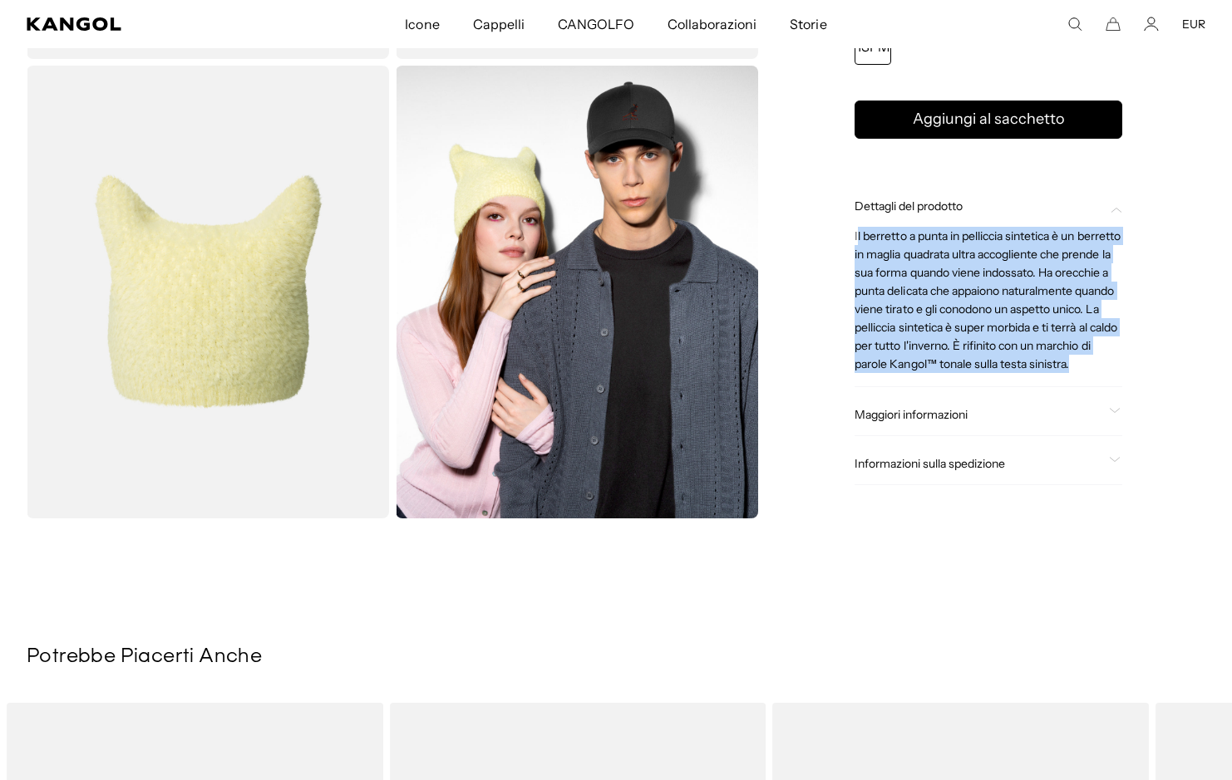
copy p "l berretto a punta in pelliccia sintetica è un berretto in maglia quadrata ultr…"
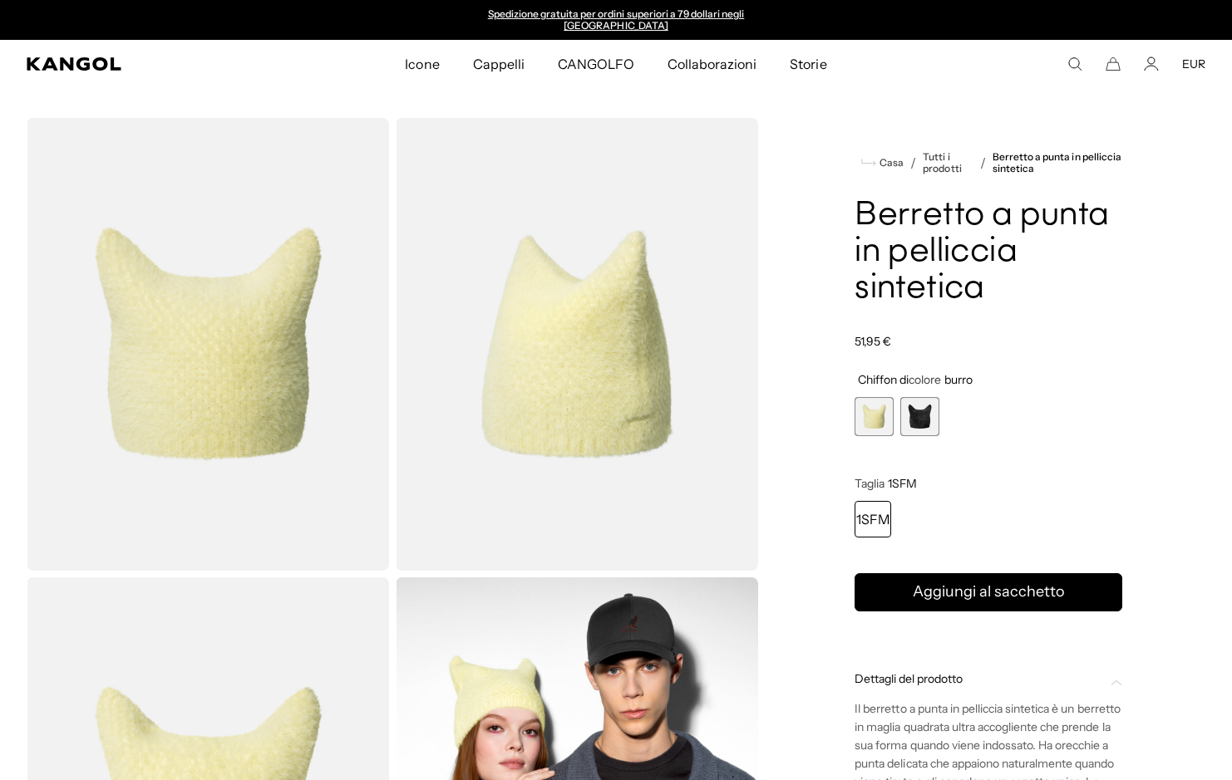
click at [909, 418] on span "2 di 2" at bounding box center [919, 416] width 39 height 39
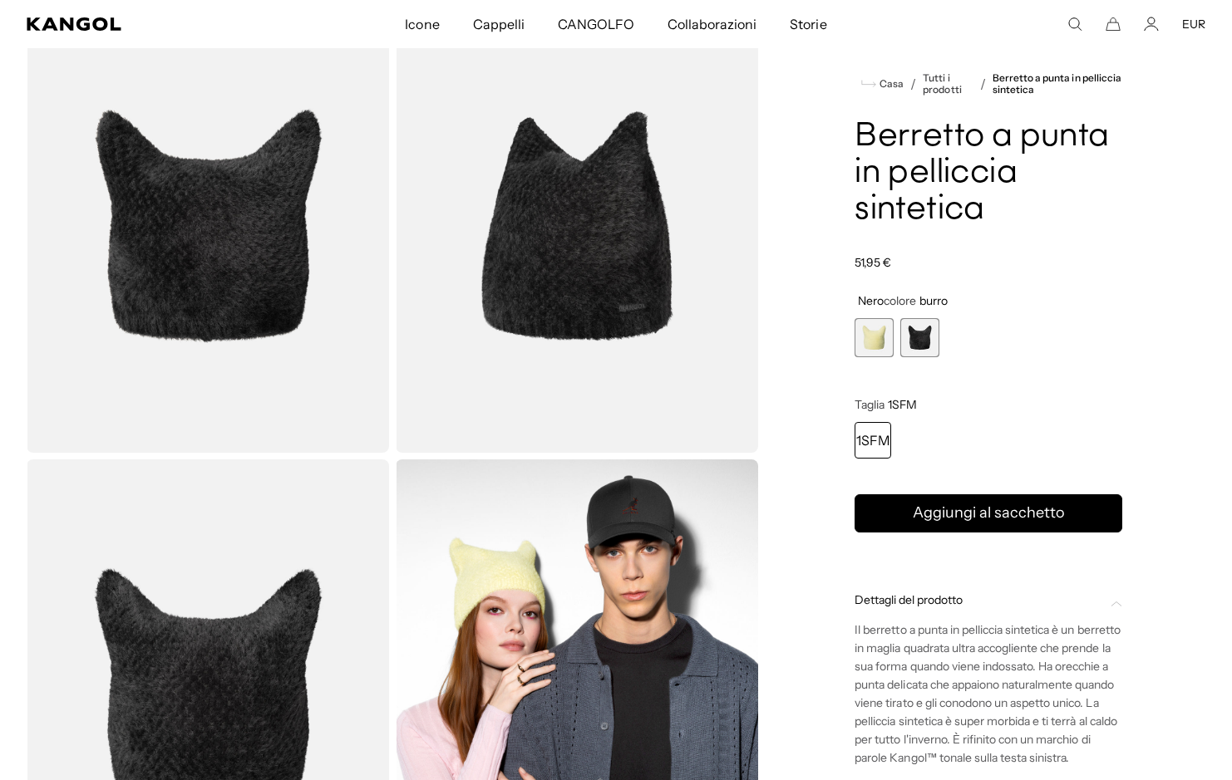
scroll to position [0, 342]
click at [1090, 20] on div "Search here EUR USD EUR" at bounding box center [1084, 24] width 241 height 15
click at [1061, 22] on div "Search here EUR USD EUR" at bounding box center [1084, 24] width 241 height 15
click at [1084, 21] on div "Search here EUR USD EUR" at bounding box center [1084, 24] width 241 height 15
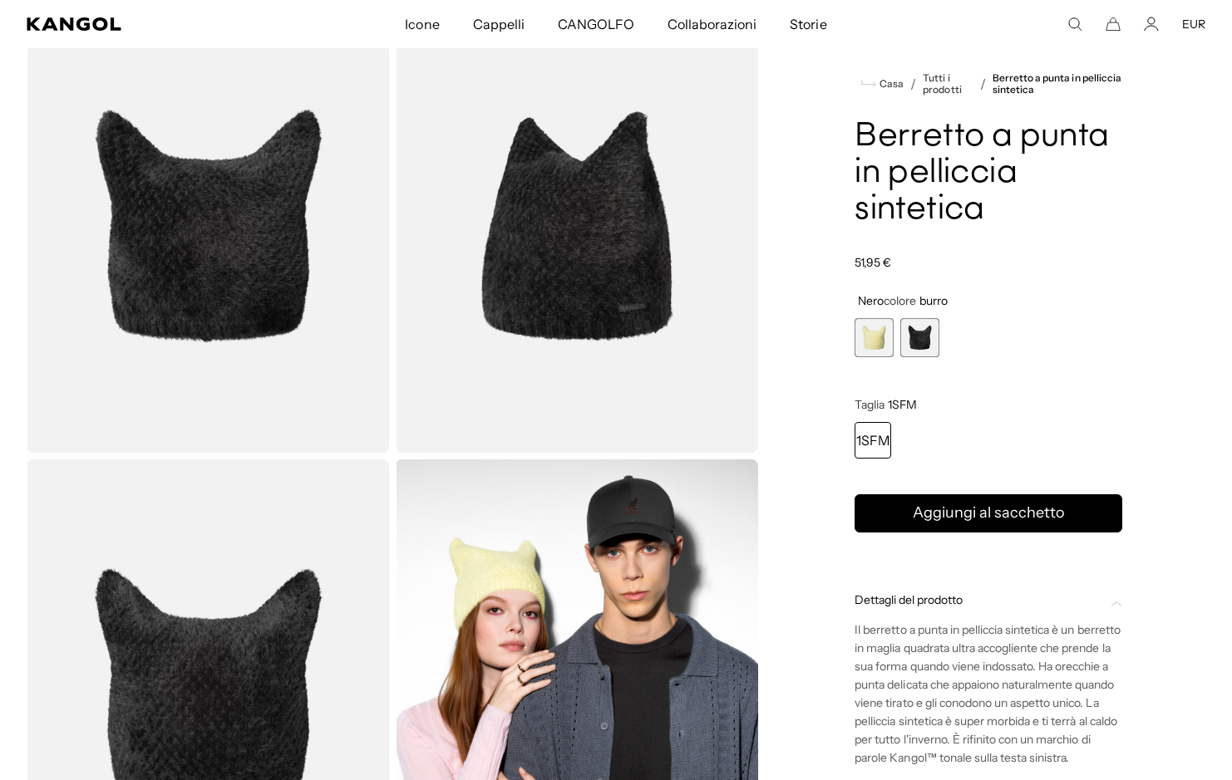
click at [1078, 20] on use "Cerca qui" at bounding box center [1075, 24] width 12 height 12
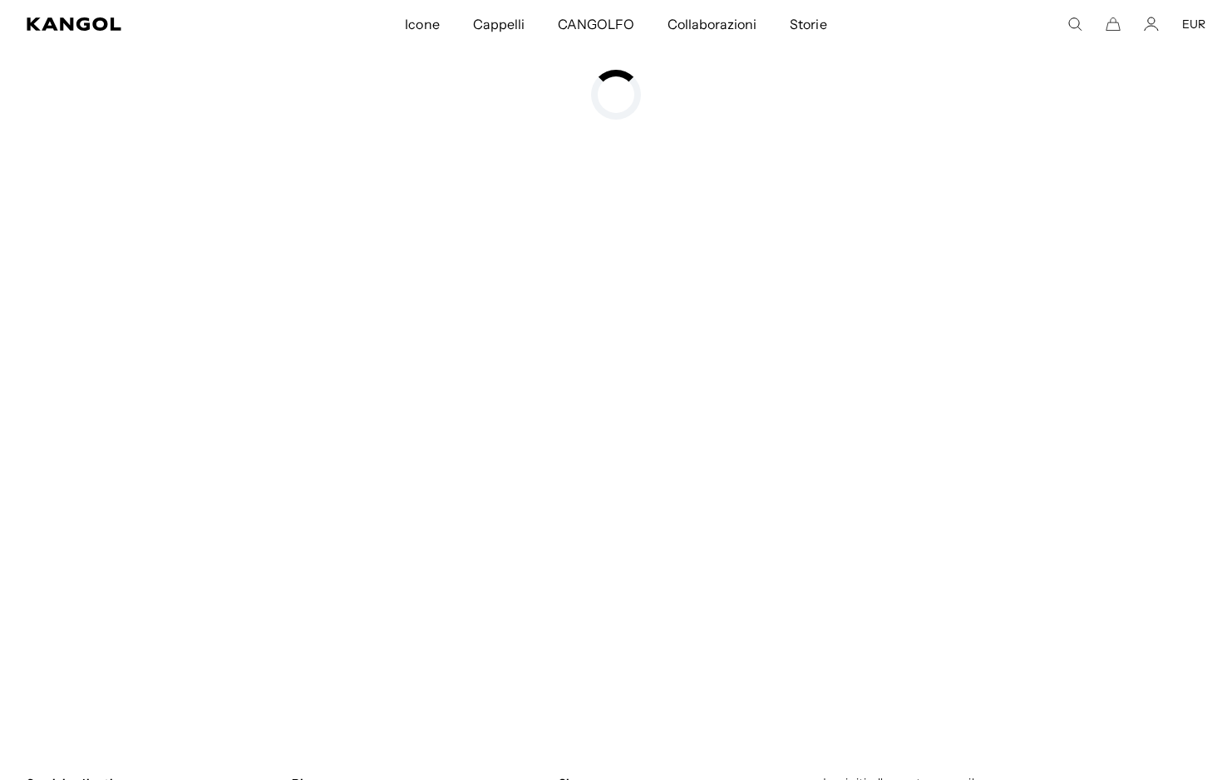
type input "**********"
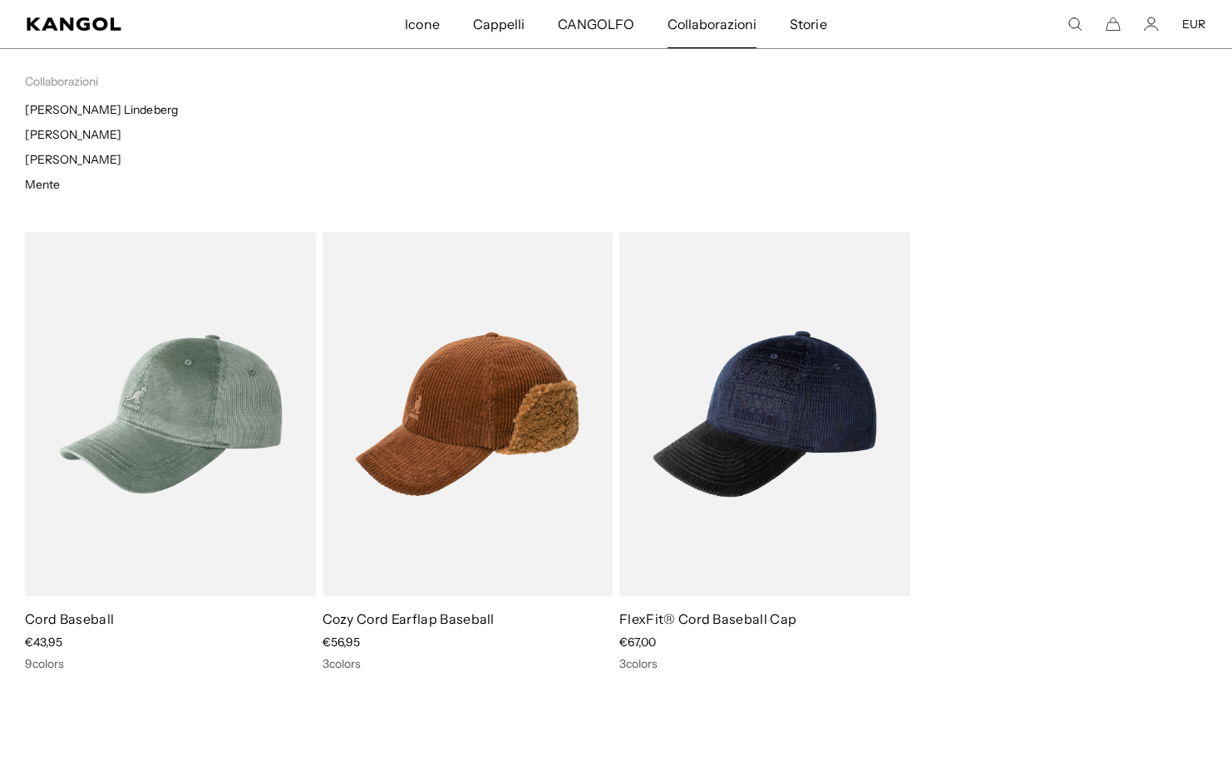
scroll to position [0, 342]
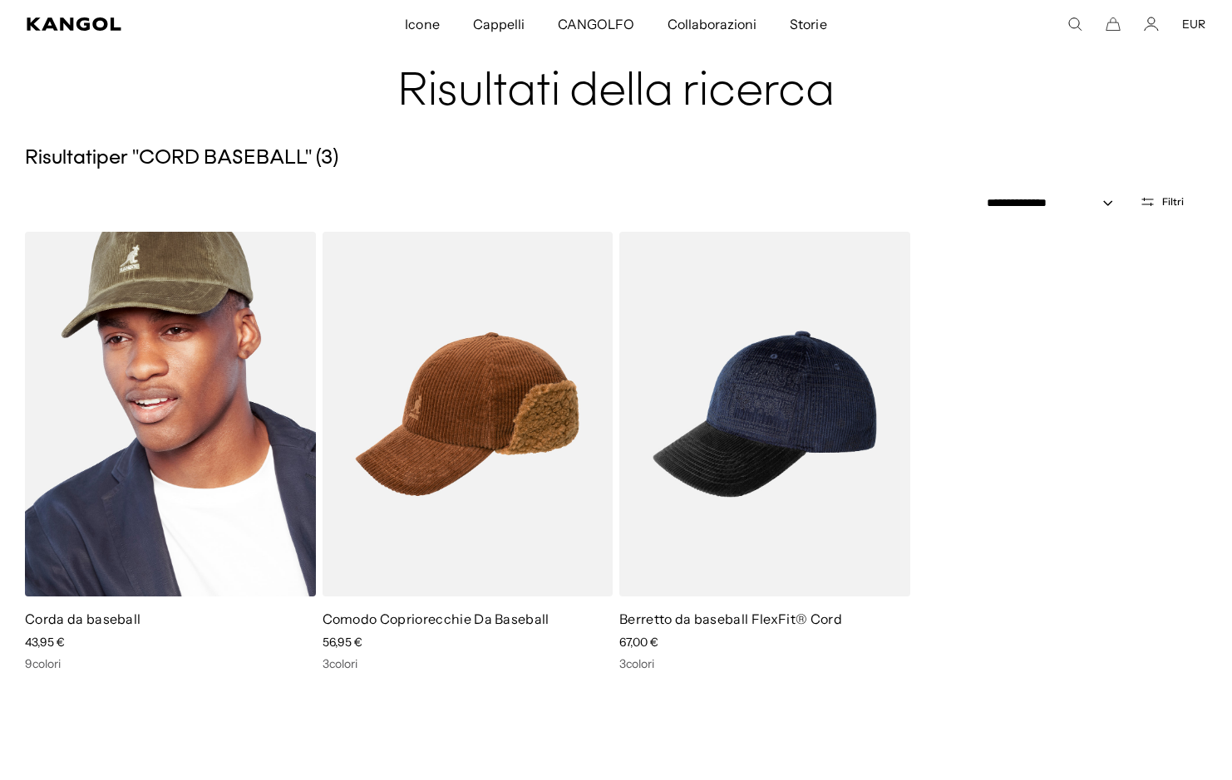
click at [213, 490] on img at bounding box center [170, 414] width 291 height 365
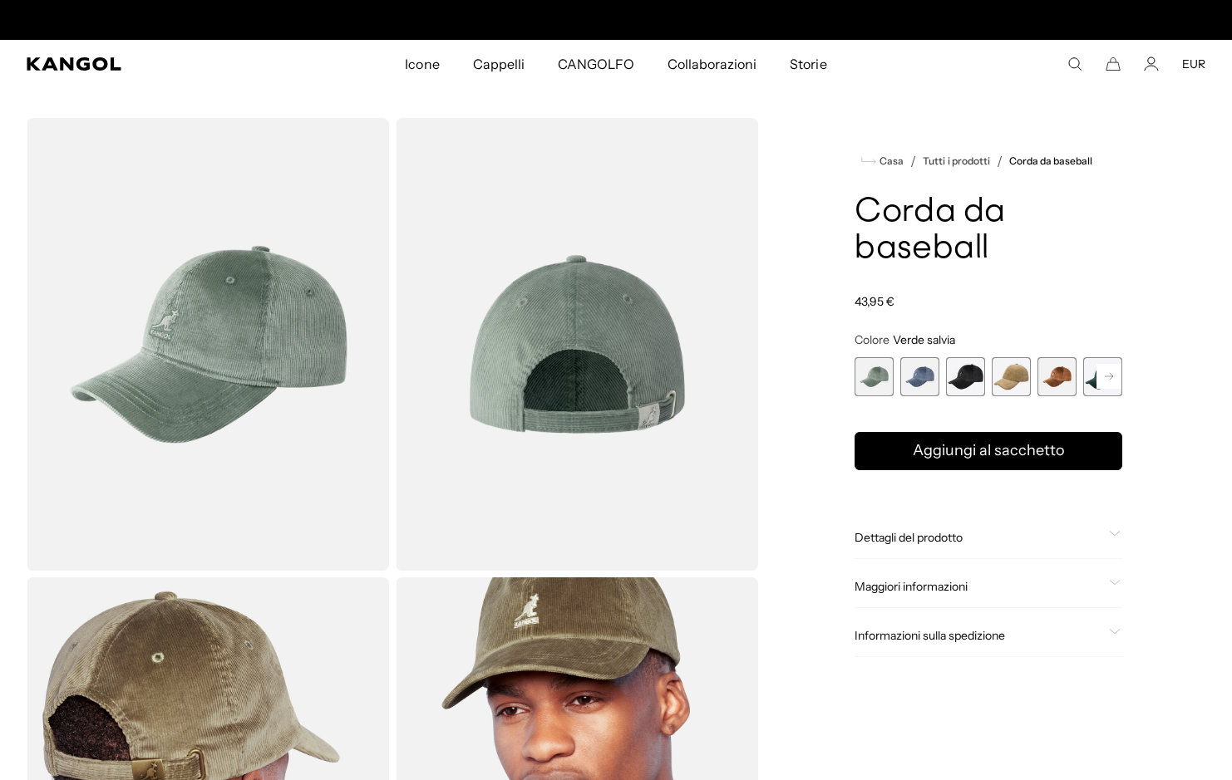
scroll to position [0, 342]
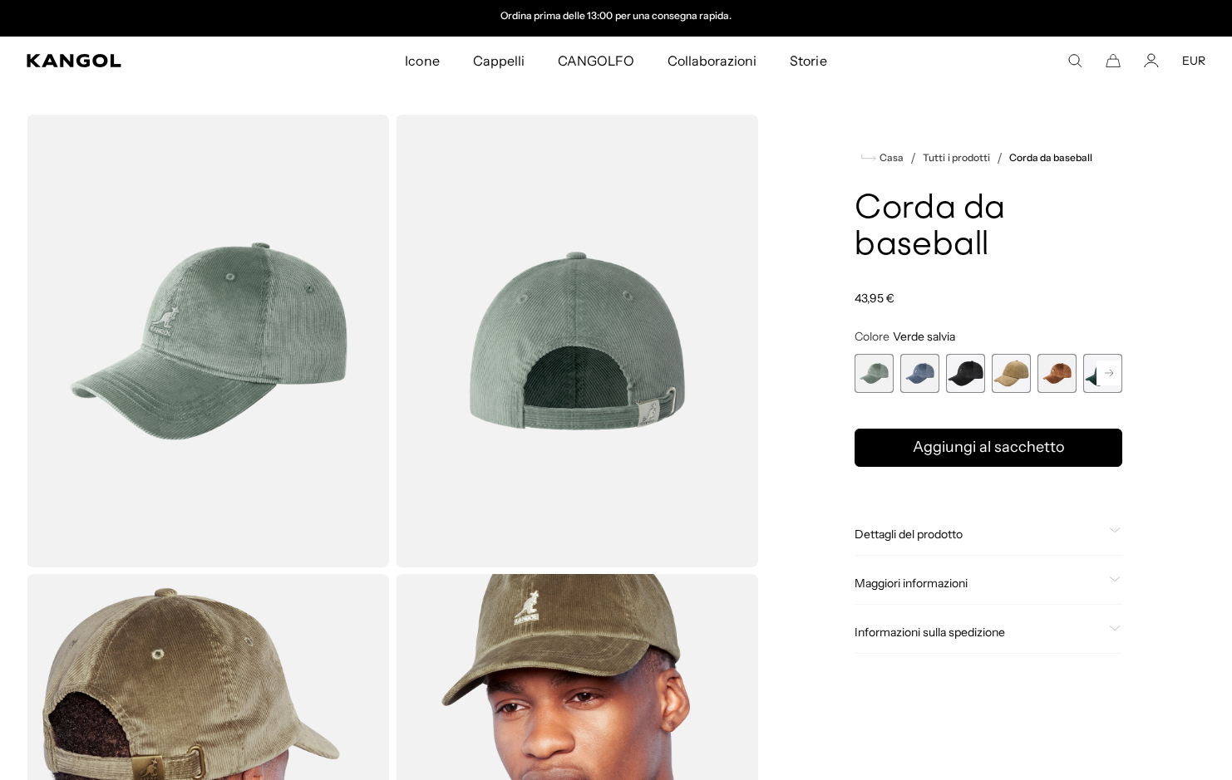
click at [963, 527] on span "Dettagli del prodotto" at bounding box center [978, 534] width 248 height 15
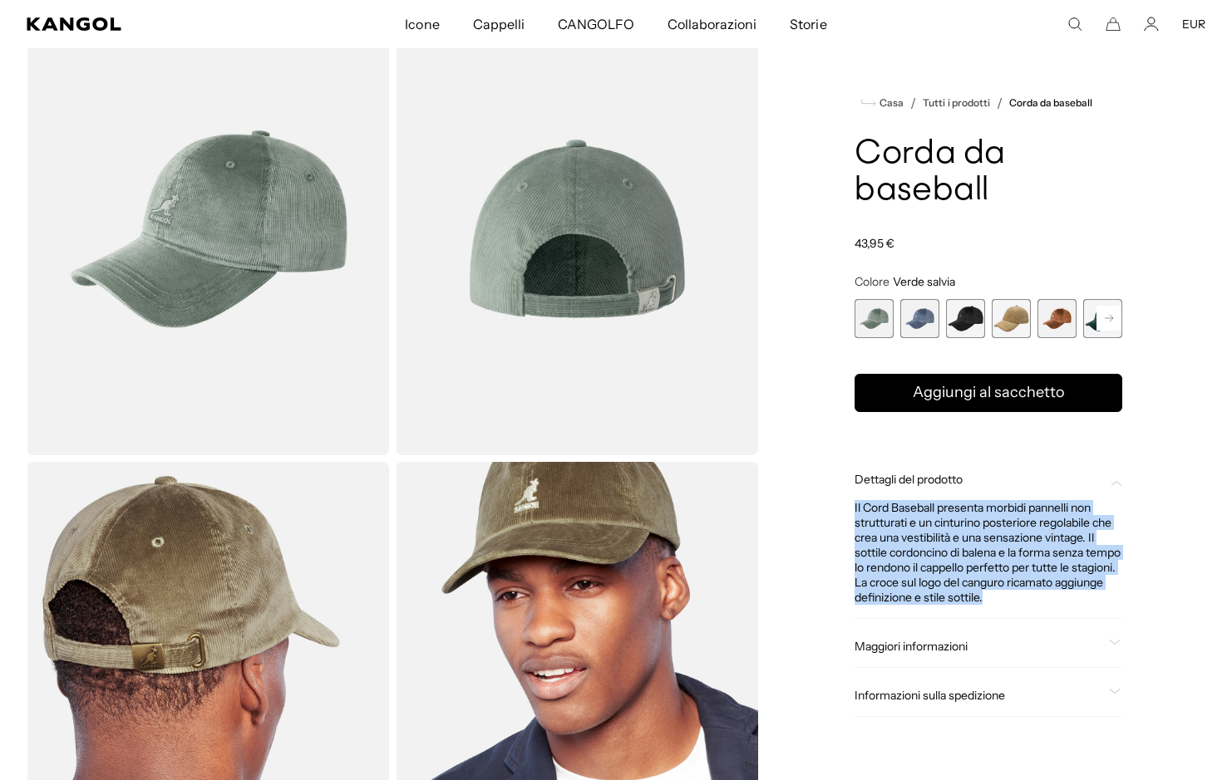
scroll to position [0, 0]
drag, startPoint x: 853, startPoint y: 500, endPoint x: 1075, endPoint y: 600, distance: 244.0
click at [1075, 600] on div "Casa / Tutti i prodotti / Corda da baseball Corda da baseball Prezzo normale 43…" at bounding box center [988, 458] width 434 height 912
copy div "Il Cord Baseball presenta morbidi pannelli non strutturati e un cinturino poste…"
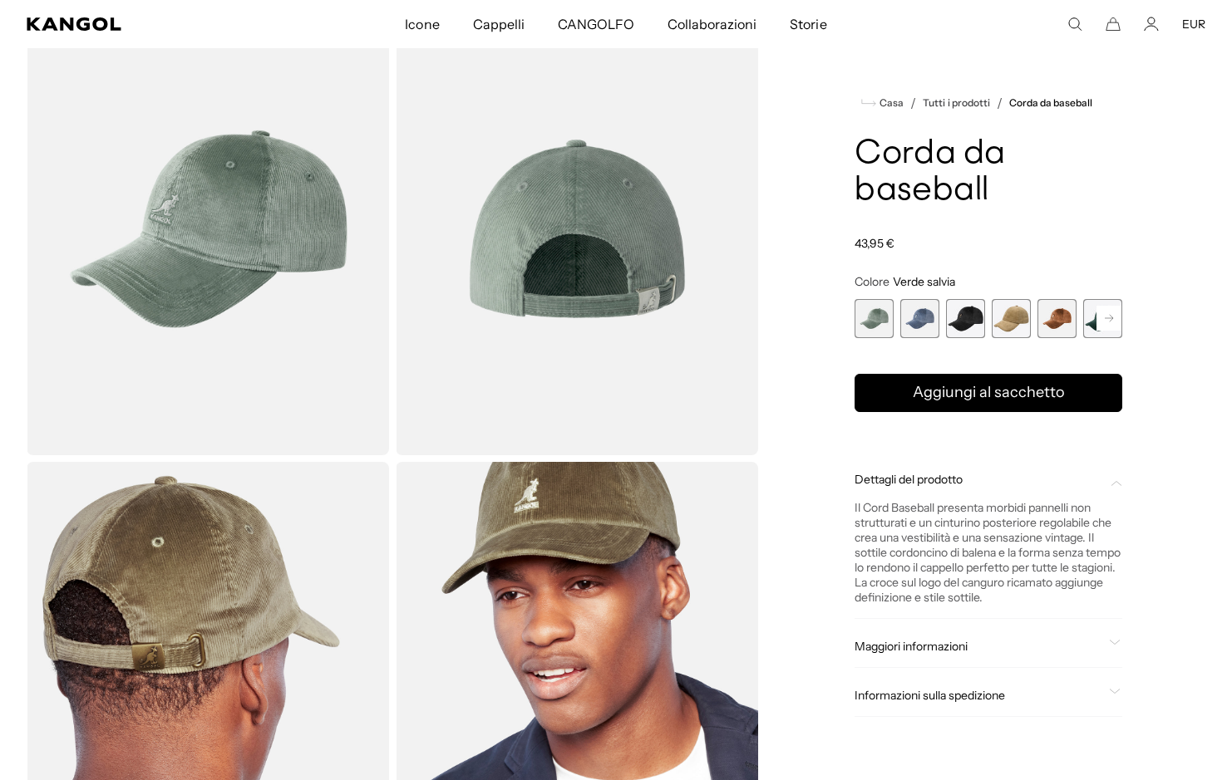
click at [926, 322] on span "2 di 9" at bounding box center [919, 318] width 39 height 39
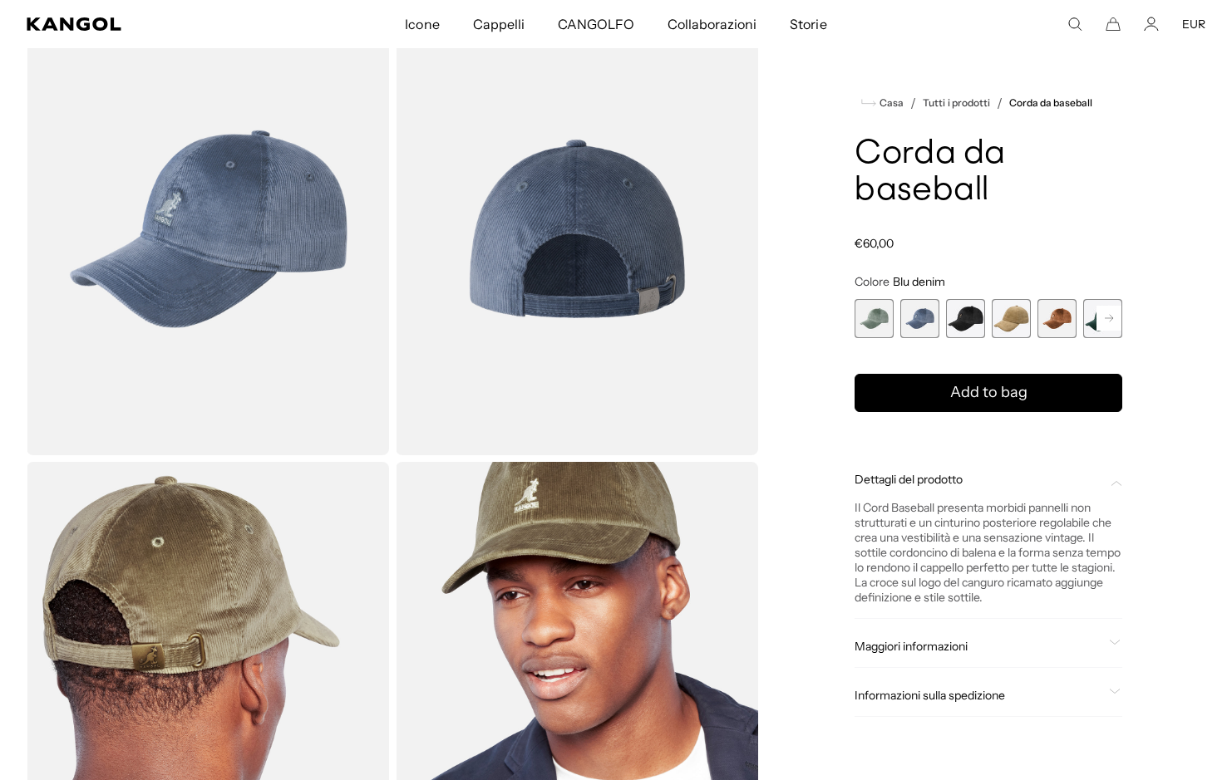
scroll to position [0, 342]
click at [956, 322] on span "3 di 9" at bounding box center [965, 318] width 39 height 39
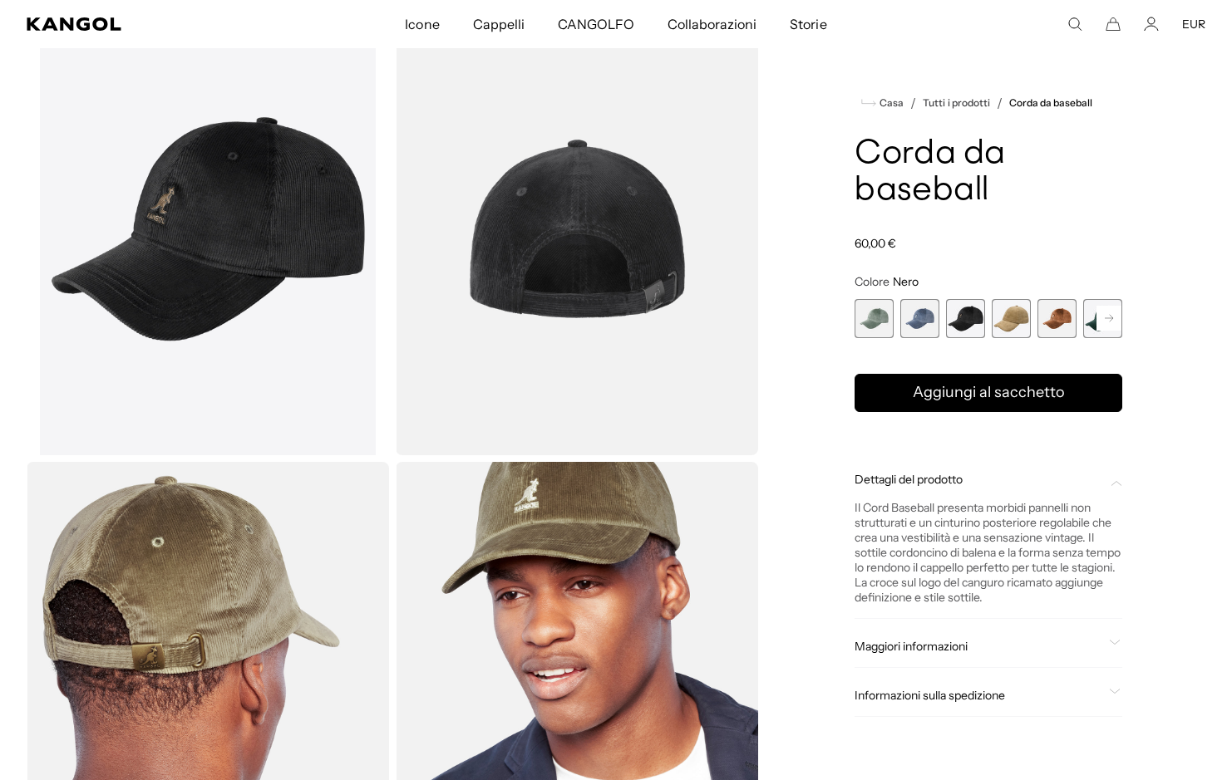
click at [1040, 322] on span "5 di 9" at bounding box center [1056, 318] width 39 height 39
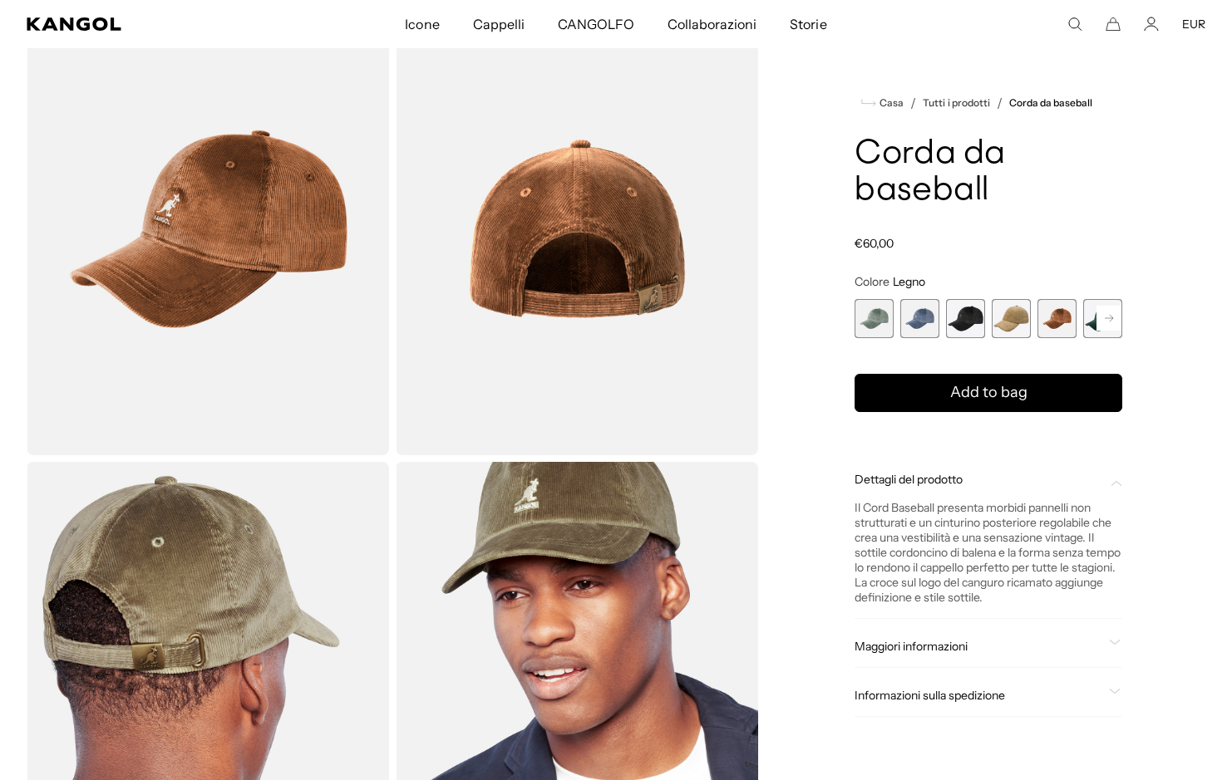
click at [1021, 322] on span "4 di 9" at bounding box center [1010, 318] width 39 height 39
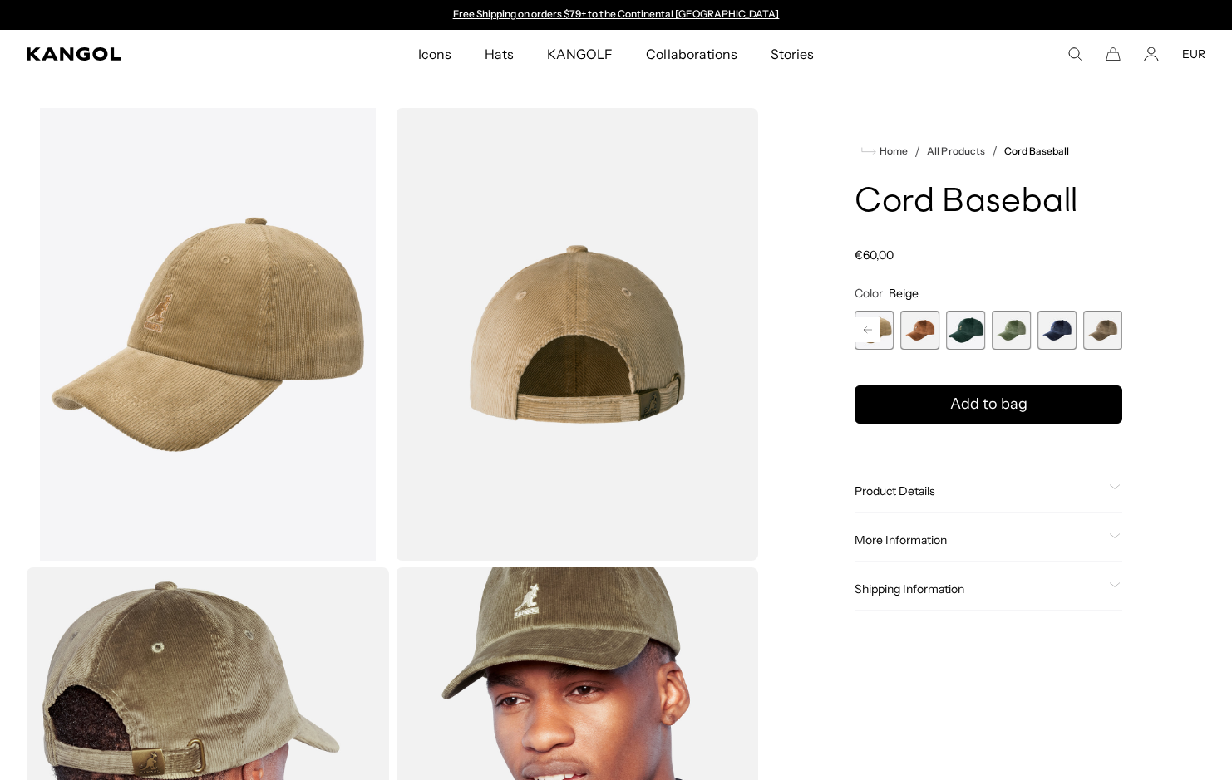
click at [1106, 328] on span "9 of 9" at bounding box center [1102, 330] width 39 height 39
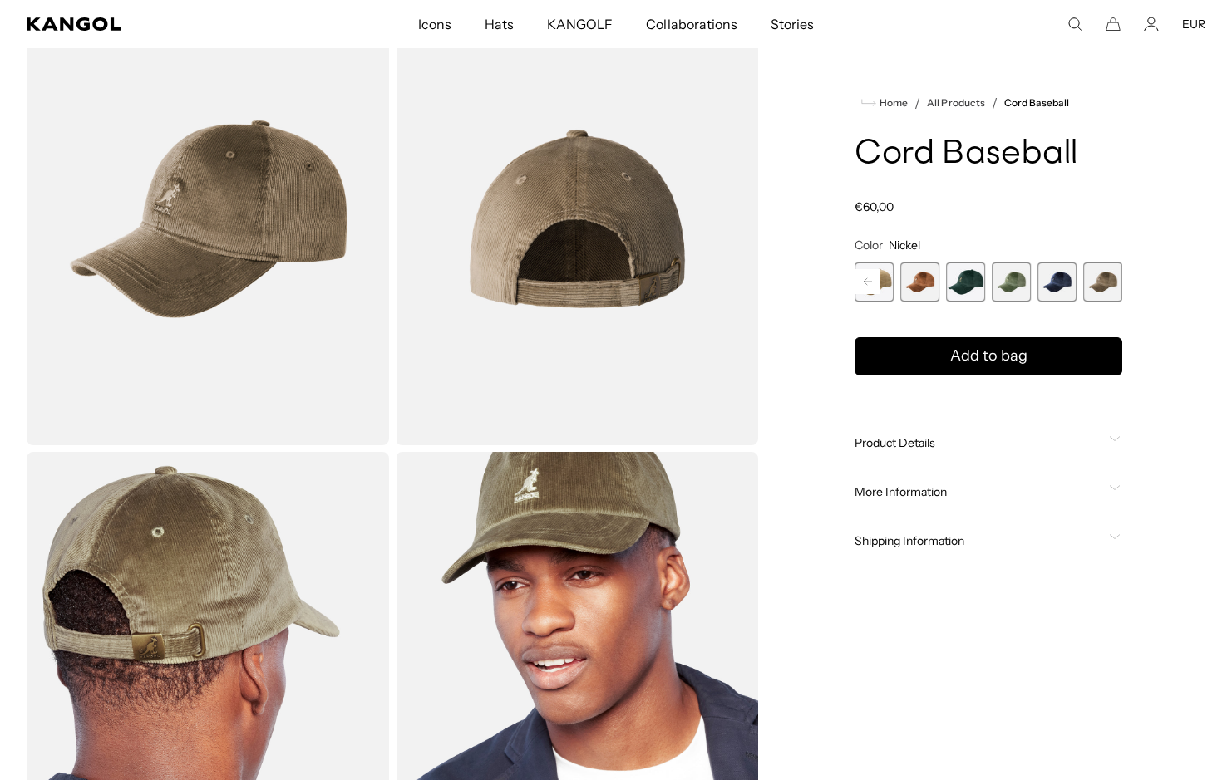
scroll to position [0, 342]
click at [1057, 288] on span "8 of 9" at bounding box center [1056, 282] width 39 height 39
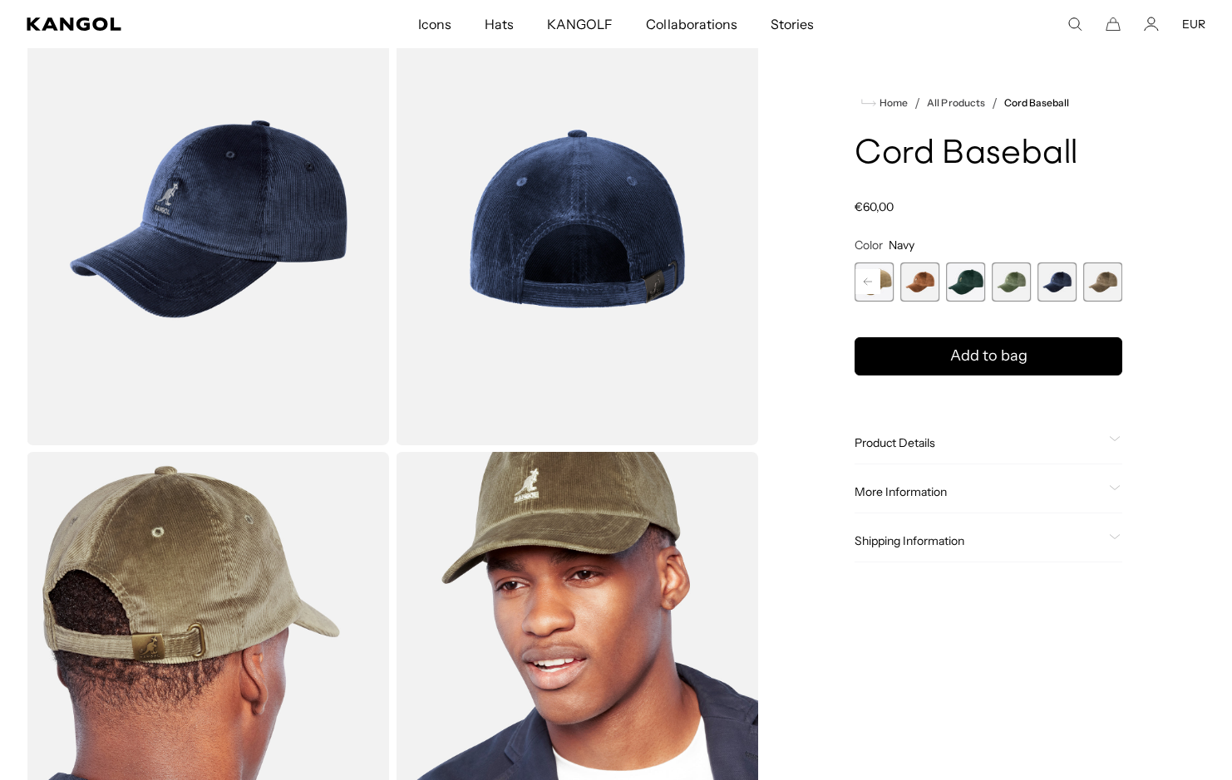
scroll to position [0, 342]
click at [872, 279] on rect at bounding box center [867, 281] width 25 height 25
click at [899, 277] on div "Sage Green Variant sold out or unavailable Denim Blue Variant sold out or unava…" at bounding box center [943, 282] width 268 height 39
click at [921, 281] on span "3 of 9" at bounding box center [919, 282] width 39 height 39
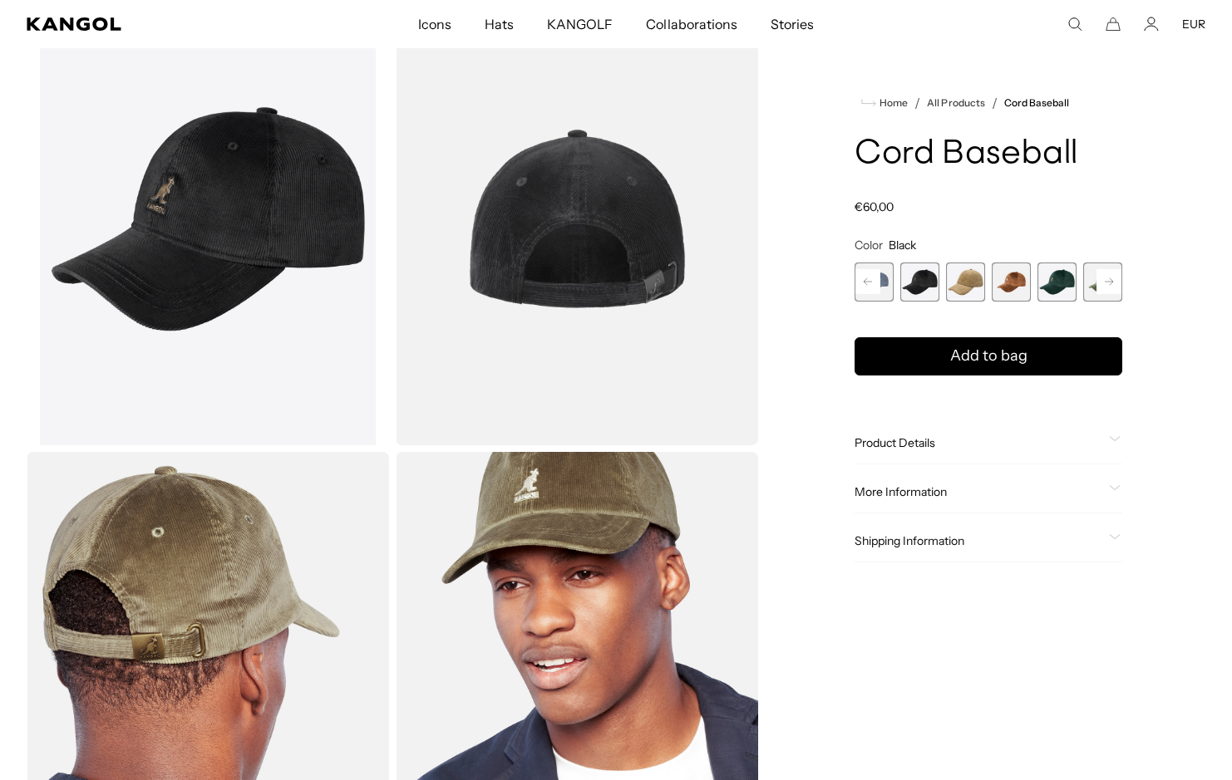
click at [954, 283] on span "4 of 9" at bounding box center [965, 282] width 39 height 39
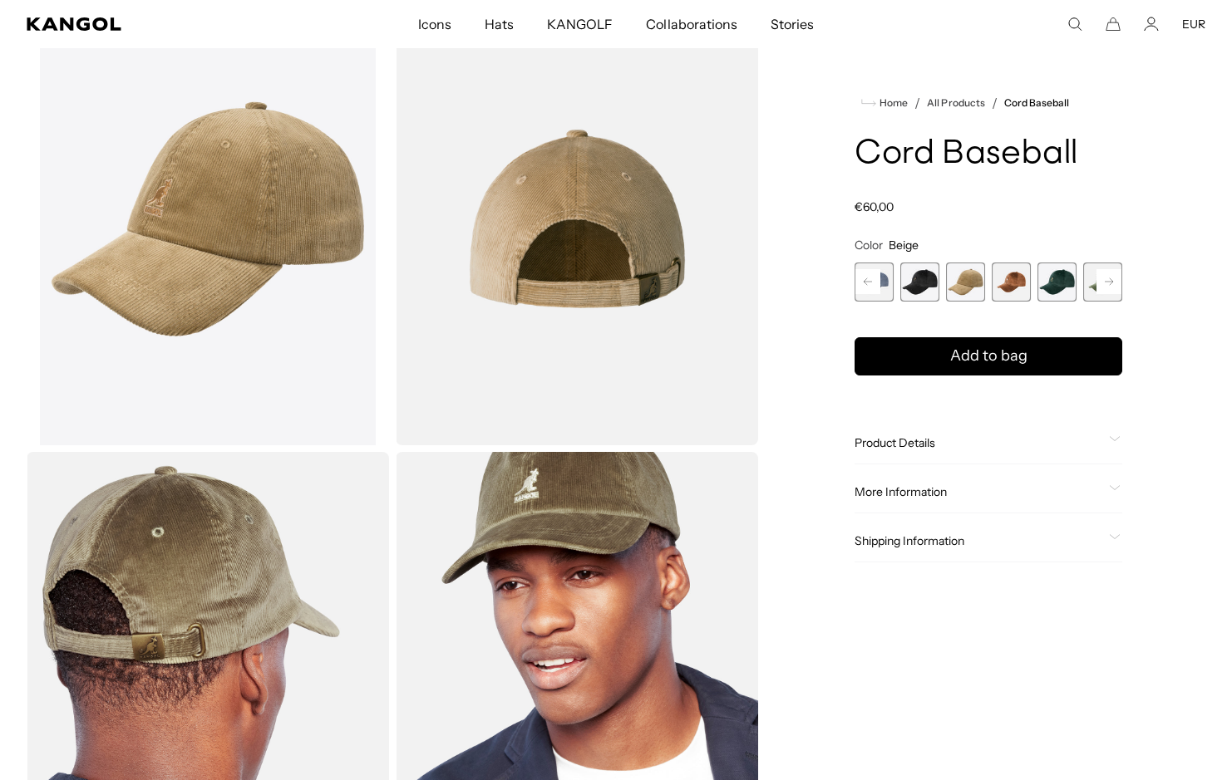
click at [880, 279] on rect at bounding box center [867, 281] width 25 height 25
drag, startPoint x: 876, startPoint y: 279, endPoint x: 861, endPoint y: 279, distance: 15.0
click at [875, 279] on span "1 of 9" at bounding box center [868, 282] width 39 height 39
click at [861, 279] on span "1 of 9" at bounding box center [868, 282] width 39 height 39
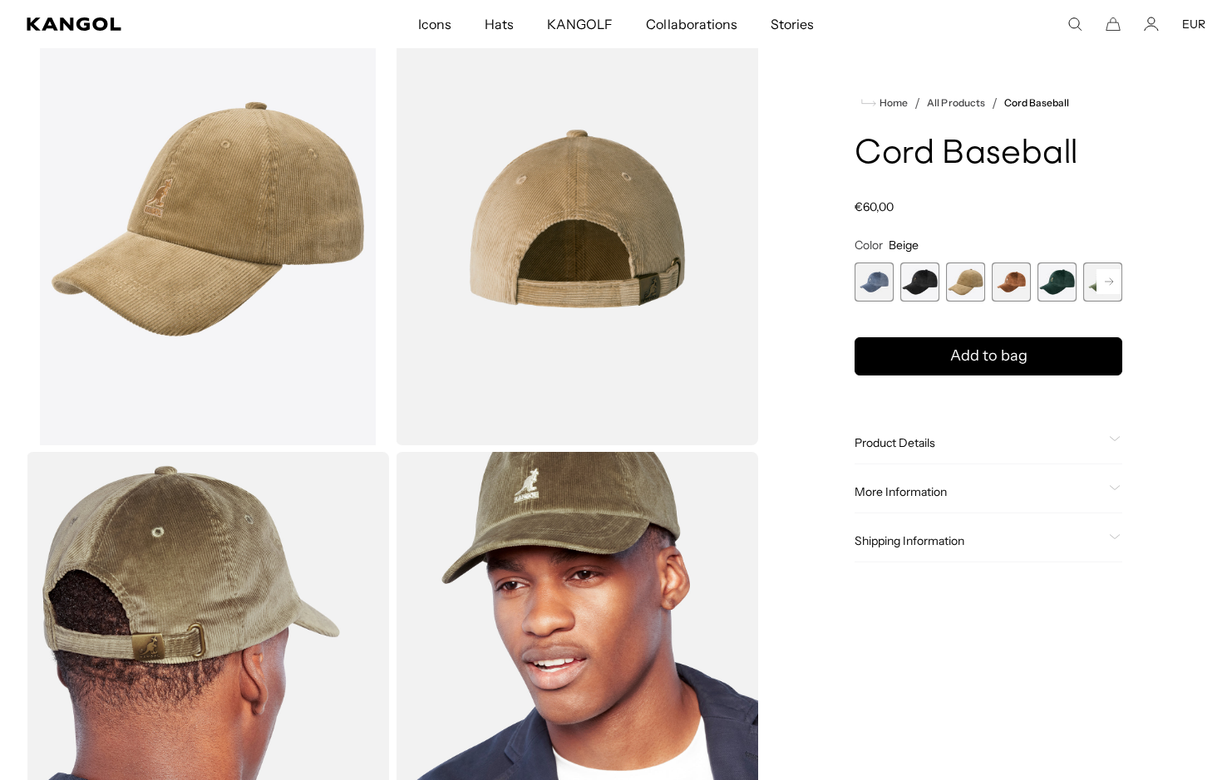
click at [895, 277] on div "Sage Green Variant sold out or unavailable Denim Blue Variant sold out or unava…" at bounding box center [943, 282] width 268 height 39
click at [886, 278] on span "2 of 9" at bounding box center [873, 282] width 39 height 39
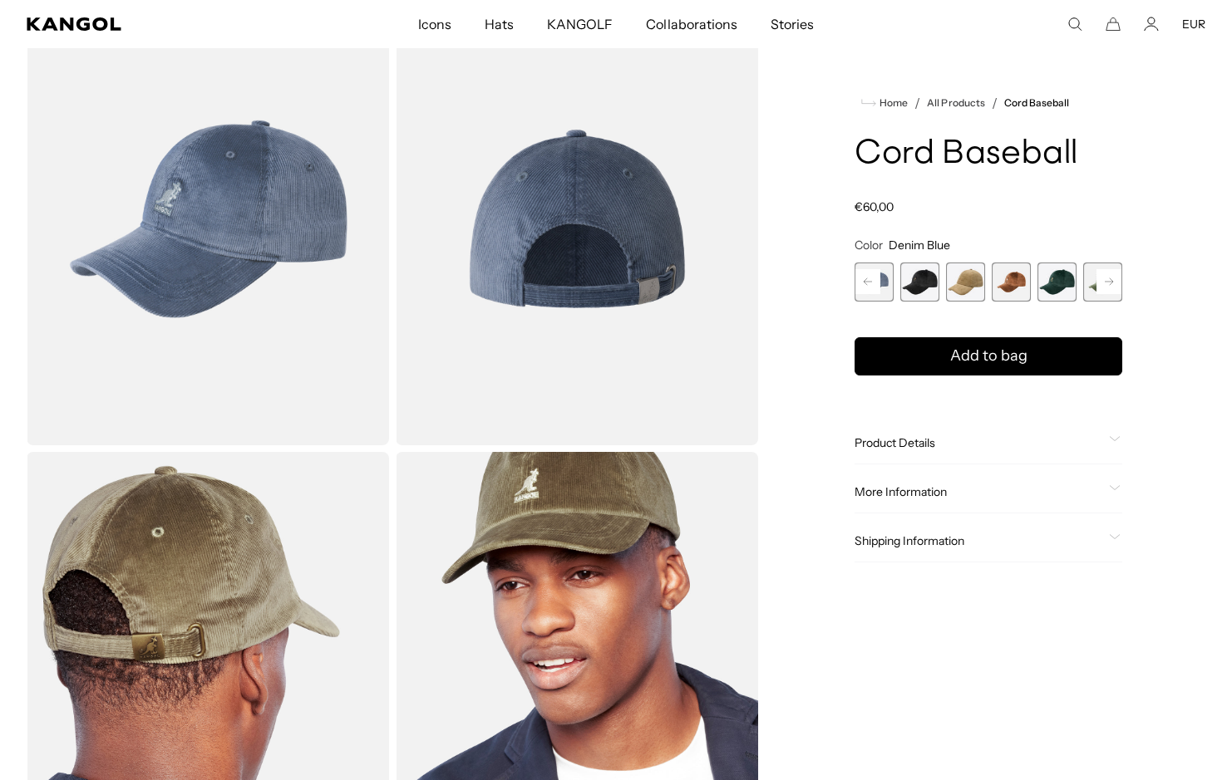
click at [865, 278] on rect at bounding box center [867, 281] width 25 height 25
click at [866, 278] on rect at bounding box center [867, 281] width 25 height 25
click at [886, 280] on span "1 of 9" at bounding box center [873, 282] width 39 height 39
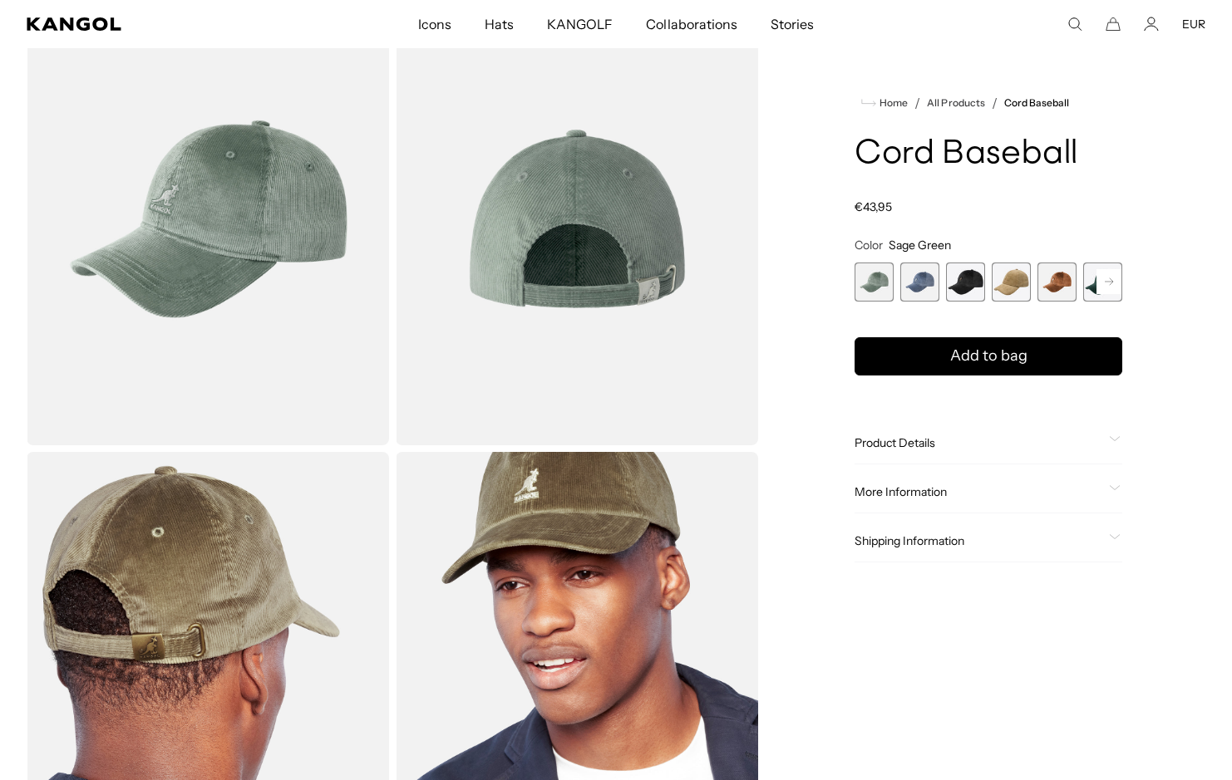
click at [1114, 273] on rect at bounding box center [1108, 281] width 25 height 25
click at [1112, 273] on rect at bounding box center [1108, 281] width 25 height 25
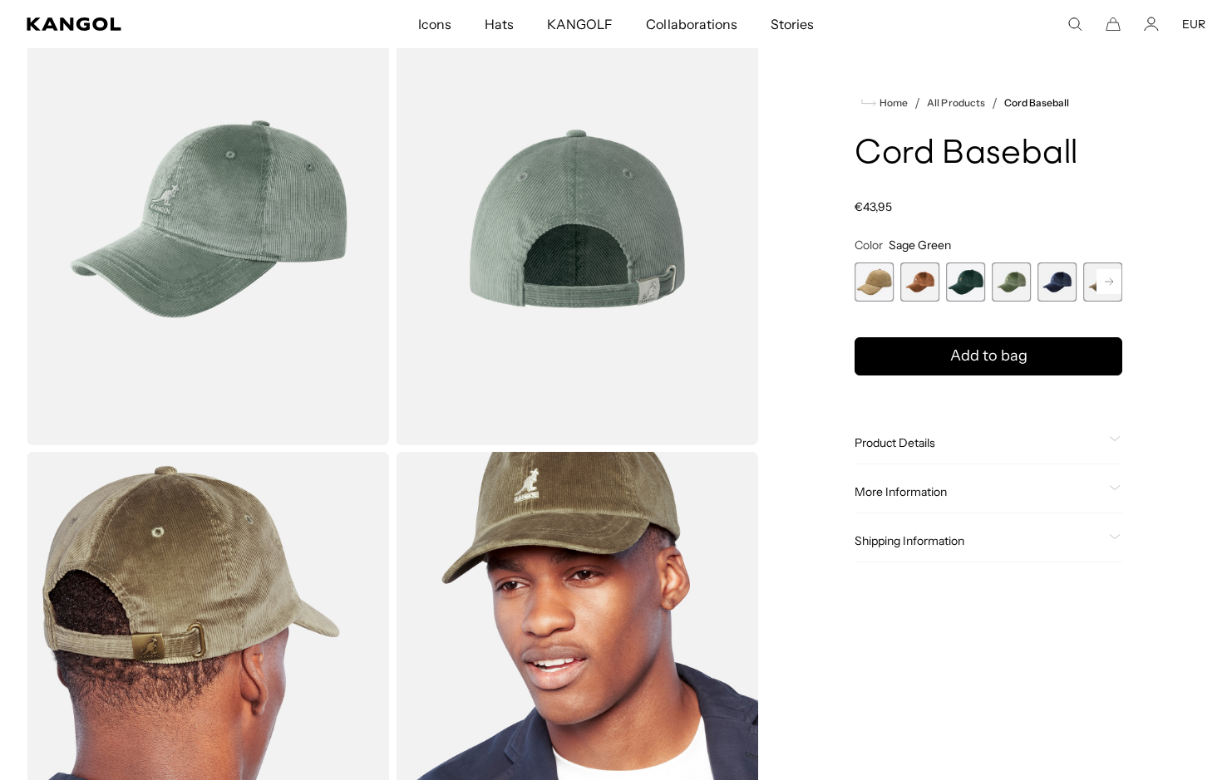
click at [1112, 273] on div "Previous Next Sage Green Variant sold out or unavailable Denim Blue Variant sol…" at bounding box center [988, 282] width 268 height 39
click at [1066, 277] on span "8 of 9" at bounding box center [1056, 282] width 39 height 39
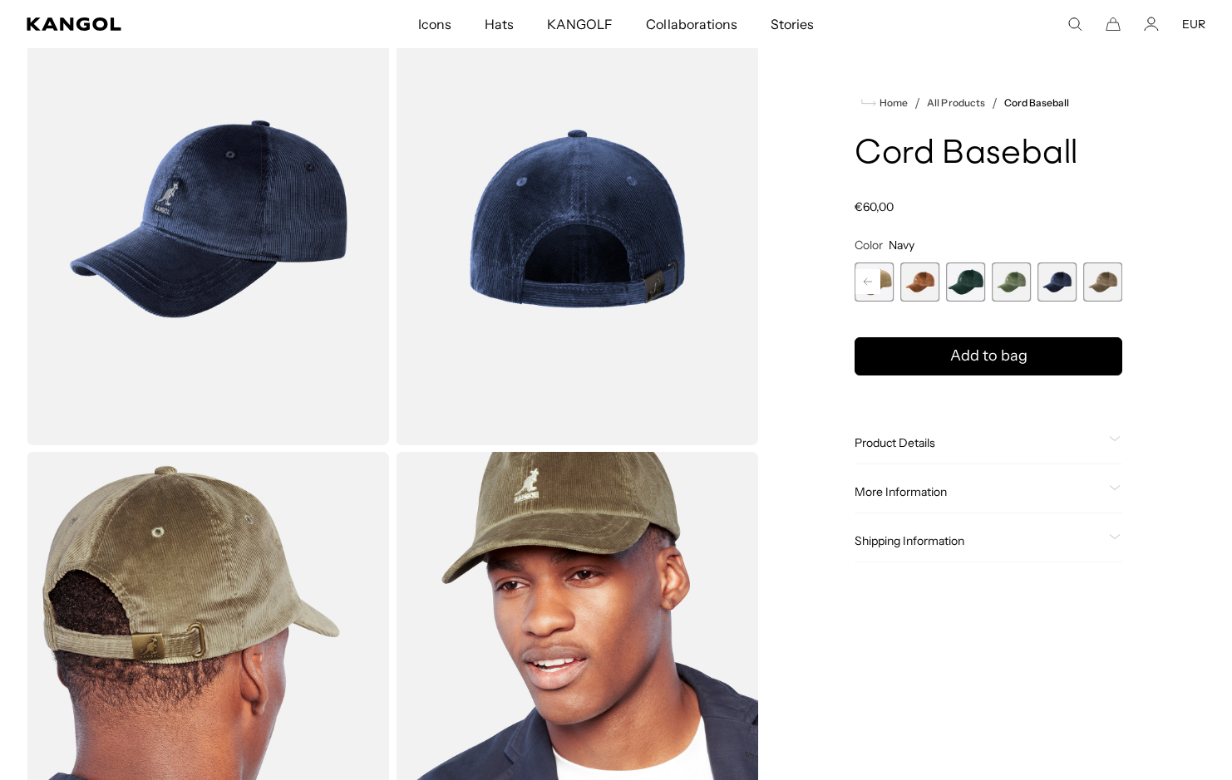
click at [1087, 278] on span "9 of 9" at bounding box center [1102, 282] width 39 height 39
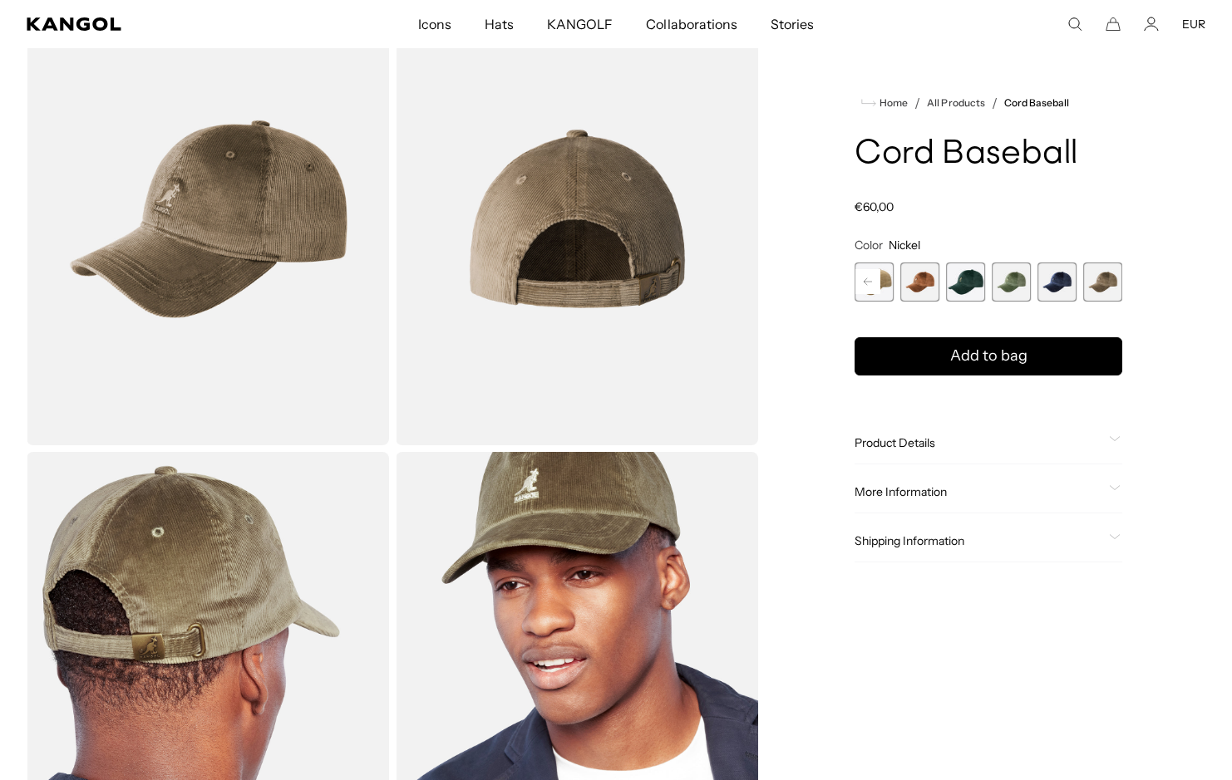
click at [1015, 278] on span "7 of 9" at bounding box center [1010, 282] width 39 height 39
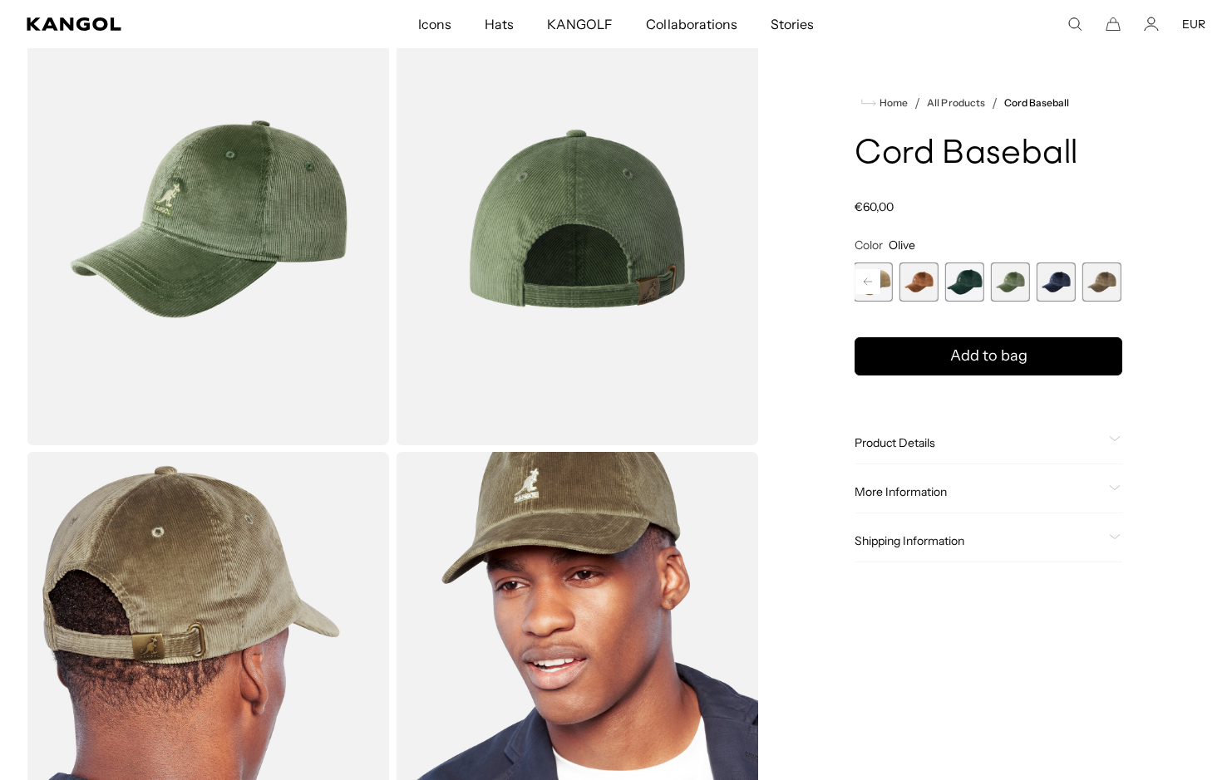
click at [981, 287] on span "6 of 9" at bounding box center [964, 282] width 39 height 39
click at [951, 288] on span "6 of 9" at bounding box center [965, 282] width 39 height 39
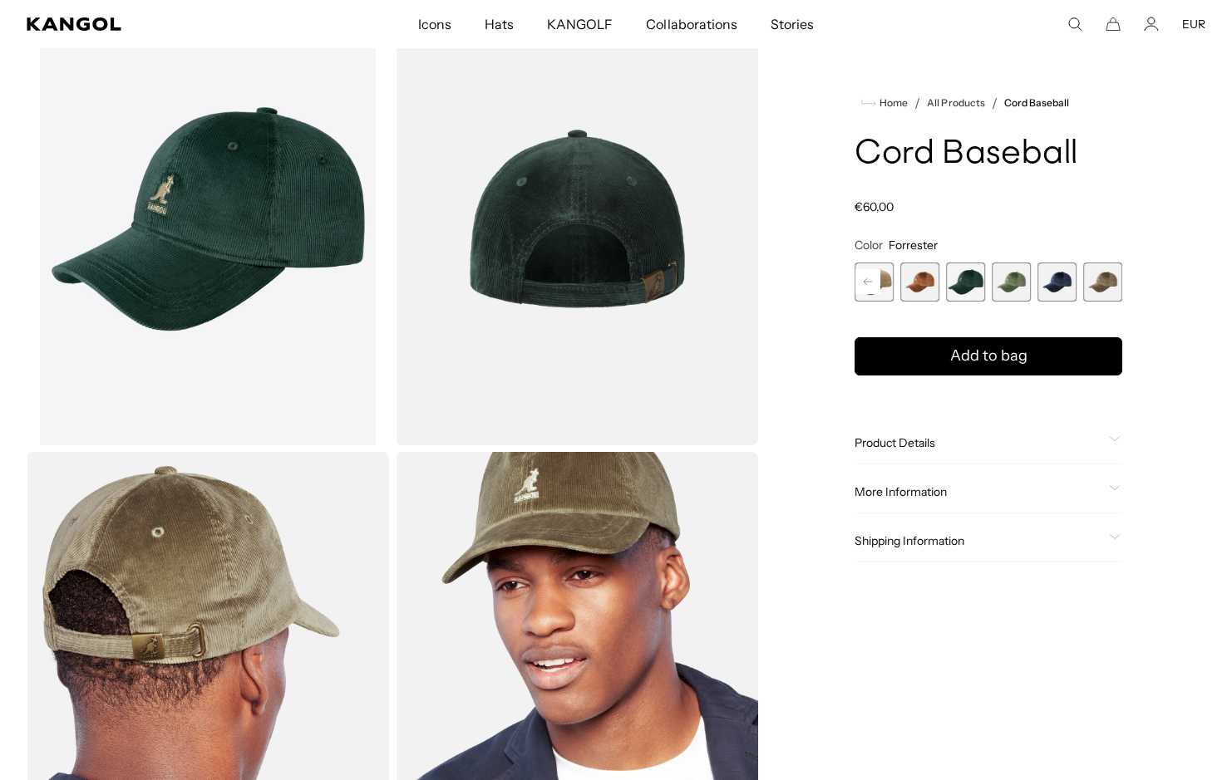
click at [927, 289] on span "5 of 9" at bounding box center [919, 282] width 39 height 39
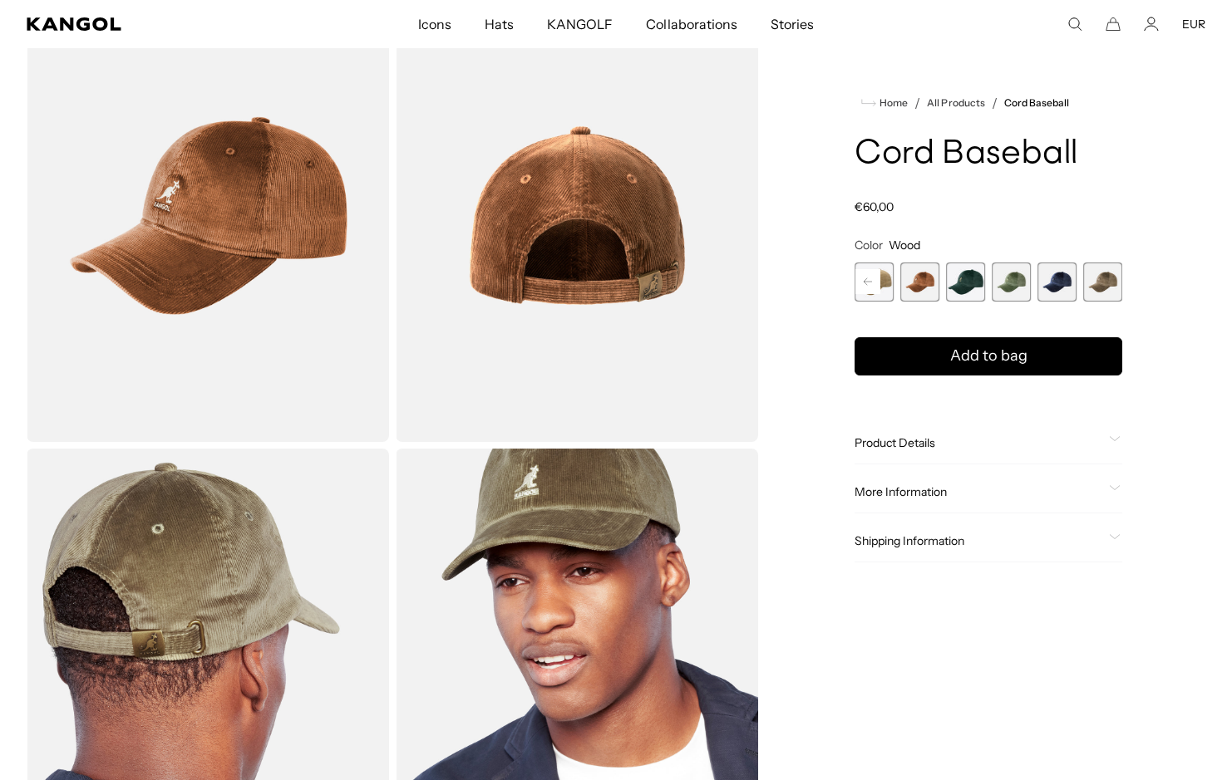
click at [1080, 24] on use "Search here" at bounding box center [1075, 24] width 12 height 12
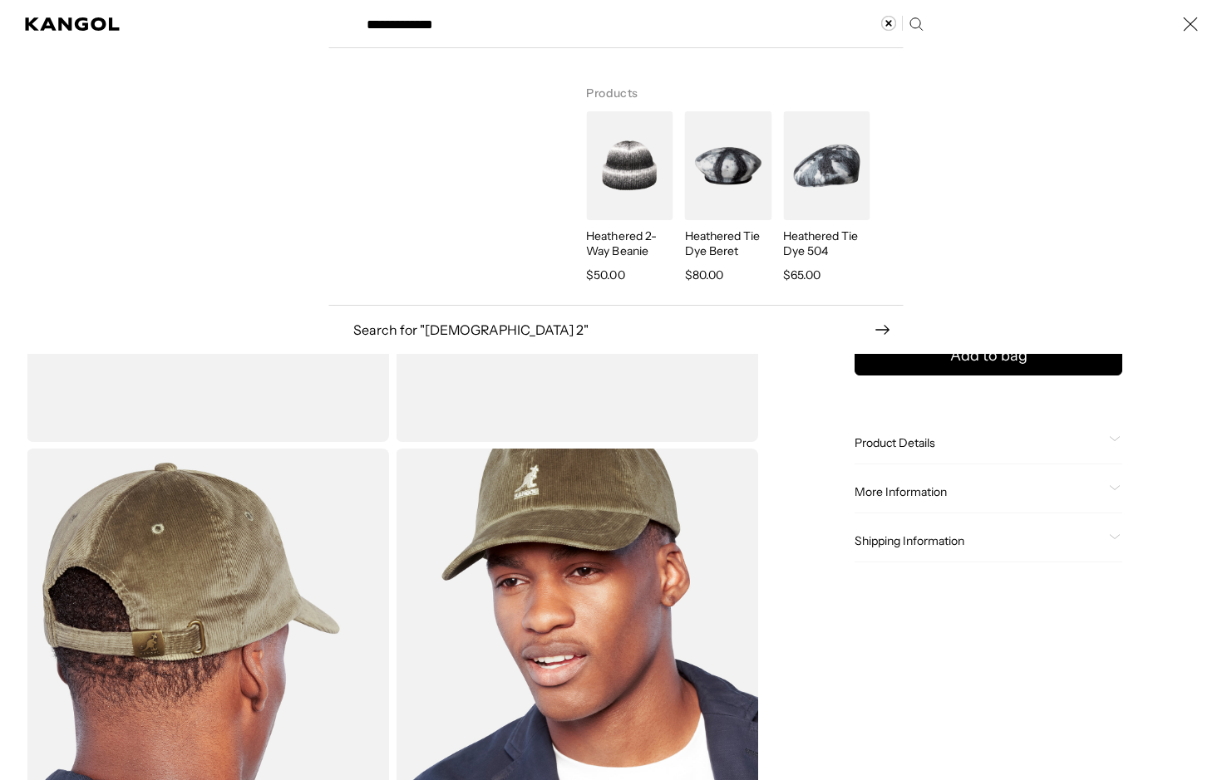
scroll to position [0, 342]
type input "**********"
click at [635, 182] on img "Search here" at bounding box center [629, 165] width 86 height 109
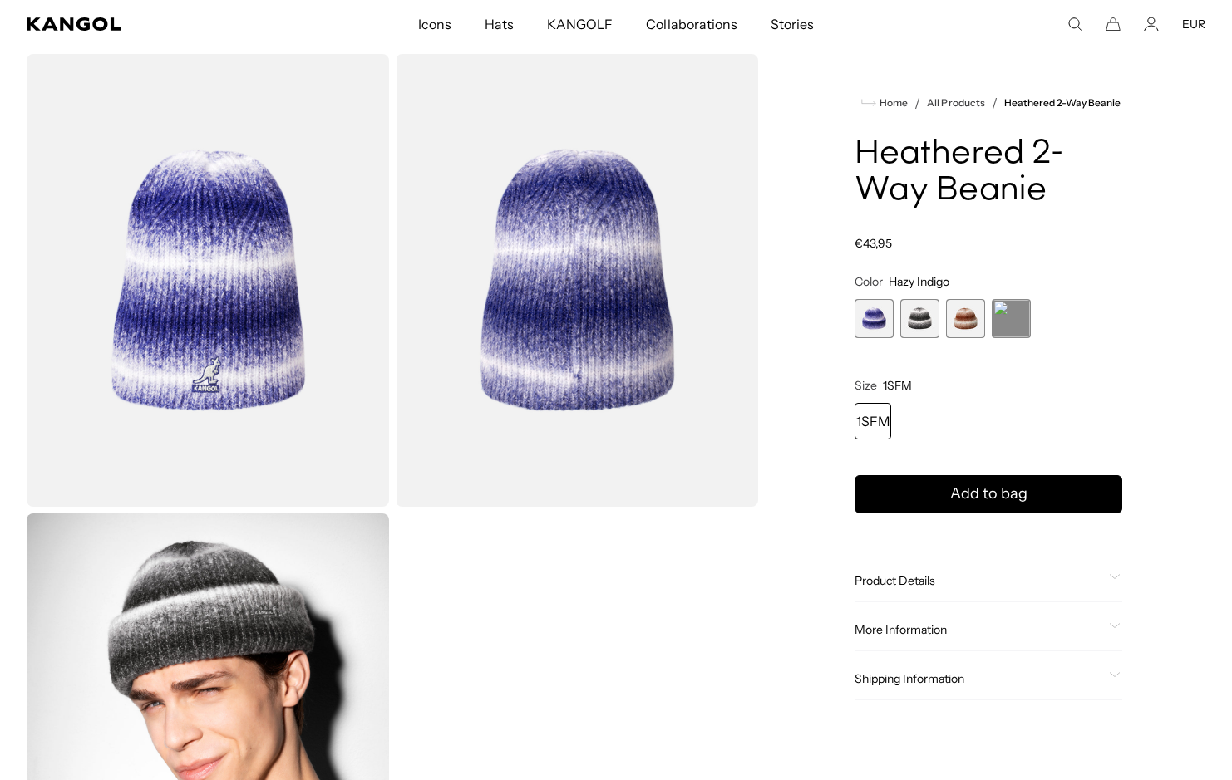
click at [967, 313] on span "3 of 4" at bounding box center [965, 318] width 39 height 39
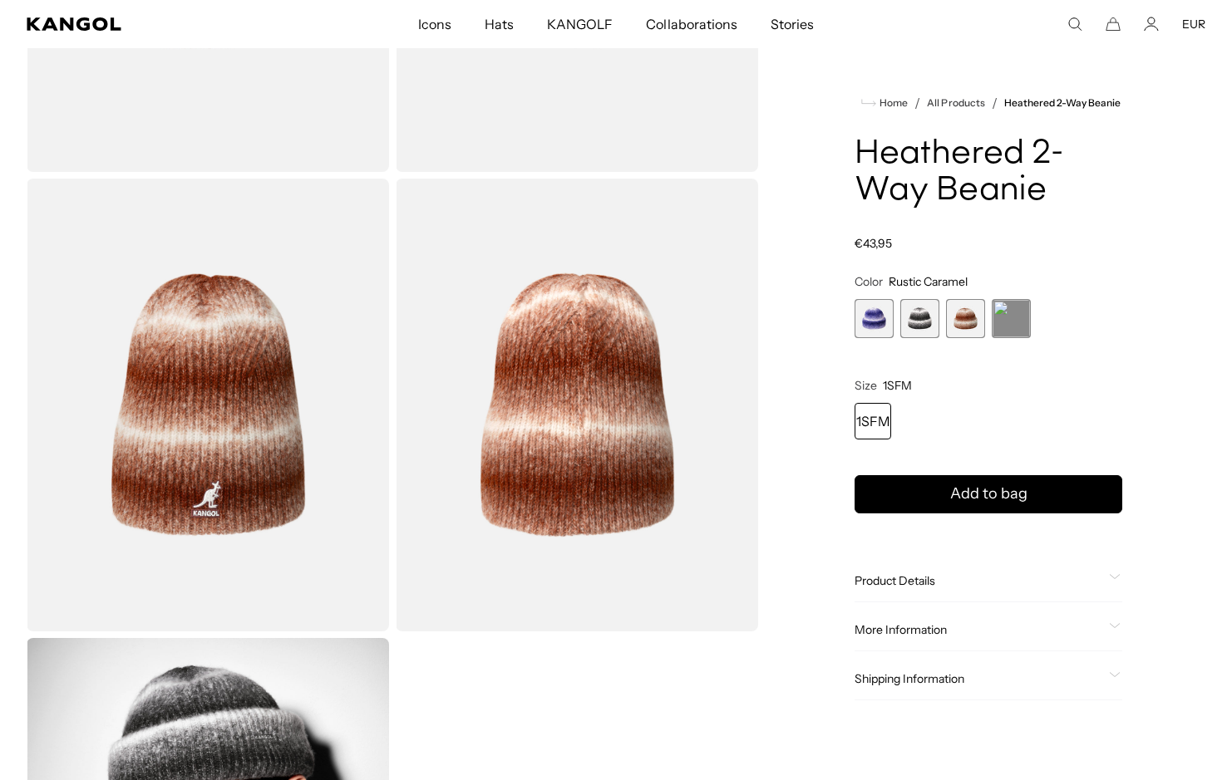
scroll to position [0, 342]
click at [913, 322] on span "2 of 4" at bounding box center [919, 318] width 39 height 39
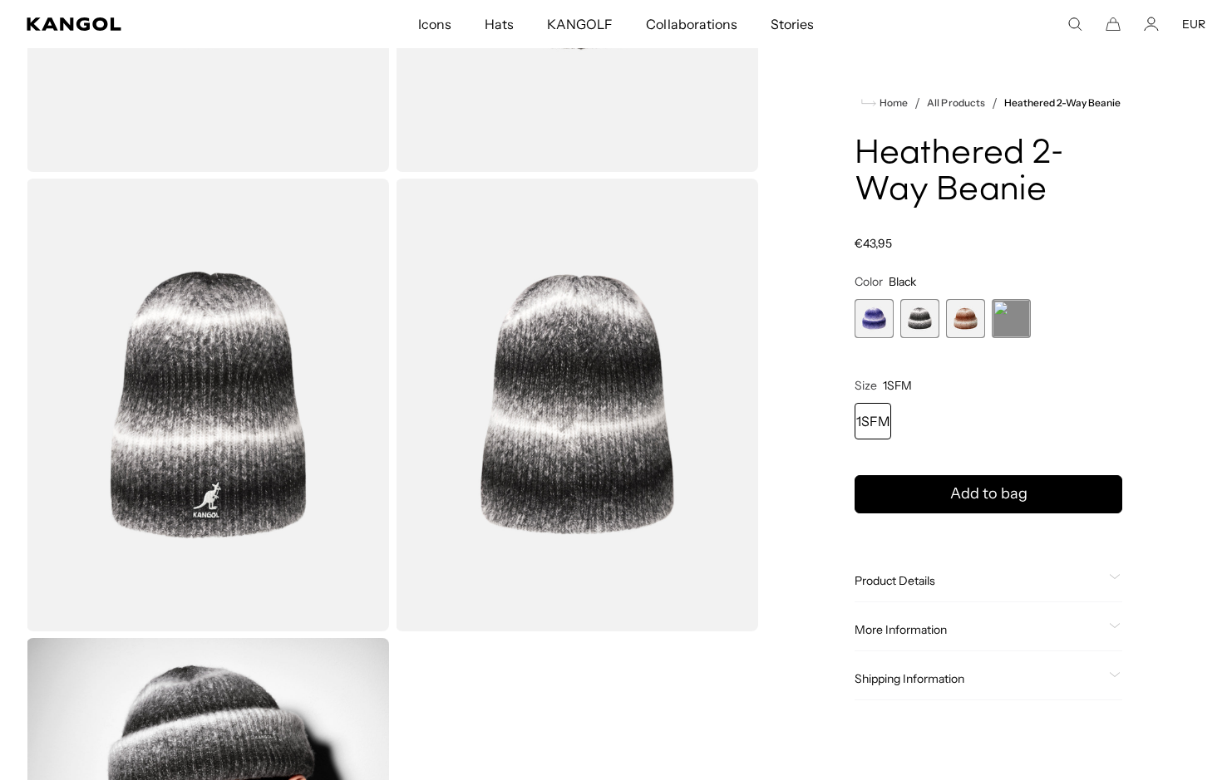
click at [879, 323] on span "1 of 4" at bounding box center [873, 318] width 39 height 39
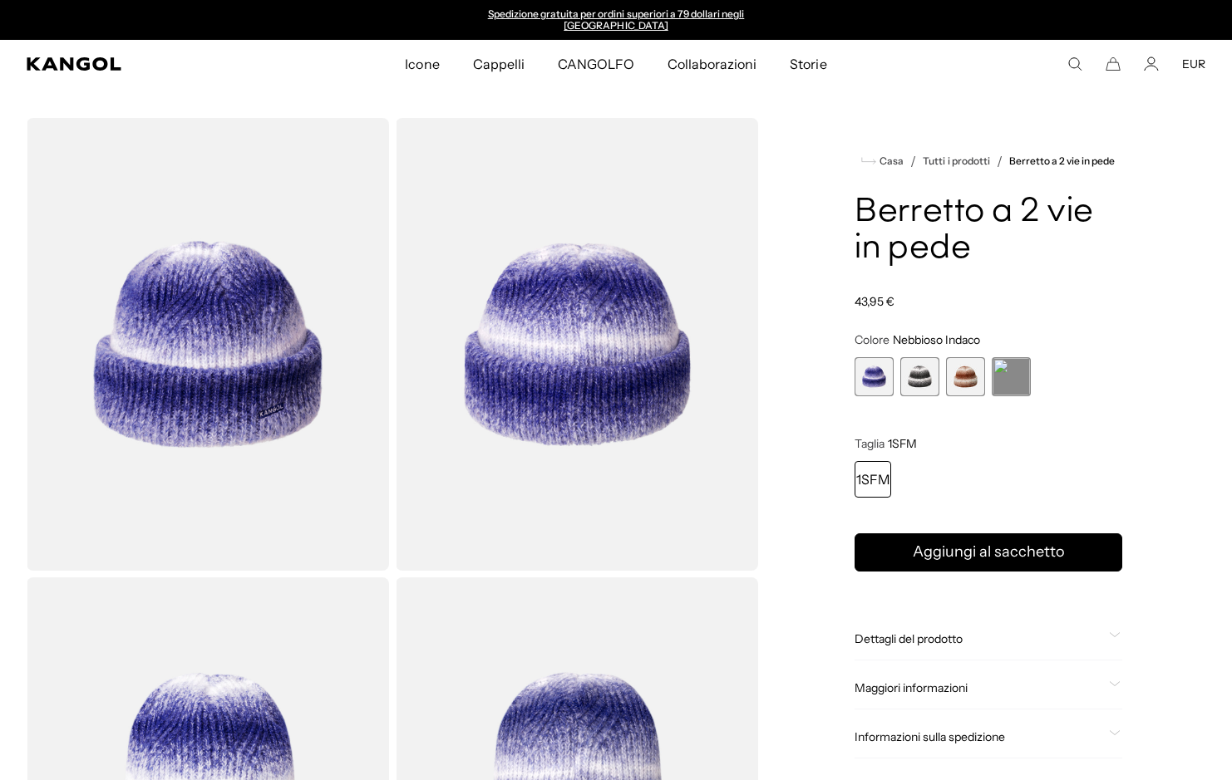
scroll to position [116, 0]
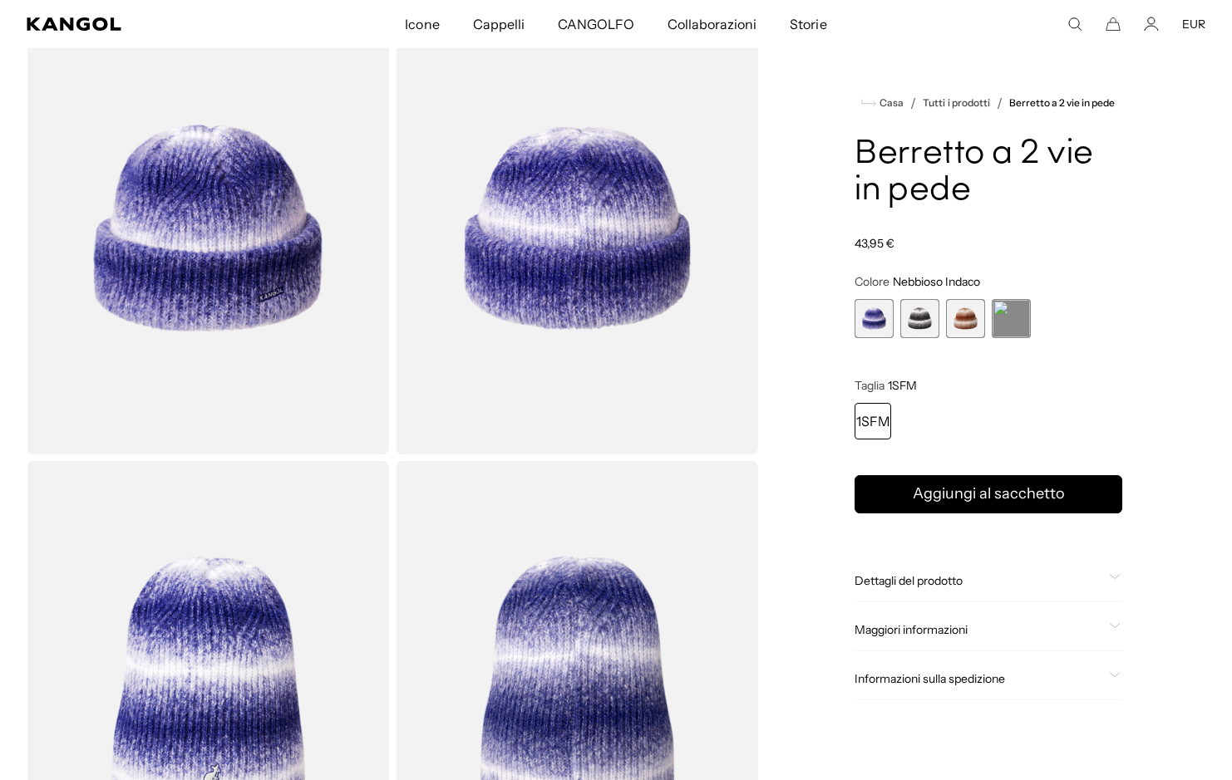
click at [863, 141] on h1 "Berretto a 2 vie in pede" at bounding box center [988, 172] width 268 height 73
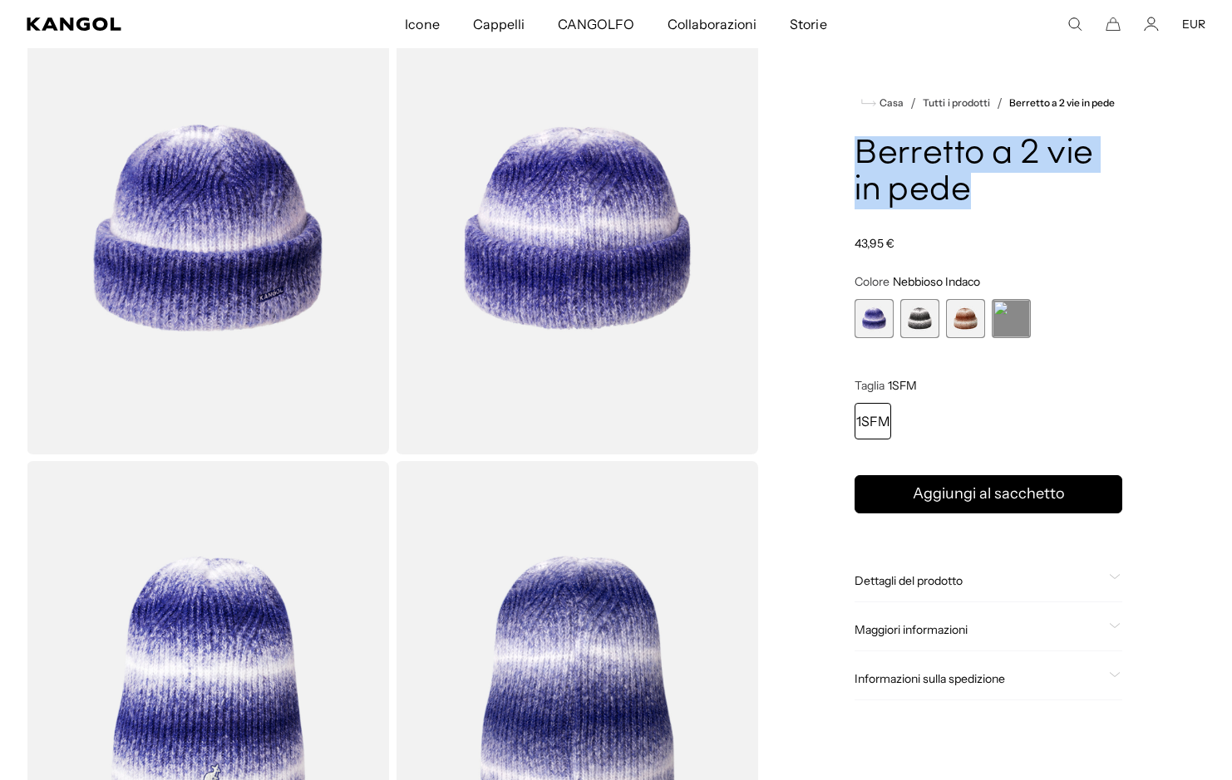
drag, startPoint x: 827, startPoint y: 137, endPoint x: 1062, endPoint y: 200, distance: 243.5
click at [1062, 200] on div "Casa / Tutti i prodotti / Berretto a 2 vie in pede Berretto a 2 vie in pede Pre…" at bounding box center [988, 688] width 434 height 1372
copy h1 "Berretto a 2 vie in pede"
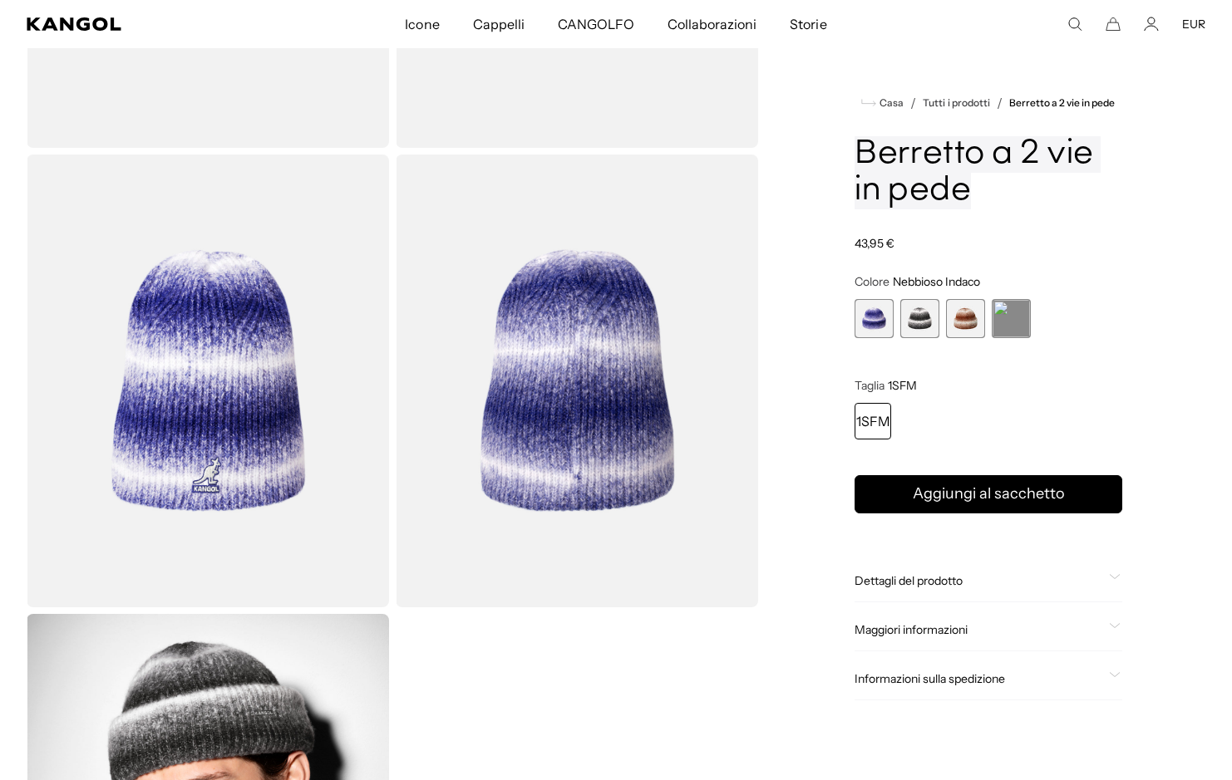
scroll to position [0, 0]
click at [982, 580] on span "Dettagli del prodotto" at bounding box center [978, 580] width 248 height 15
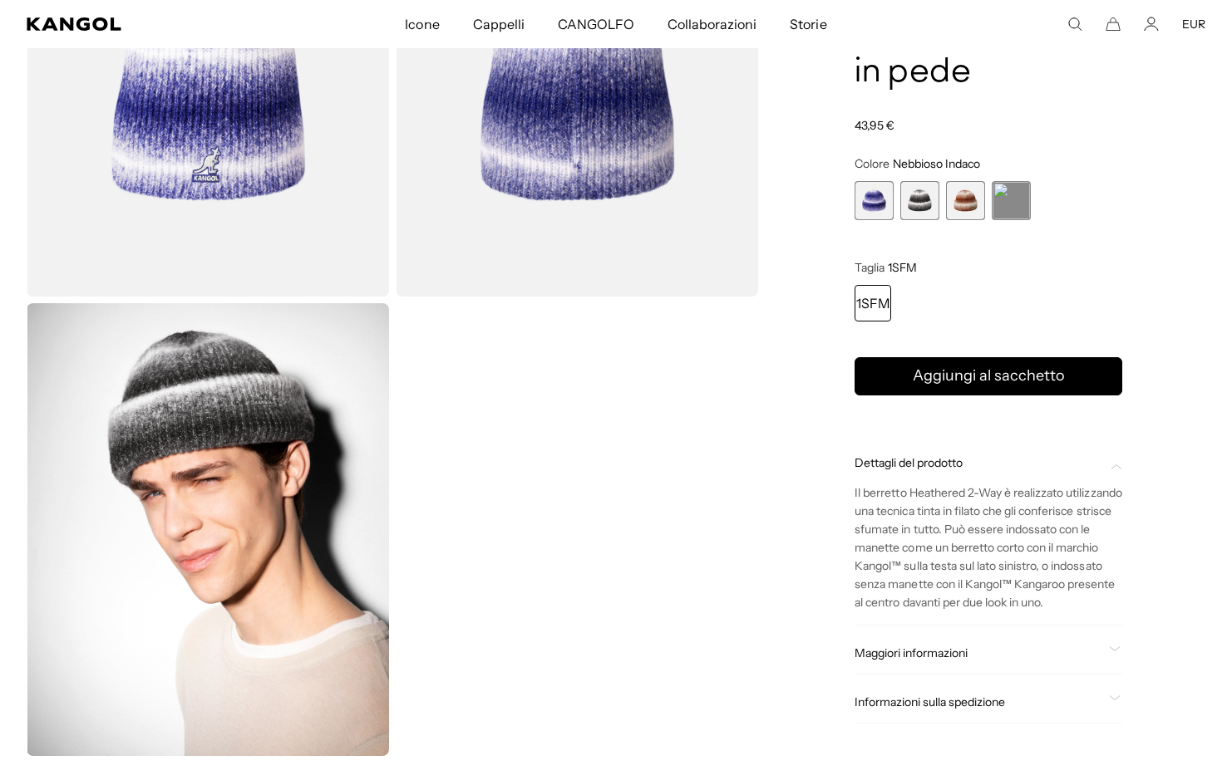
scroll to position [770, 0]
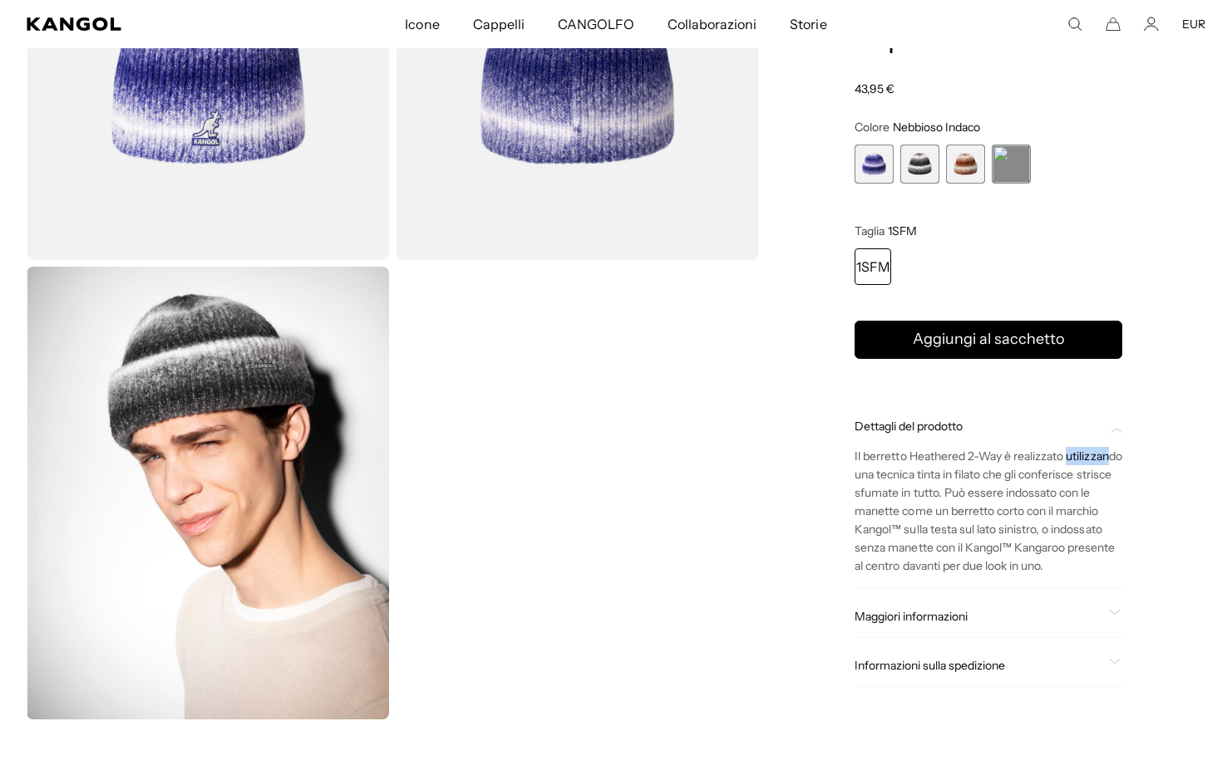
drag, startPoint x: 851, startPoint y: 451, endPoint x: 900, endPoint y: 451, distance: 49.0
click at [900, 451] on div "Casa / Tutti i prodotti / Berretto a 2 vie in pede Berretto a 2 vie in pede Pre…" at bounding box center [988, 34] width 434 height 1372
click at [848, 431] on div "Casa / Tutti i prodotti / Berretto a 2 vie in pede Berretto a 2 vie in pede Pre…" at bounding box center [988, 34] width 434 height 1372
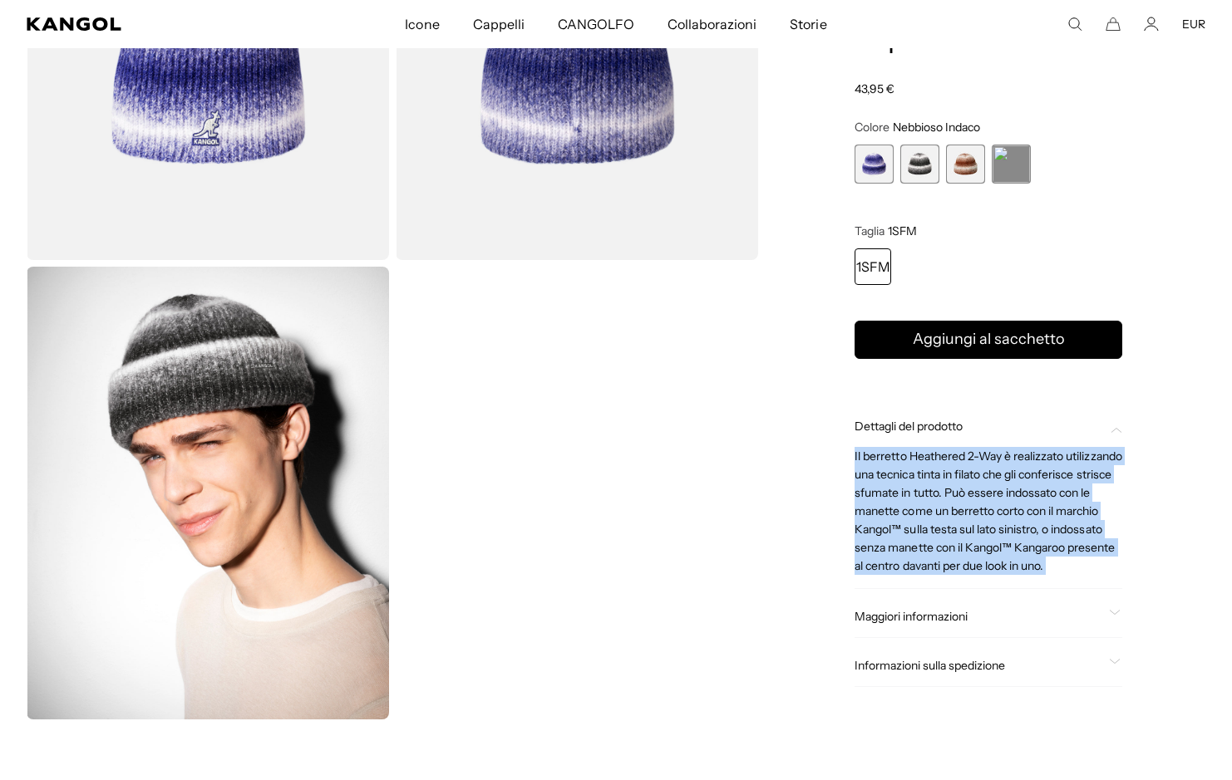
scroll to position [0, 342]
drag, startPoint x: 848, startPoint y: 431, endPoint x: 877, endPoint y: 573, distance: 144.1
click at [877, 573] on div "Casa / Tutti i prodotti / Berretto a 2 vie in pede Berretto a 2 vie in pede Pre…" at bounding box center [988, 34] width 434 height 1372
copy p "Il berretto Heathered 2-Way è realizzato utilizzando una tecnica tinta in filat…"
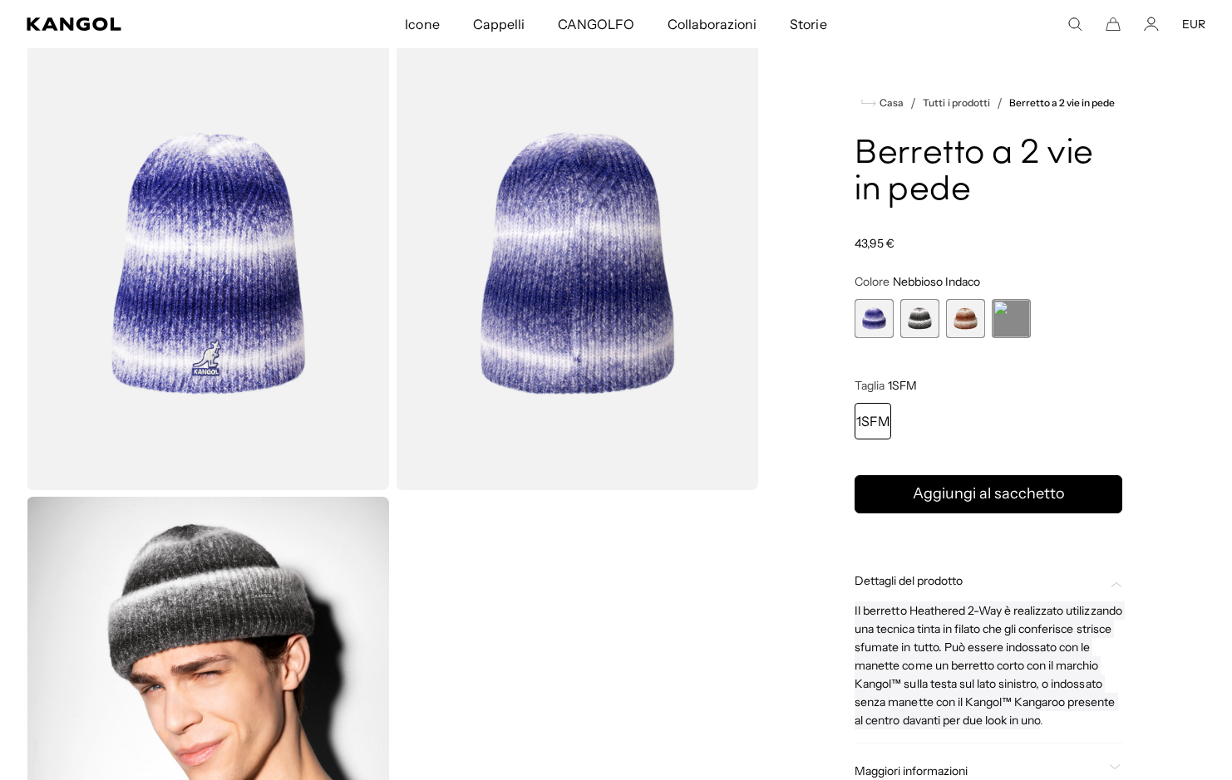
scroll to position [0, 0]
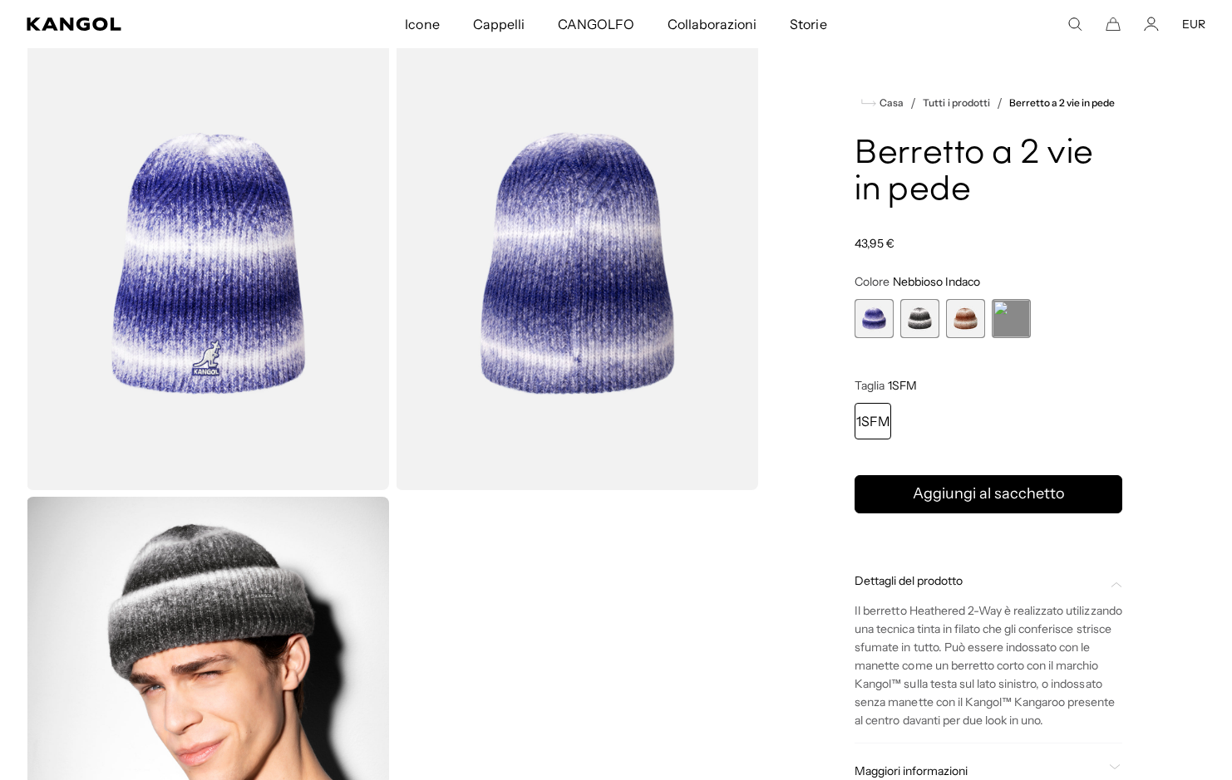
click at [1069, 22] on icon "Cerca qui" at bounding box center [1074, 24] width 15 height 15
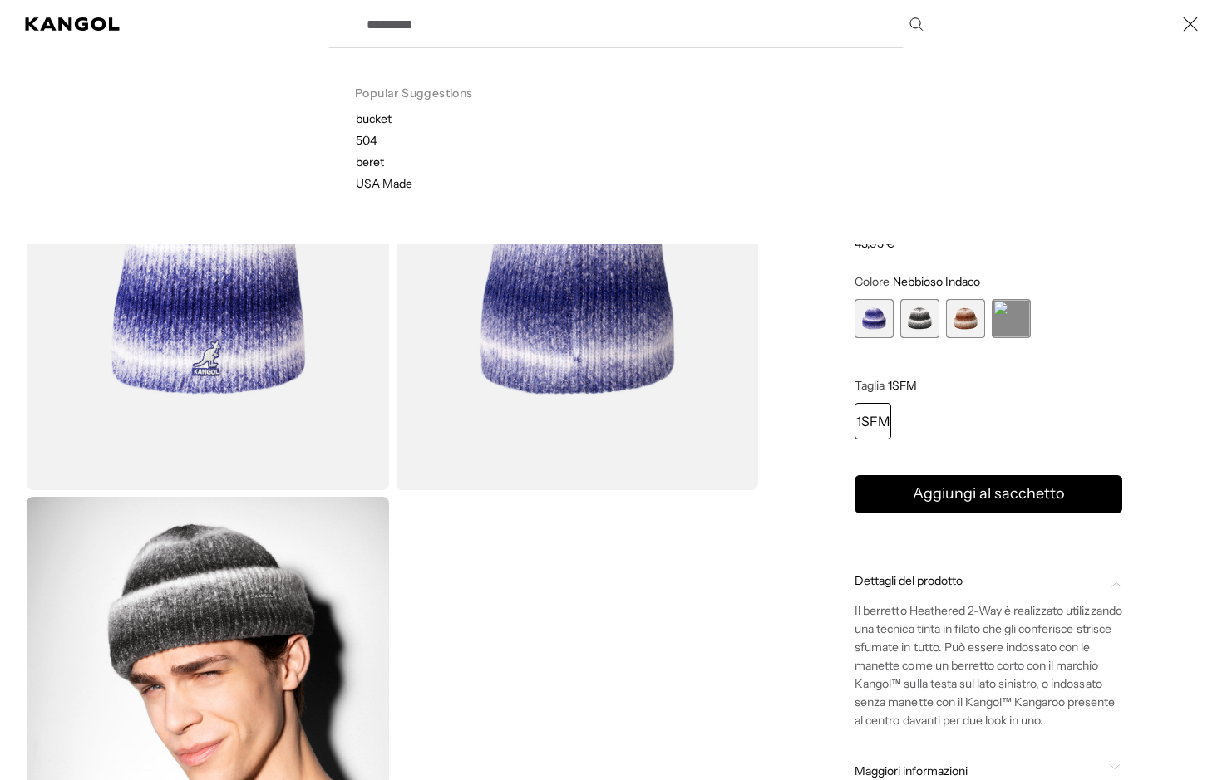
scroll to position [0, 342]
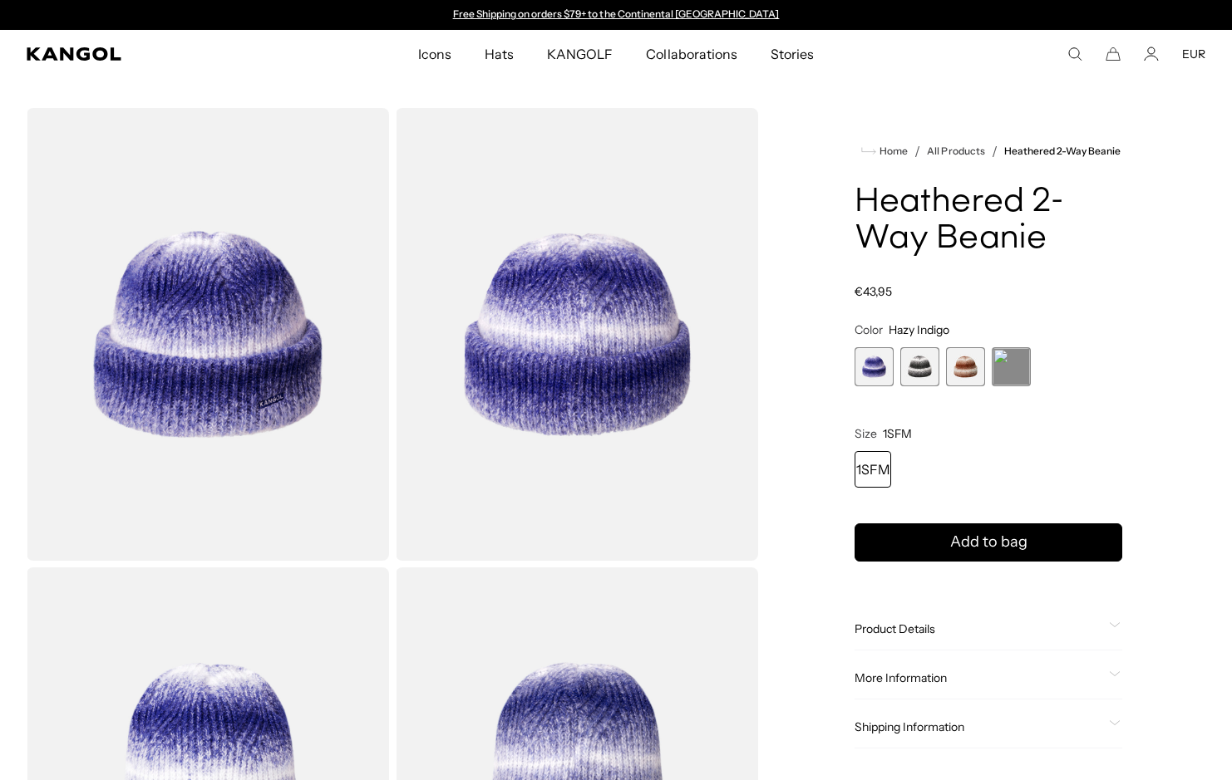
click at [1092, 58] on div "Search here EUR USD EUR" at bounding box center [1080, 54] width 250 height 15
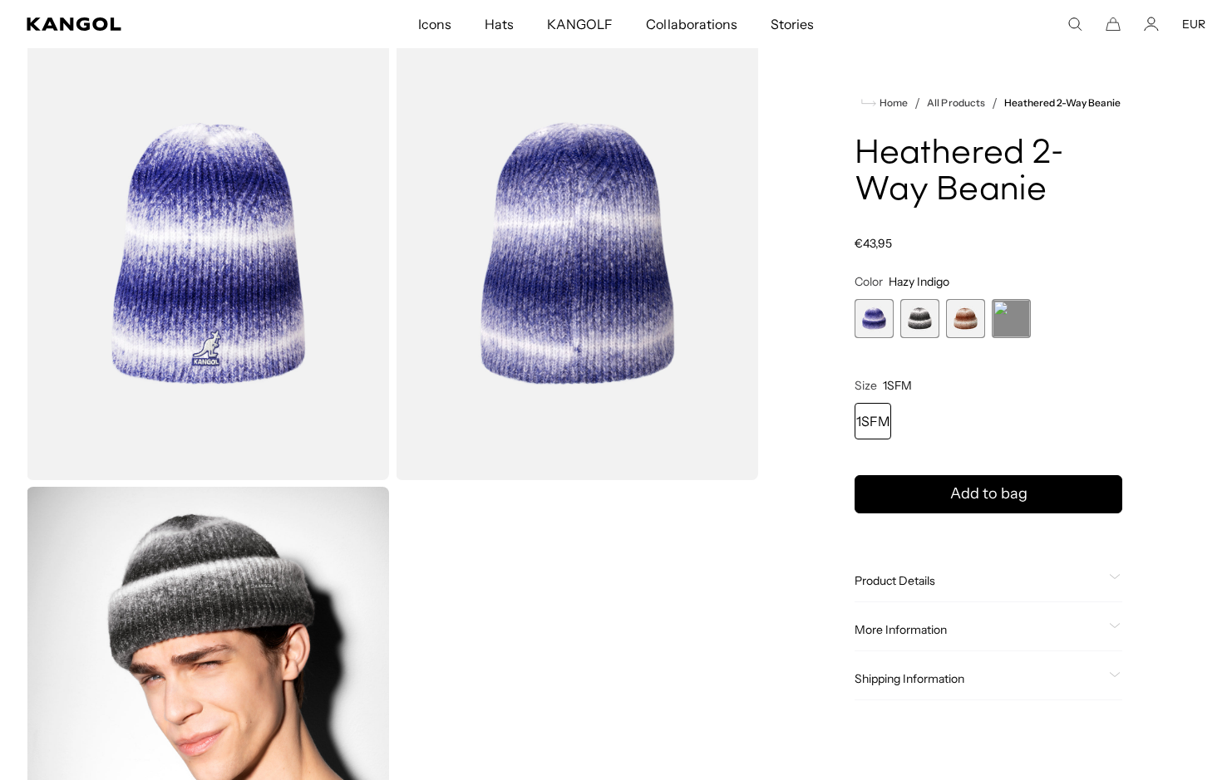
click at [1080, 55] on div "Home / All Products / Heathered 2-Way Beanie Heathered 2-Way Beanie Regular pri…" at bounding box center [988, 254] width 434 height 1372
click at [1080, 24] on use "Search here" at bounding box center [1075, 24] width 12 height 12
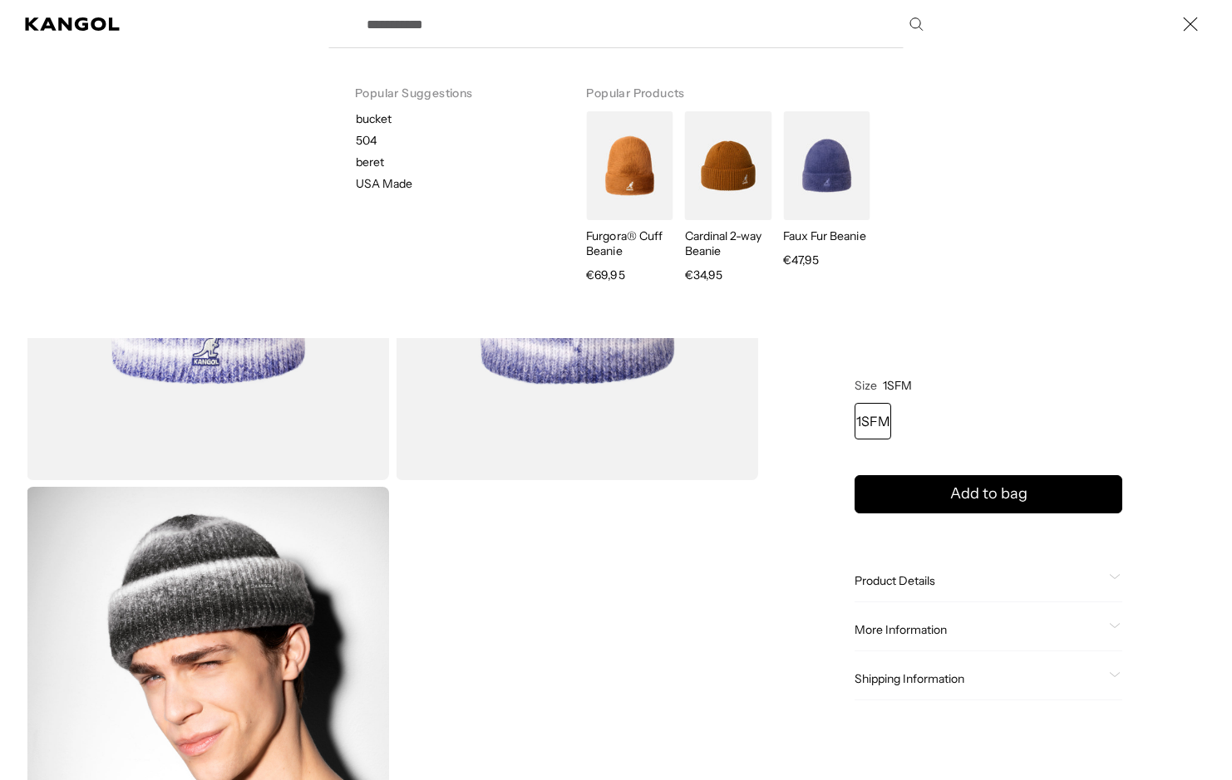
scroll to position [0, 342]
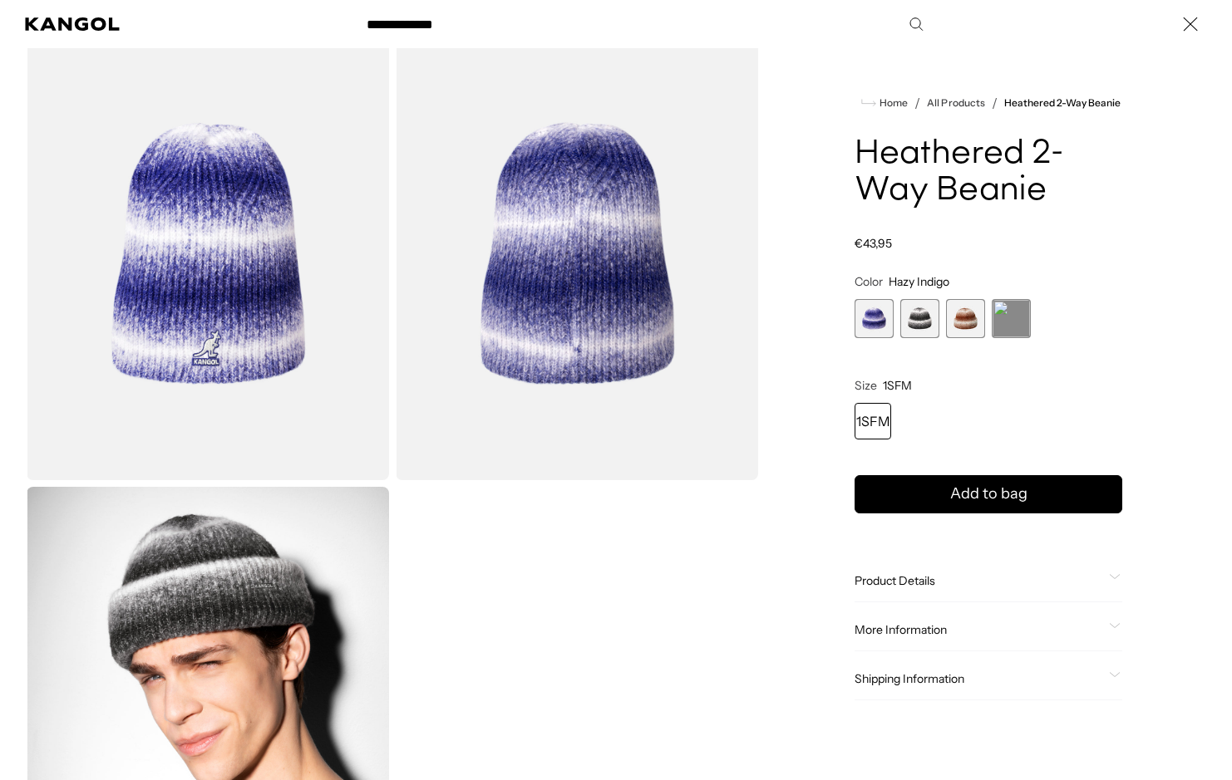
scroll to position [78, 0]
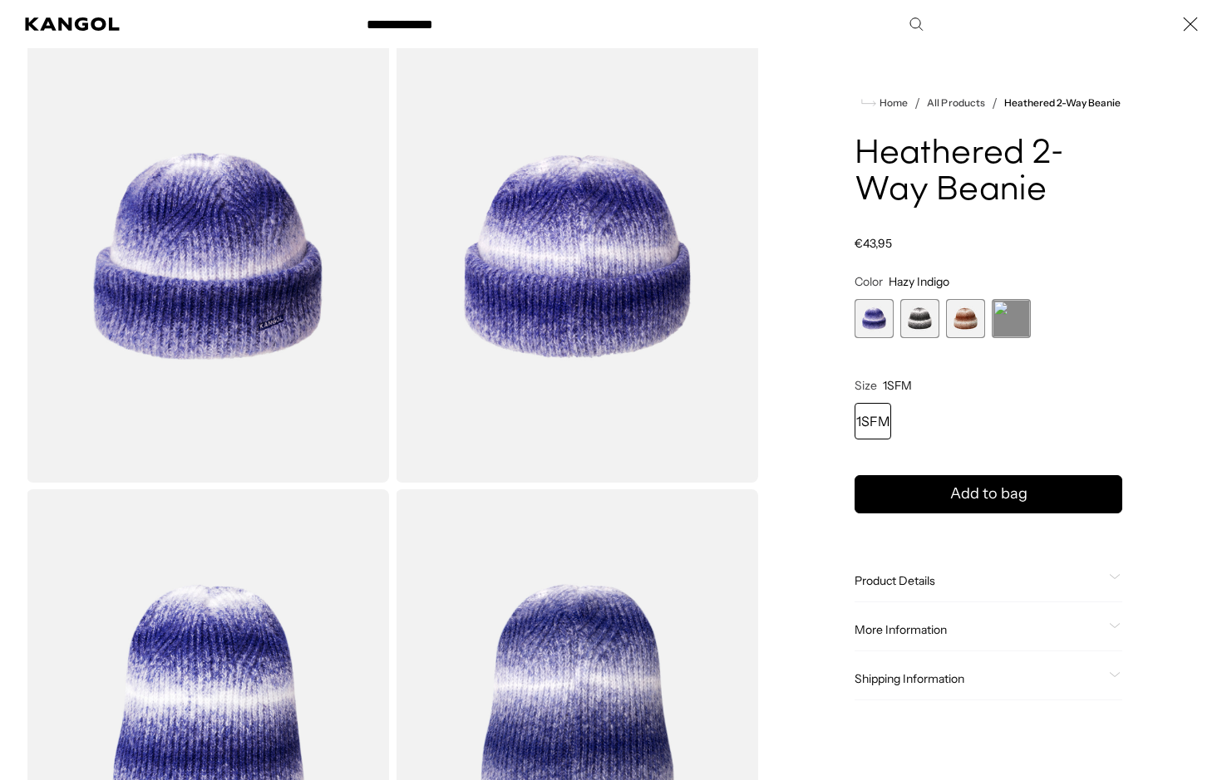
type input "**********"
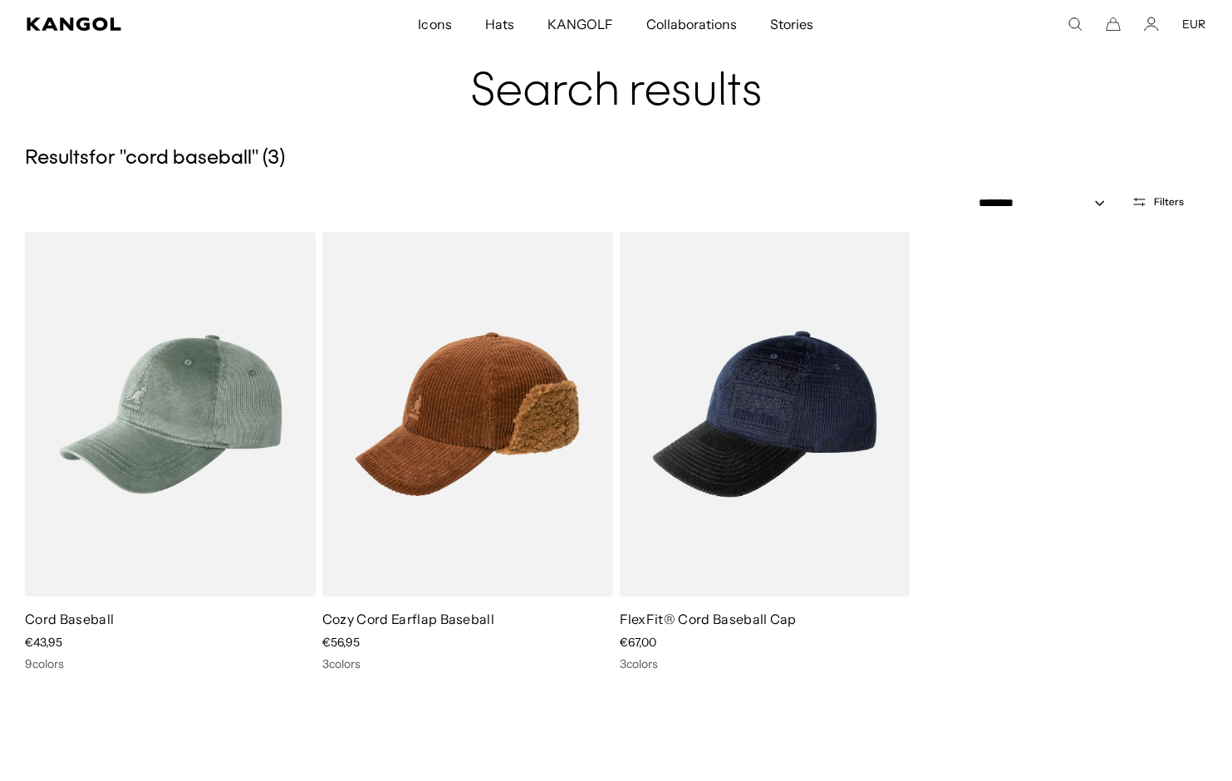
scroll to position [0, 0]
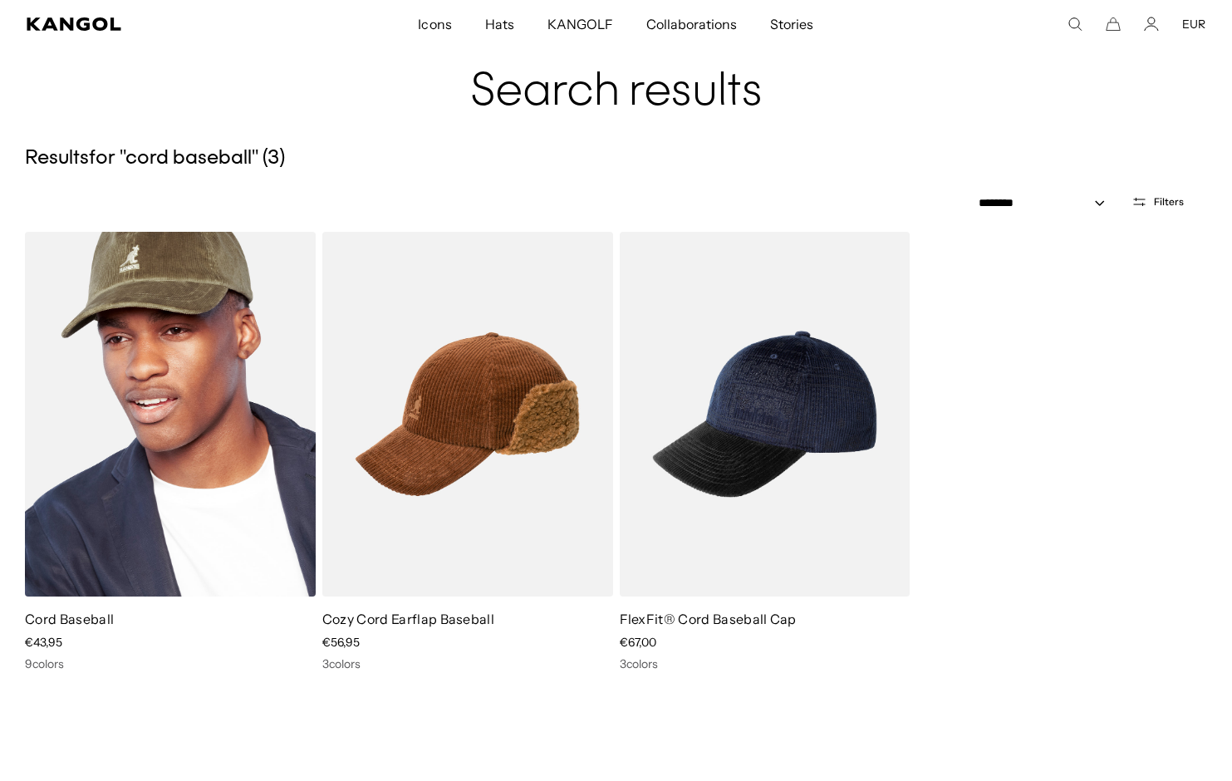
click at [201, 403] on img at bounding box center [170, 414] width 291 height 365
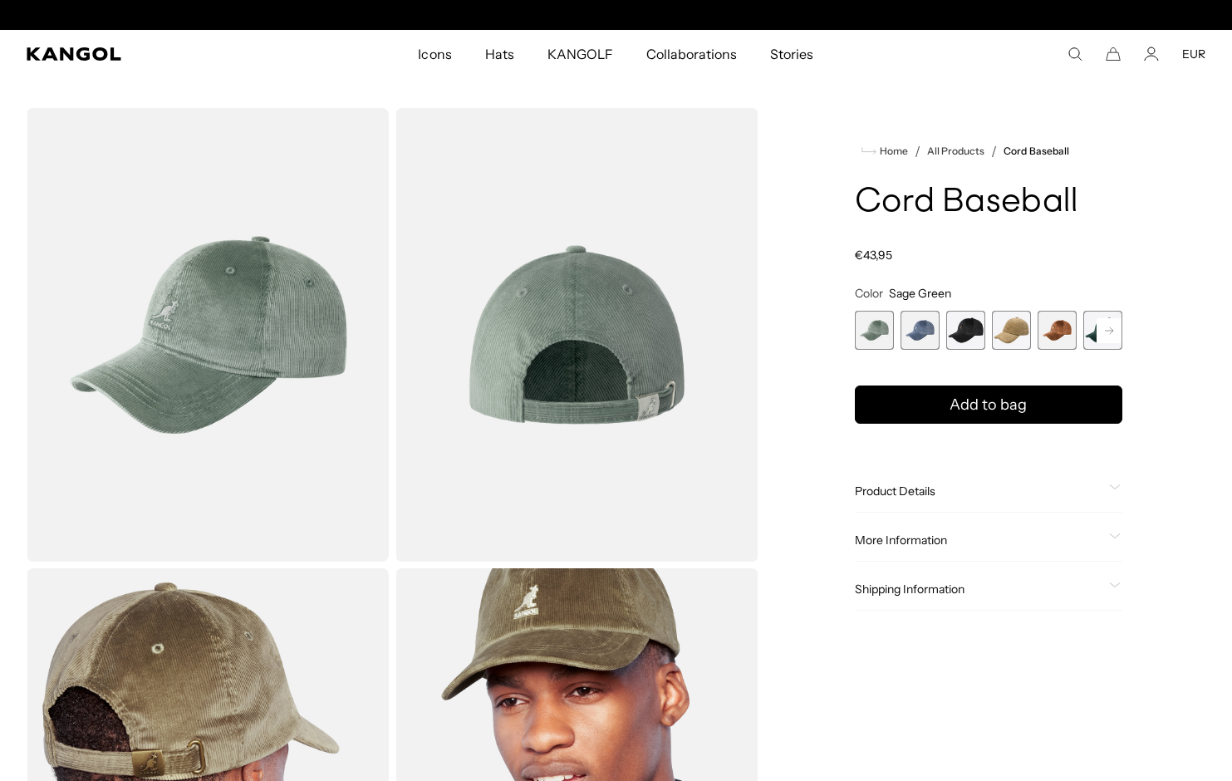
scroll to position [0, 342]
click at [1063, 52] on div "Search here EUR USD EUR" at bounding box center [1081, 54] width 250 height 15
click at [1068, 51] on icon "Search here" at bounding box center [1075, 54] width 15 height 15
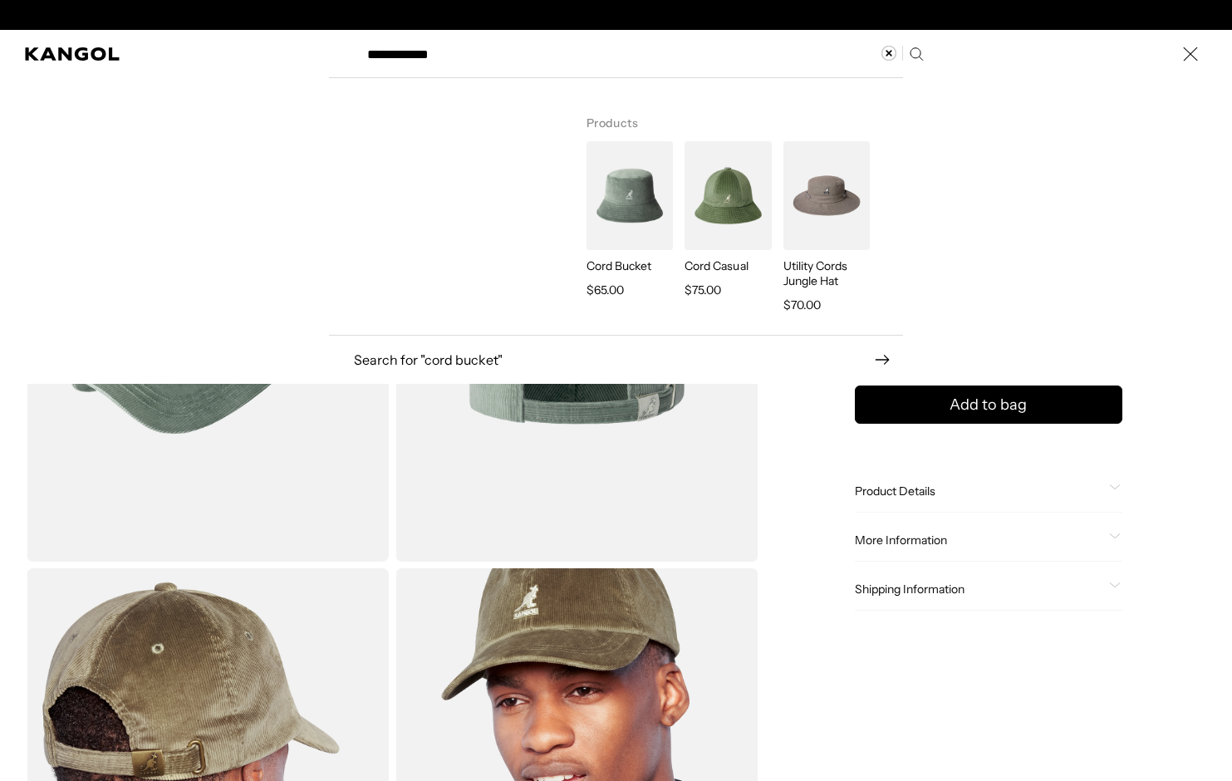
type input "**********"
click at [643, 214] on img "Search here" at bounding box center [630, 195] width 86 height 109
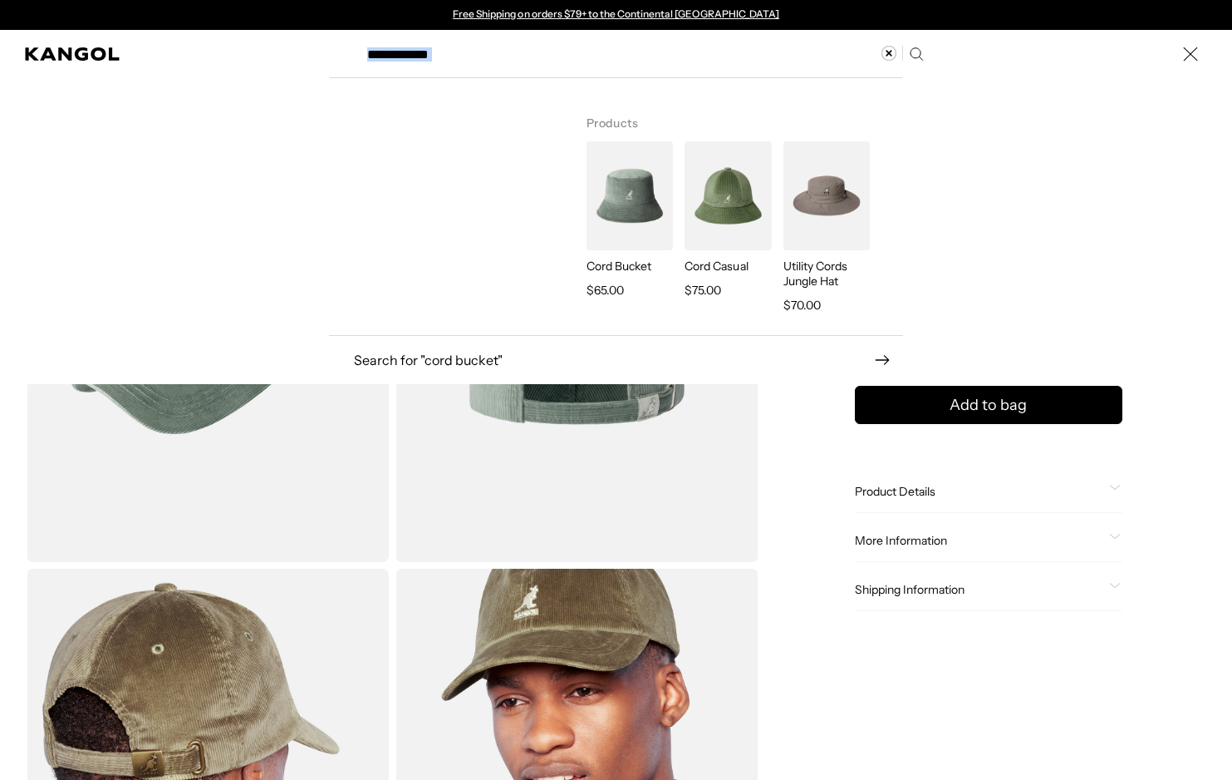
drag, startPoint x: 888, startPoint y: 474, endPoint x: 1144, endPoint y: 469, distance: 256.0
click at [1067, 78] on div "**********" at bounding box center [616, 54] width 1232 height 48
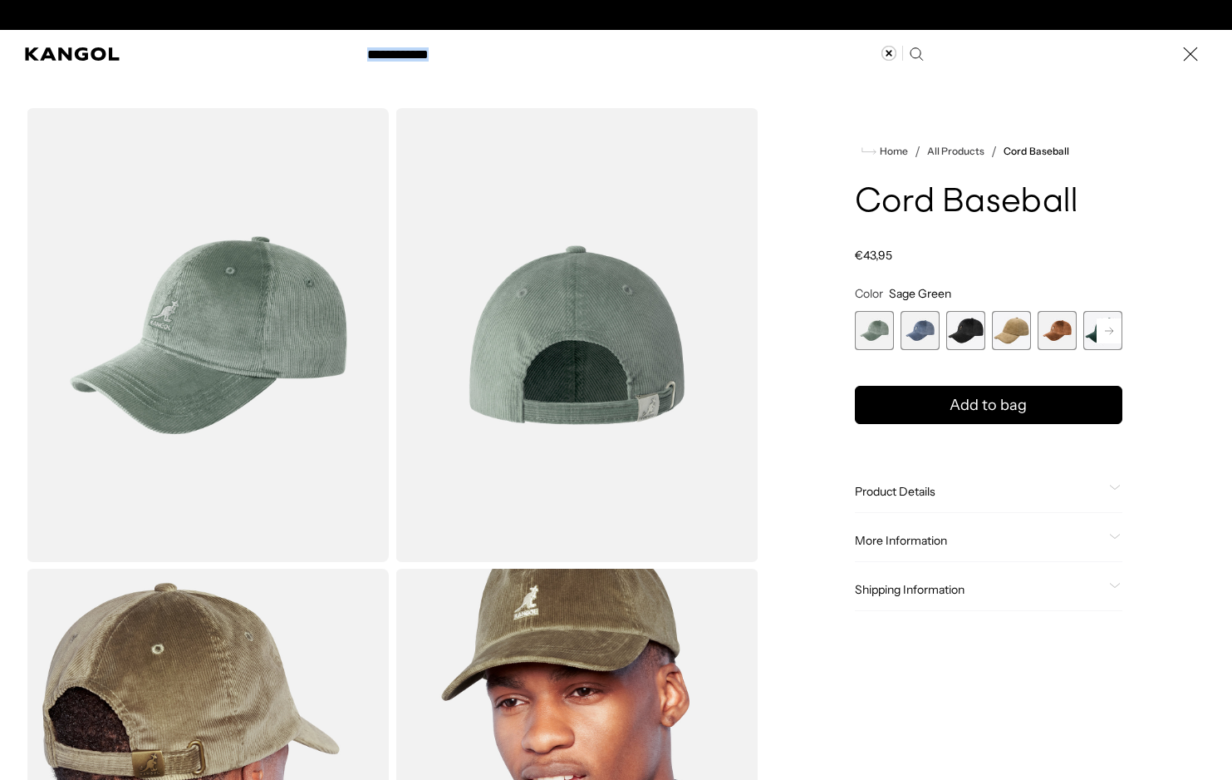
scroll to position [0, 342]
click at [0, 54] on div "Search here" at bounding box center [0, 54] width 0 height 0
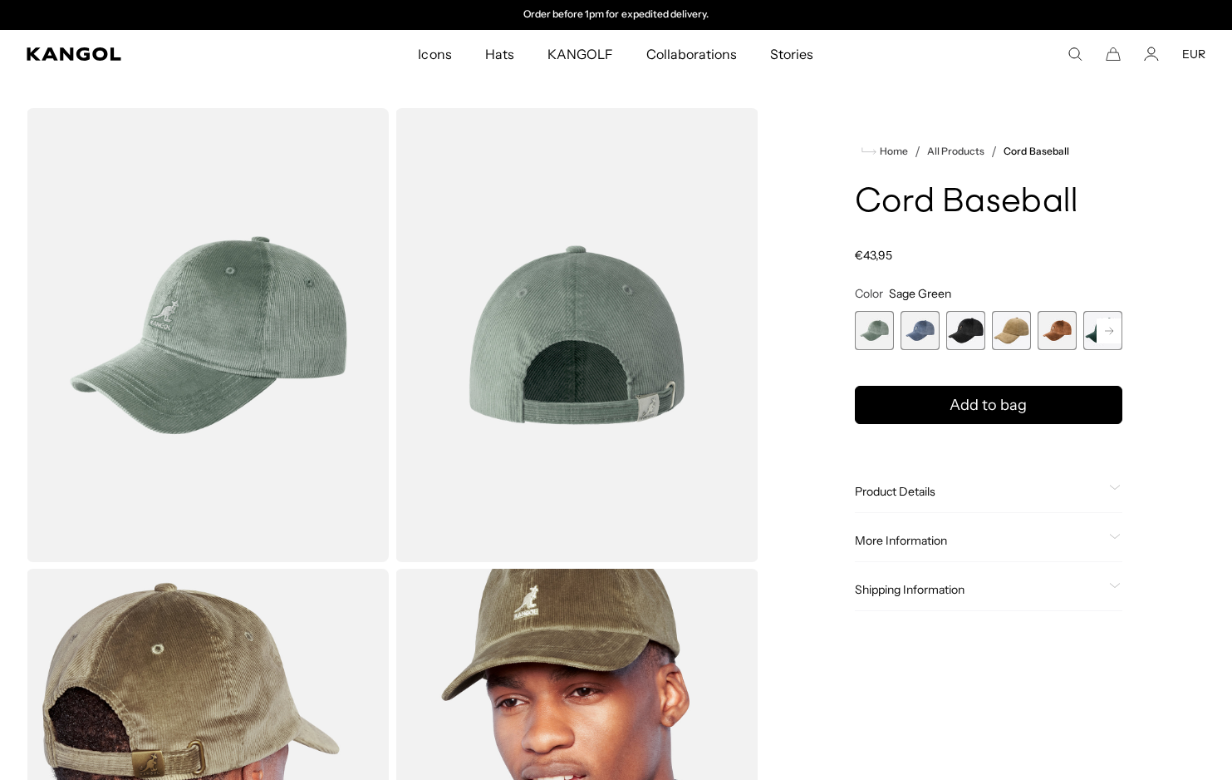
click at [1015, 333] on span "4 of 9" at bounding box center [1011, 330] width 39 height 39
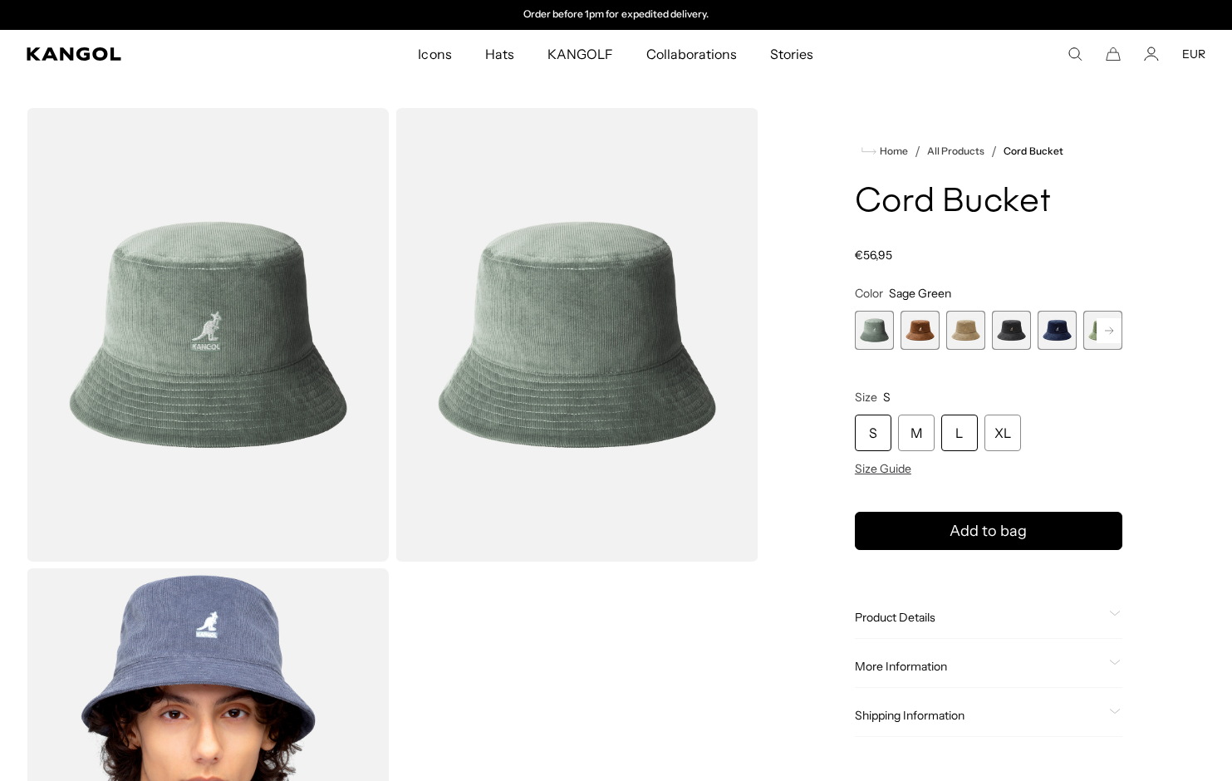
scroll to position [115, 0]
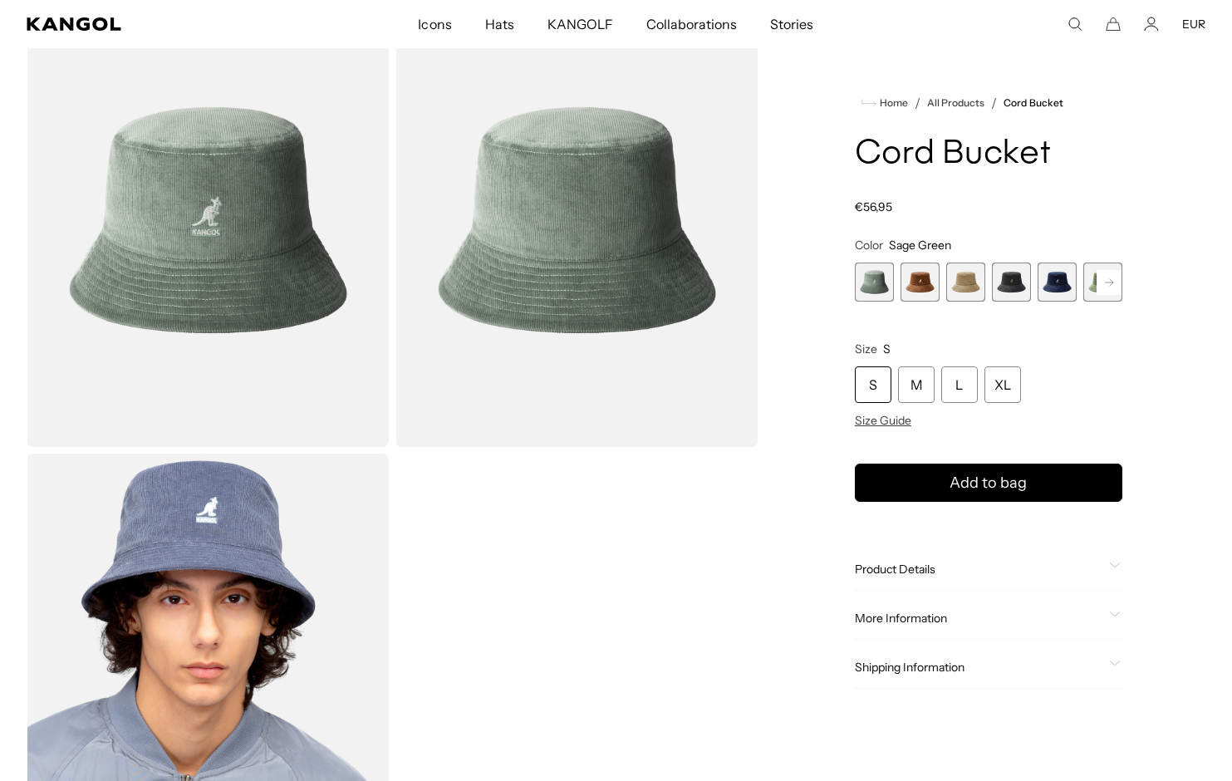
click at [935, 563] on span "Product Details" at bounding box center [979, 569] width 248 height 15
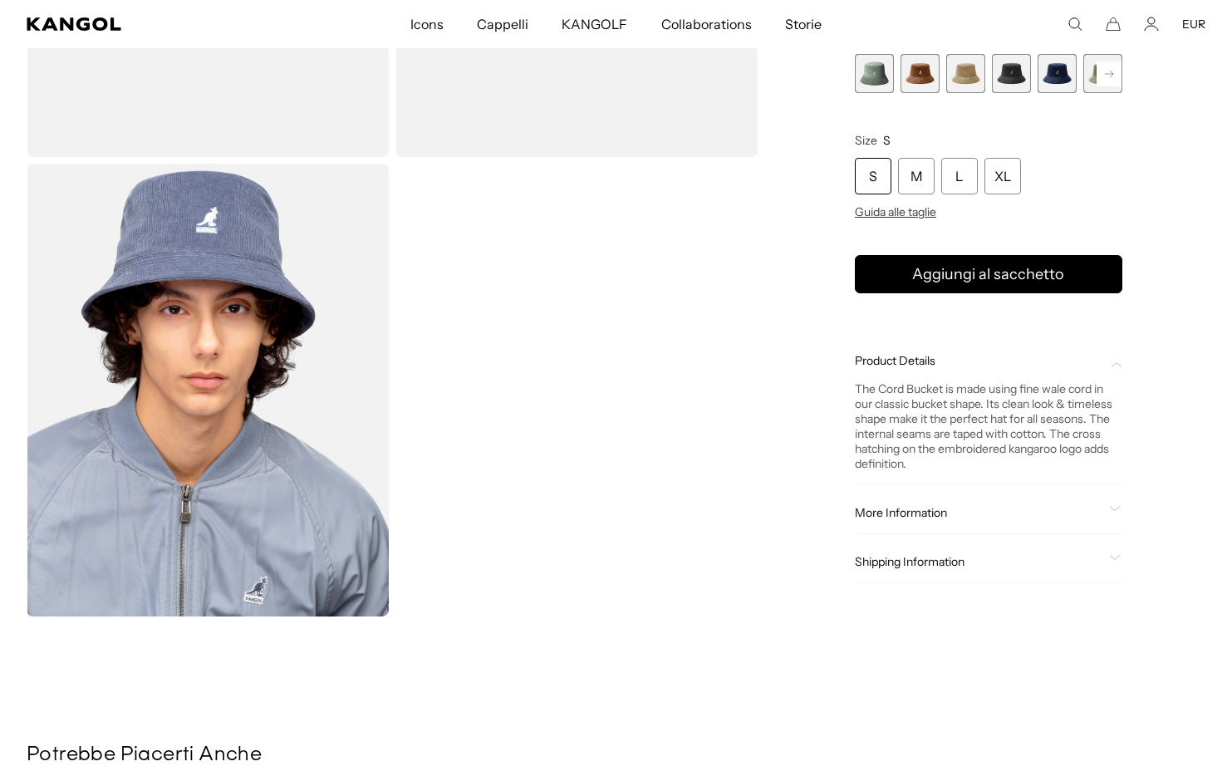
scroll to position [418, 0]
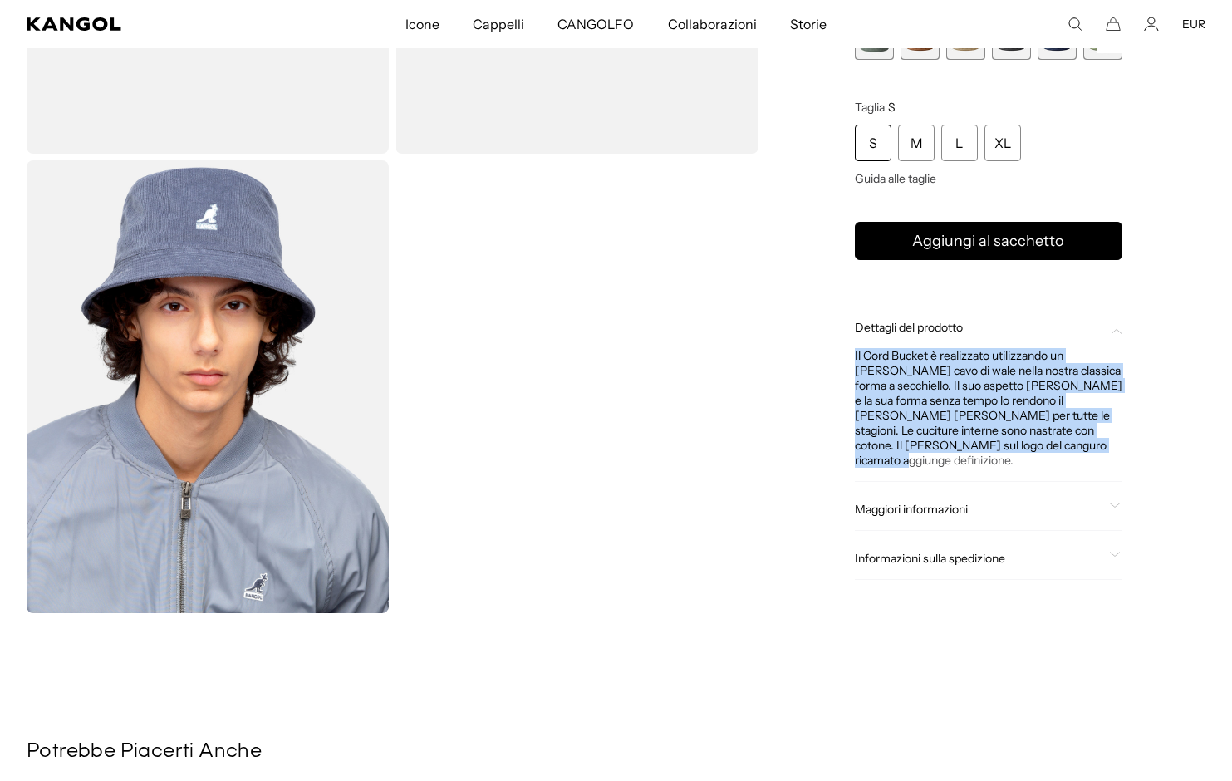
drag, startPoint x: 848, startPoint y: 362, endPoint x: 1019, endPoint y: 430, distance: 183.5
click at [1027, 463] on div "Casa / Tutti i prodotti / Secchiello del cavo Secchiello del cavo Prezzo normal…" at bounding box center [989, 156] width 434 height 913
copy div "Il Cord Bucket è realizzato utilizzando un [PERSON_NAME] cavo di wale nella nos…"
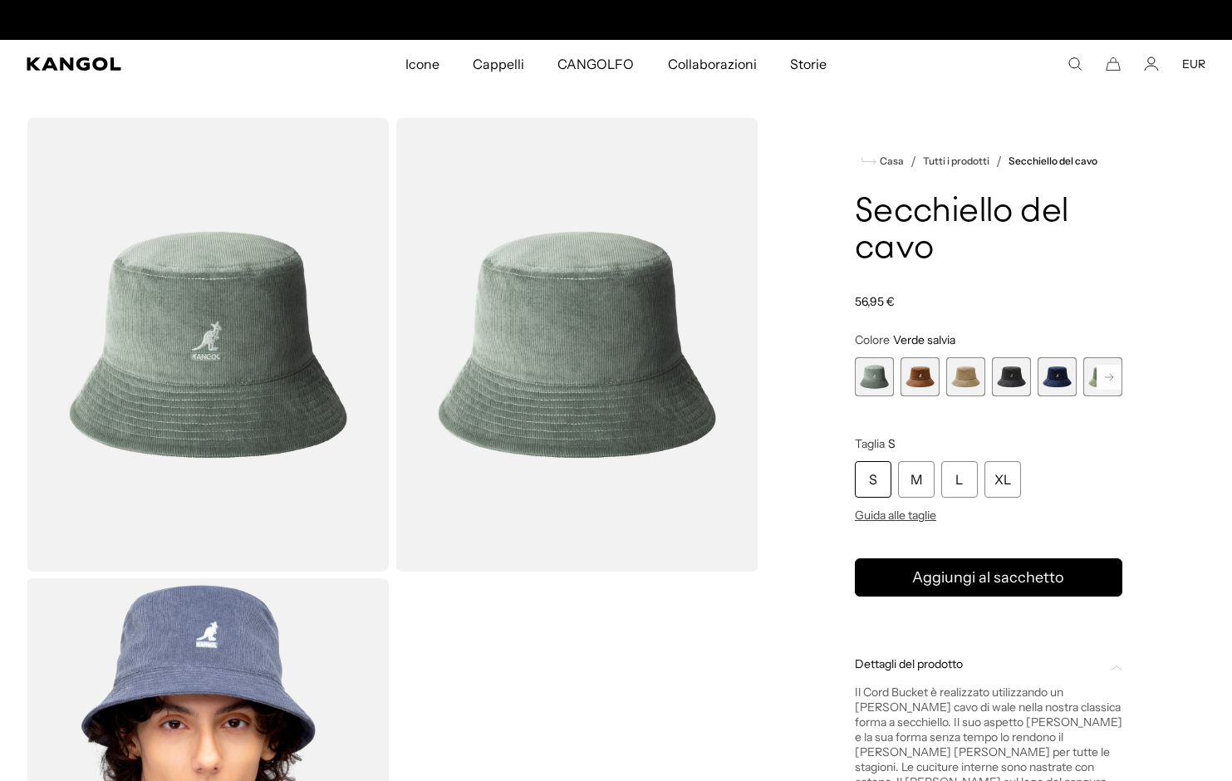
scroll to position [0, 342]
click at [1069, 376] on span "5 di 9" at bounding box center [1057, 376] width 39 height 39
click at [1063, 379] on span "5 di 9" at bounding box center [1057, 376] width 39 height 39
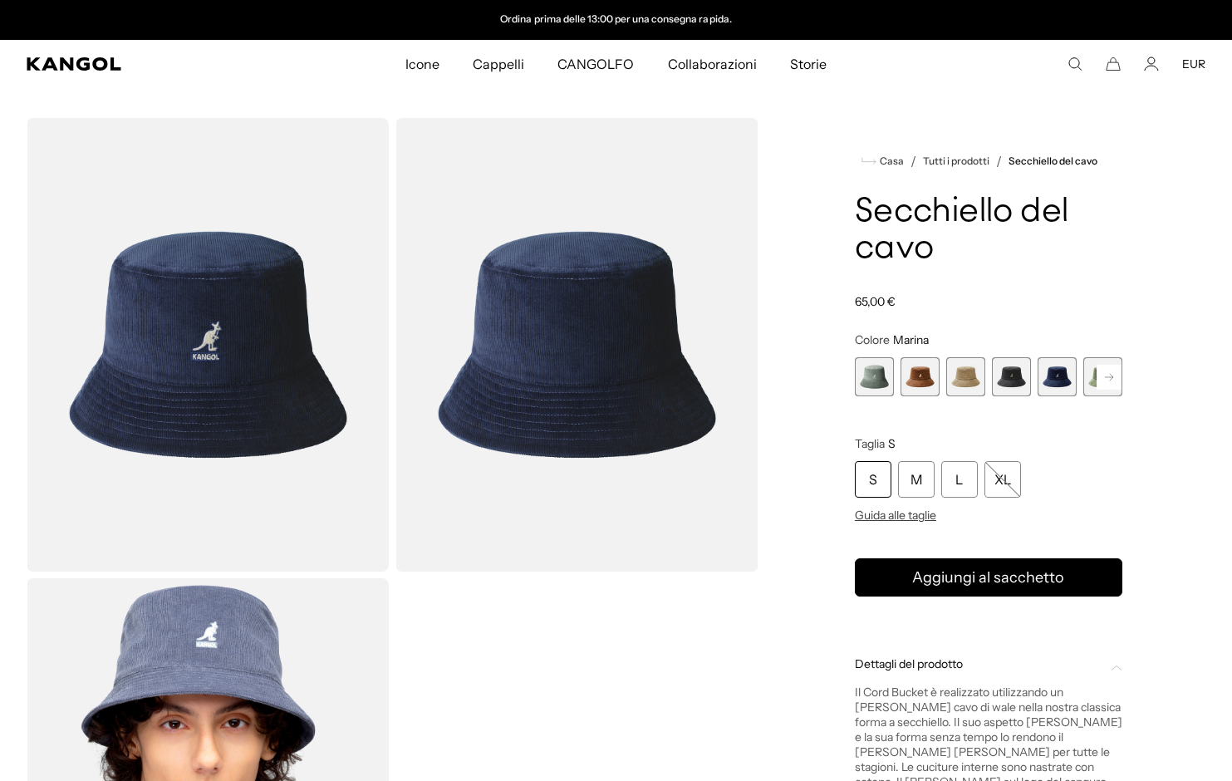
click at [1119, 377] on rect at bounding box center [1109, 377] width 25 height 25
click at [1117, 377] on rect at bounding box center [1109, 377] width 25 height 25
click at [1012, 375] on span "7 di 9" at bounding box center [1011, 376] width 39 height 39
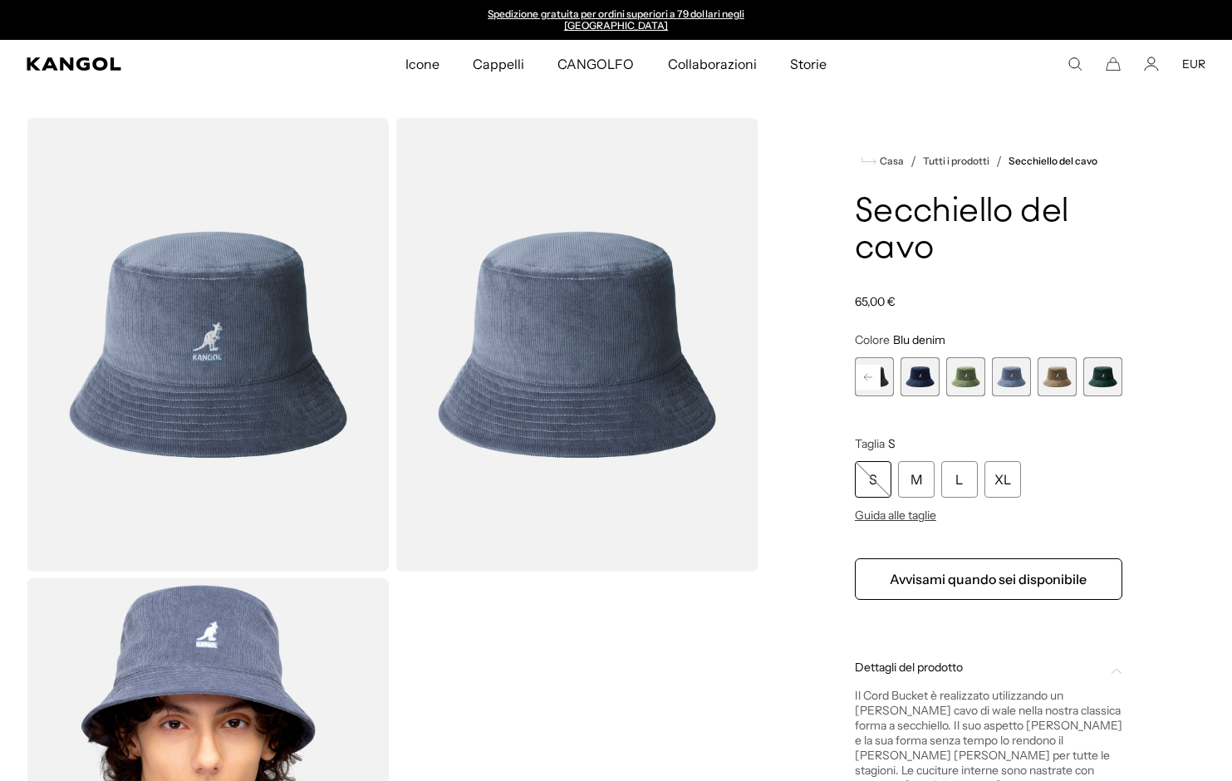
click at [1108, 376] on span "9 di 9" at bounding box center [1103, 376] width 39 height 39
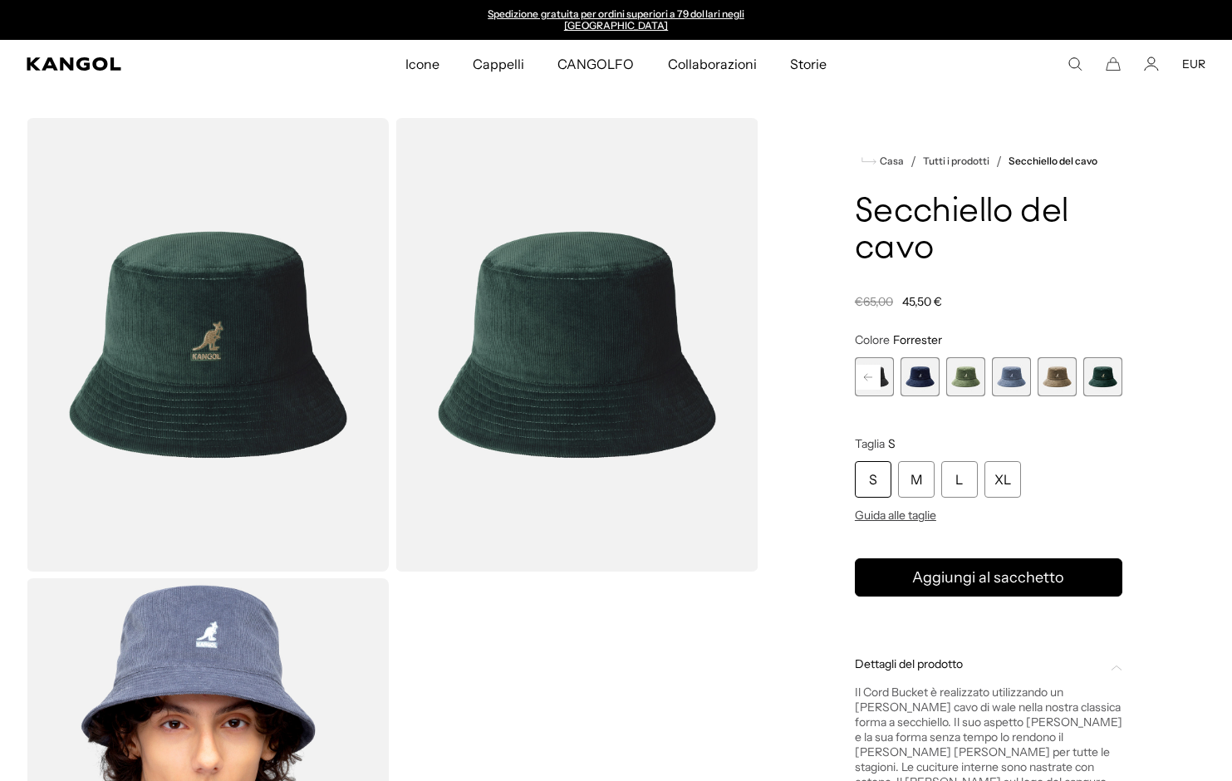
click at [915, 362] on span "5 di 9" at bounding box center [920, 376] width 39 height 39
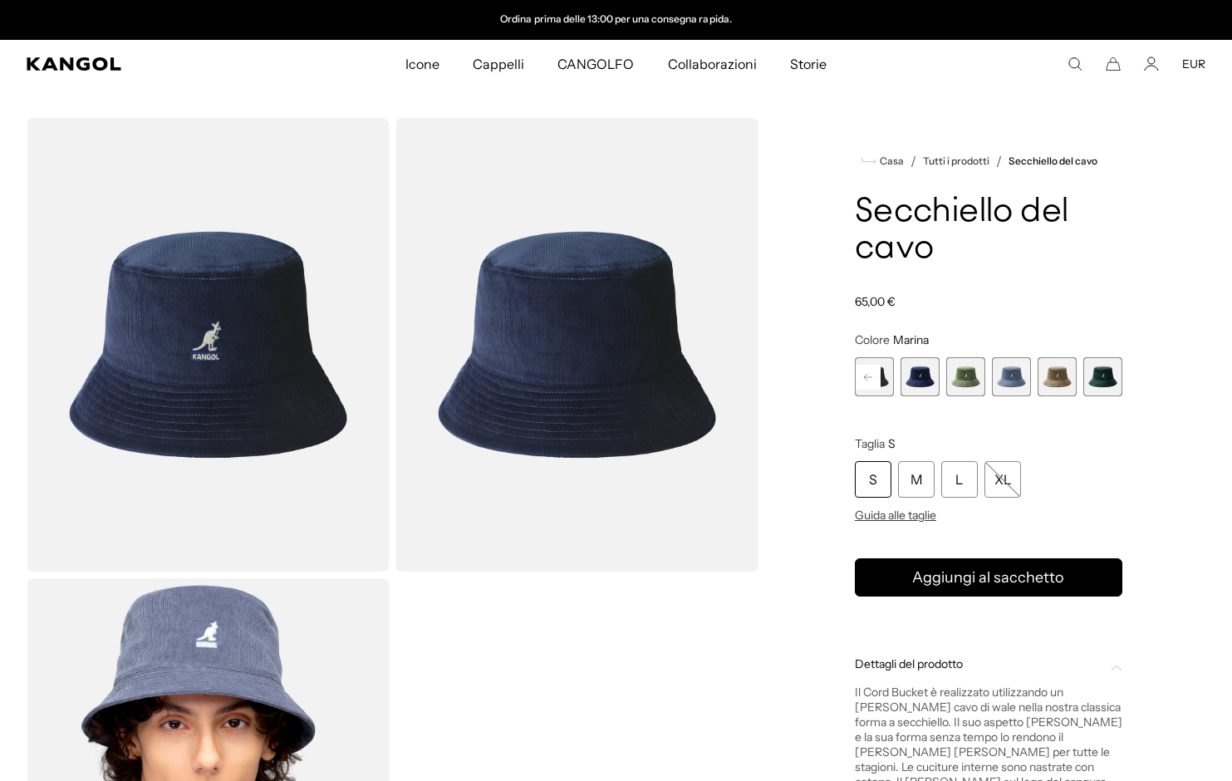
click at [920, 363] on span "5 di 9" at bounding box center [920, 376] width 39 height 39
click at [926, 373] on span "5 di 9" at bounding box center [920, 376] width 39 height 39
click at [958, 361] on span "6 di 9" at bounding box center [966, 376] width 39 height 39
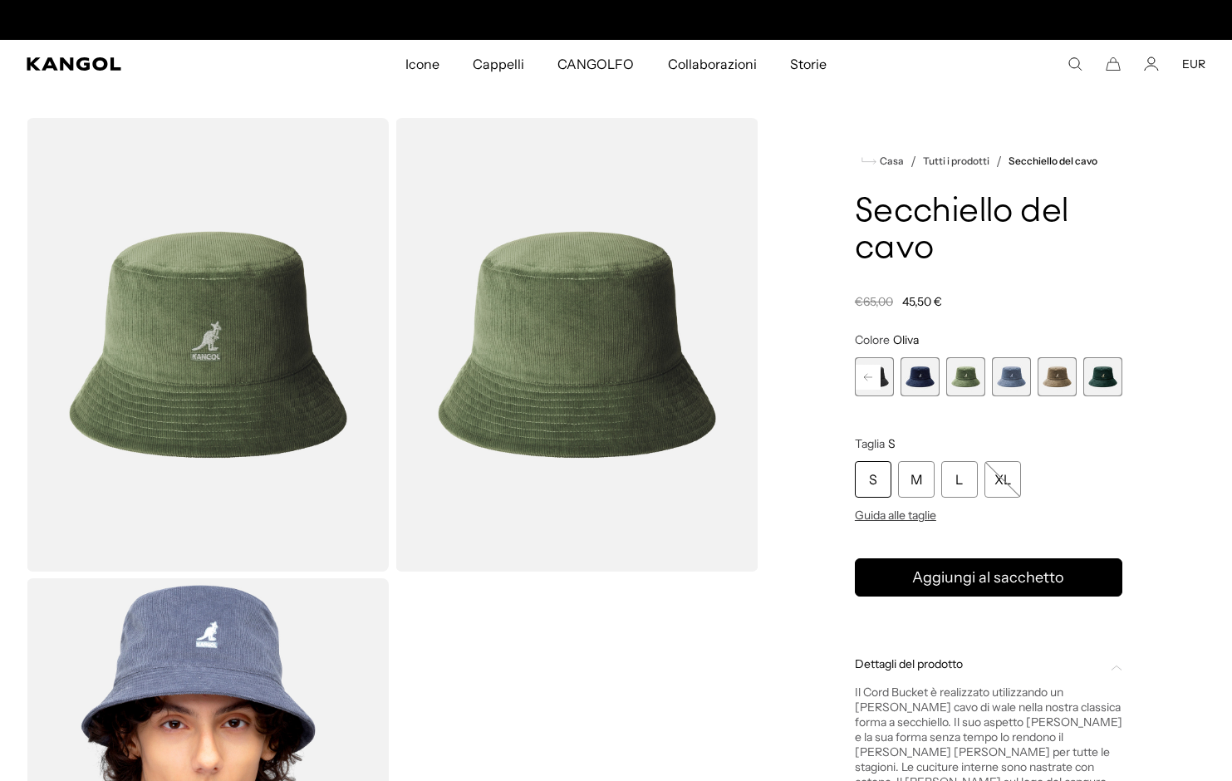
click at [929, 370] on span "5 di 9" at bounding box center [920, 376] width 39 height 39
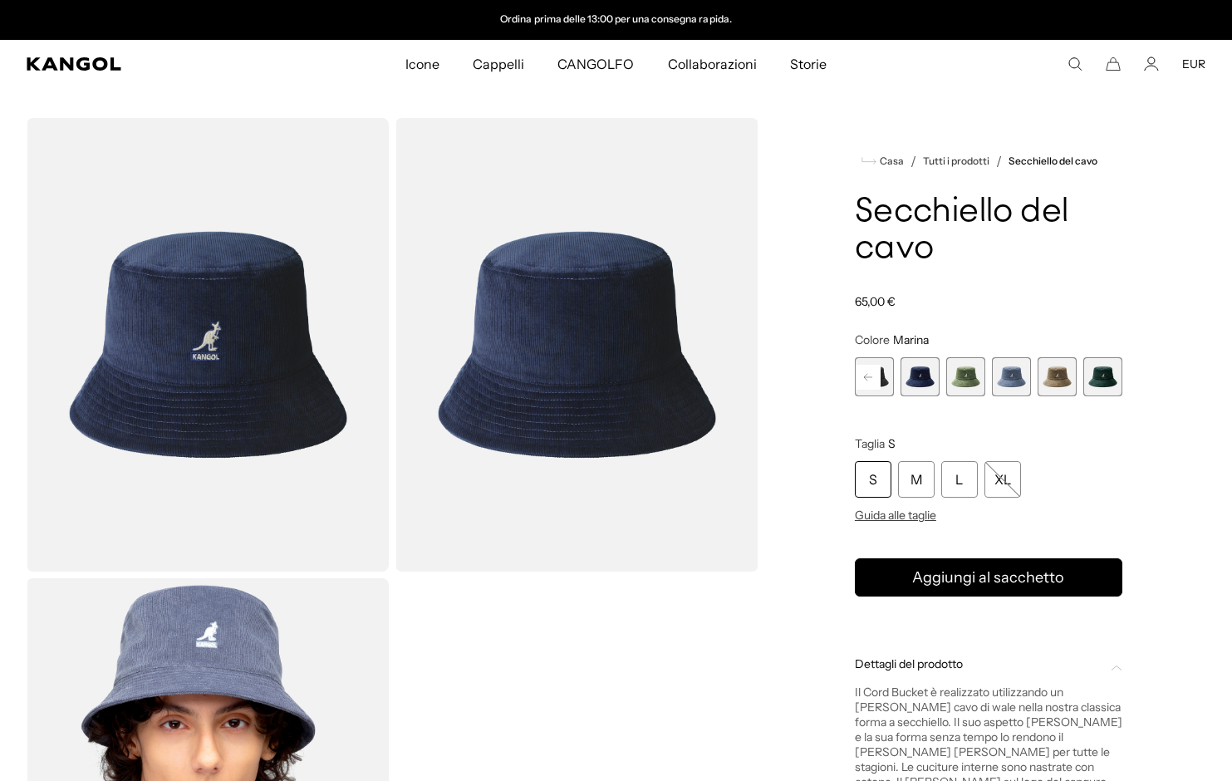
drag, startPoint x: 1016, startPoint y: 369, endPoint x: 1014, endPoint y: 395, distance: 25.8
click at [1016, 371] on span "7 di 9" at bounding box center [1011, 376] width 39 height 39
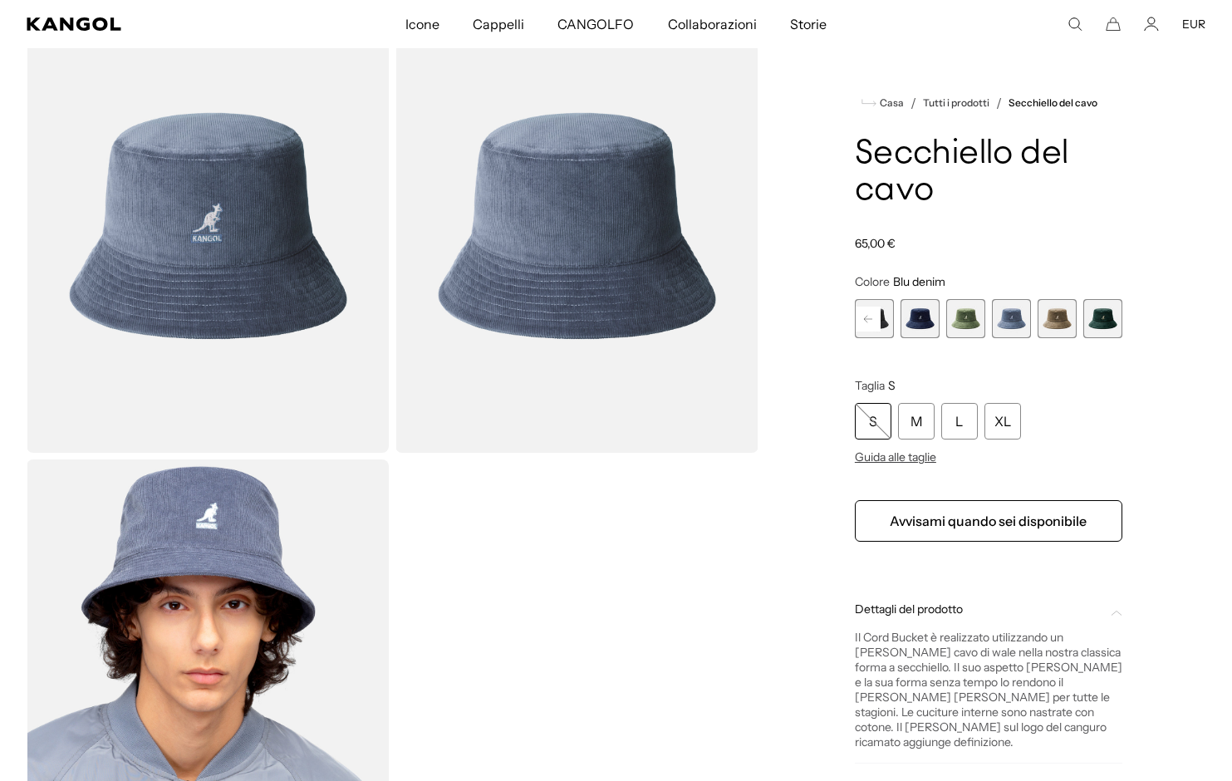
scroll to position [0, 342]
click at [859, 322] on rect at bounding box center [868, 319] width 25 height 25
click at [925, 321] on span "4 di 9" at bounding box center [920, 318] width 39 height 39
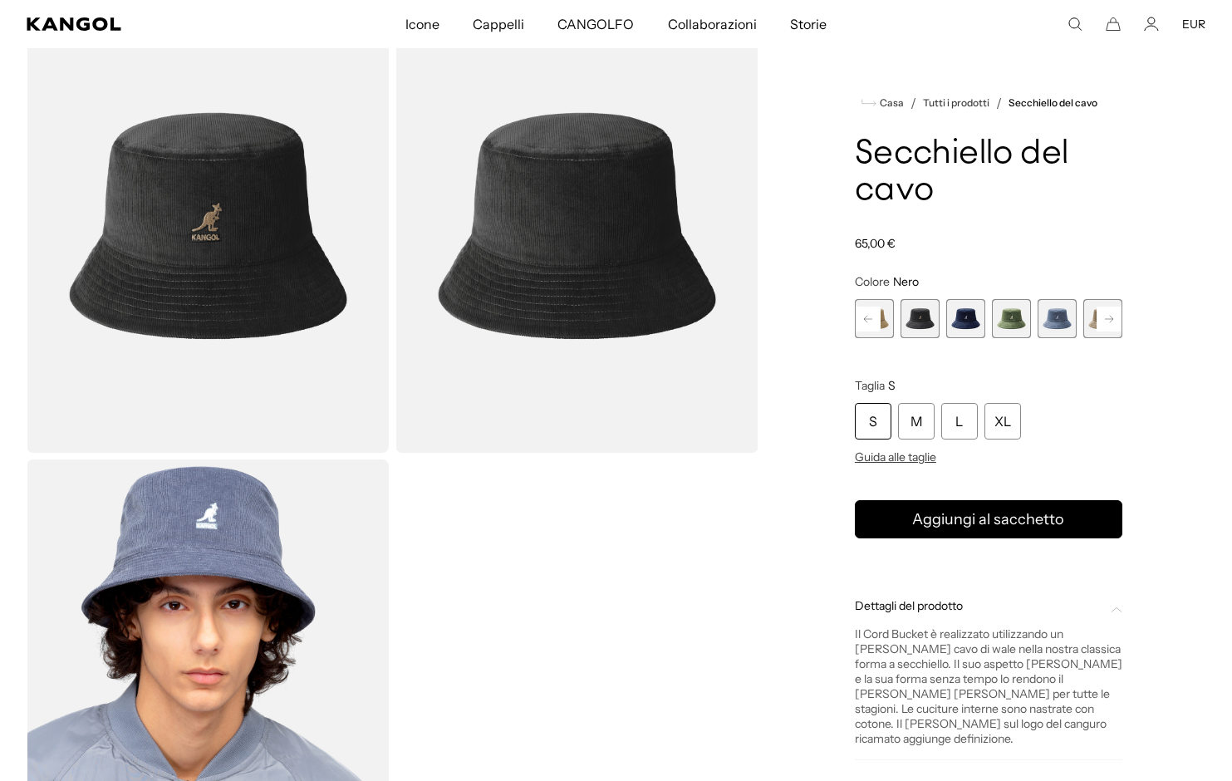
scroll to position [0, 342]
click at [869, 322] on rect at bounding box center [868, 319] width 25 height 25
click at [913, 317] on span "3 di 9" at bounding box center [920, 318] width 39 height 39
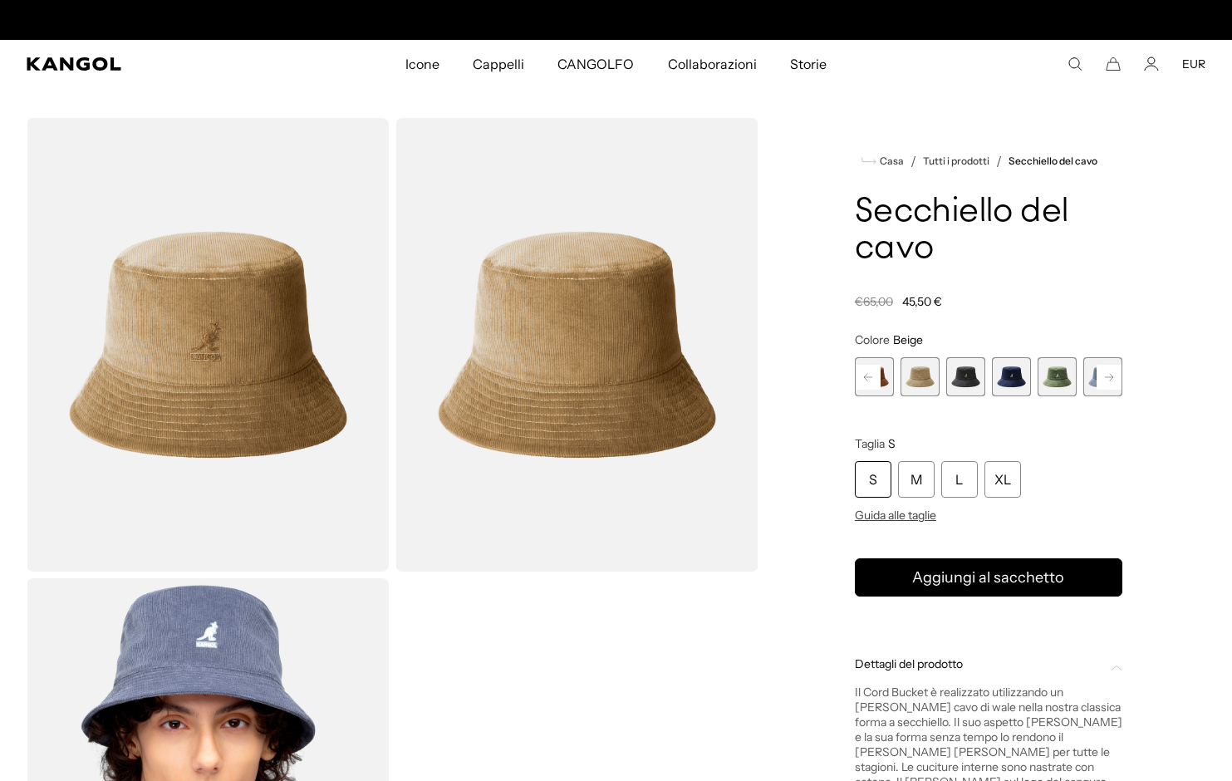
scroll to position [0, 342]
click at [1079, 62] on icon "Cerca qui" at bounding box center [1075, 64] width 15 height 15
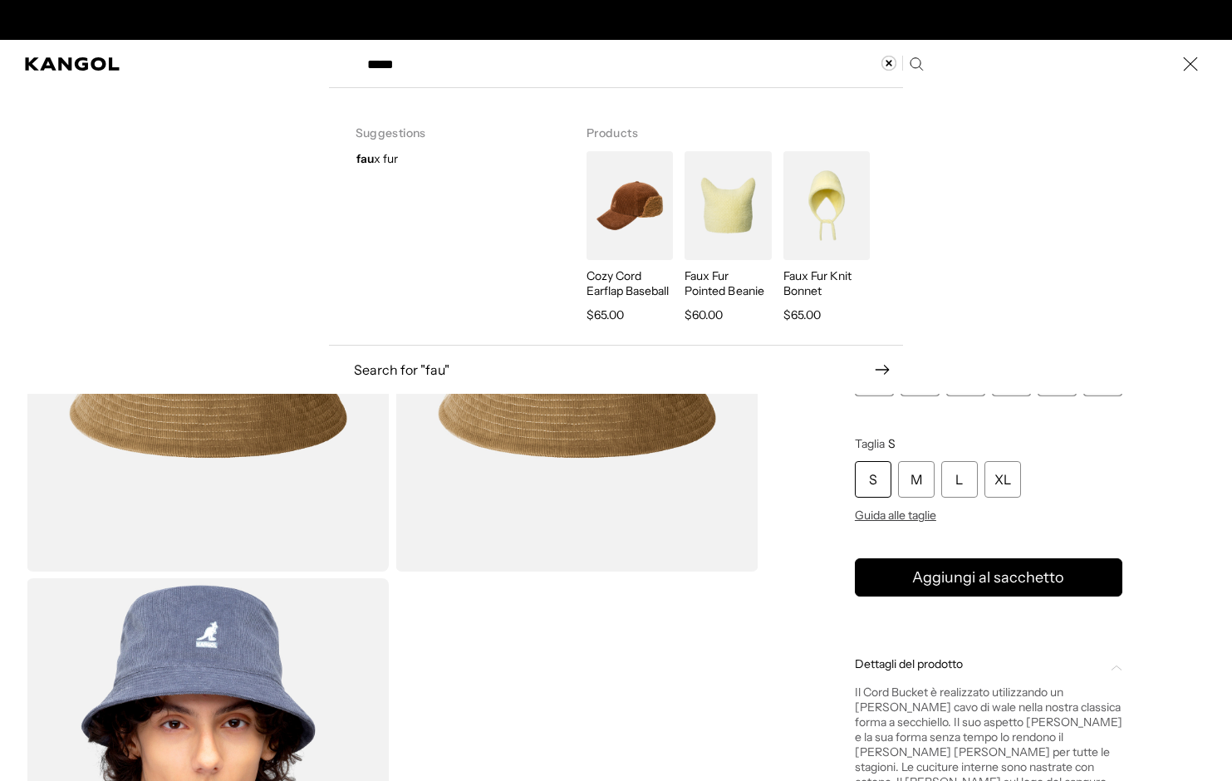
scroll to position [0, 0]
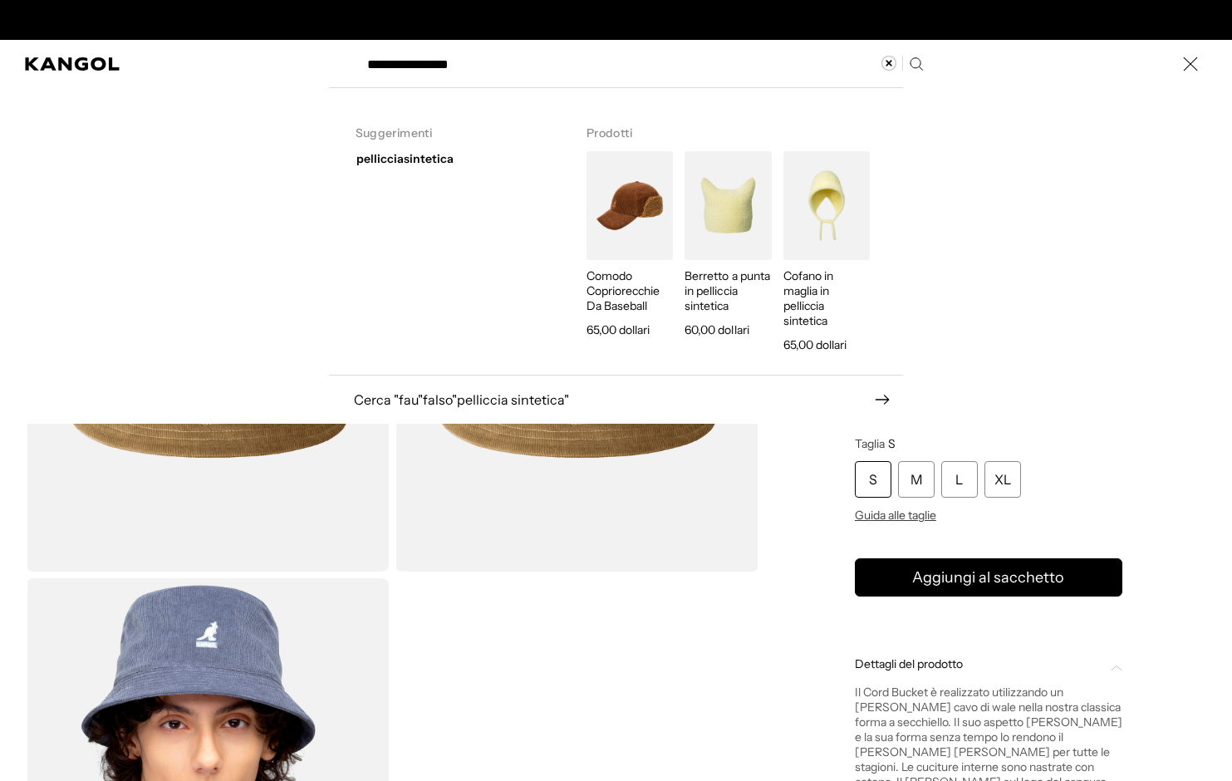
type input "**********"
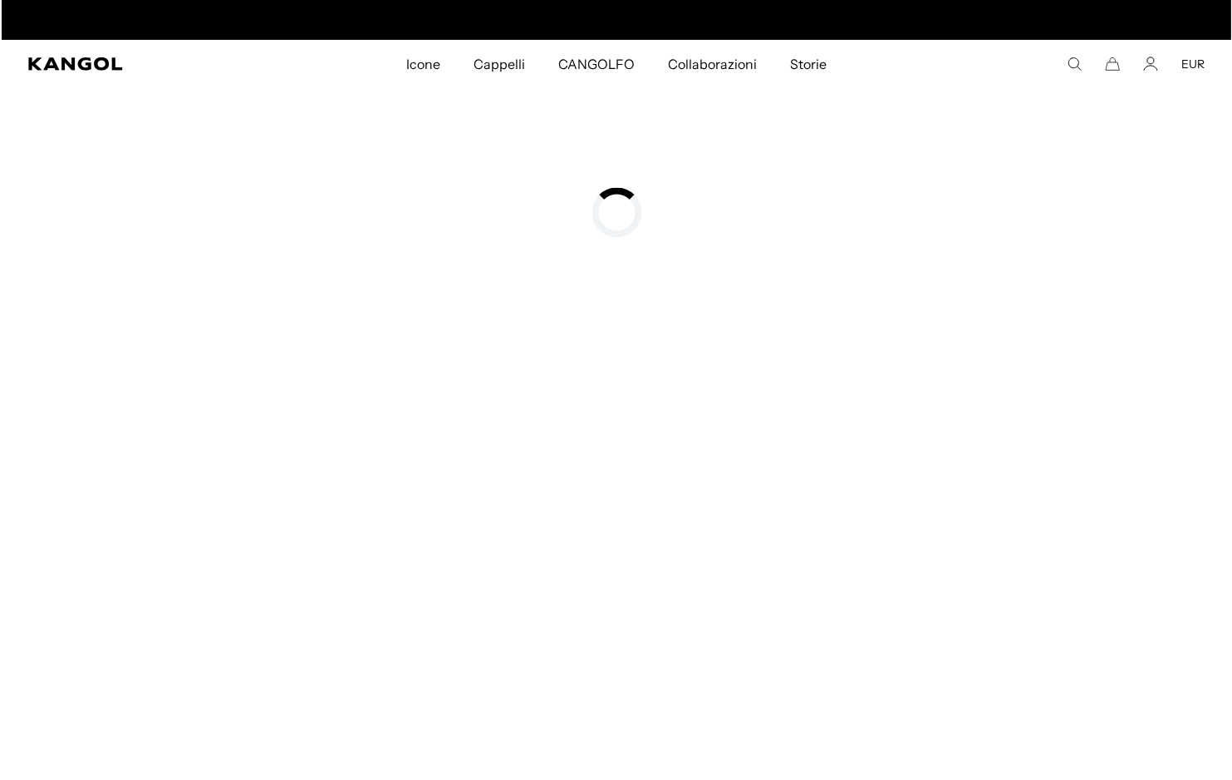
scroll to position [0, 342]
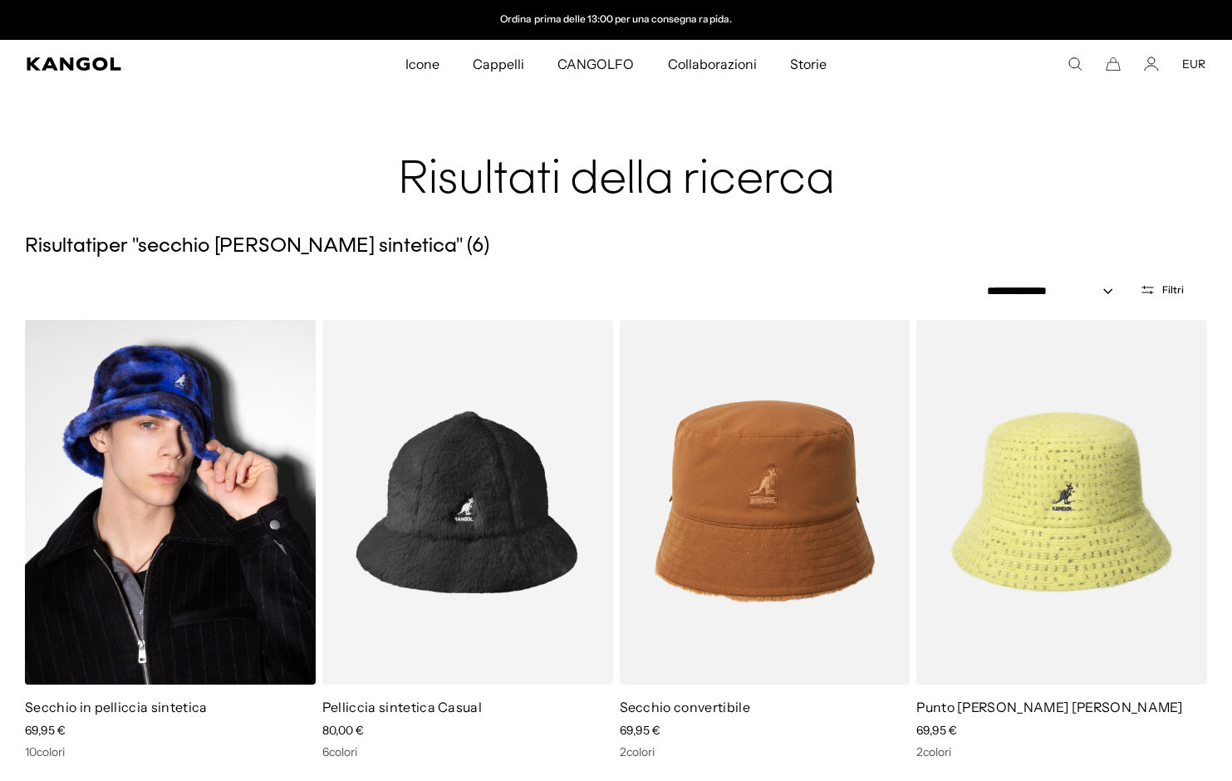
click at [261, 448] on img at bounding box center [170, 502] width 291 height 365
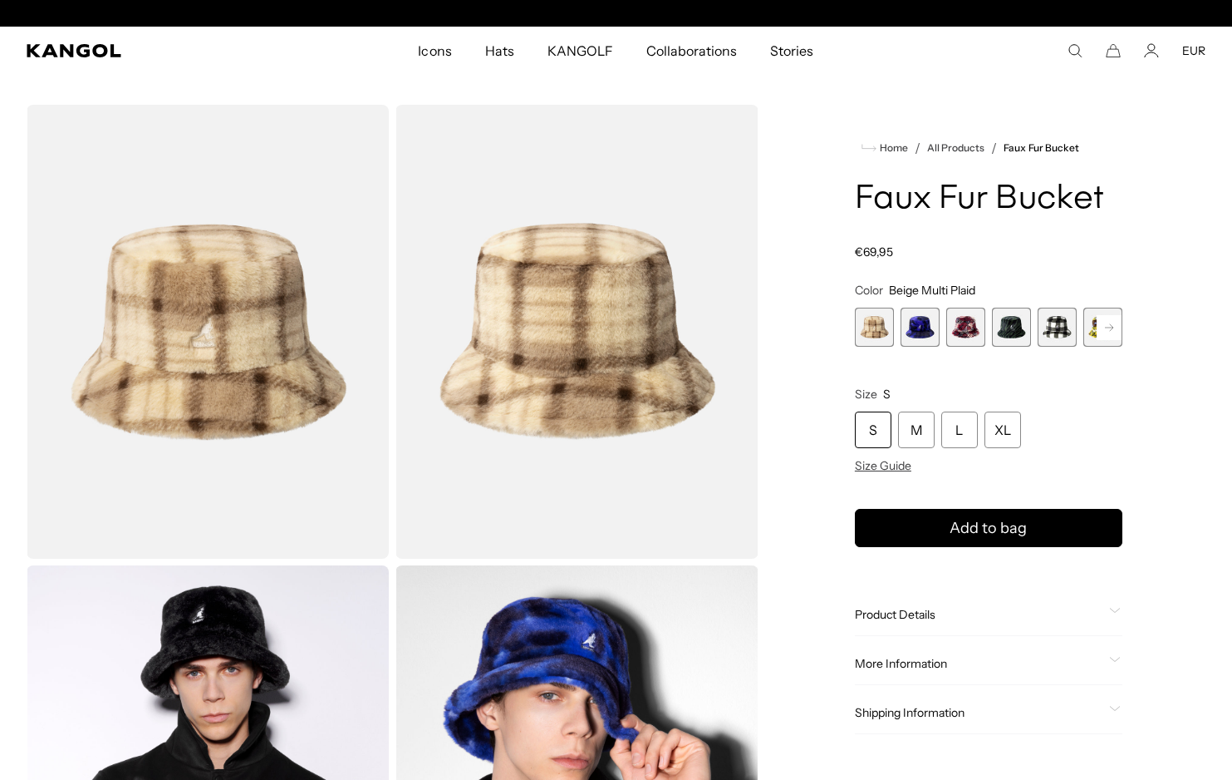
scroll to position [0, 342]
click at [898, 332] on div "Beige Multi Plaid Variant sold out or unavailable Blue Iridescent Clouds Varian…" at bounding box center [989, 326] width 268 height 39
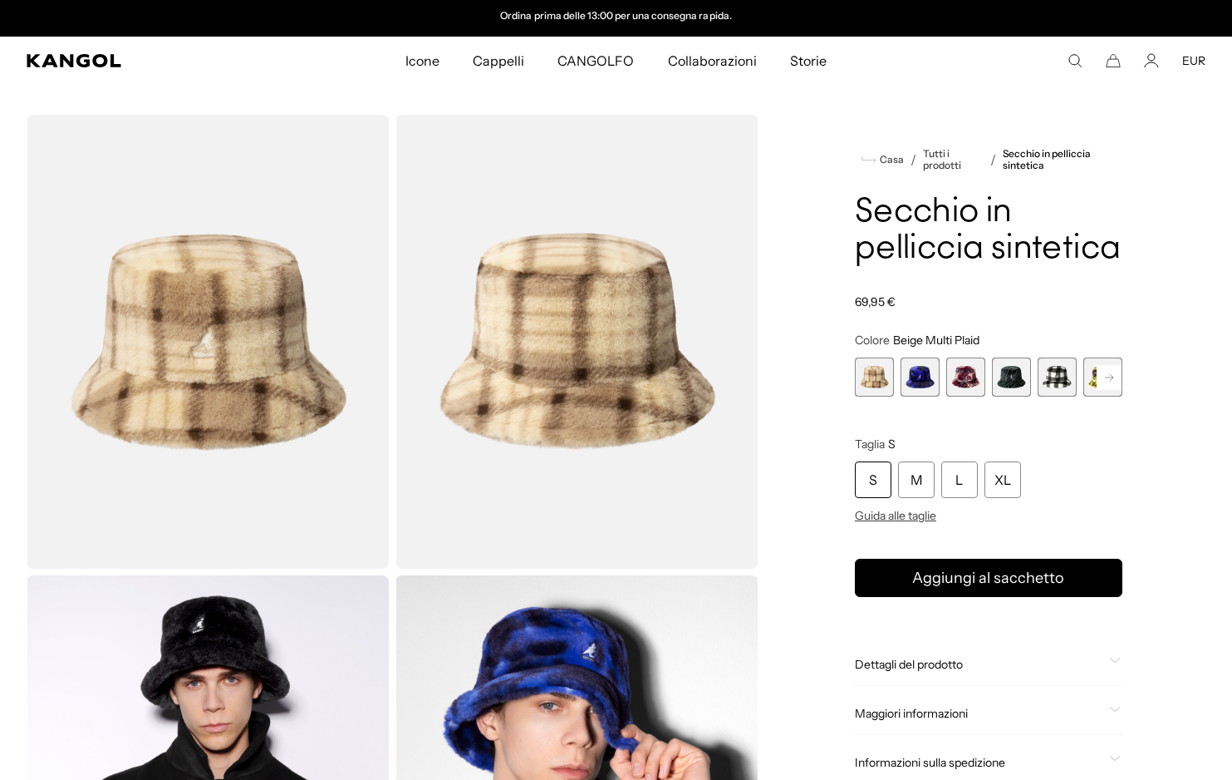
click at [1019, 331] on product-info "Casa / Tutti i prodotti / Secchio in pelliccia sintetica Secchio in pelliccia s…" at bounding box center [989, 466] width 268 height 636
click at [1016, 370] on span "4 di 12" at bounding box center [1011, 376] width 39 height 39
click at [1039, 378] on span "5 di 12" at bounding box center [1057, 376] width 39 height 39
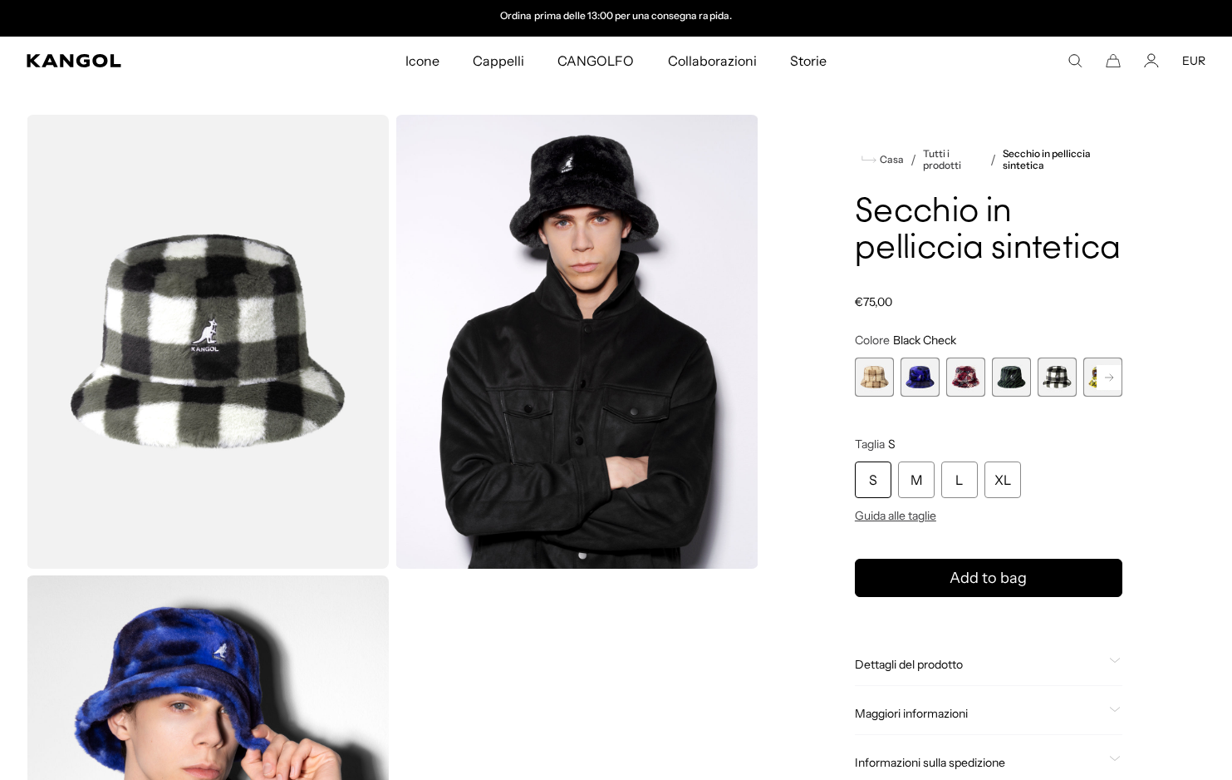
click at [1011, 383] on span "4 di 12" at bounding box center [1011, 376] width 39 height 39
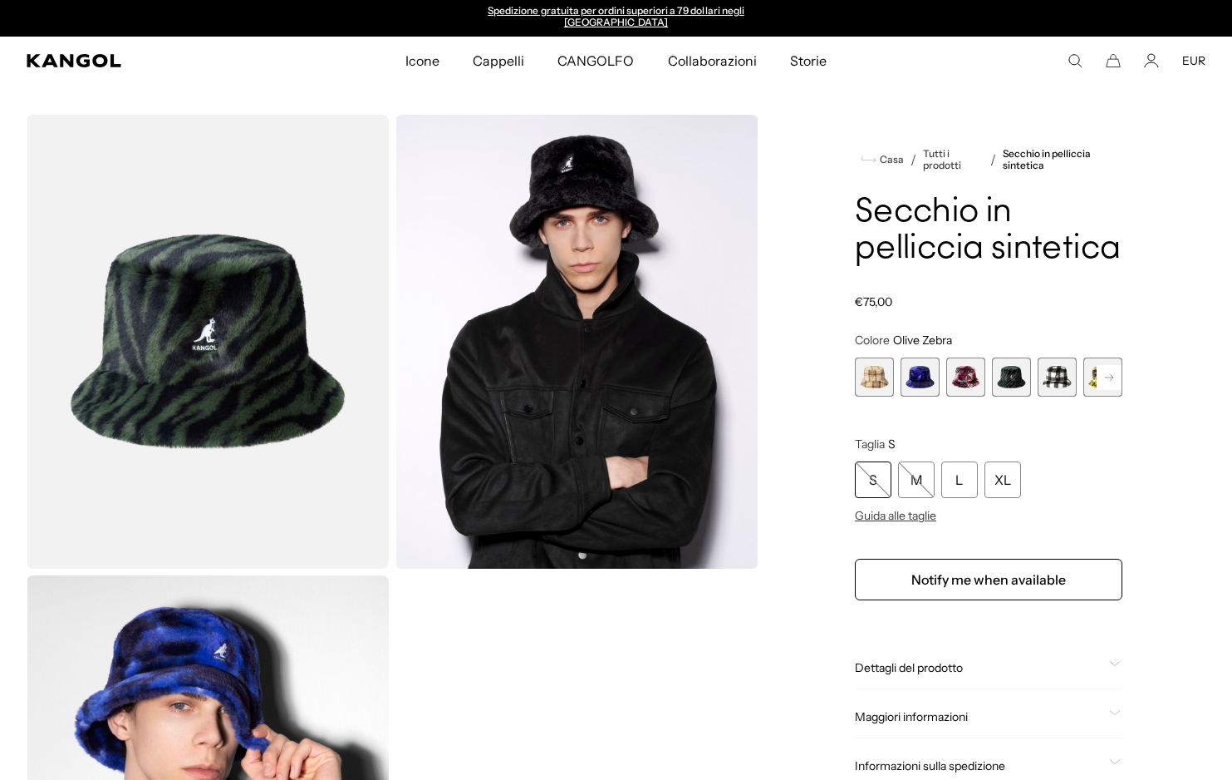
click at [928, 382] on span "2 di 12" at bounding box center [920, 376] width 39 height 39
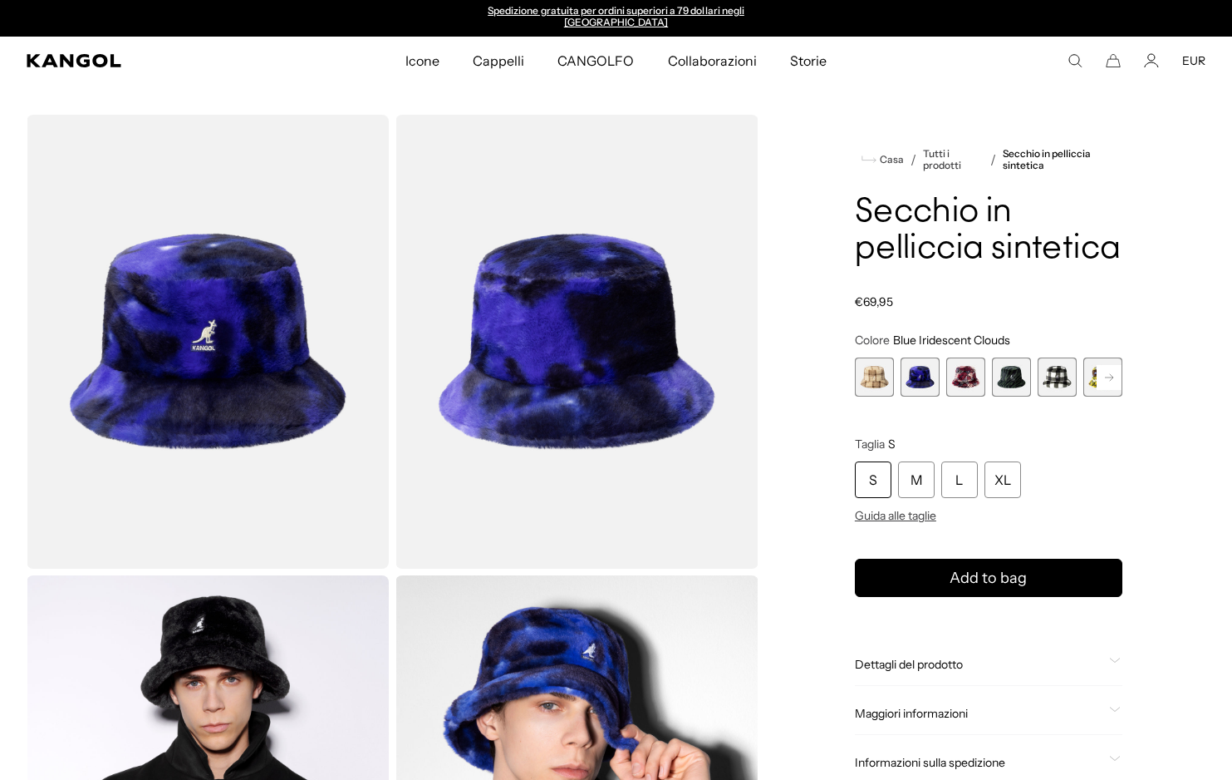
click at [962, 385] on span "3 di 12" at bounding box center [966, 376] width 39 height 39
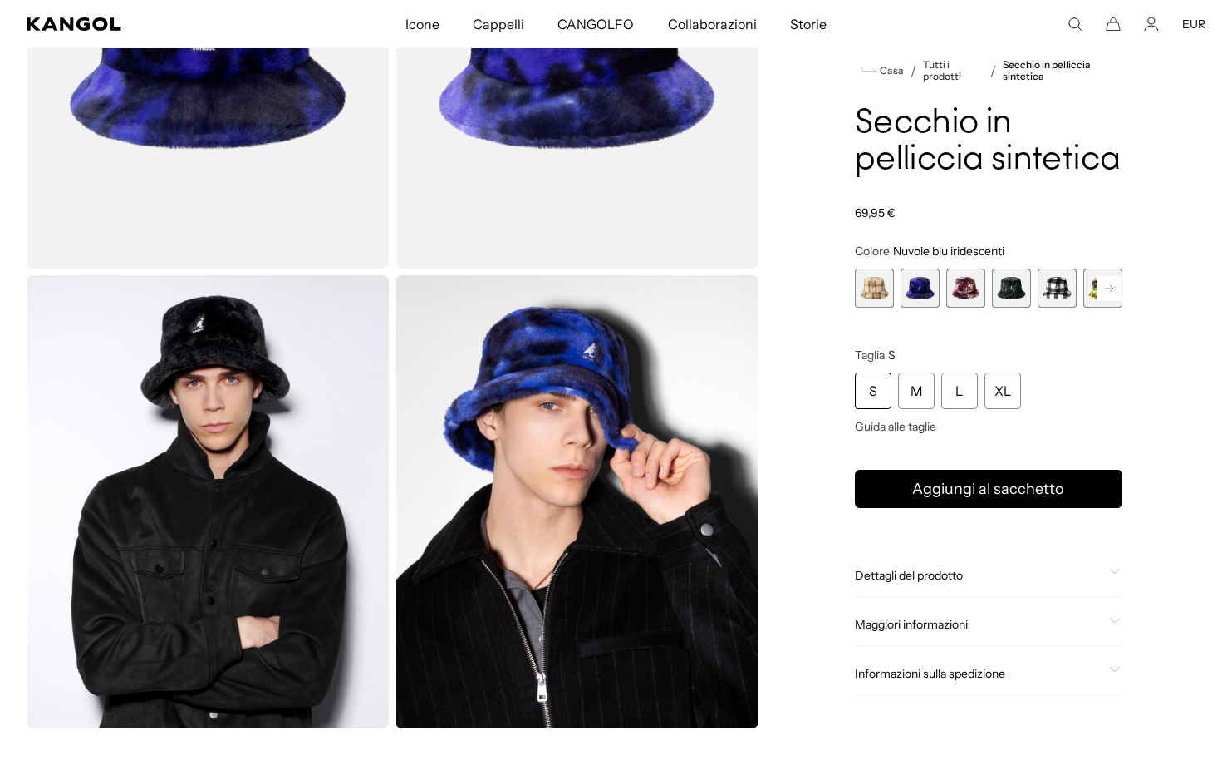
scroll to position [0, 342]
click at [1011, 284] on span "4 di 12" at bounding box center [1011, 287] width 39 height 39
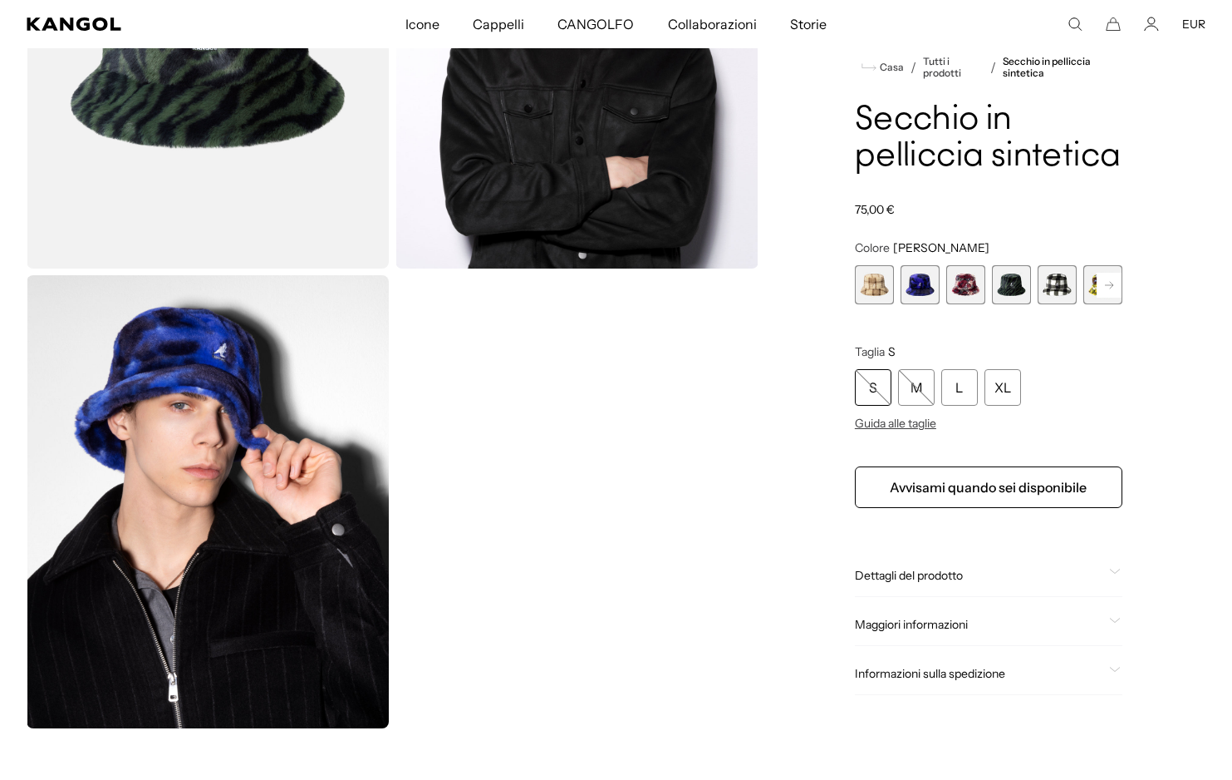
click at [1109, 276] on rect at bounding box center [1109, 285] width 25 height 25
click at [1113, 281] on rect at bounding box center [1109, 285] width 25 height 25
click at [1114, 282] on rect at bounding box center [1109, 285] width 25 height 25
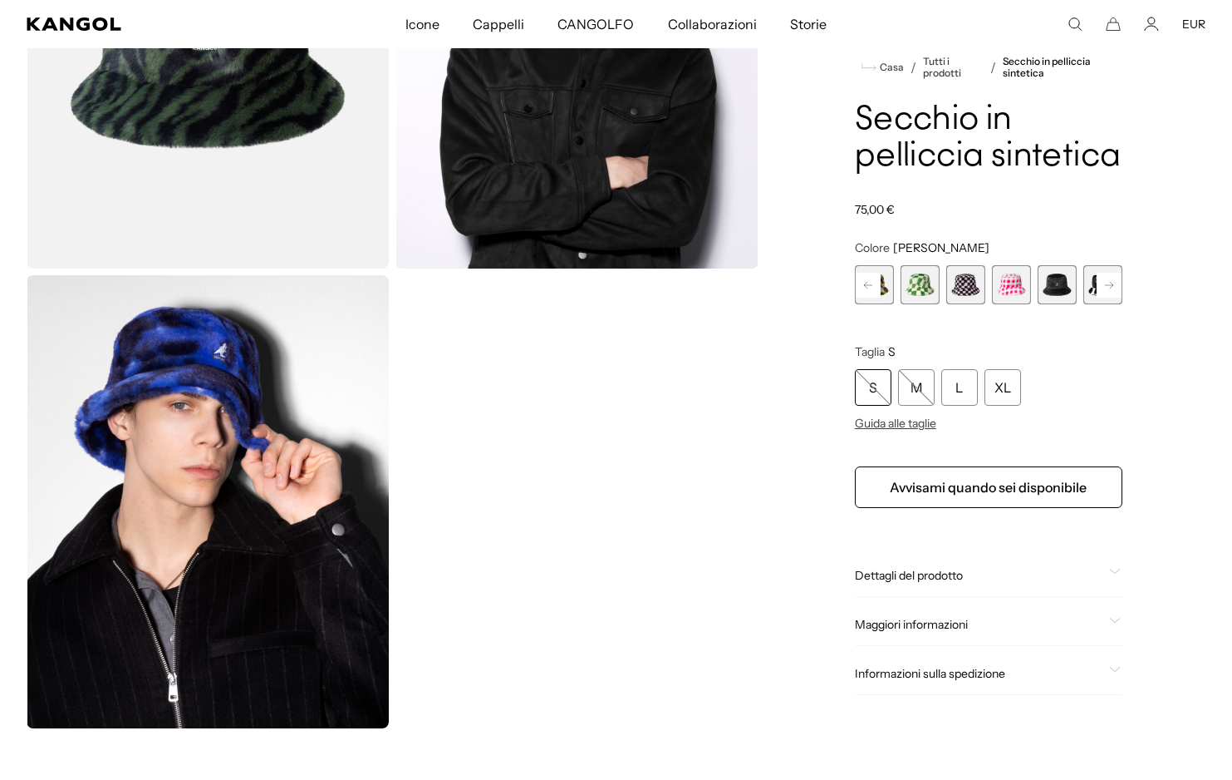
click at [1114, 282] on rect at bounding box center [1109, 285] width 25 height 25
drag, startPoint x: 993, startPoint y: 289, endPoint x: 1007, endPoint y: 292, distance: 14.3
click at [993, 289] on span "10 di 12" at bounding box center [1011, 284] width 39 height 39
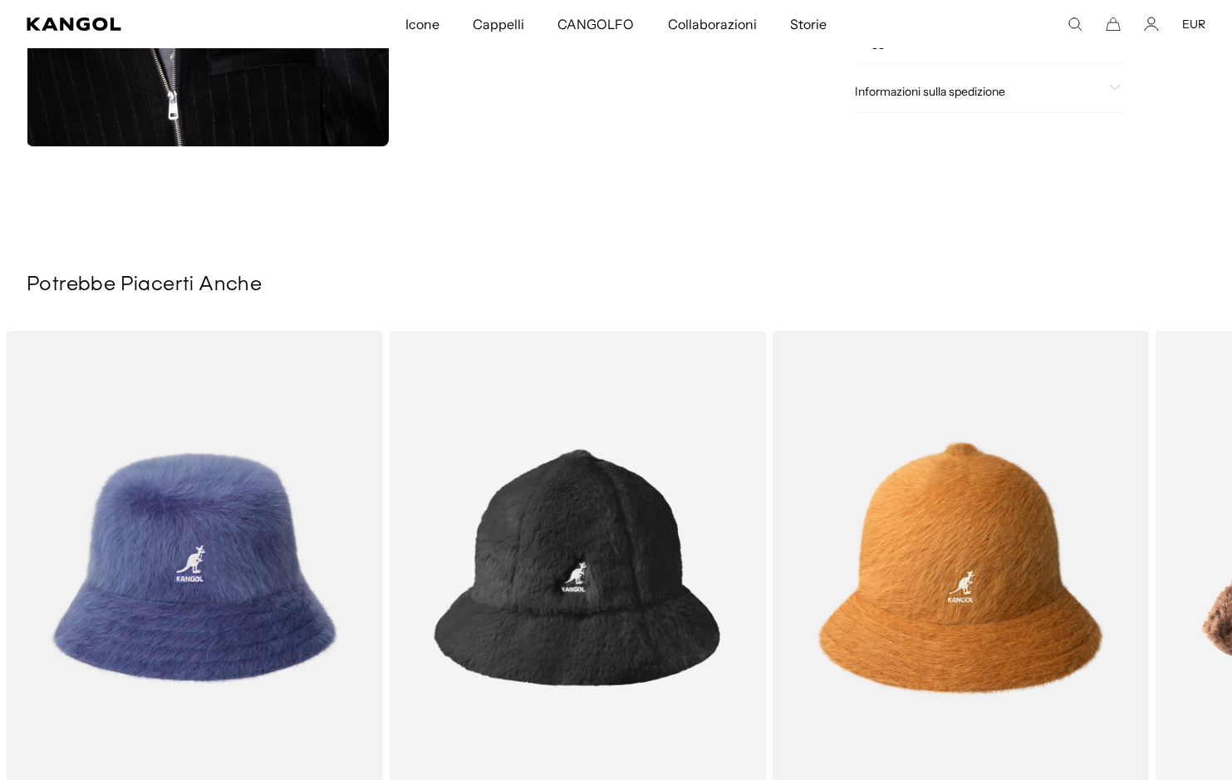
scroll to position [0, 342]
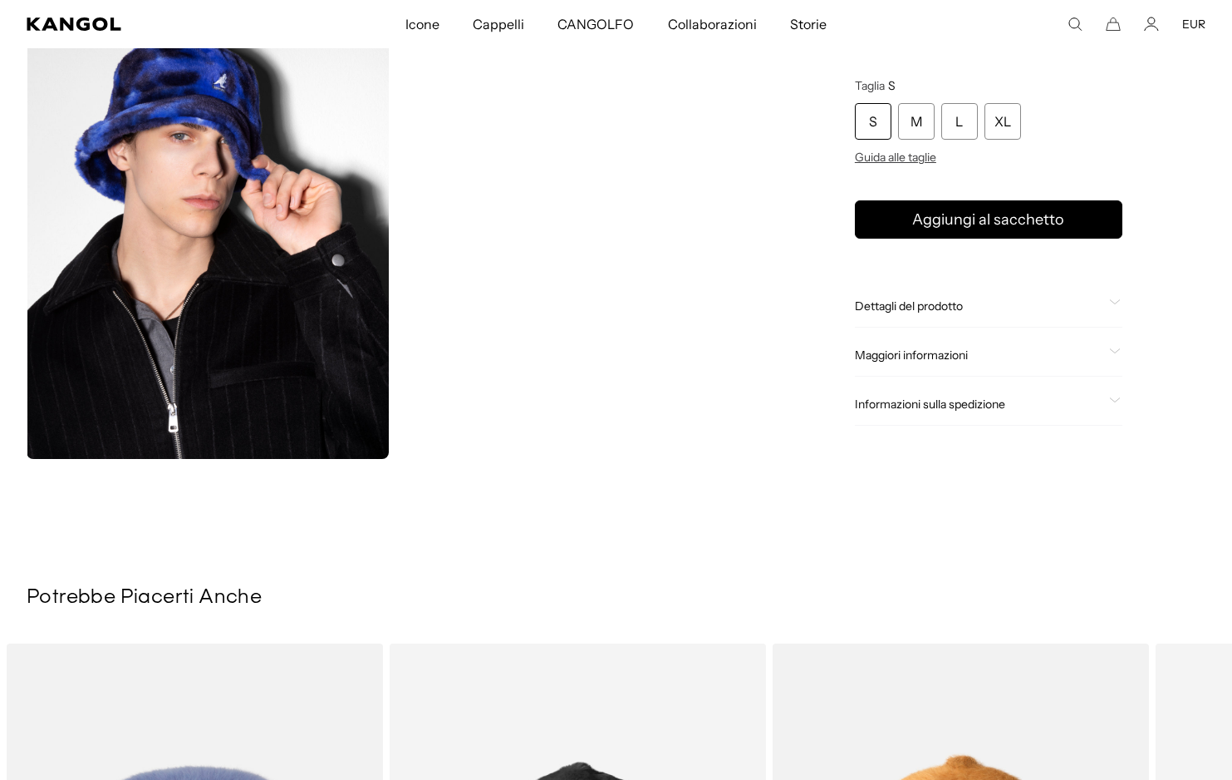
click at [883, 313] on span "Dettagli del prodotto" at bounding box center [979, 305] width 248 height 15
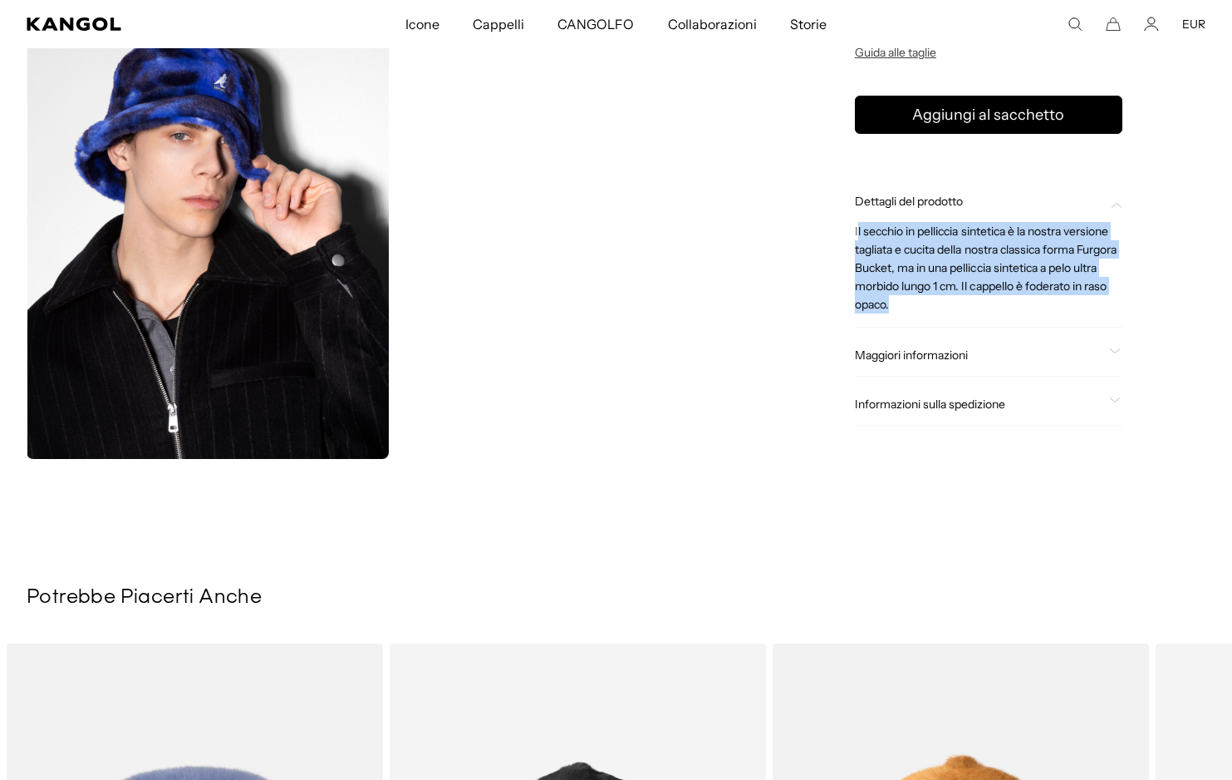
drag, startPoint x: 858, startPoint y: 234, endPoint x: 1024, endPoint y: 312, distance: 184.0
click at [1024, 312] on p "Il secchio in pelliccia sintetica è la nostra versione tagliata e cucita della …" at bounding box center [989, 267] width 268 height 91
copy span "l secchio in pelliccia sintetica è la nostra versione tagliata e cucita della n…"
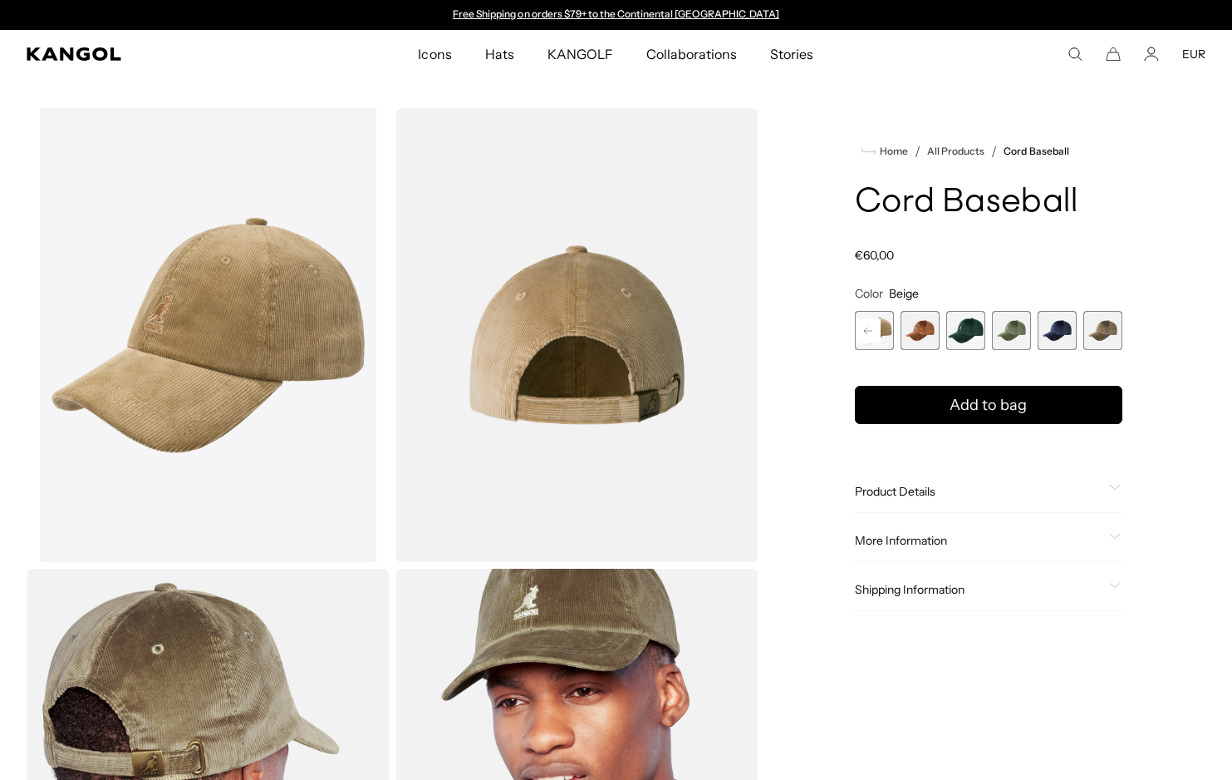
click at [866, 325] on rect at bounding box center [868, 330] width 25 height 25
click at [876, 332] on rect at bounding box center [868, 330] width 25 height 25
click at [873, 330] on rect at bounding box center [868, 330] width 25 height 25
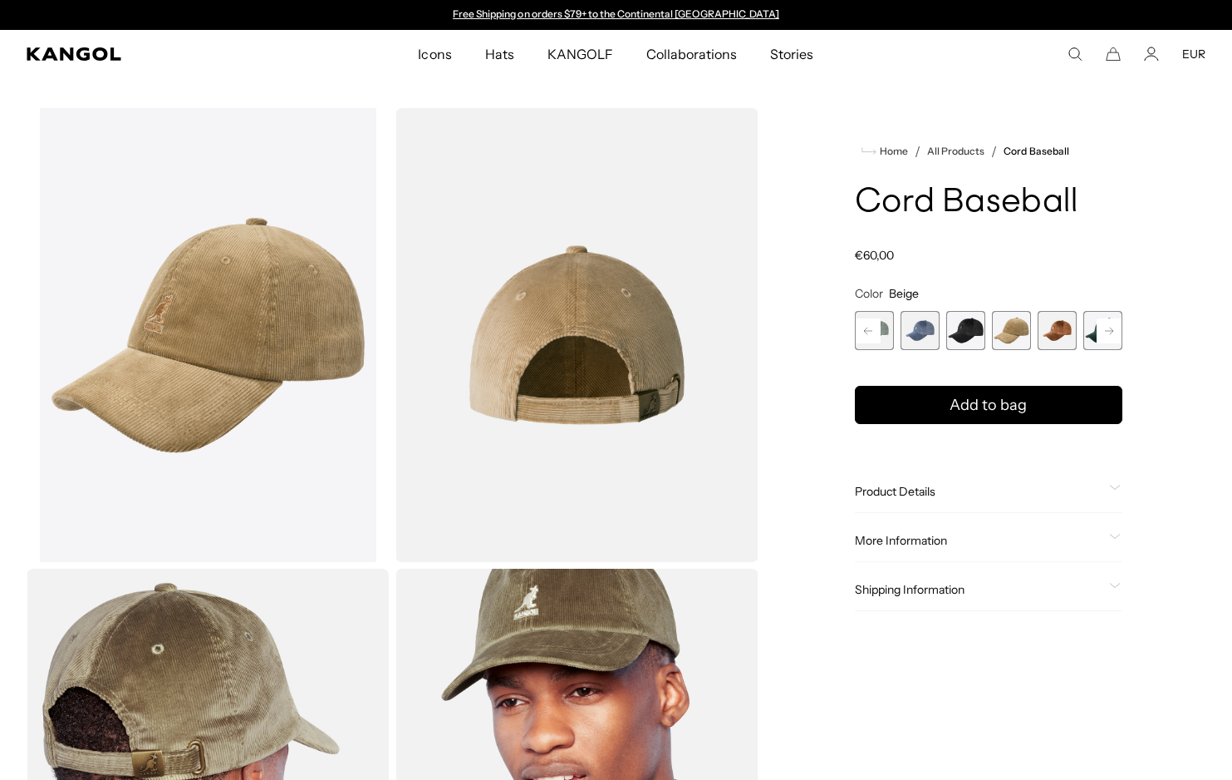
click at [873, 330] on div "Previous Next Sage Green Variant sold out or unavailable Denim Blue Variant sol…" at bounding box center [989, 330] width 268 height 39
click at [879, 330] on span "1 of 9" at bounding box center [874, 330] width 39 height 39
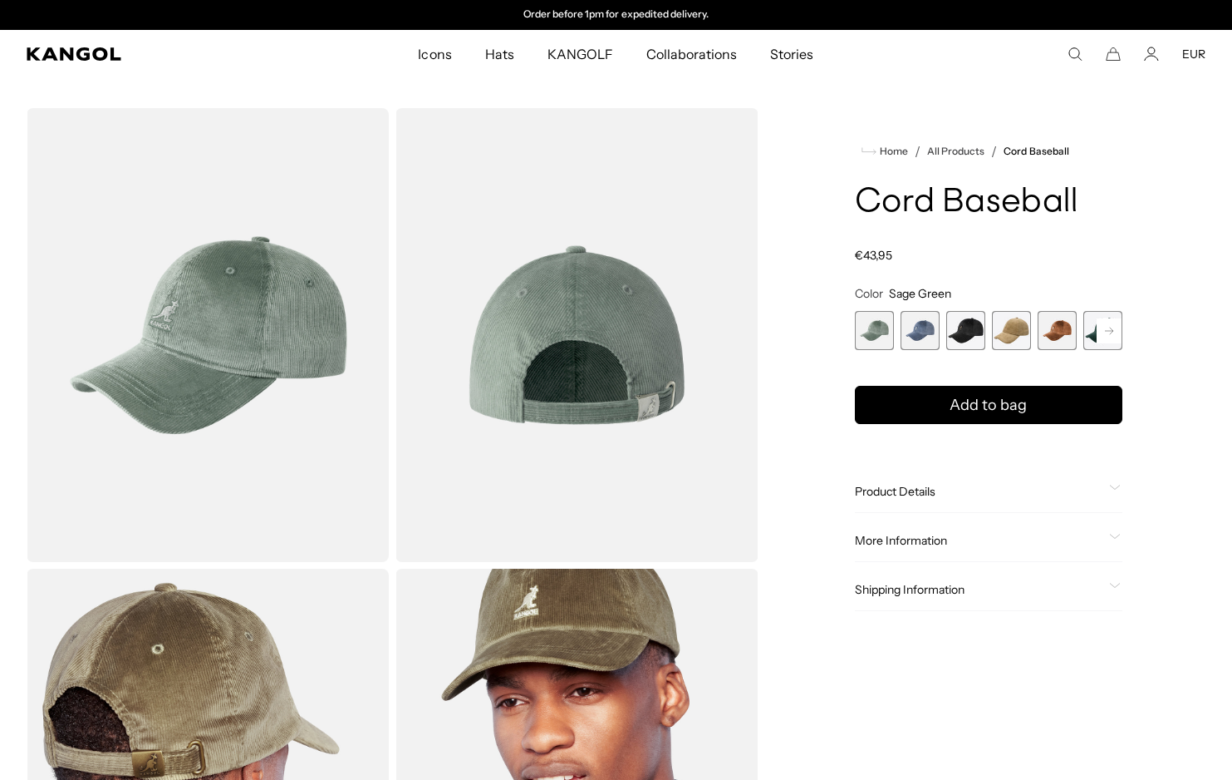
click at [919, 332] on span "2 of 9" at bounding box center [920, 330] width 39 height 39
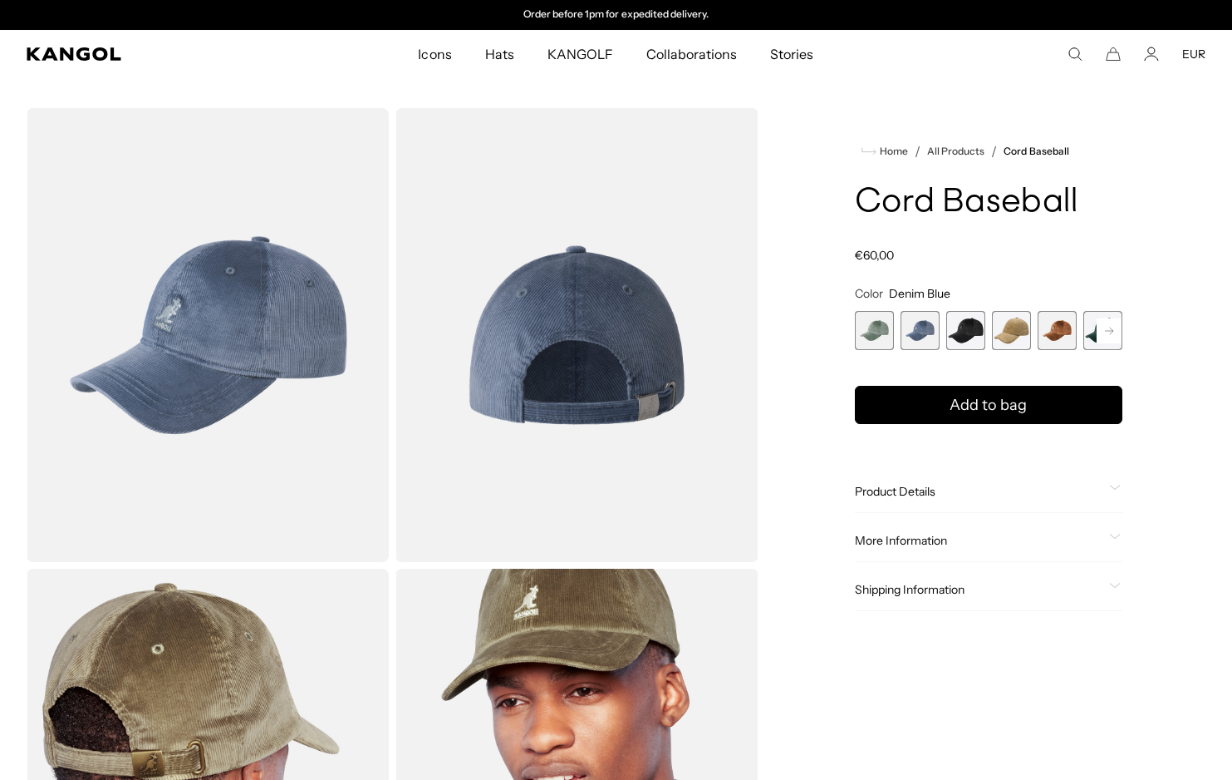
click at [967, 330] on span "3 of 9" at bounding box center [966, 330] width 39 height 39
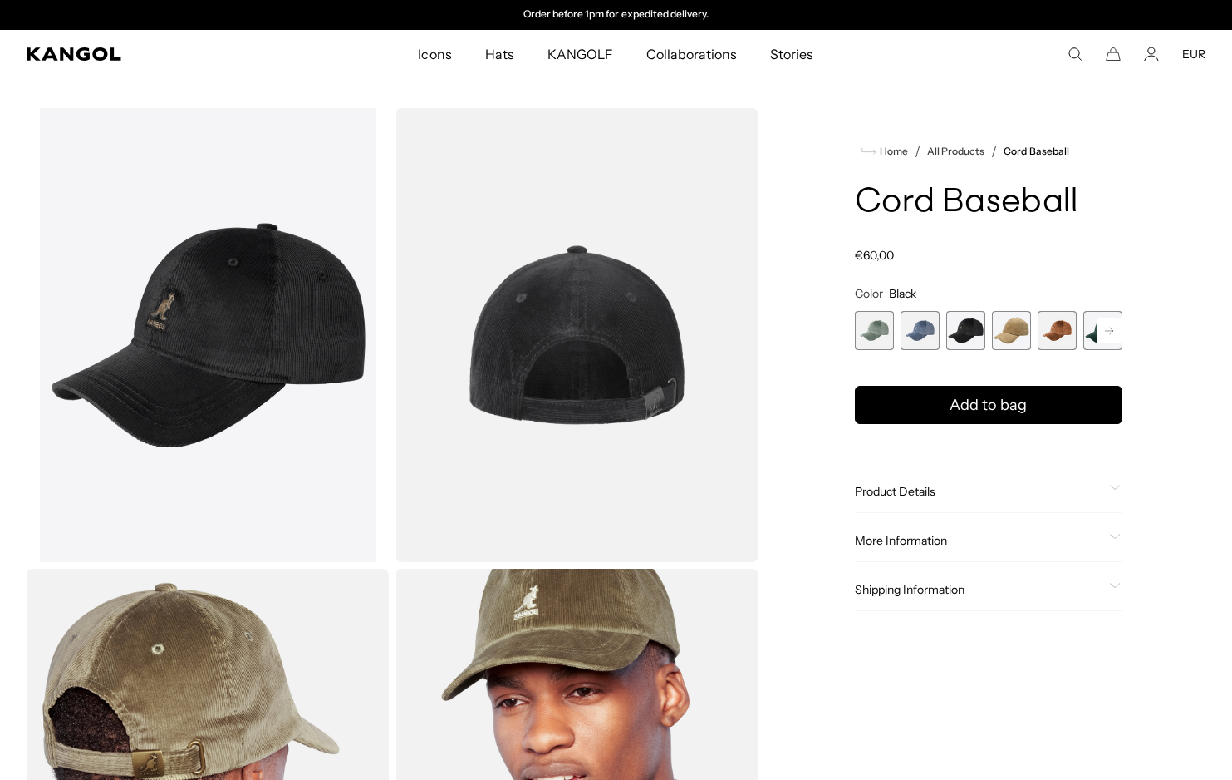
click at [1011, 331] on span "4 of 9" at bounding box center [1011, 330] width 39 height 39
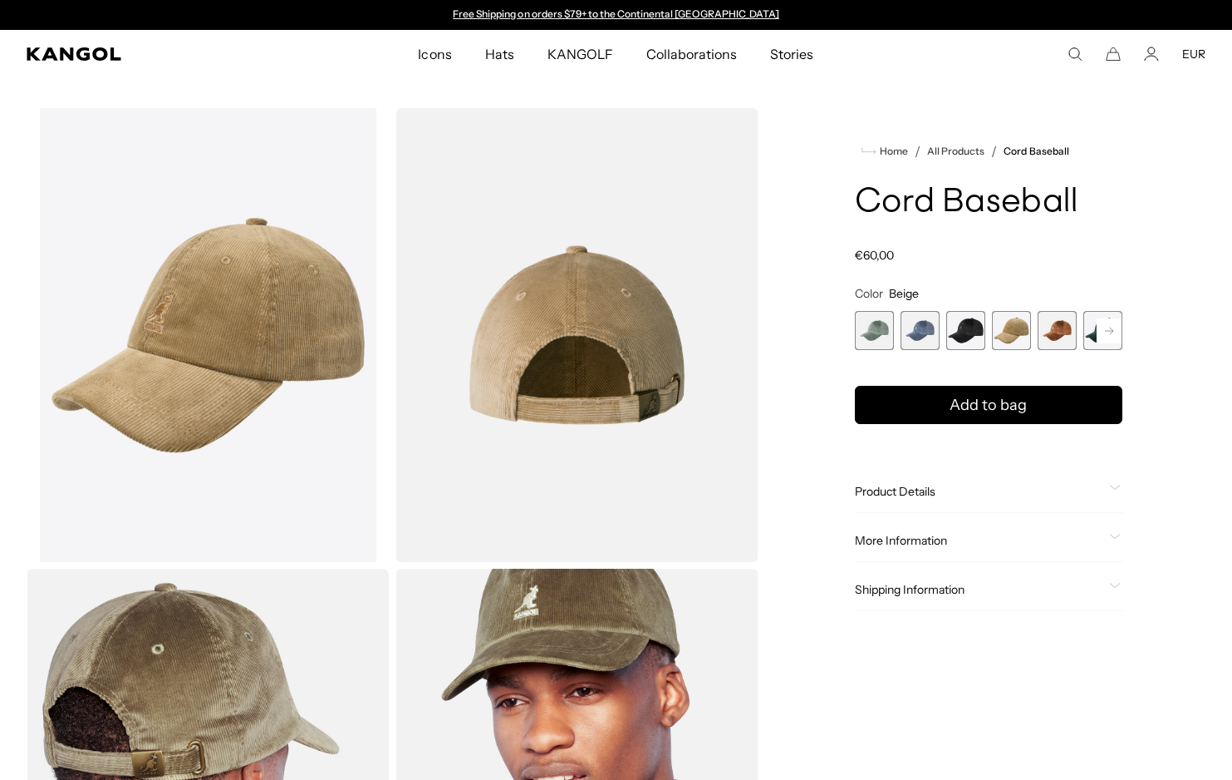
click at [1068, 324] on span "5 of 9" at bounding box center [1057, 330] width 39 height 39
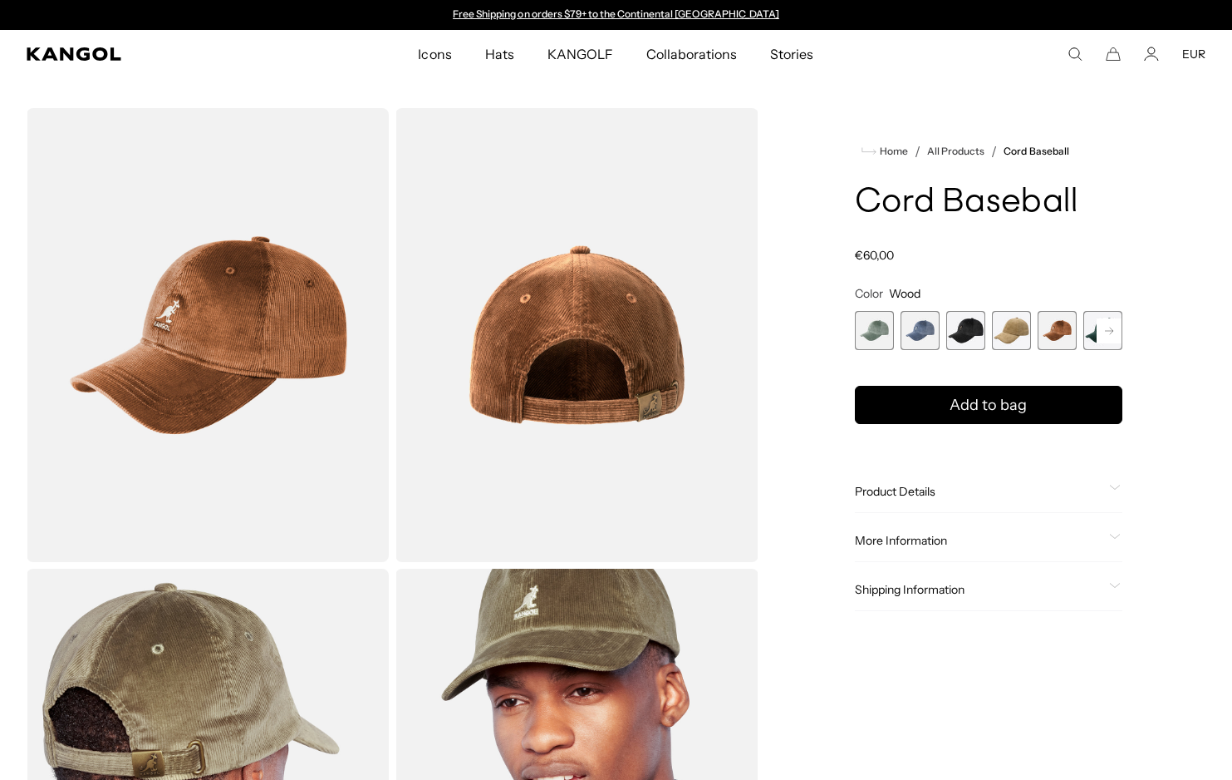
click at [1107, 325] on rect at bounding box center [1109, 330] width 25 height 25
click at [1052, 327] on span "6 of 9" at bounding box center [1057, 330] width 39 height 39
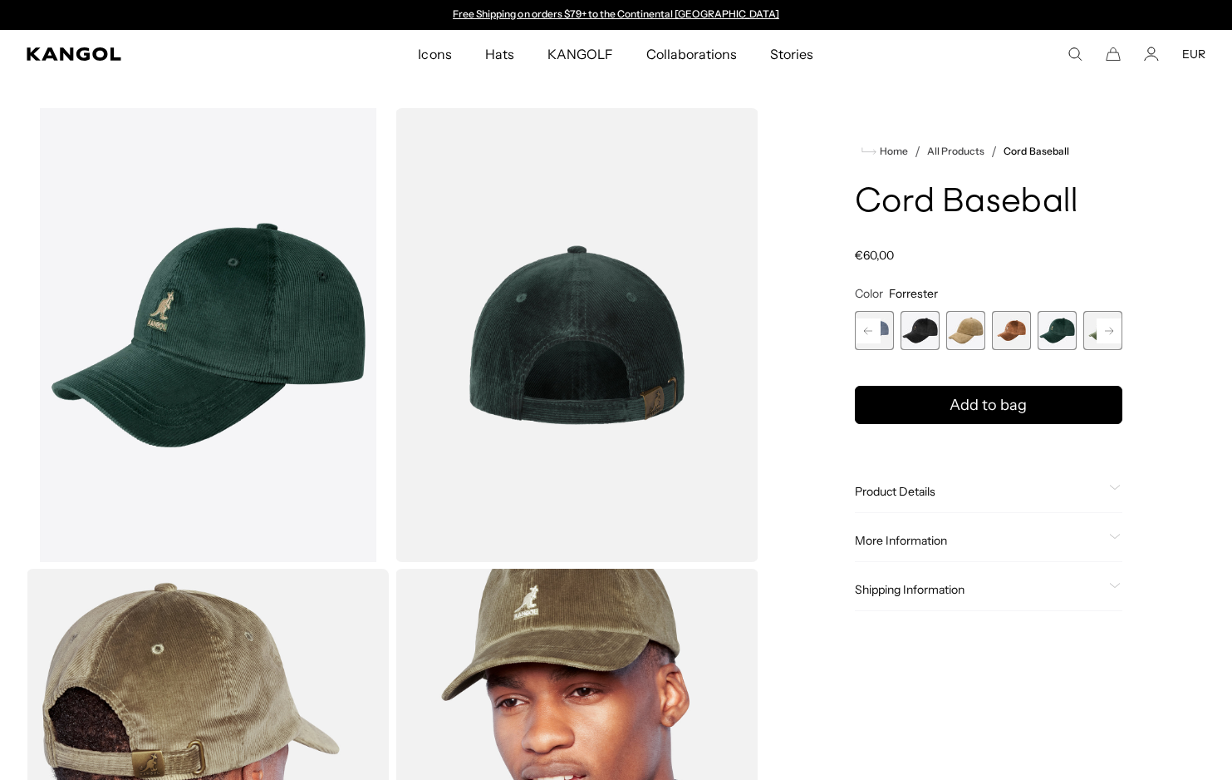
click at [1103, 327] on rect at bounding box center [1109, 330] width 25 height 25
click at [1063, 330] on span "7 of 9" at bounding box center [1057, 330] width 39 height 39
click at [1105, 330] on icon at bounding box center [1109, 330] width 8 height 7
click at [1075, 328] on span "8 of 9" at bounding box center [1057, 330] width 39 height 39
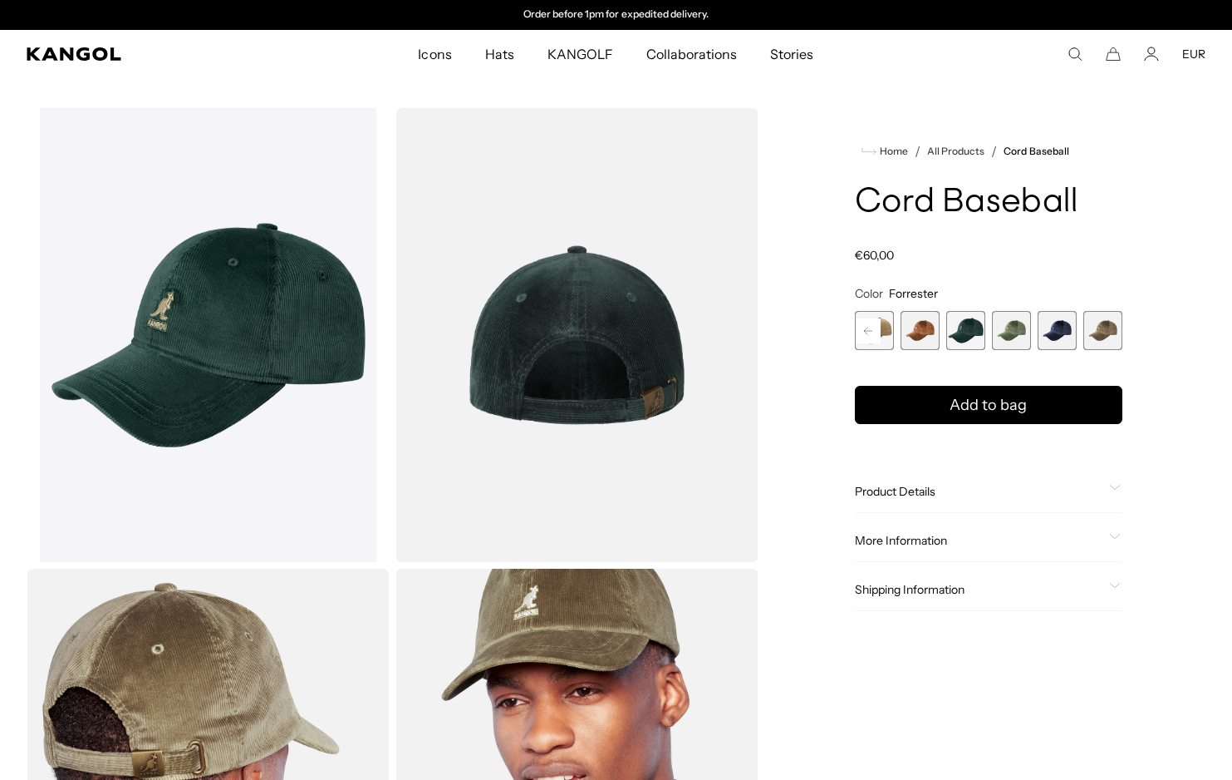
click at [1055, 327] on span "8 of 9" at bounding box center [1057, 330] width 39 height 39
click at [1095, 325] on span "9 of 9" at bounding box center [1103, 330] width 39 height 39
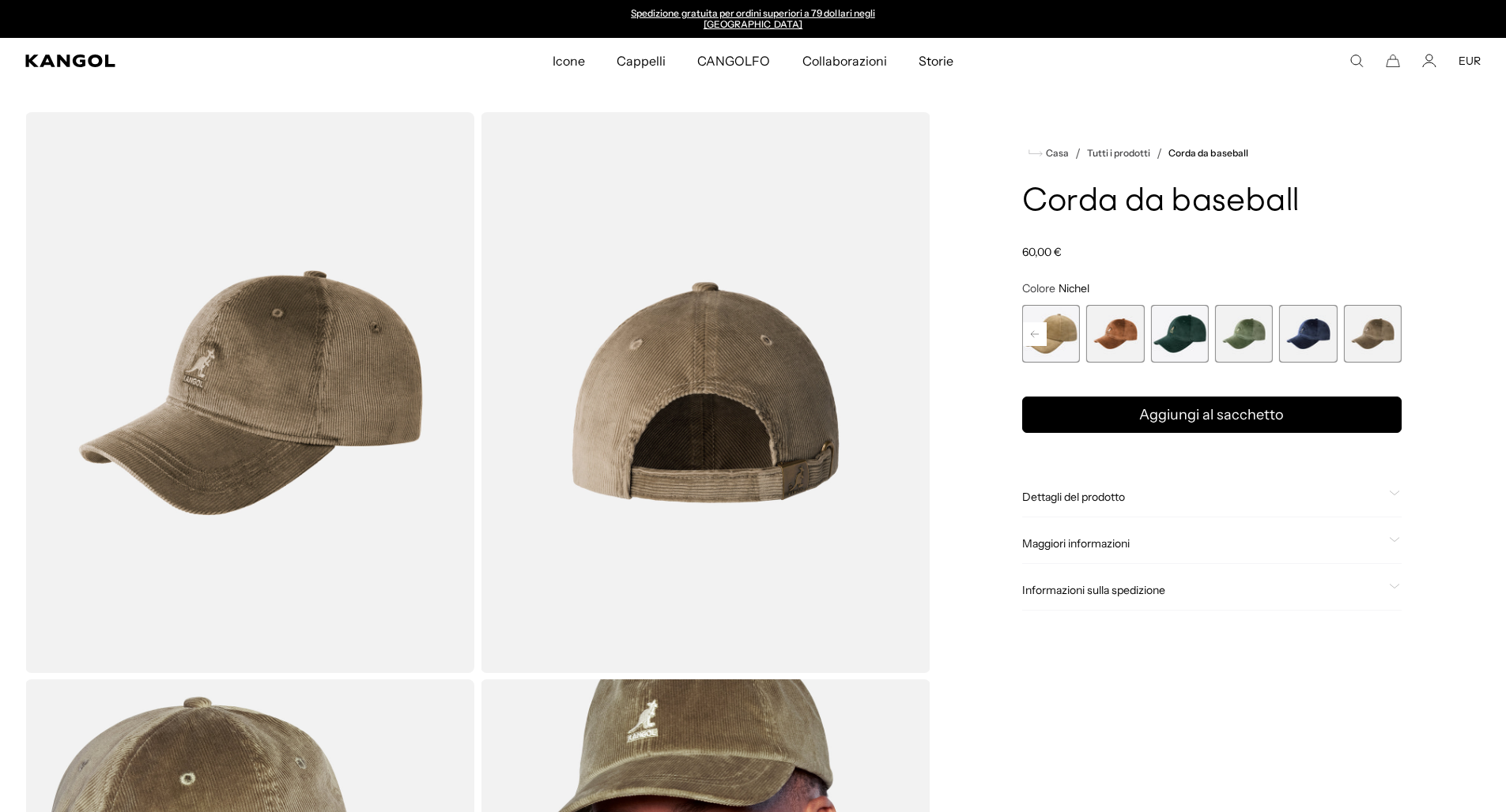
click at [1065, 330] on span "4 di 9" at bounding box center [1051, 334] width 58 height 58
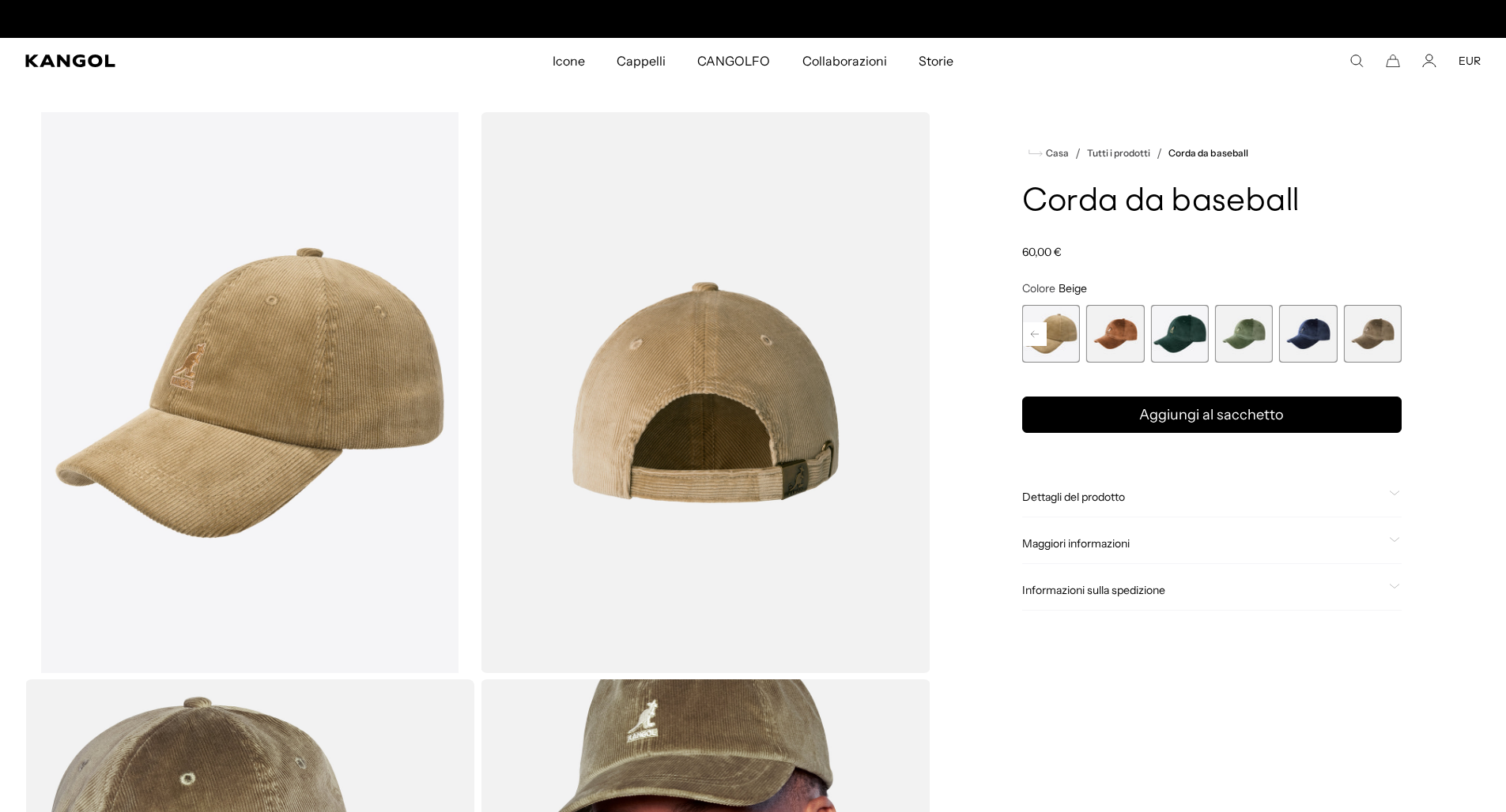
scroll to position [0, 325]
click at [1034, 330] on rect at bounding box center [1034, 334] width 24 height 24
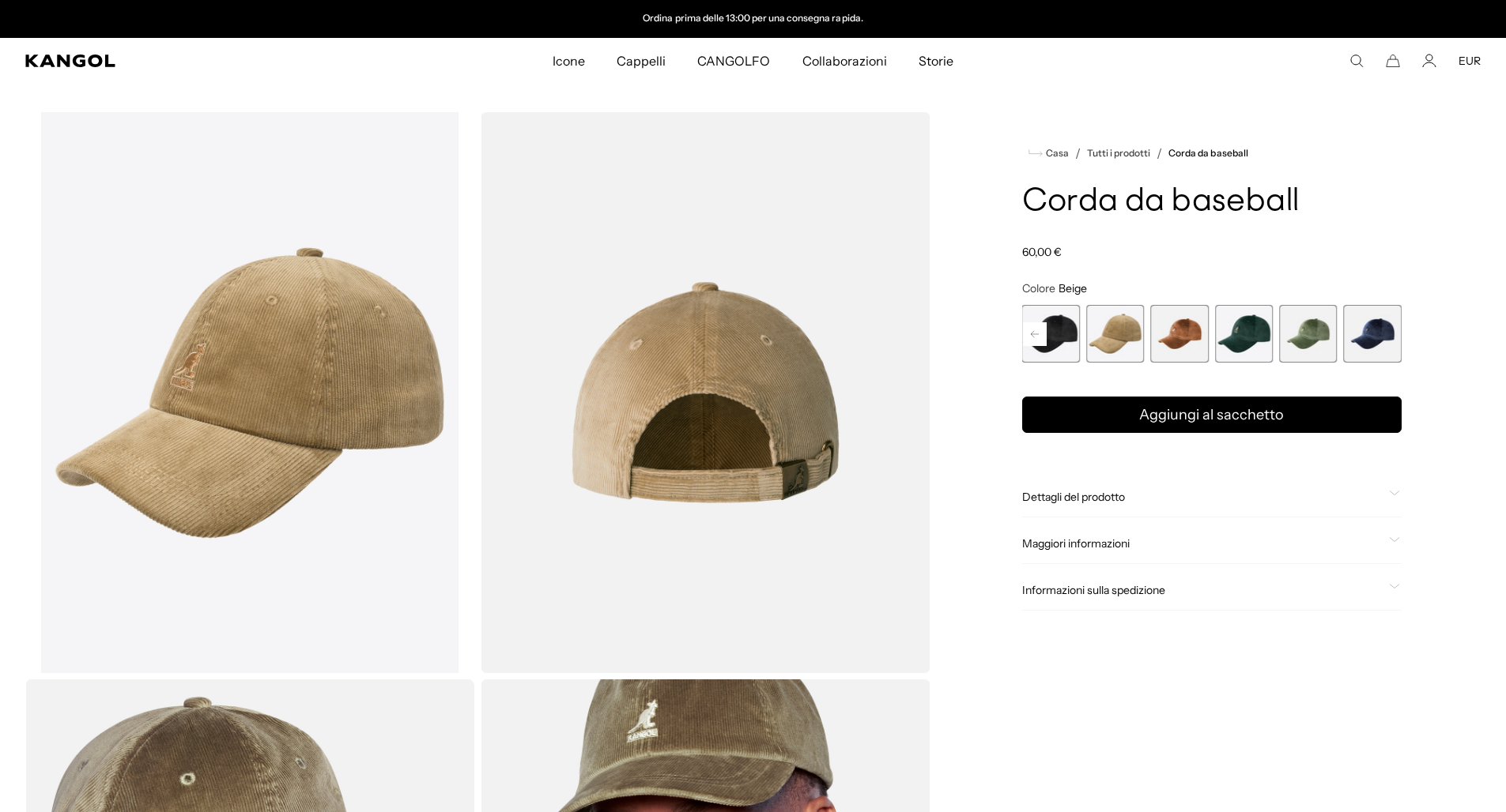
click at [1034, 330] on rect at bounding box center [1034, 334] width 24 height 24
click at [1060, 330] on span "1 di 9" at bounding box center [1051, 334] width 58 height 58
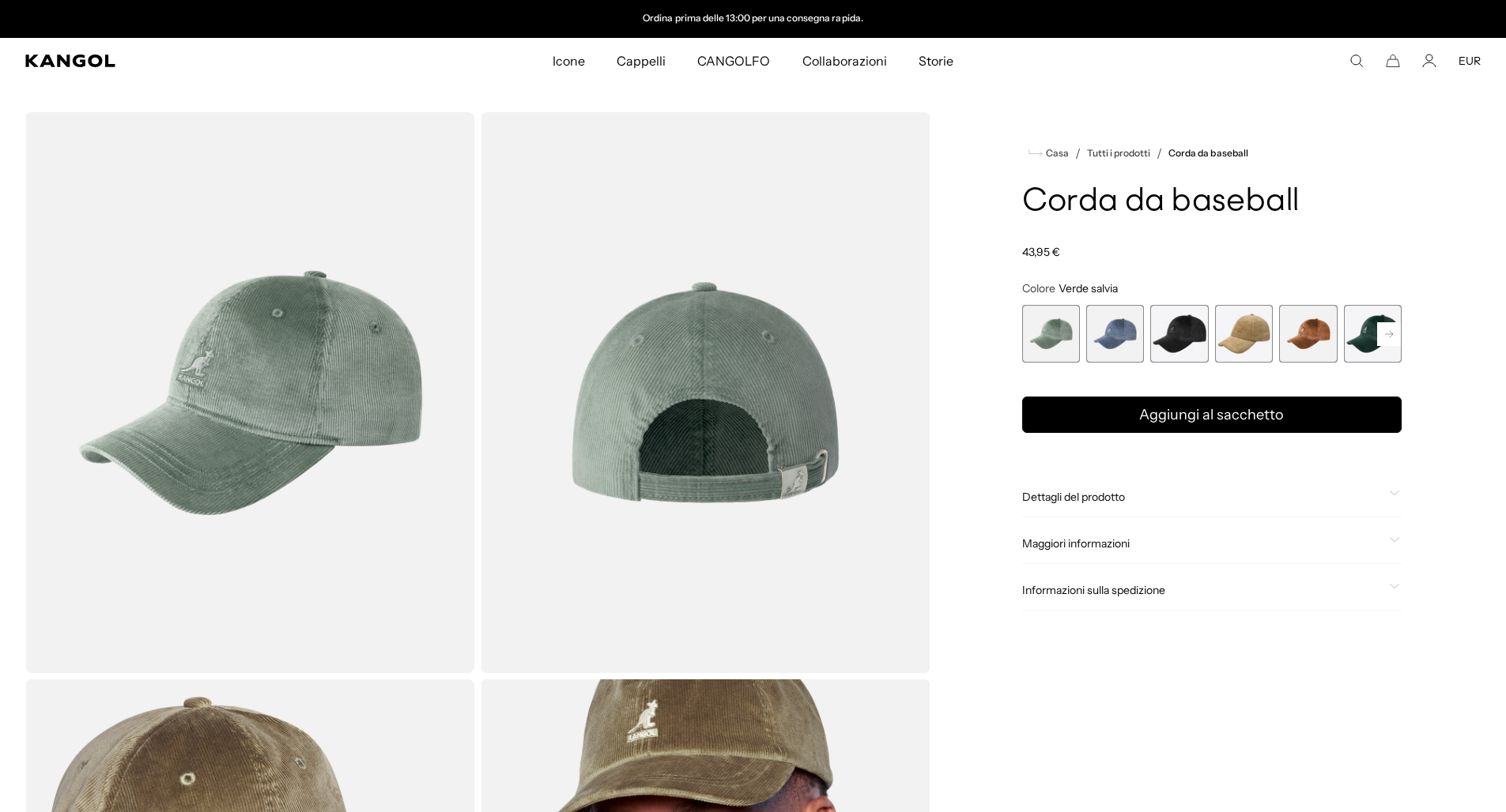
click at [1149, 346] on div "Verde salvia Variant sold out or unavailable Blu denim Variant sold out or unav…" at bounding box center [1212, 334] width 380 height 58
click at [1114, 342] on span "2 di 9" at bounding box center [1115, 334] width 58 height 58
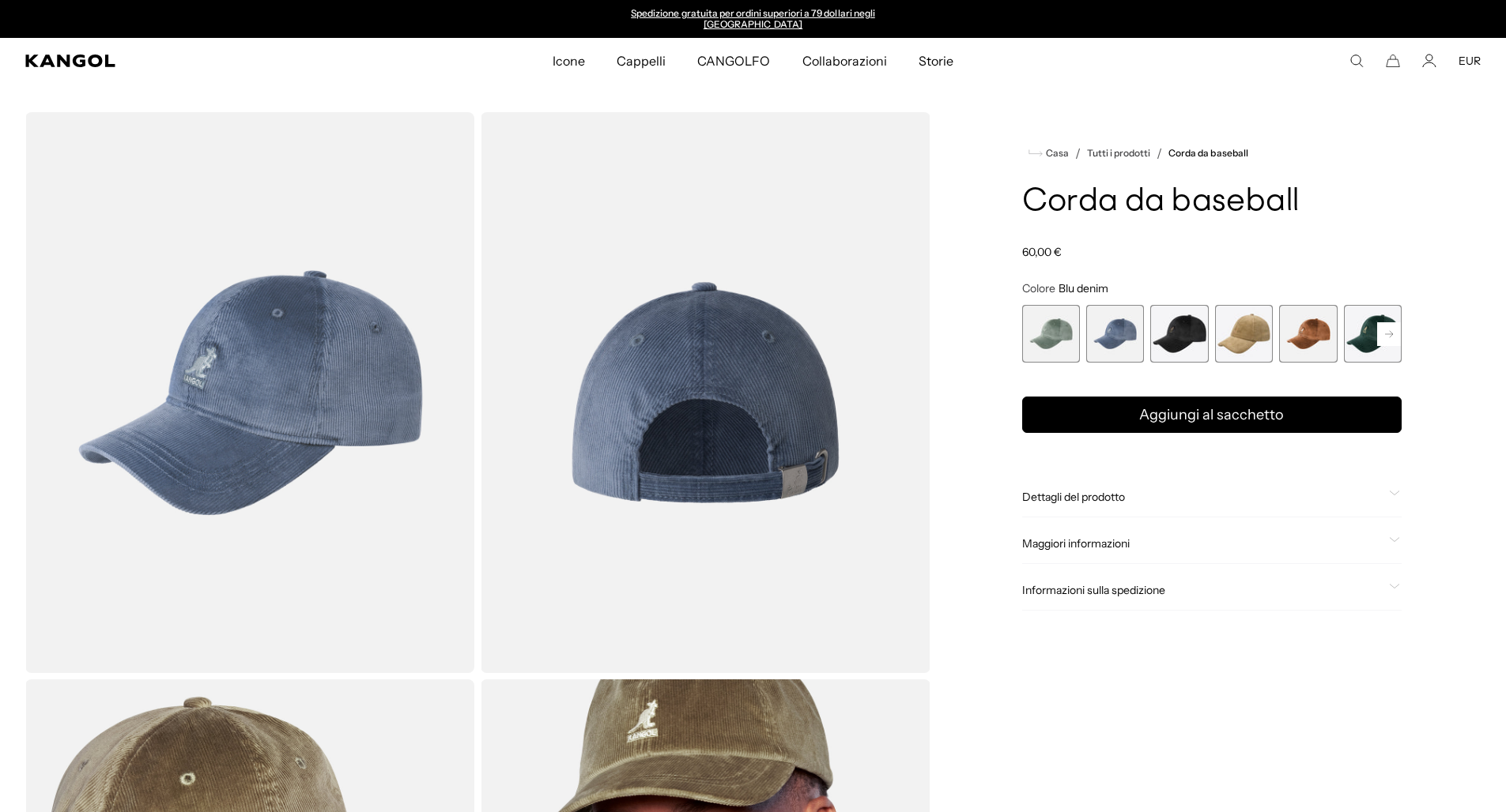
click at [1065, 339] on span "1 di 9" at bounding box center [1051, 334] width 58 height 58
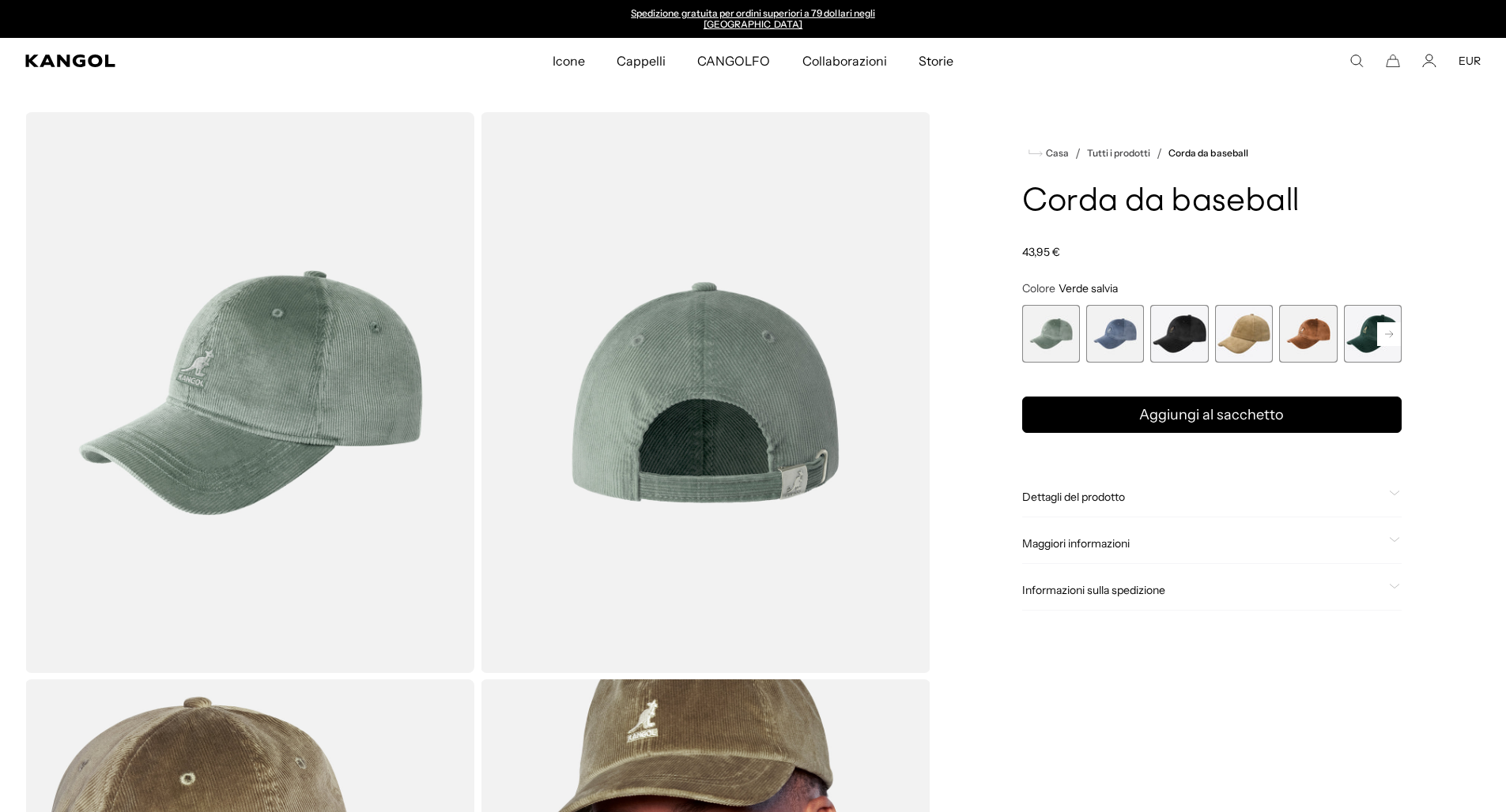
click at [1172, 326] on span "4 di 9" at bounding box center [1243, 334] width 58 height 58
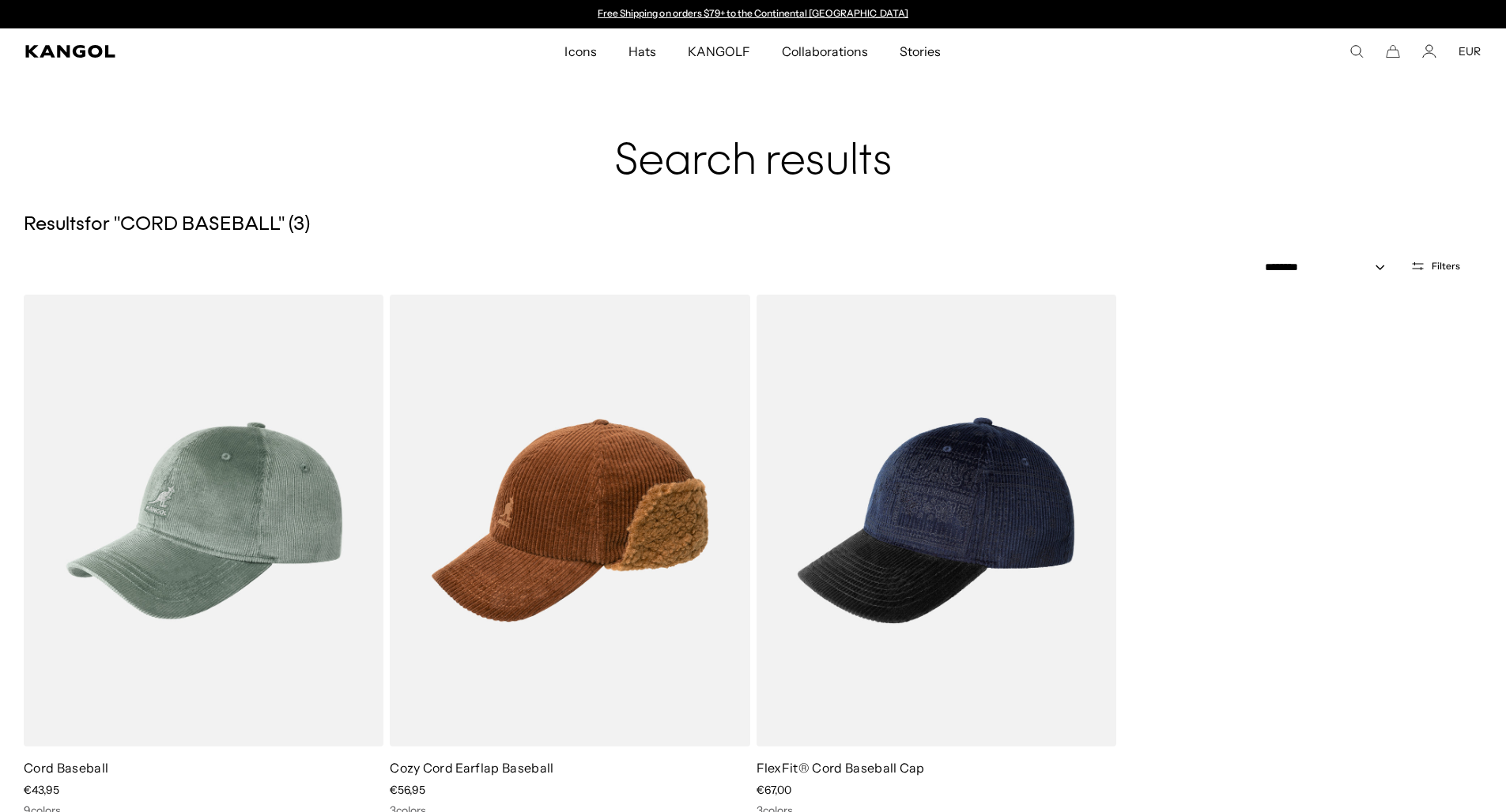
click at [1371, 45] on div "Search here EUR USD EUR" at bounding box center [1305, 51] width 349 height 14
click at [1362, 49] on icon "Search here" at bounding box center [1357, 51] width 14 height 14
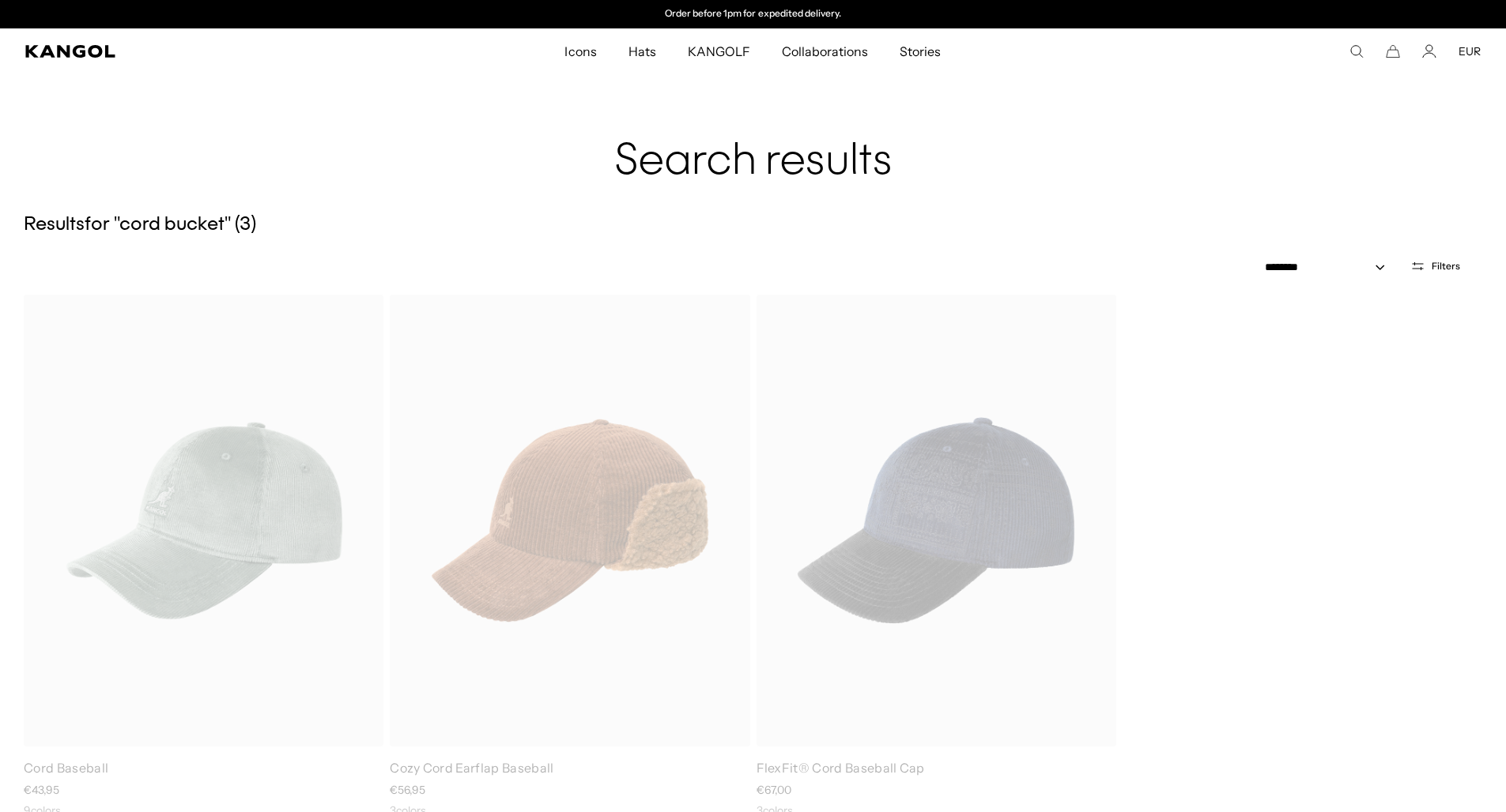
type input "**********"
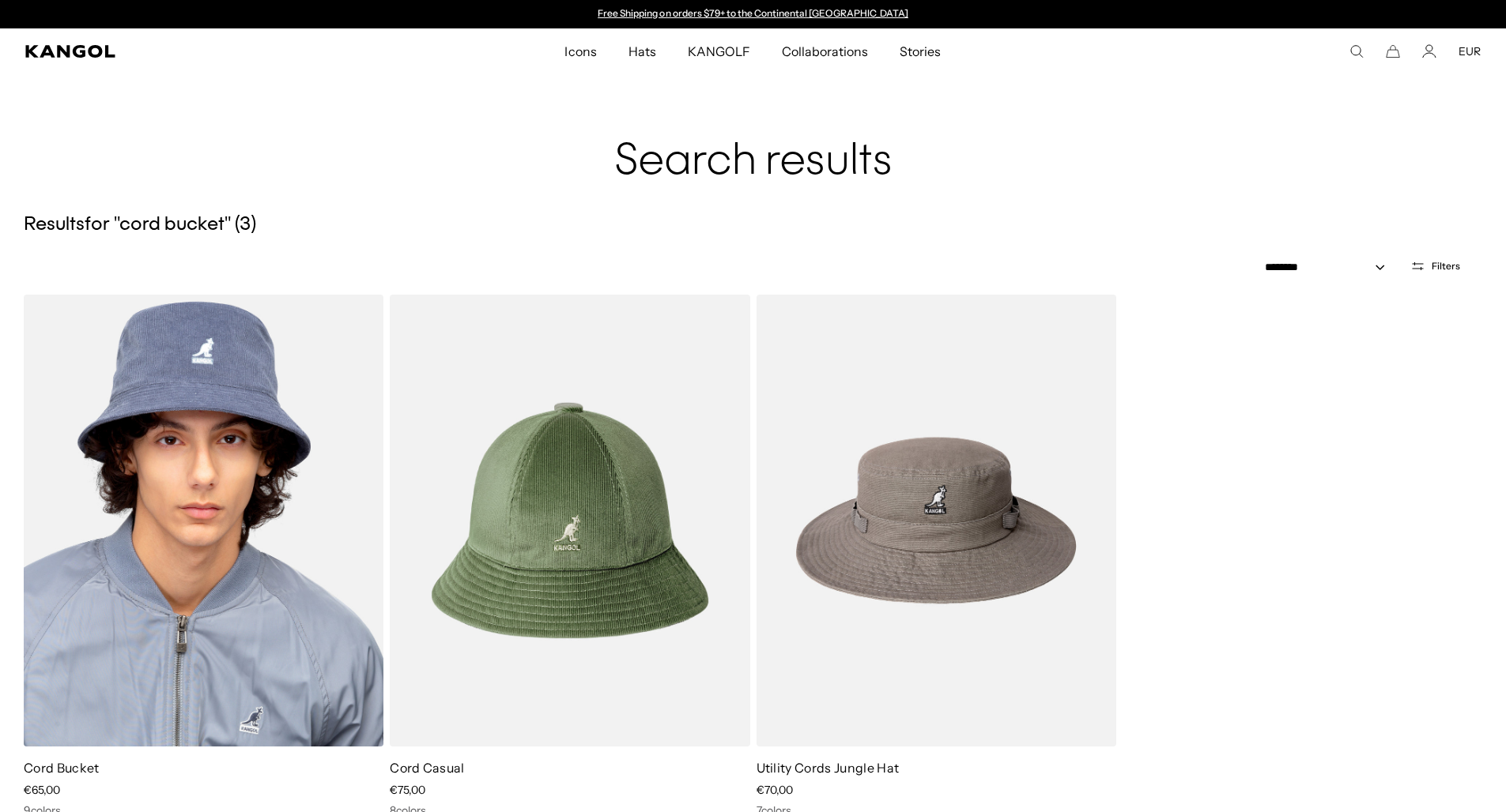
click at [310, 521] on img at bounding box center [204, 520] width 360 height 452
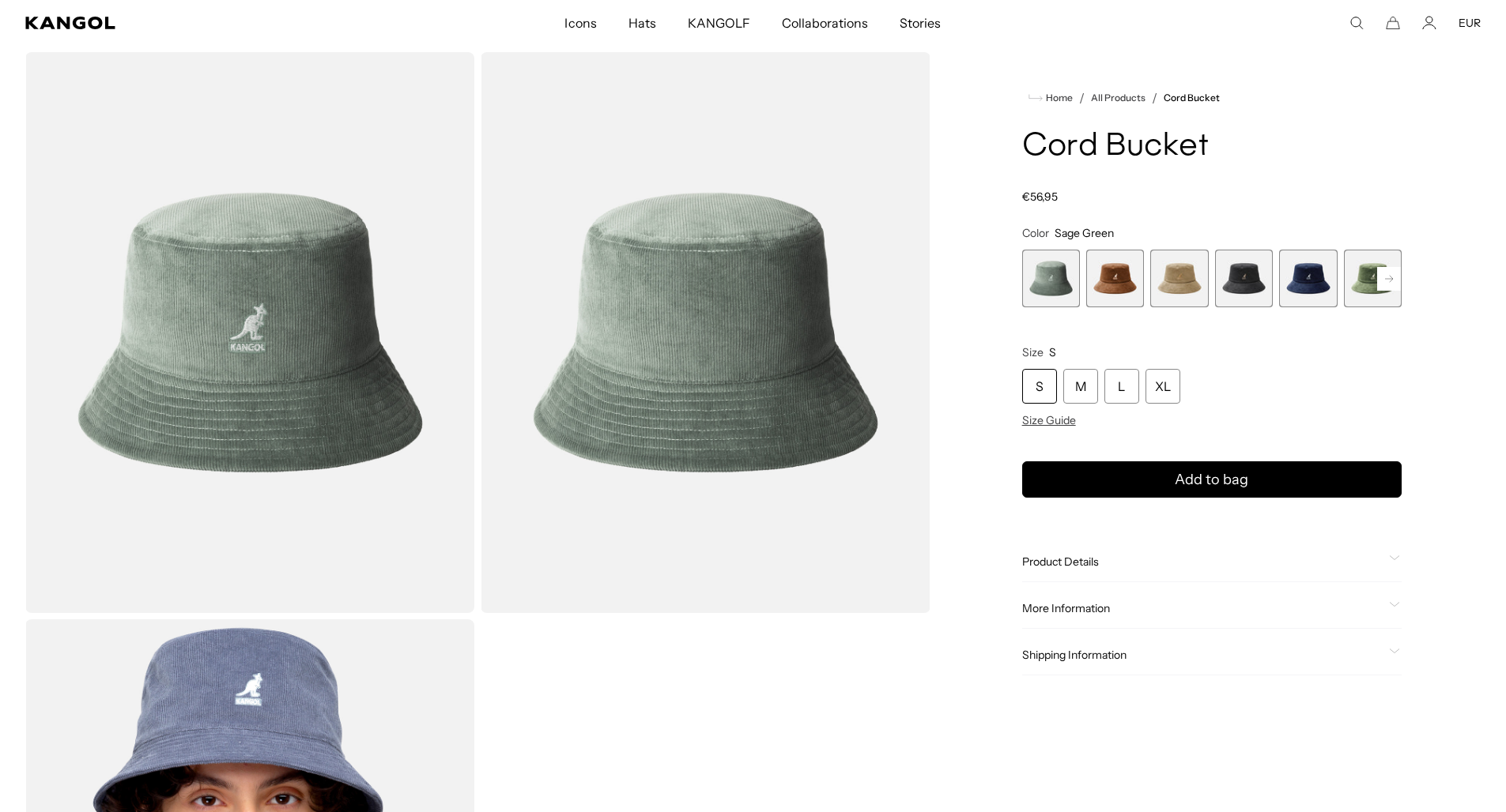
click at [1182, 285] on span "3 of 9" at bounding box center [1179, 279] width 58 height 58
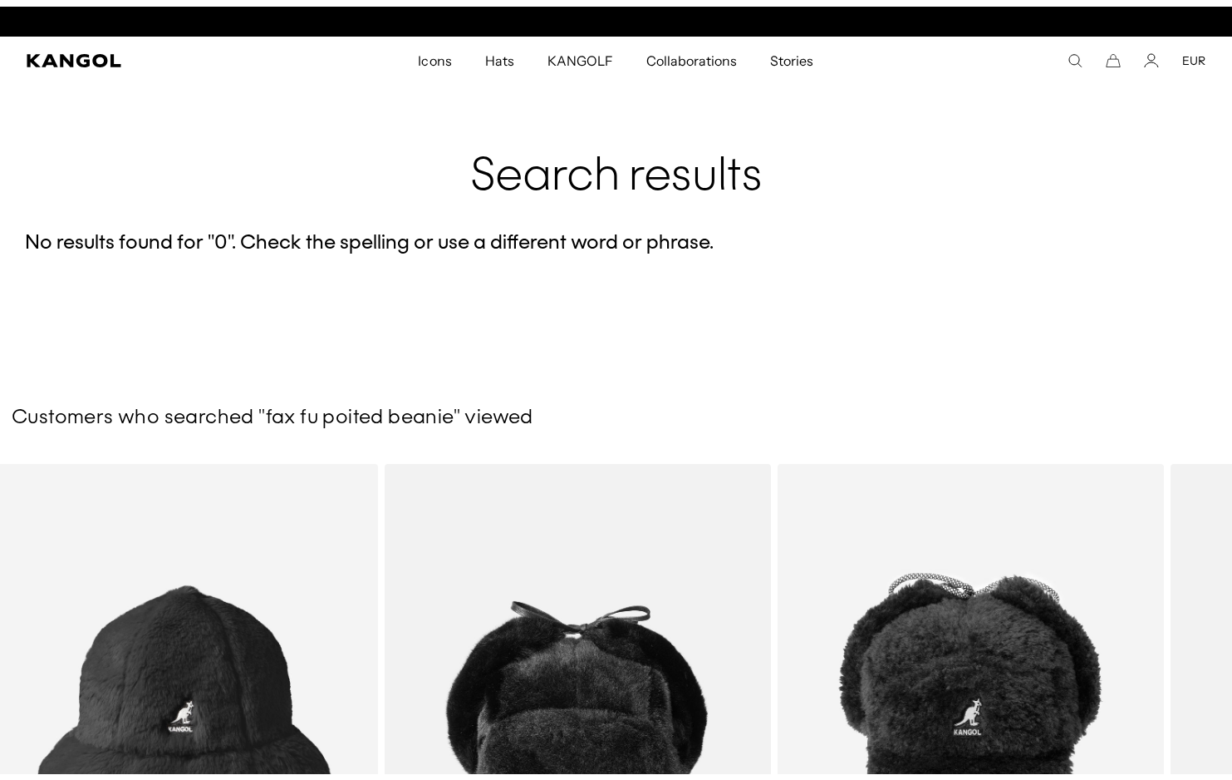
scroll to position [0, 342]
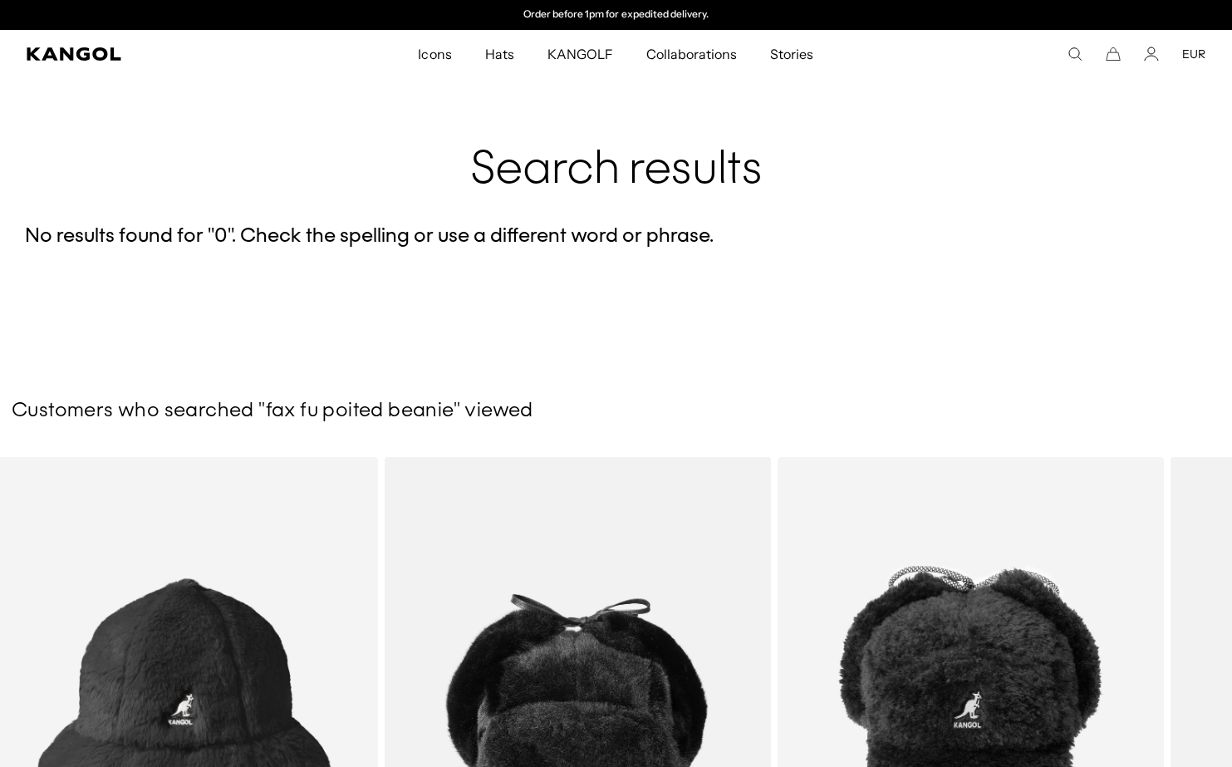
click at [1067, 60] on div "Search here EUR USD EUR" at bounding box center [1081, 54] width 250 height 15
click at [1067, 52] on div "Search here EUR USD EUR" at bounding box center [1081, 54] width 250 height 15
click at [1079, 57] on use "Search here" at bounding box center [1076, 54] width 12 height 12
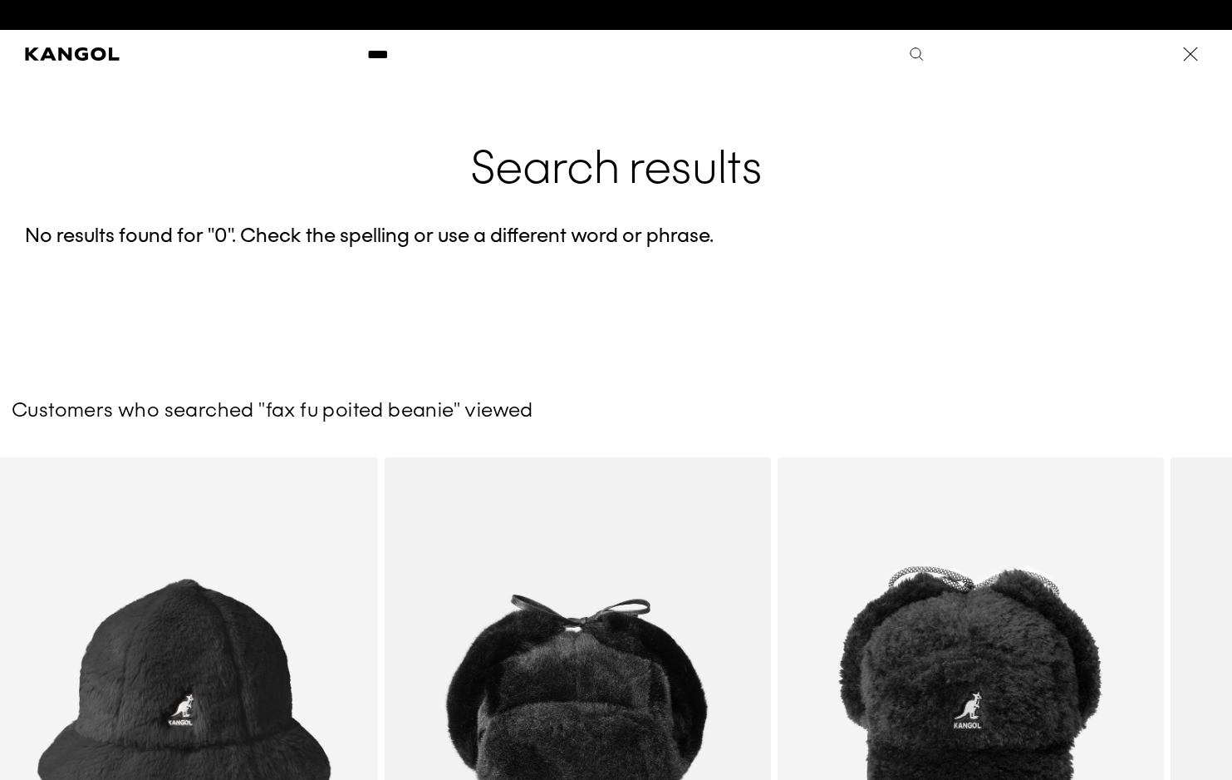
scroll to position [0, 0]
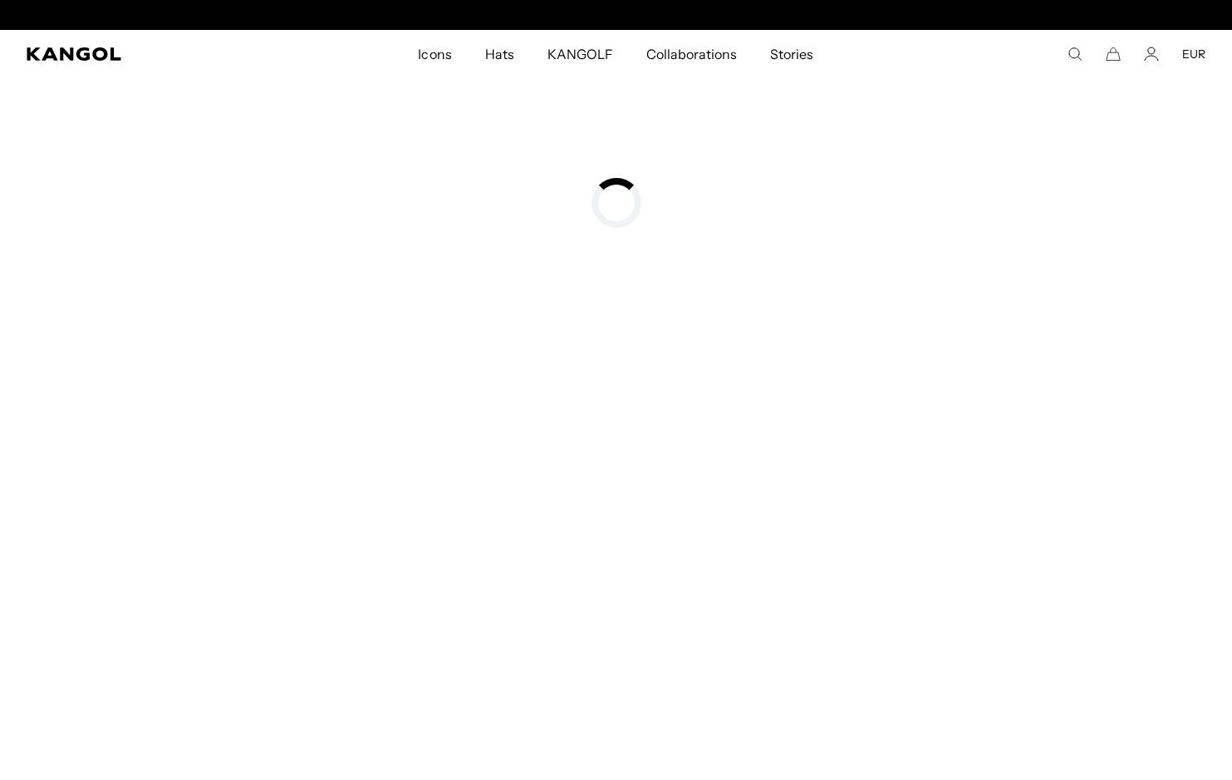
scroll to position [0, 342]
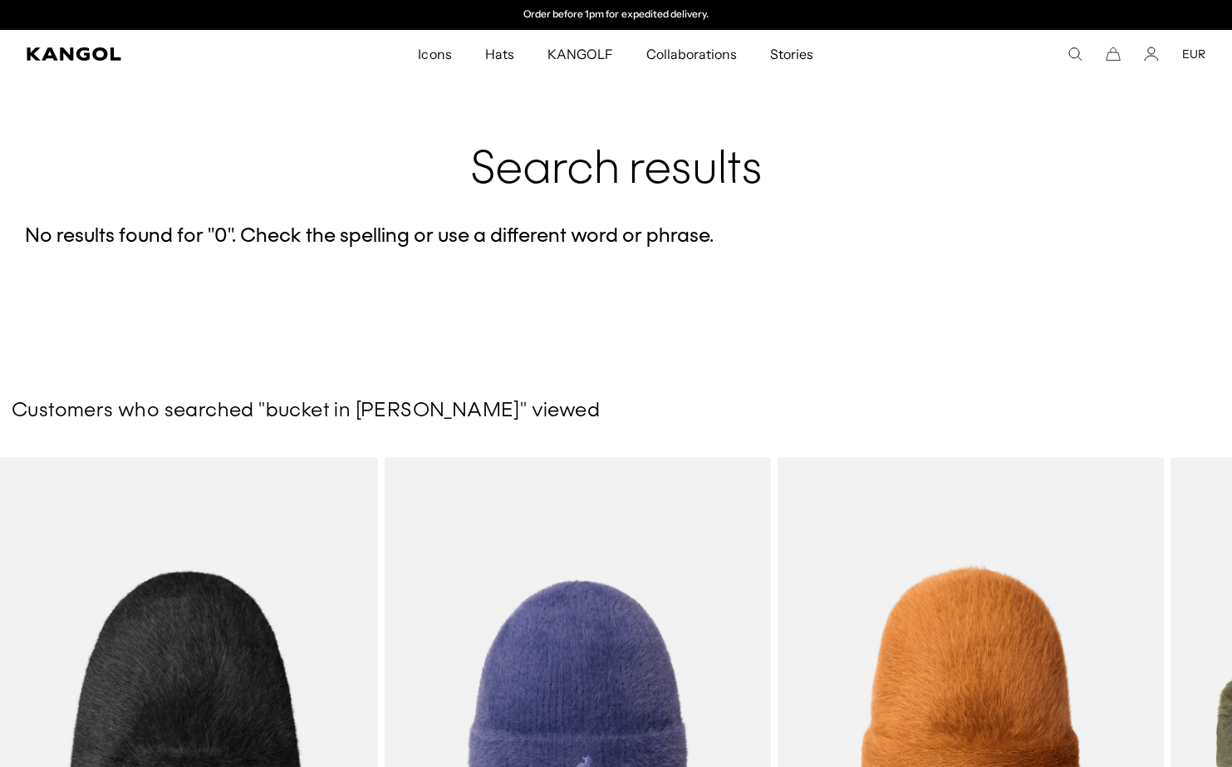
click at [1073, 49] on icon "Search here" at bounding box center [1075, 54] width 15 height 15
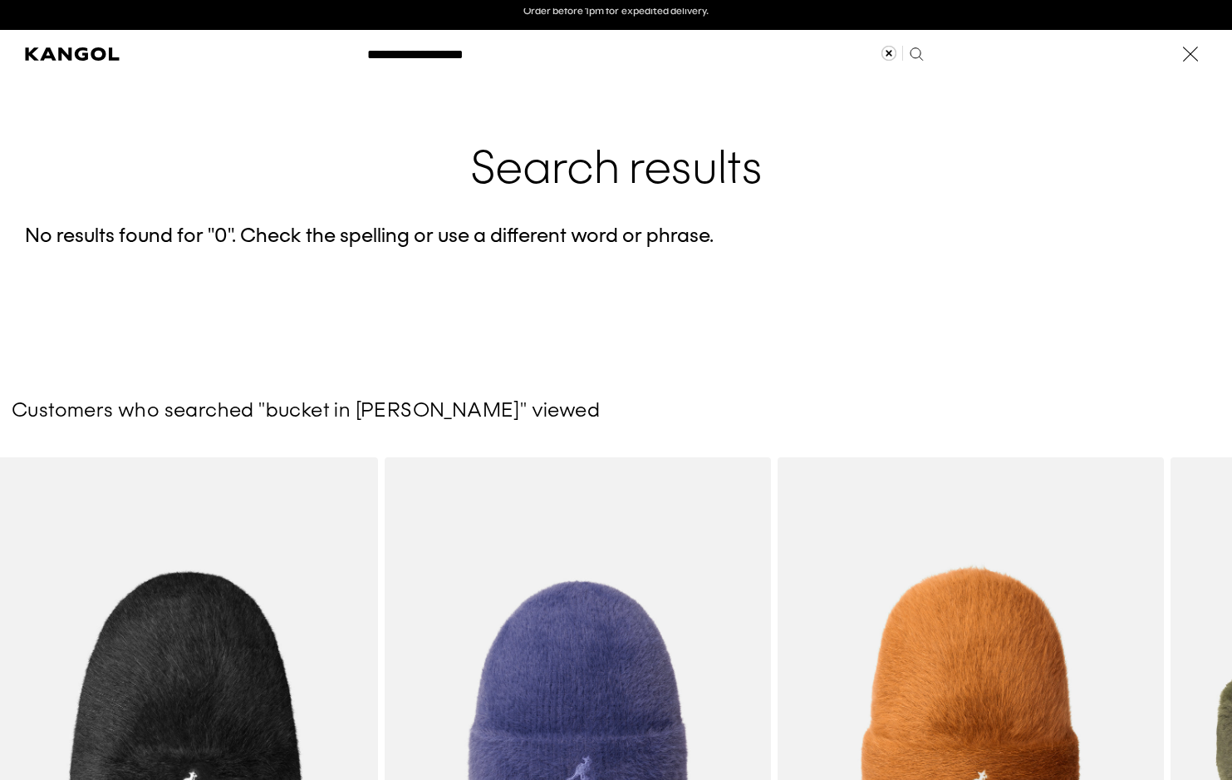
scroll to position [0, 0]
click at [684, 66] on input "**********" at bounding box center [644, 54] width 574 height 42
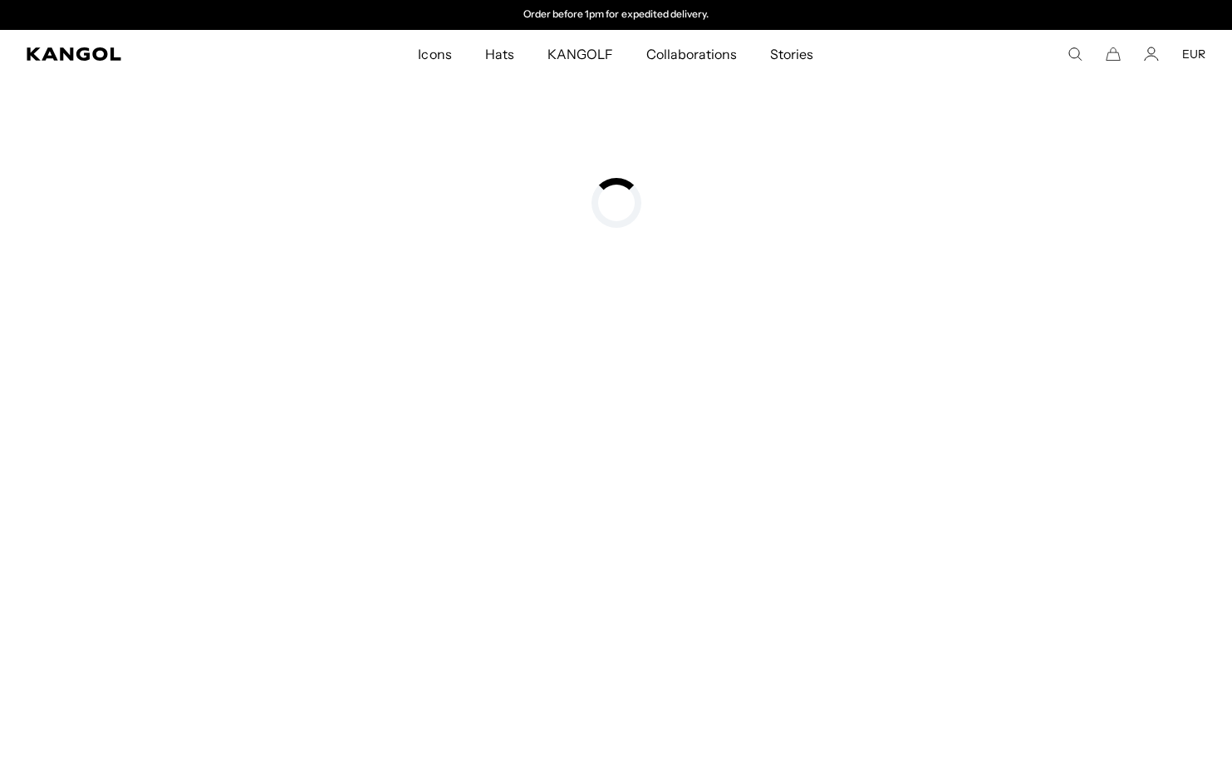
type input "******"
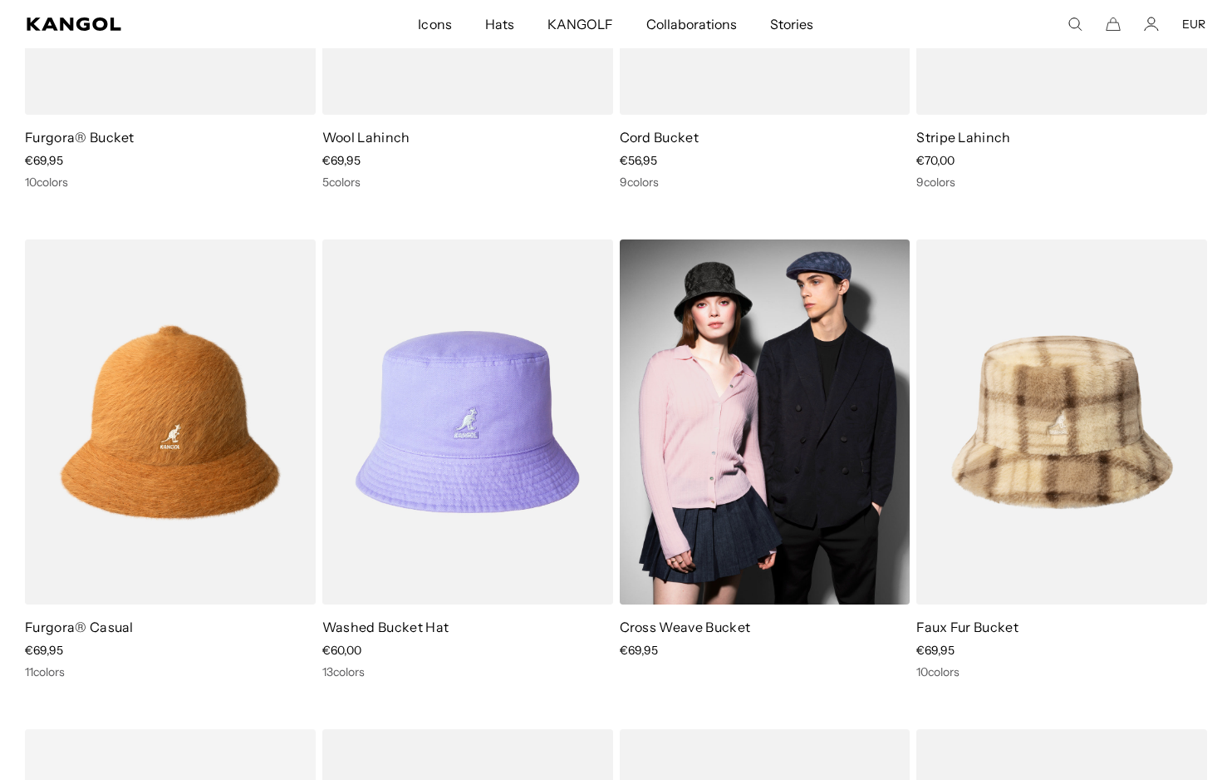
scroll to position [641, 0]
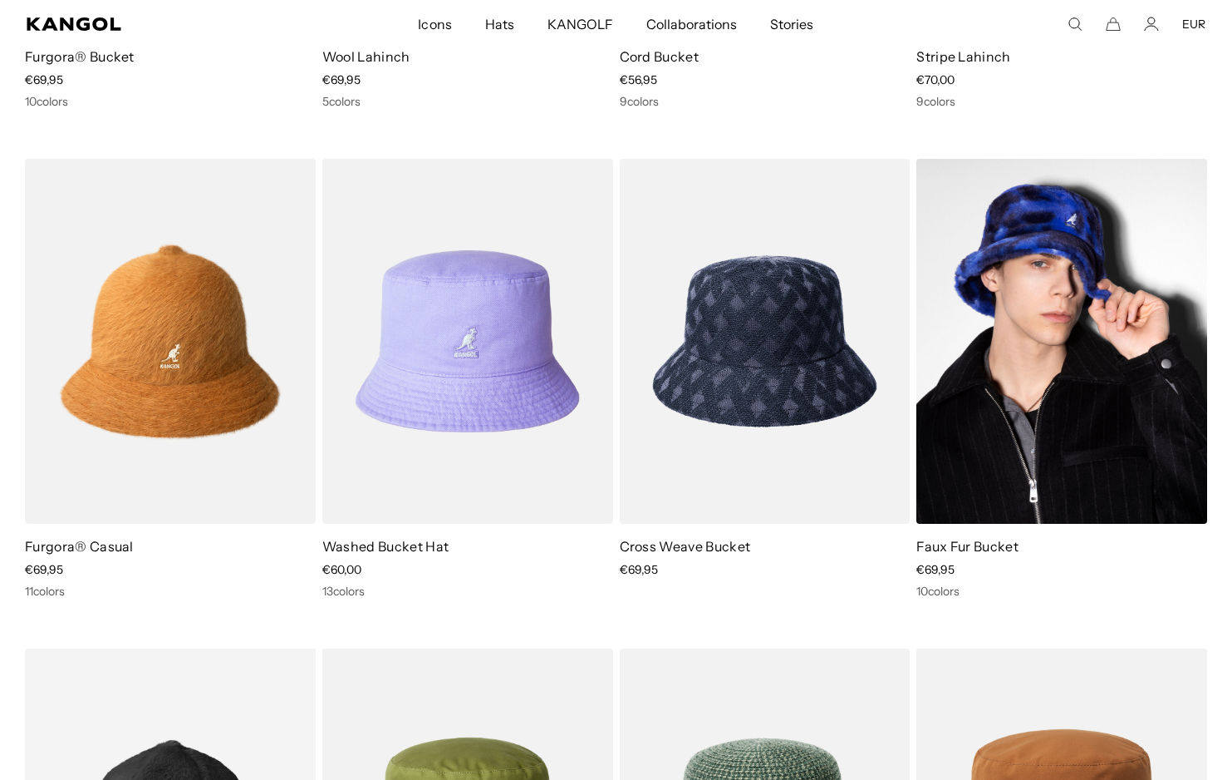
click at [1091, 367] on img at bounding box center [1062, 341] width 291 height 365
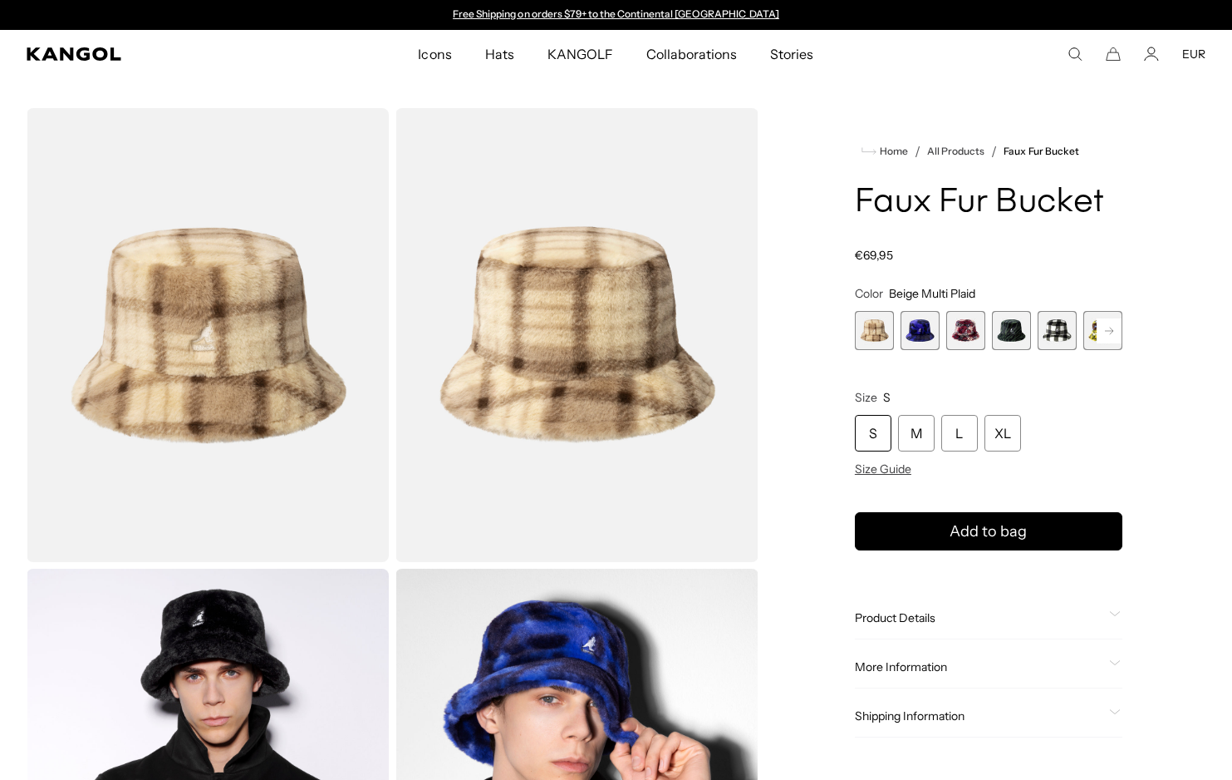
click at [1126, 332] on div "Home / All Products / Faux Fur Bucket Faux Fur Bucket Regular price €69,95 Regu…" at bounding box center [989, 564] width 434 height 913
click at [1118, 332] on rect at bounding box center [1109, 330] width 25 height 25
click at [1117, 332] on rect at bounding box center [1109, 330] width 25 height 25
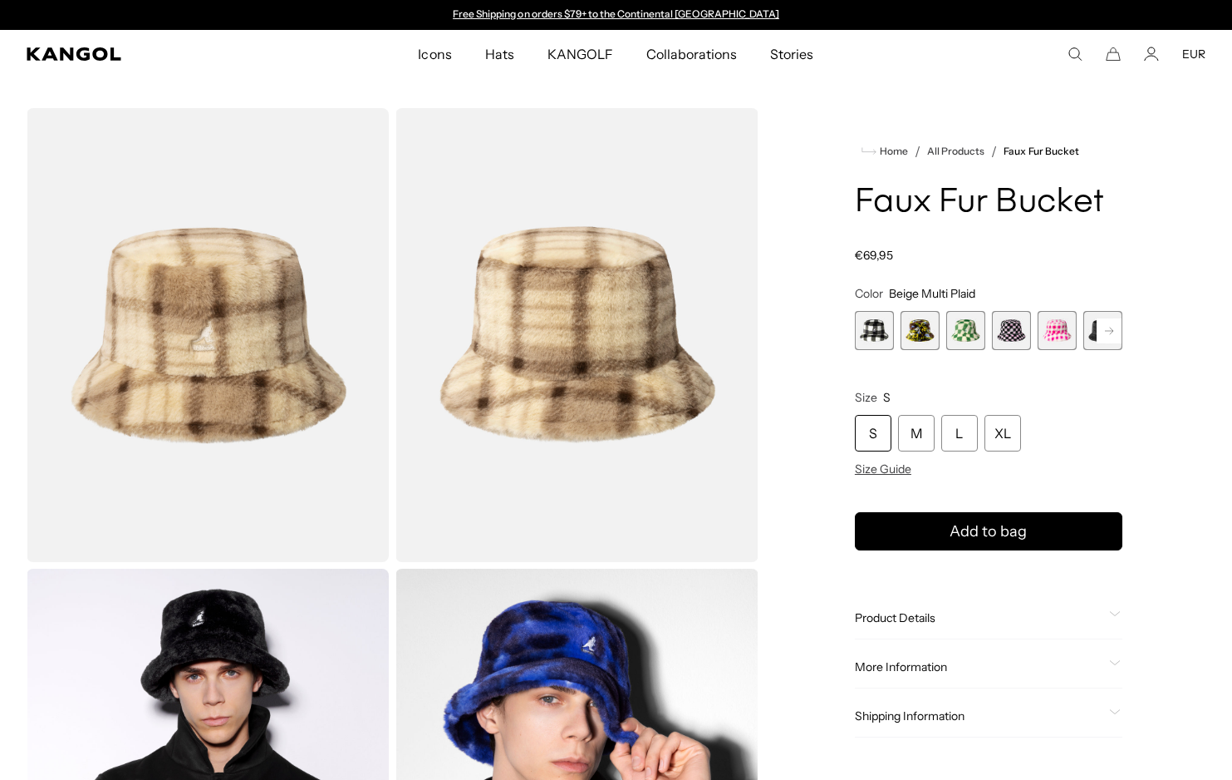
click at [1116, 332] on rect at bounding box center [1109, 330] width 25 height 25
click at [1011, 332] on span "10 of 12" at bounding box center [1011, 330] width 39 height 39
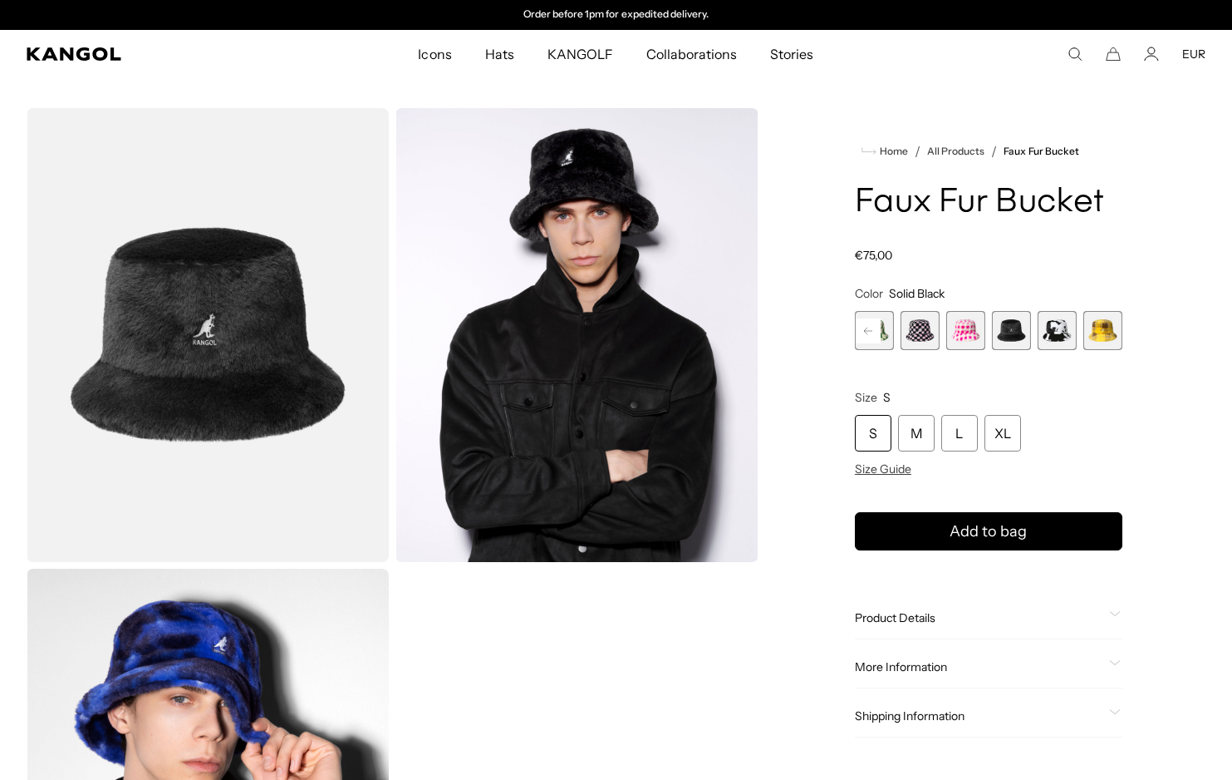
click at [1012, 332] on span "10 of 12" at bounding box center [1011, 330] width 39 height 39
